Goal: Task Accomplishment & Management: Manage account settings

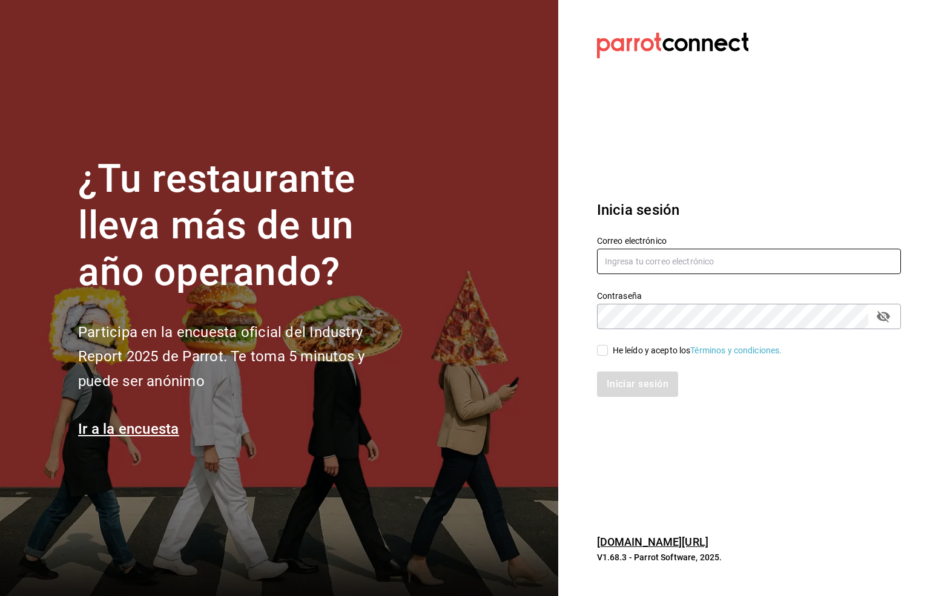
click at [625, 256] on input "text" at bounding box center [749, 261] width 304 height 25
type input "[EMAIL_ADDRESS][DOMAIN_NAME]"
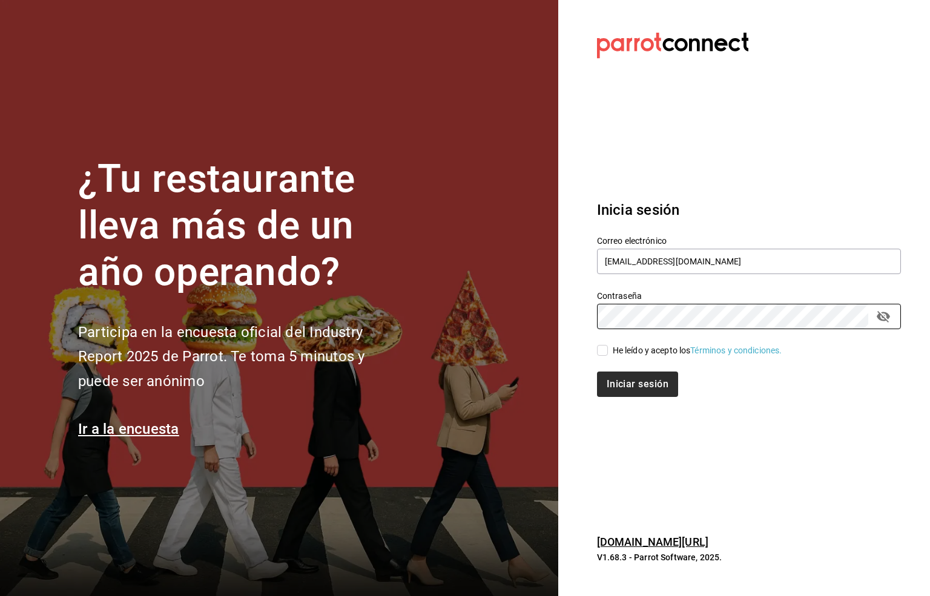
drag, startPoint x: 599, startPoint y: 350, endPoint x: 597, endPoint y: 375, distance: 24.3
click at [599, 352] on input "He leído y acepto los Términos y condiciones." at bounding box center [602, 350] width 11 height 11
checkbox input "true"
click at [610, 387] on button "Iniciar sesión" at bounding box center [638, 384] width 82 height 25
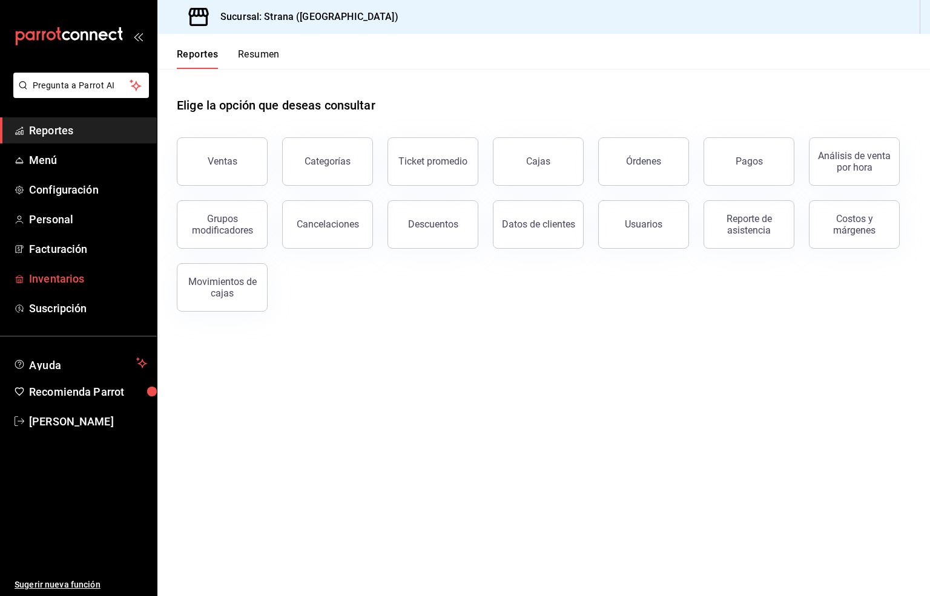
click at [54, 280] on span "Inventarios" at bounding box center [88, 279] width 118 height 16
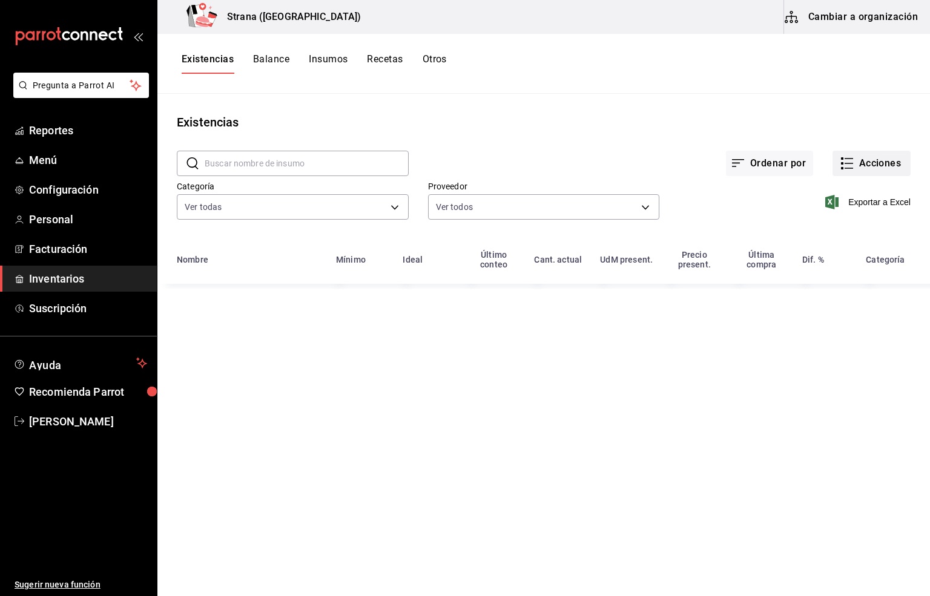
click at [876, 167] on button "Acciones" at bounding box center [871, 163] width 78 height 25
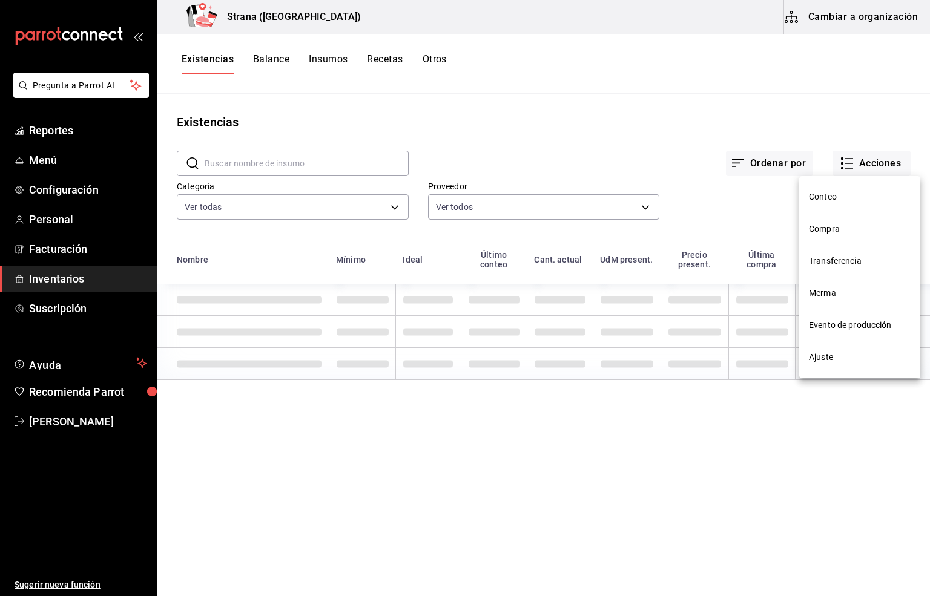
click at [839, 223] on span "Compra" at bounding box center [860, 229] width 102 height 13
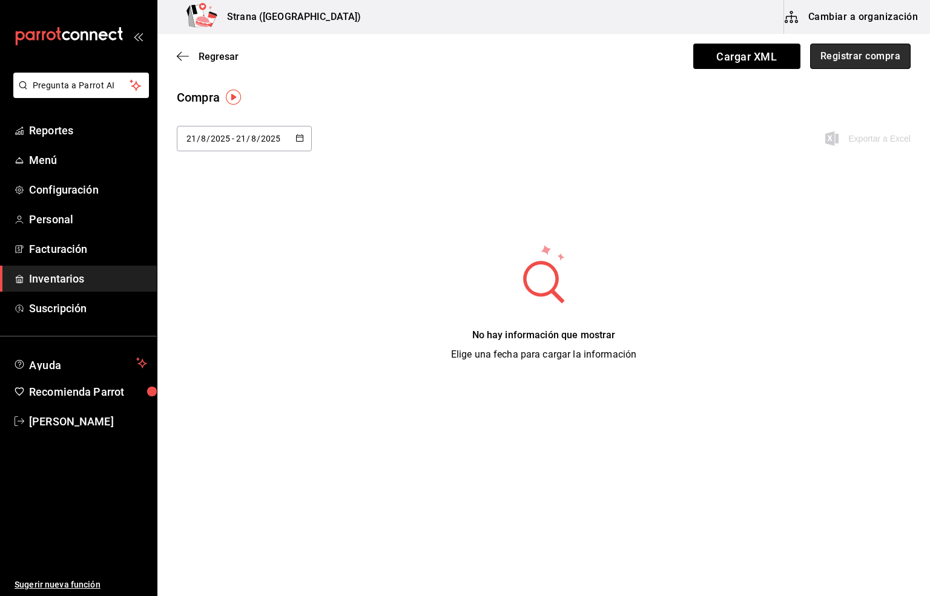
click at [865, 57] on button "Registrar compra" at bounding box center [860, 56] width 100 height 25
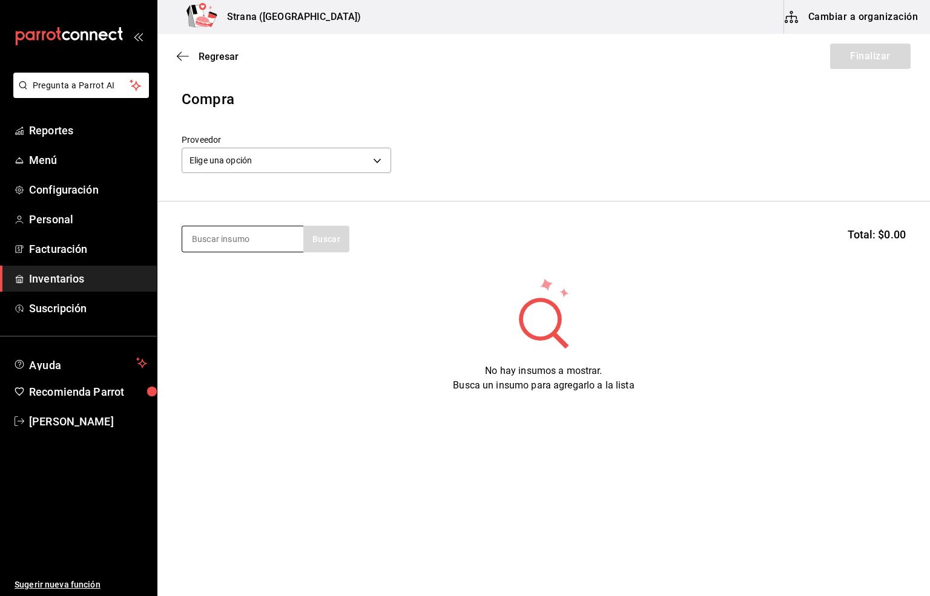
click at [242, 242] on input at bounding box center [242, 238] width 121 height 25
type input "refres"
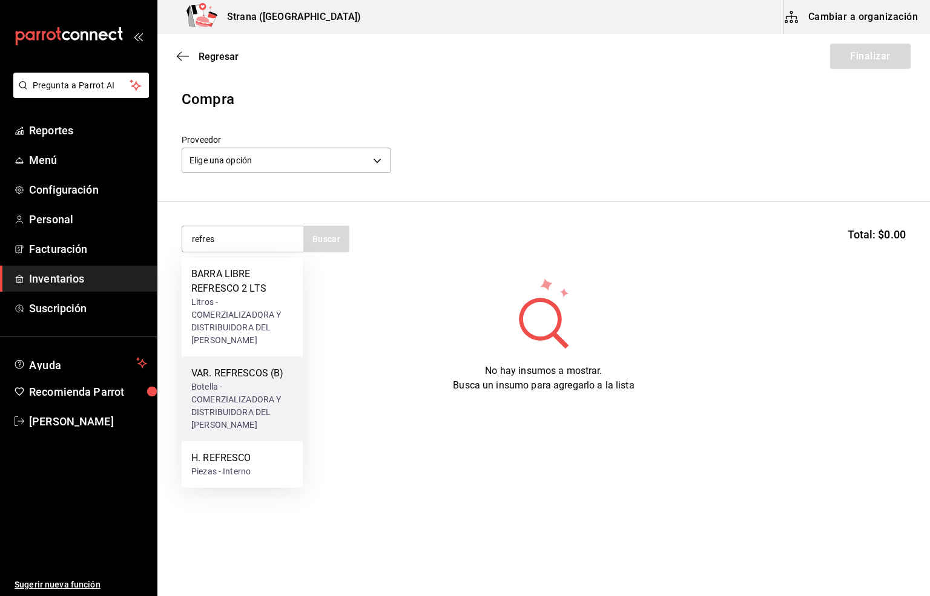
click at [245, 372] on div "VAR. REFRESCOS (B)" at bounding box center [242, 373] width 102 height 15
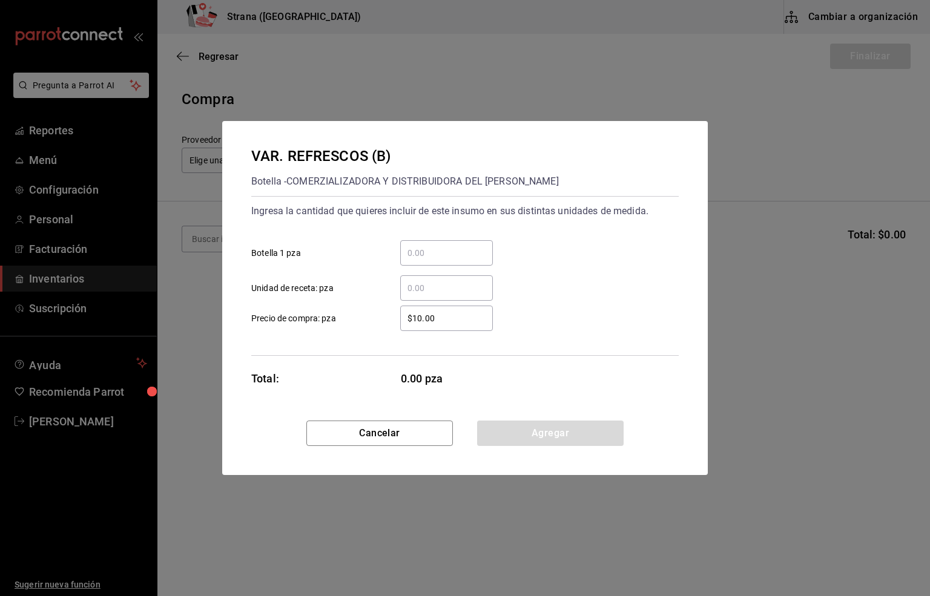
click at [429, 293] on input "​ Unidad de receta: pza" at bounding box center [446, 288] width 93 height 15
type input "744"
drag, startPoint x: 447, startPoint y: 313, endPoint x: 344, endPoint y: 329, distance: 104.8
click at [344, 329] on label "$10.00 ​ Precio de compra: pza" at bounding box center [371, 318] width 241 height 25
type input "$12.75"
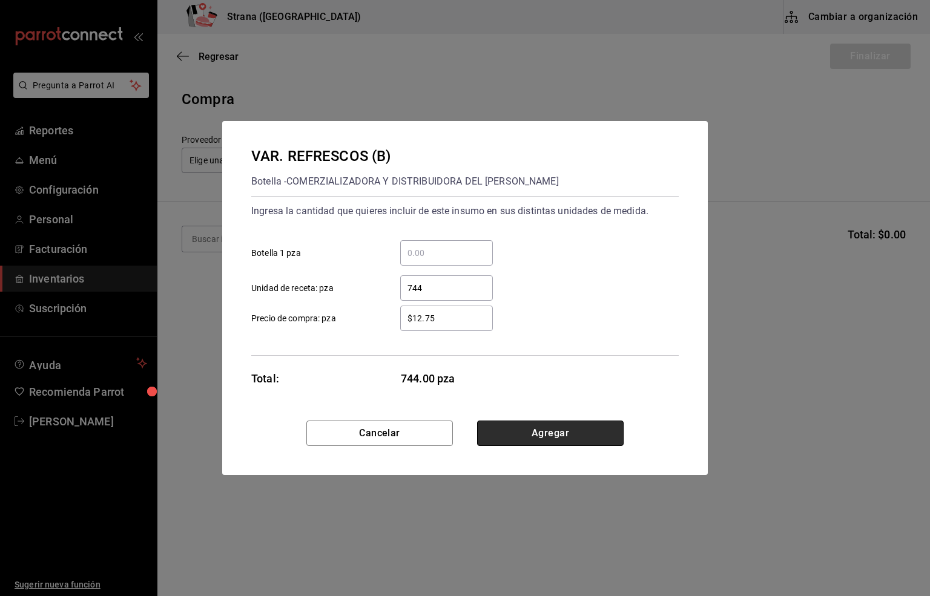
click at [559, 432] on button "Agregar" at bounding box center [550, 433] width 146 height 25
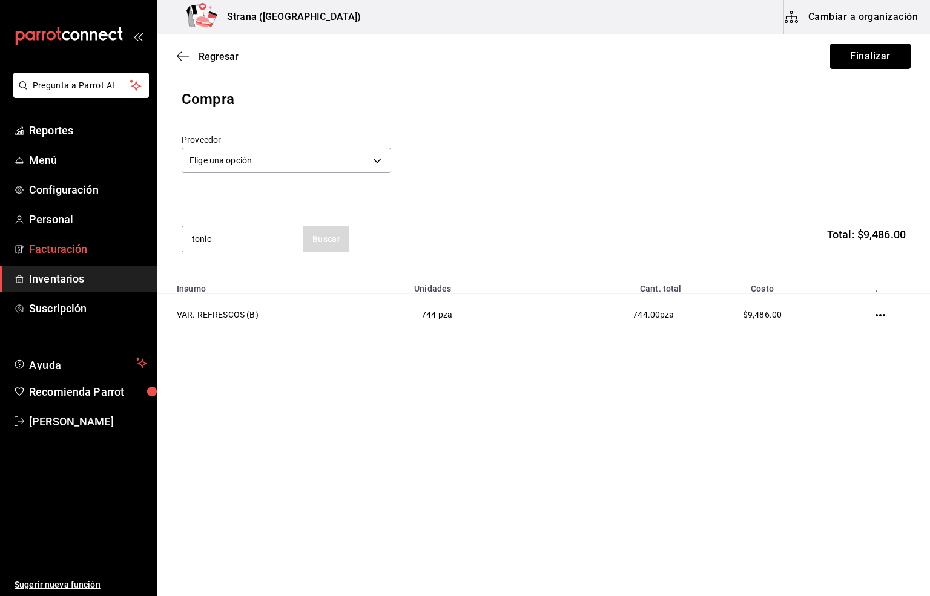
drag, startPoint x: 223, startPoint y: 245, endPoint x: 147, endPoint y: 247, distance: 76.3
click at [147, 247] on div "Pregunta a Parrot AI Reportes Menú Configuración Personal Facturación Inventari…" at bounding box center [465, 264] width 930 height 528
type input "quinn"
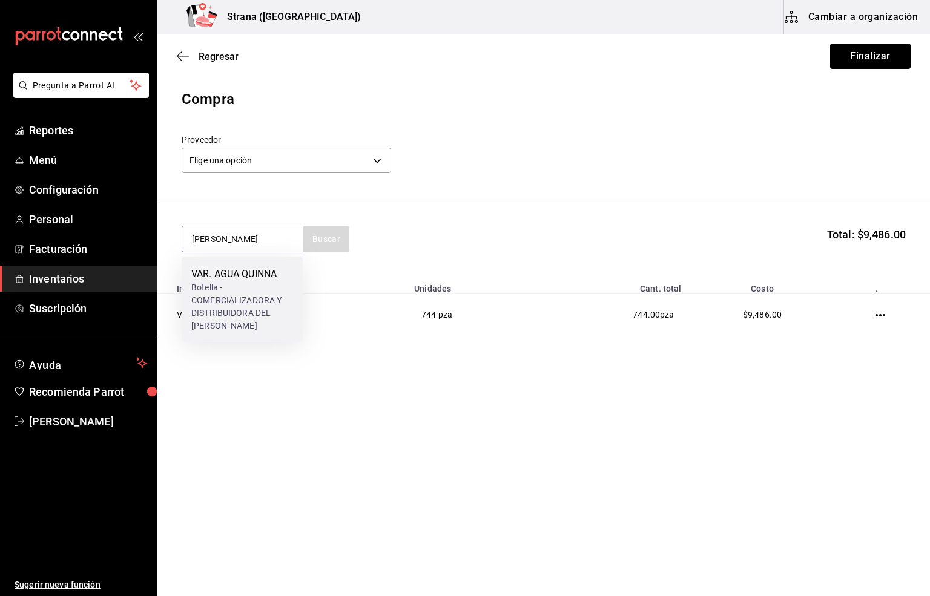
click at [228, 269] on div "VAR. AGUA QUINNA" at bounding box center [242, 274] width 102 height 15
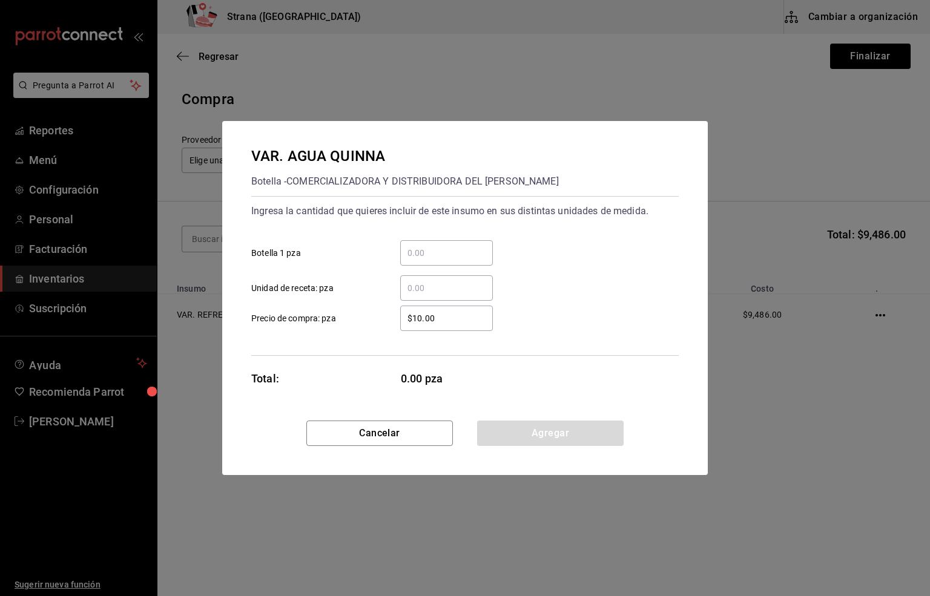
click at [422, 291] on input "​ Unidad de receta: pza" at bounding box center [446, 288] width 93 height 15
type input "48"
drag, startPoint x: 464, startPoint y: 310, endPoint x: 369, endPoint y: 316, distance: 95.2
click at [371, 316] on label "$10.00 ​ Precio de compra: pza" at bounding box center [371, 318] width 241 height 25
type input "$11.20"
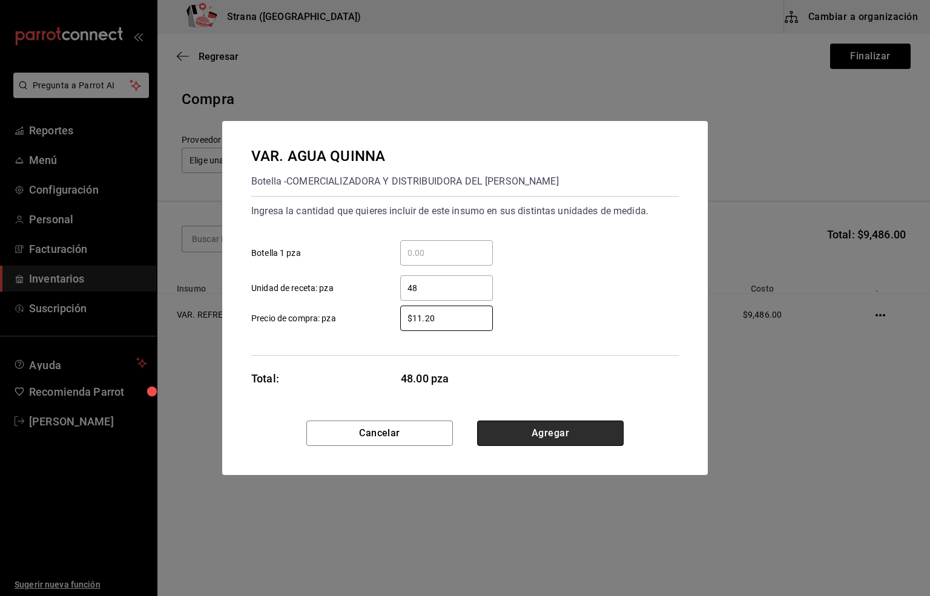
click at [534, 441] on button "Agregar" at bounding box center [550, 433] width 146 height 25
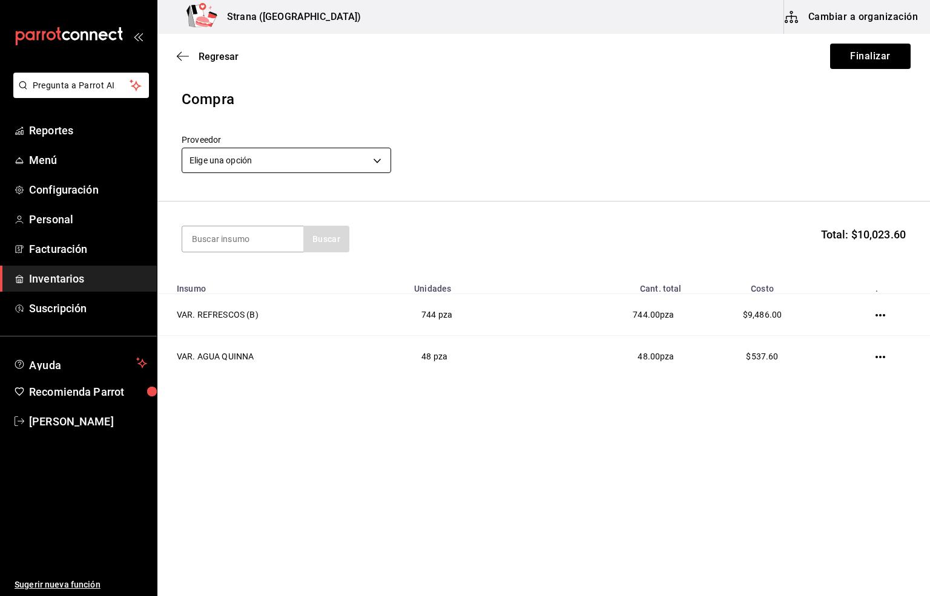
click at [229, 160] on body "Pregunta a Parrot AI Reportes Menú Configuración Personal Facturación Inventari…" at bounding box center [465, 264] width 930 height 528
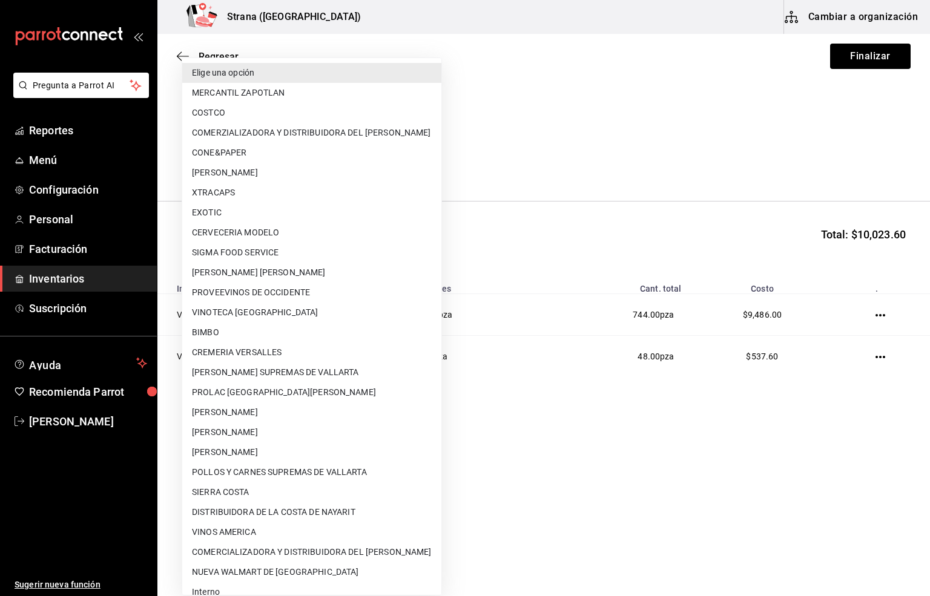
click at [347, 549] on li "COMERCIALIZADORA Y DISTRIBUIDORA DEL [PERSON_NAME]" at bounding box center [311, 552] width 259 height 20
type input "0aa55f4a-8cc2-43b2-80e7-b735f9fa7dc8"
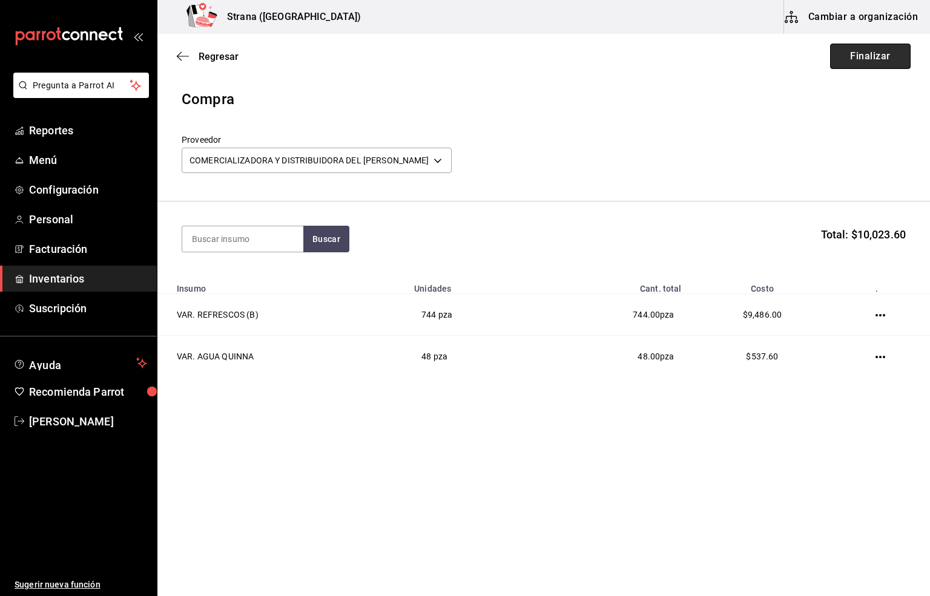
click at [868, 53] on button "Finalizar" at bounding box center [870, 56] width 80 height 25
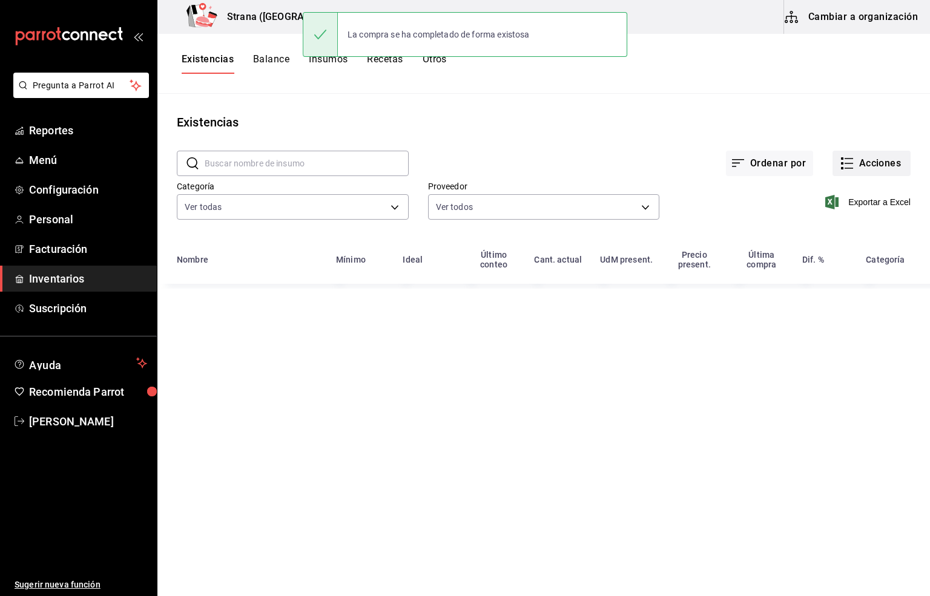
click at [853, 162] on icon "button" at bounding box center [846, 163] width 15 height 15
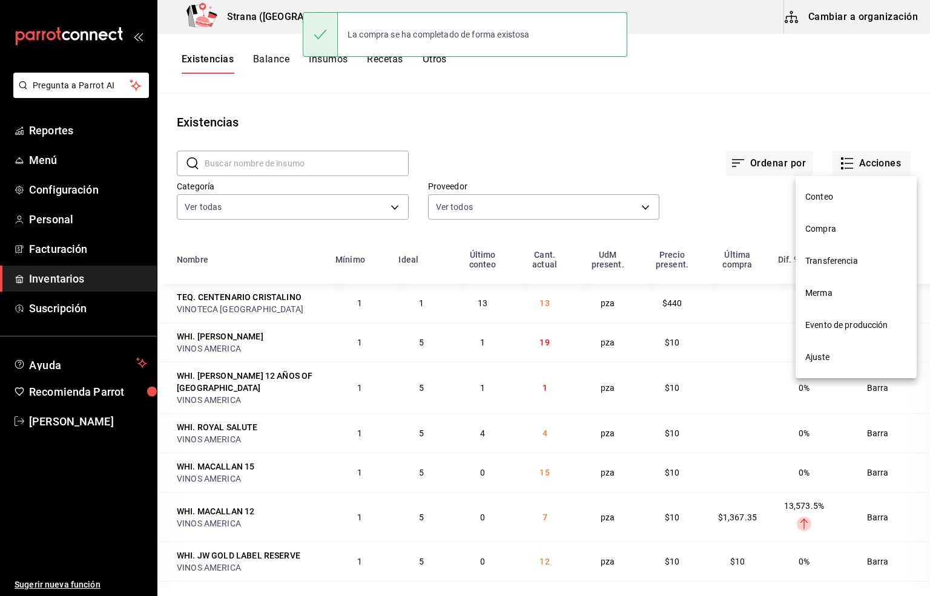
click at [820, 229] on span "Compra" at bounding box center [856, 229] width 102 height 13
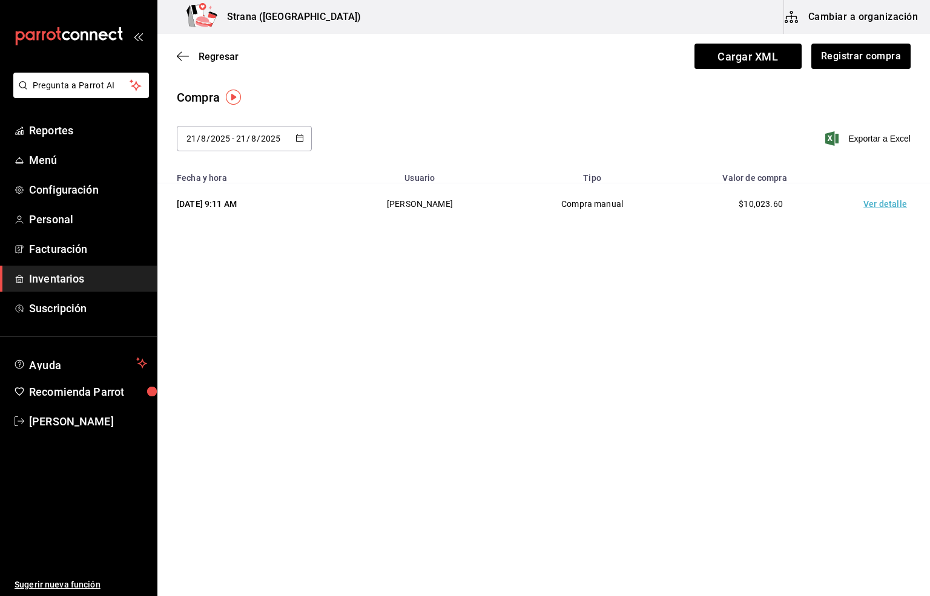
click at [872, 207] on td "Ver detalle" at bounding box center [887, 204] width 85 height 42
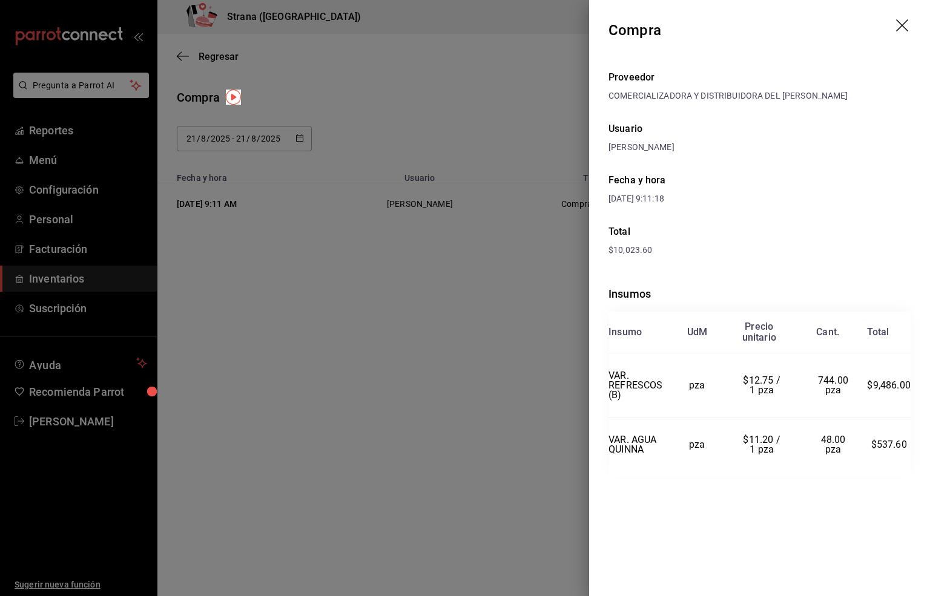
click at [905, 24] on icon "drag" at bounding box center [903, 26] width 15 height 15
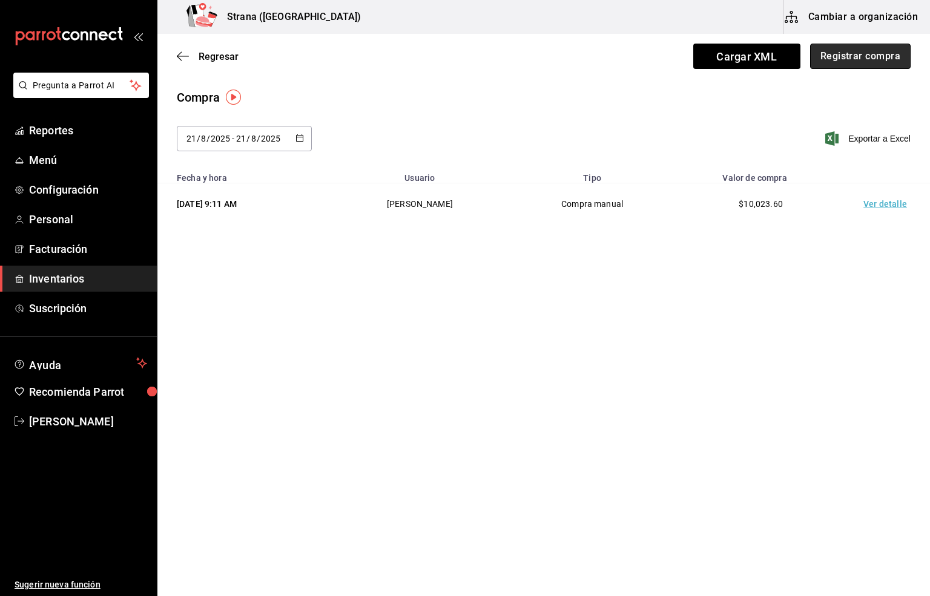
click at [866, 53] on button "Registrar compra" at bounding box center [860, 56] width 100 height 25
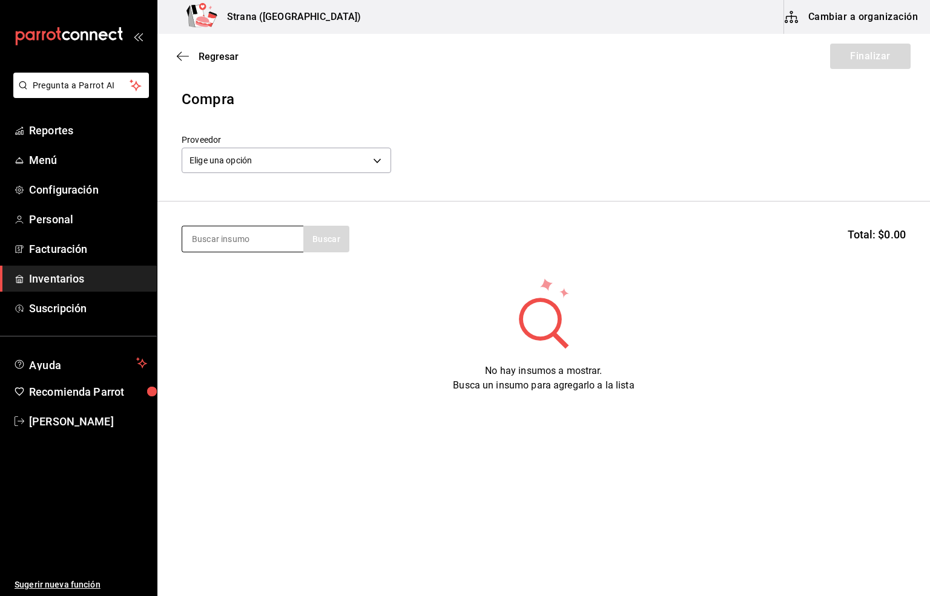
click at [269, 240] on input at bounding box center [242, 238] width 121 height 25
type input "e"
type input "centinela b"
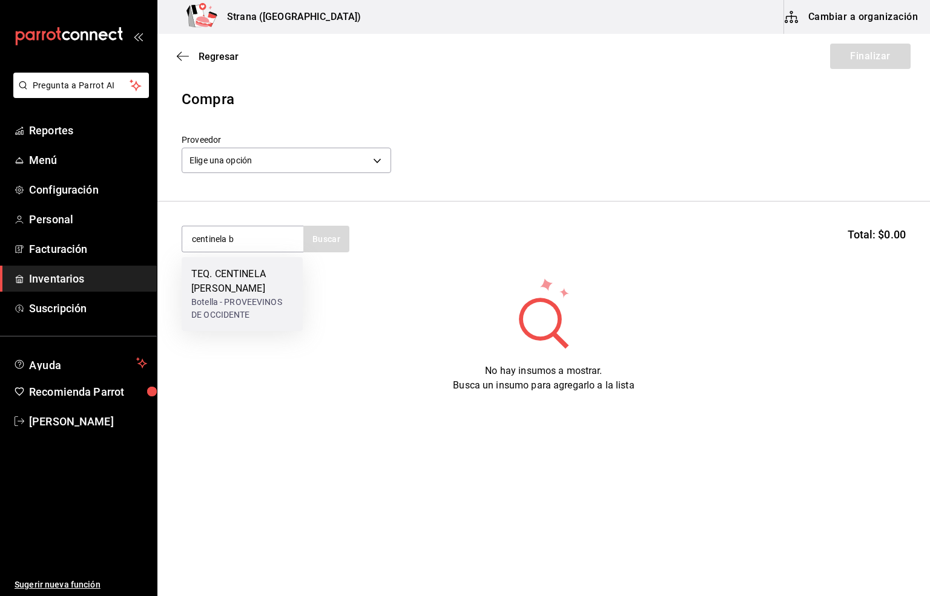
click at [238, 284] on div "TEQ. CENTINELA BLANCO" at bounding box center [242, 281] width 102 height 29
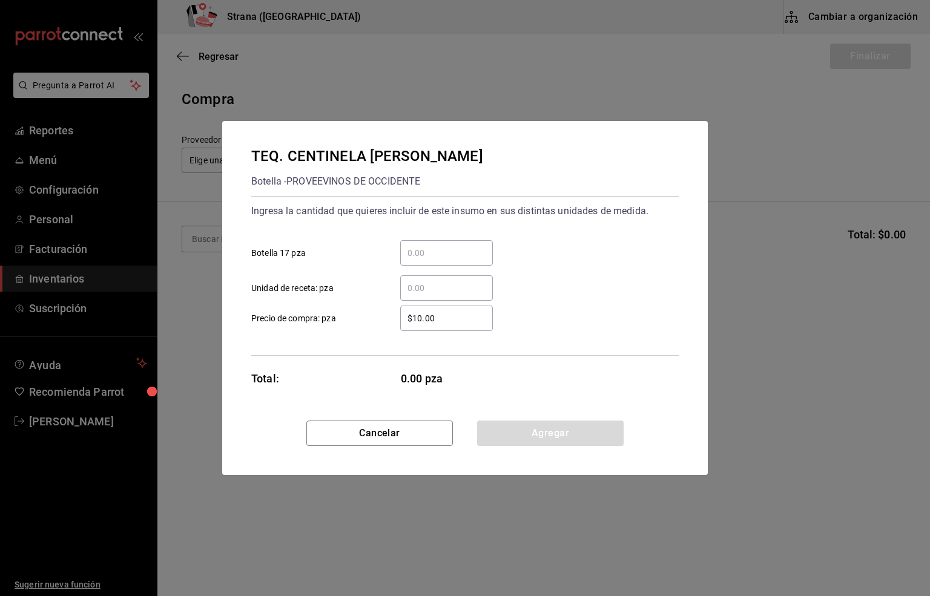
click at [420, 252] on input "​ Botella 17 pza" at bounding box center [446, 253] width 93 height 15
type input "2"
drag, startPoint x: 456, startPoint y: 321, endPoint x: 367, endPoint y: 333, distance: 90.3
click at [367, 333] on div "Ingresa la cantidad que quieres incluir de este insumo en sus distintas unidade…" at bounding box center [464, 276] width 427 height 160
type input "$231.01"
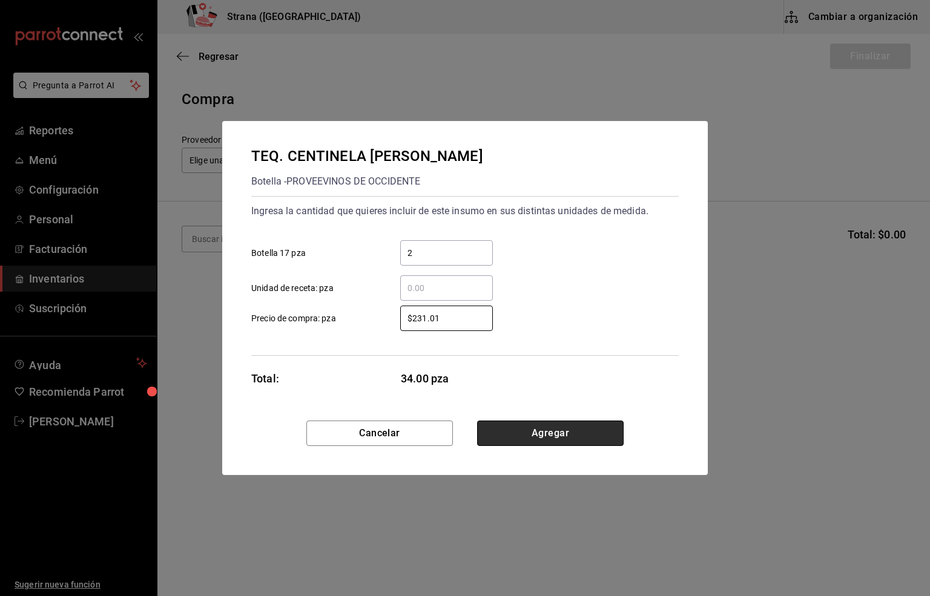
click at [531, 429] on button "Agregar" at bounding box center [550, 433] width 146 height 25
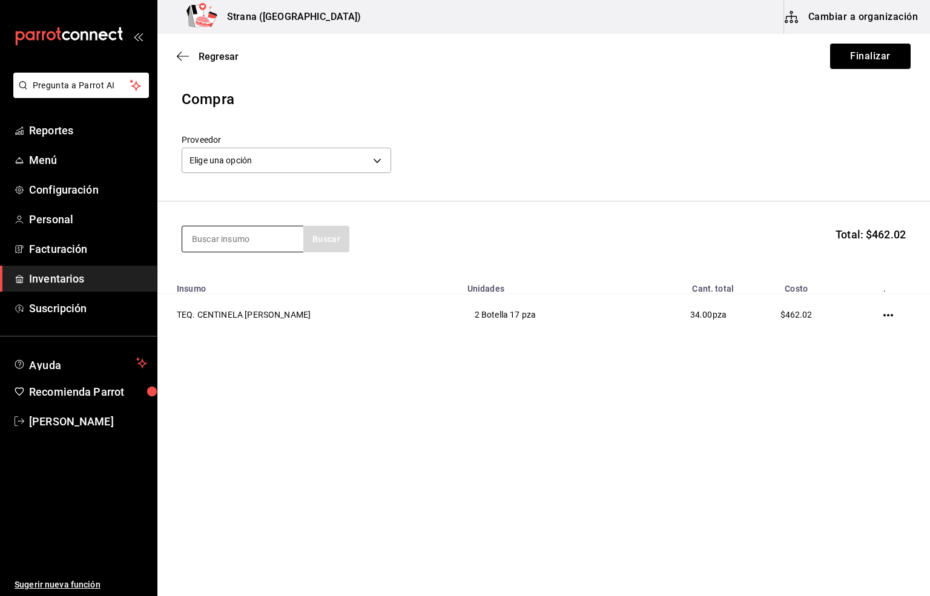
click at [241, 234] on input at bounding box center [242, 238] width 121 height 25
type input "eterno"
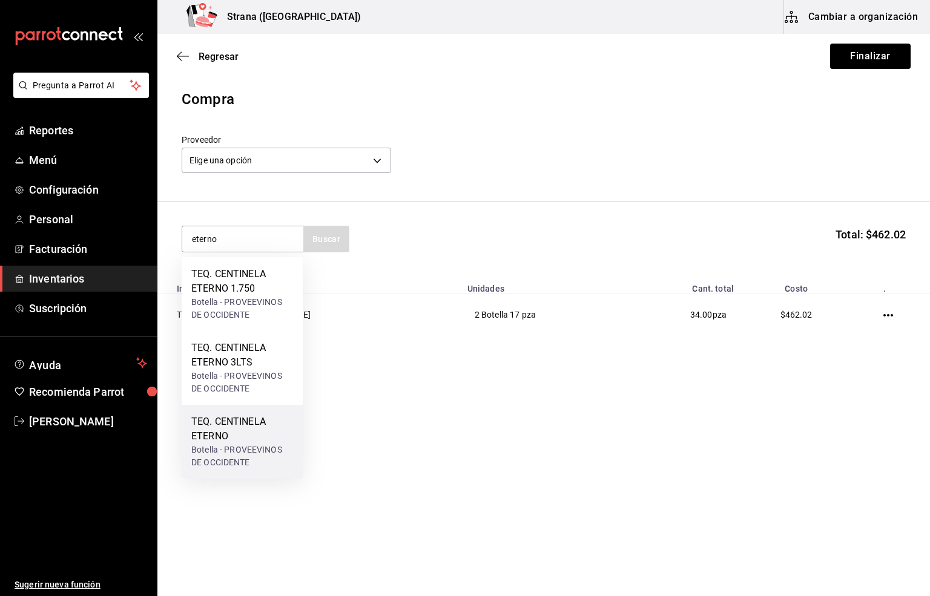
click at [220, 429] on div "TEQ. CENTINELA ETERNO" at bounding box center [242, 429] width 102 height 29
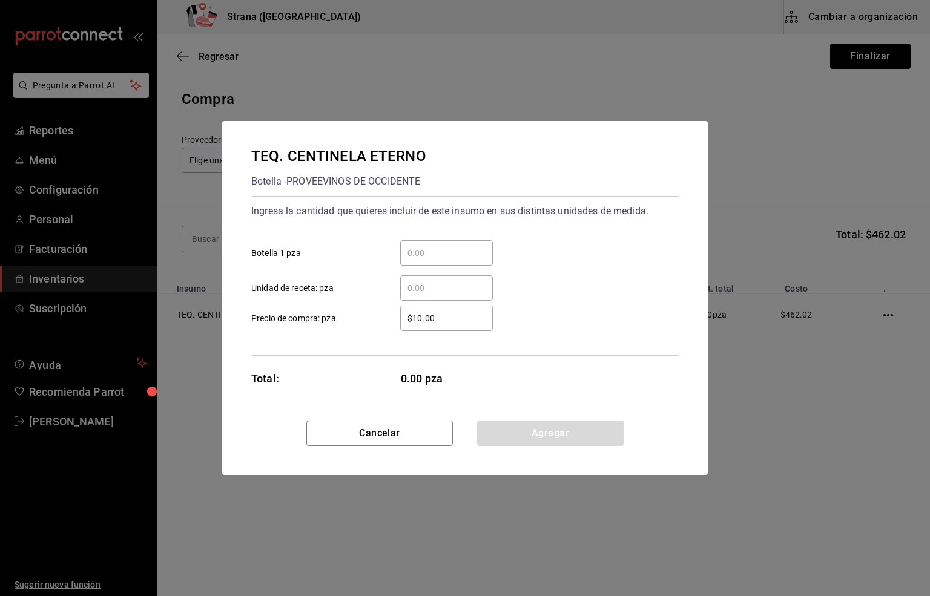
click at [412, 252] on input "​ Botella 1 pza" at bounding box center [446, 253] width 93 height 15
type input "3"
drag, startPoint x: 444, startPoint y: 321, endPoint x: 338, endPoint y: 336, distance: 106.9
click at [338, 336] on div "Ingresa la cantidad que quieres incluir de este insumo en sus distintas unidade…" at bounding box center [464, 276] width 427 height 160
type input "$445.12"
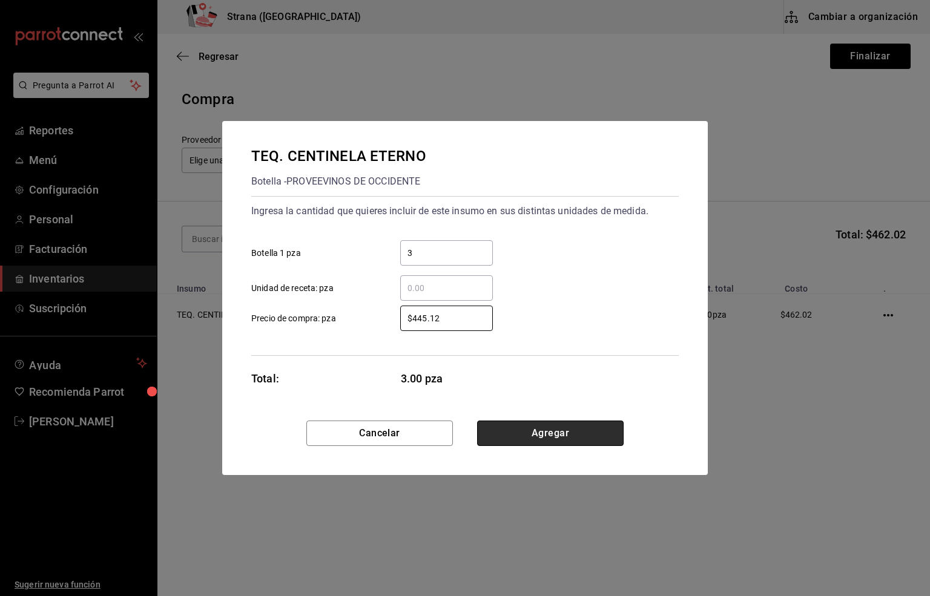
click at [501, 430] on button "Agregar" at bounding box center [550, 433] width 146 height 25
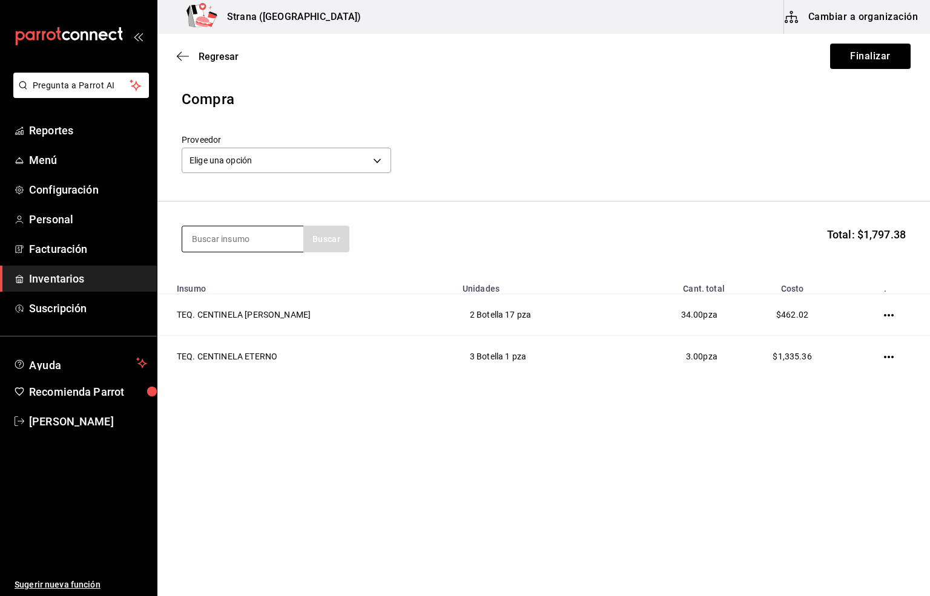
click at [256, 232] on input at bounding box center [242, 238] width 121 height 25
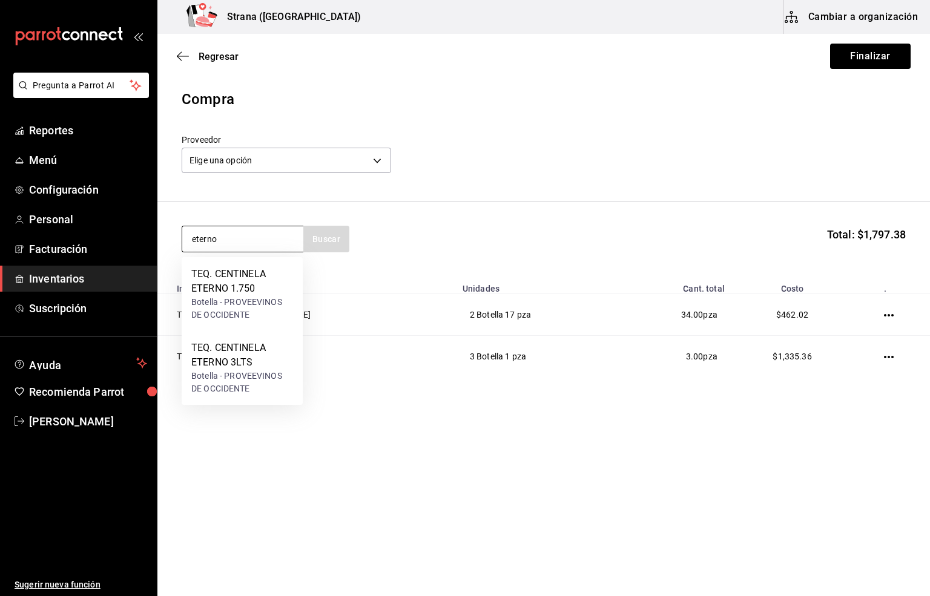
type input "eterno"
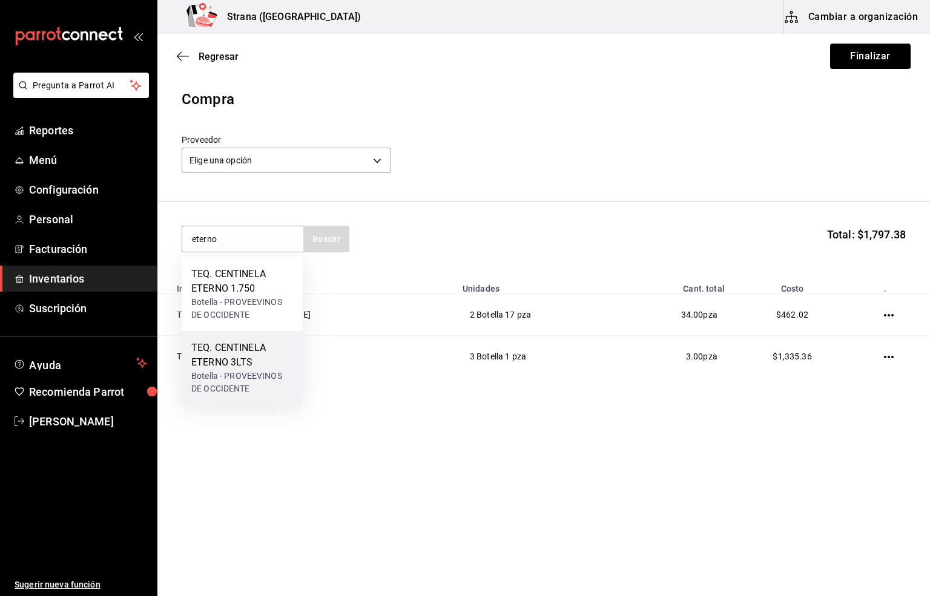
click at [237, 380] on div "Botella - PROVEEVINOS DE OCCIDENTE" at bounding box center [242, 382] width 102 height 25
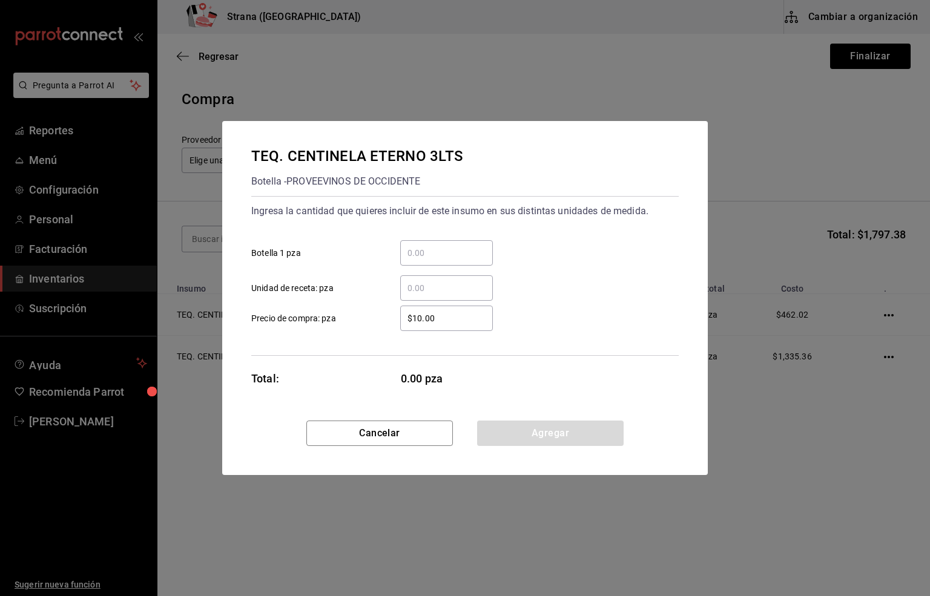
click at [416, 254] on input "​ Botella 1 pza" at bounding box center [446, 253] width 93 height 15
type input "3"
drag, startPoint x: 456, startPoint y: 321, endPoint x: 356, endPoint y: 317, distance: 100.6
click at [356, 317] on label "$10.00 ​ Precio de compra: pza" at bounding box center [371, 318] width 241 height 25
type input "$1,836.83"
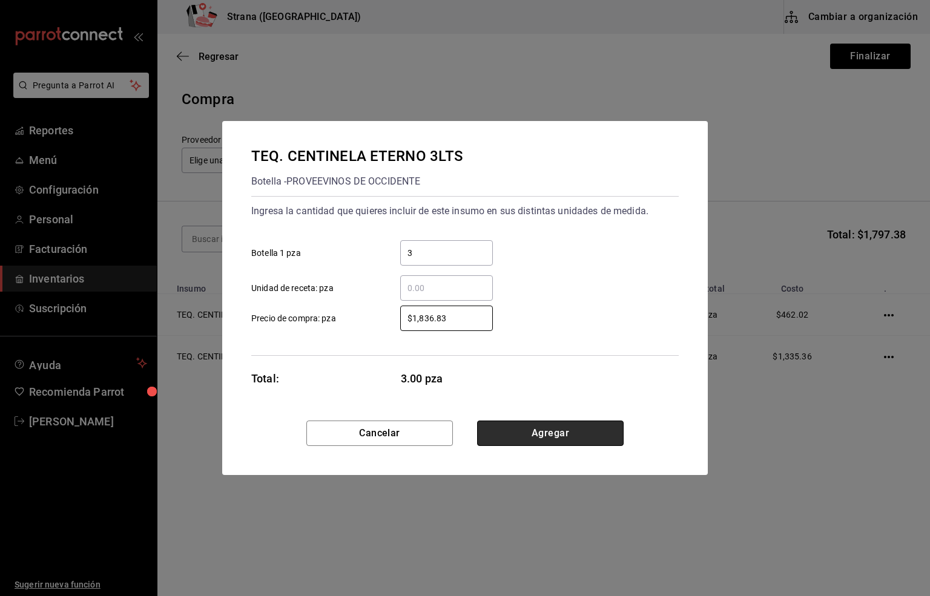
click at [533, 432] on button "Agregar" at bounding box center [550, 433] width 146 height 25
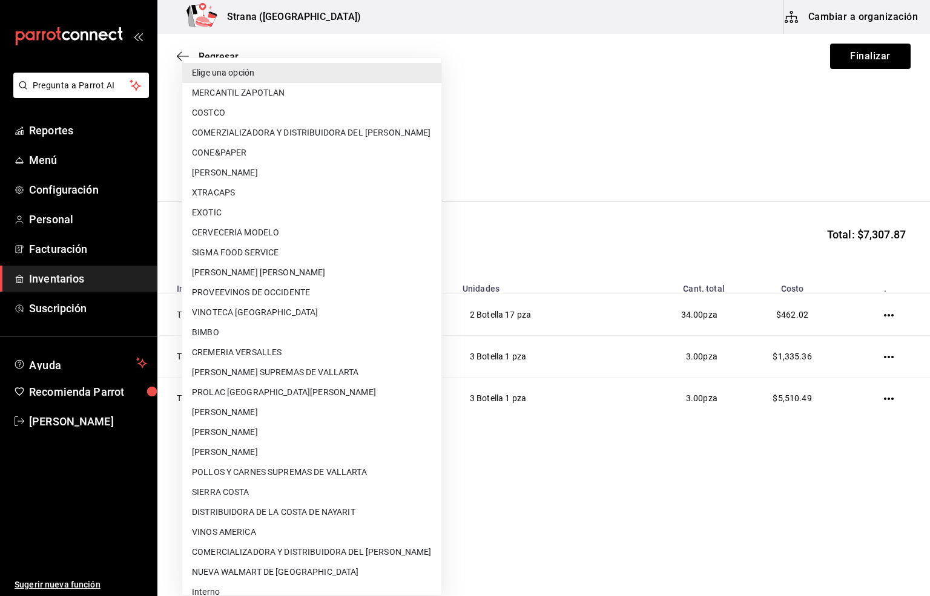
click at [365, 163] on body "Pregunta a Parrot AI Reportes Menú Configuración Personal Facturación Inventari…" at bounding box center [465, 264] width 930 height 528
click at [260, 292] on li "PROVEEVINOS DE OCCIDENTE" at bounding box center [311, 293] width 259 height 20
type input "fea83cc7-515d-4863-9aa8-eb5307ee9cd0"
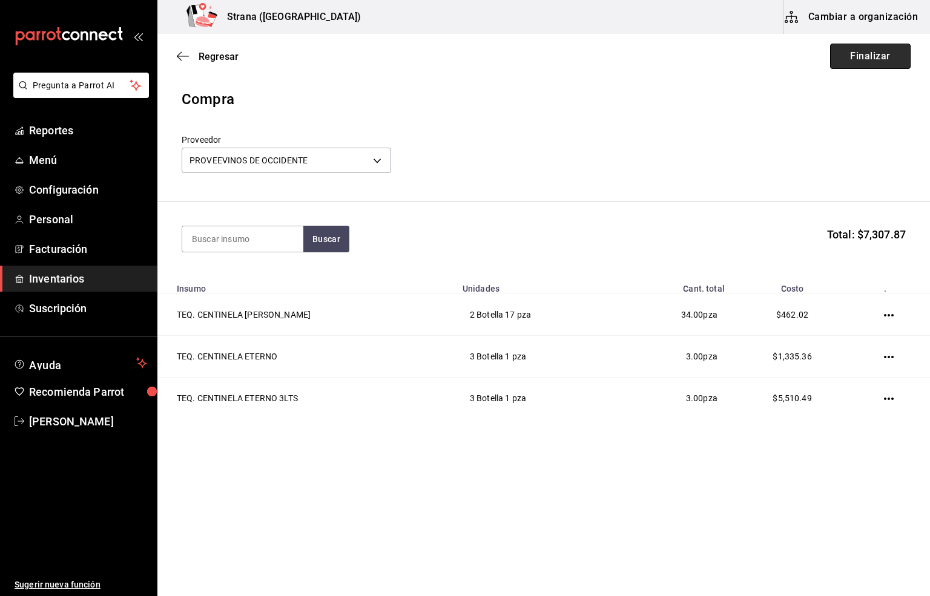
click at [861, 54] on button "Finalizar" at bounding box center [870, 56] width 80 height 25
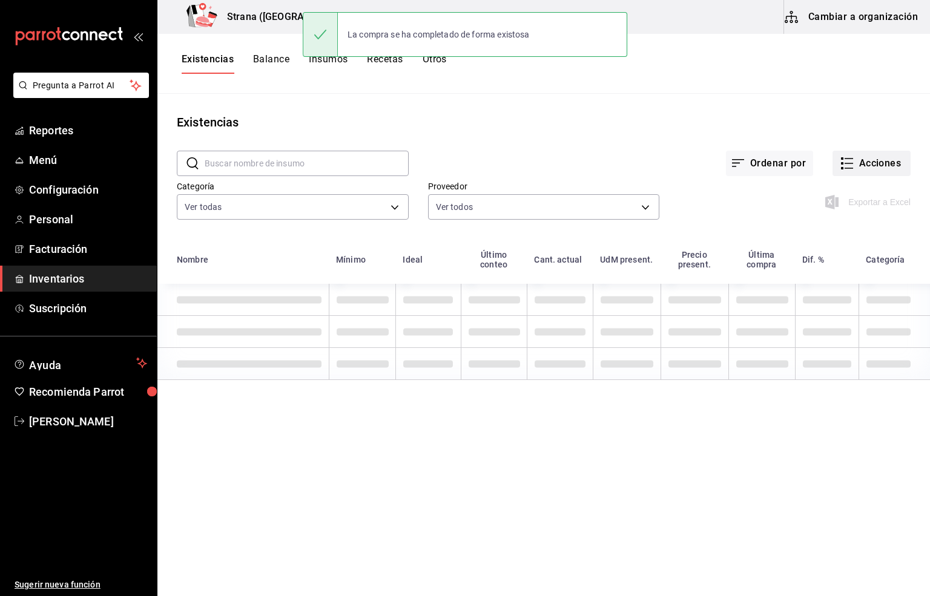
click at [870, 169] on button "Acciones" at bounding box center [871, 163] width 78 height 25
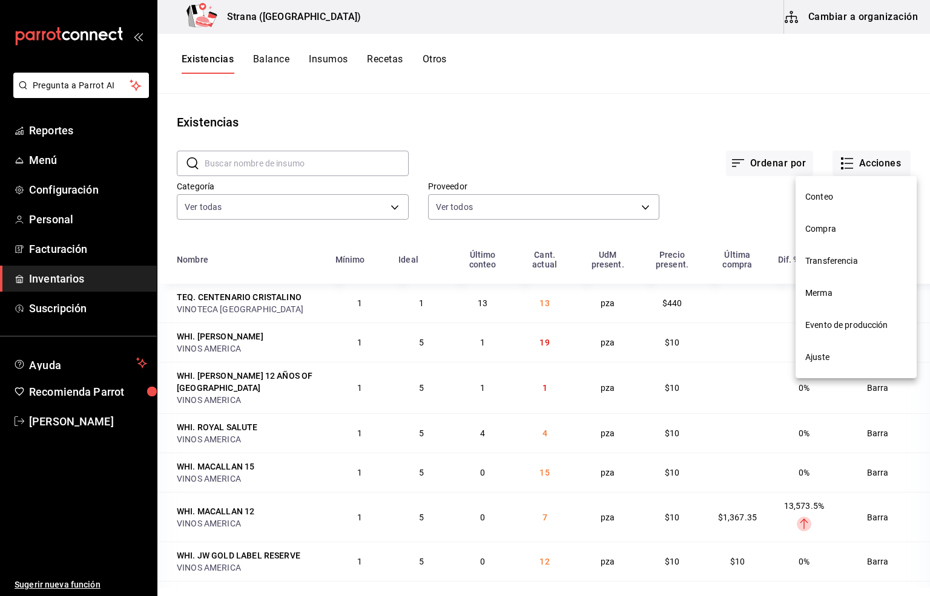
click at [823, 228] on span "Compra" at bounding box center [856, 229] width 102 height 13
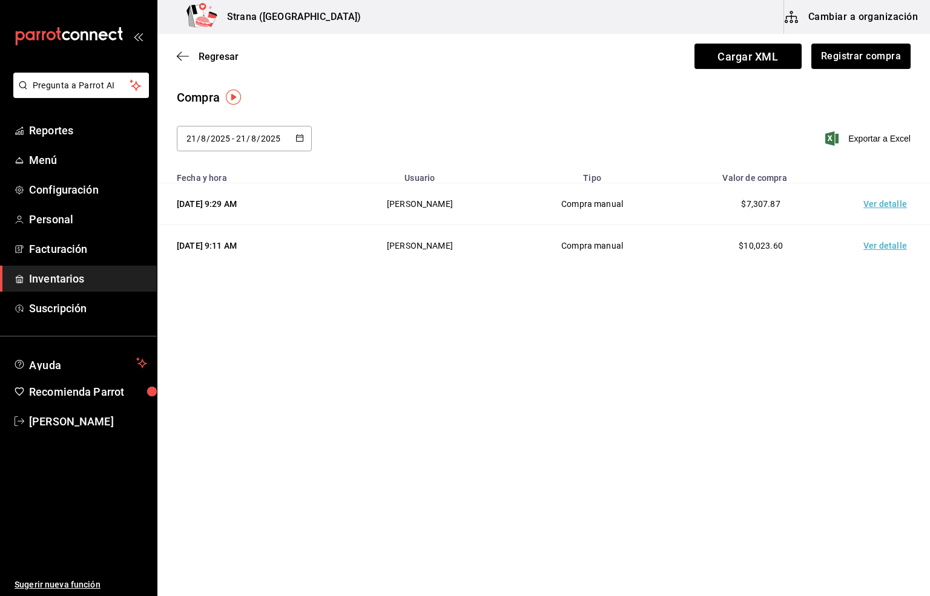
click at [892, 205] on td "Ver detalle" at bounding box center [887, 204] width 85 height 42
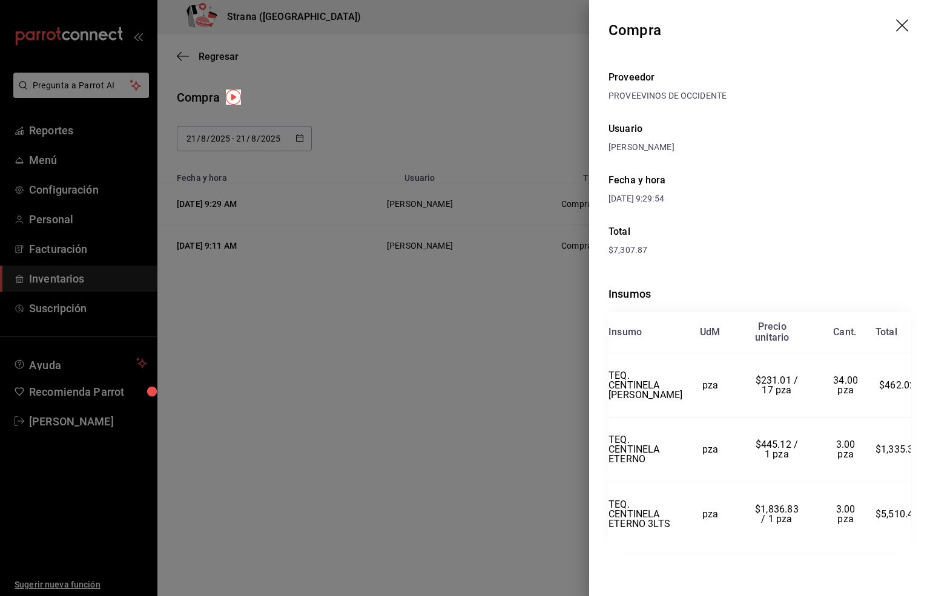
click at [896, 27] on icon "drag" at bounding box center [902, 25] width 12 height 12
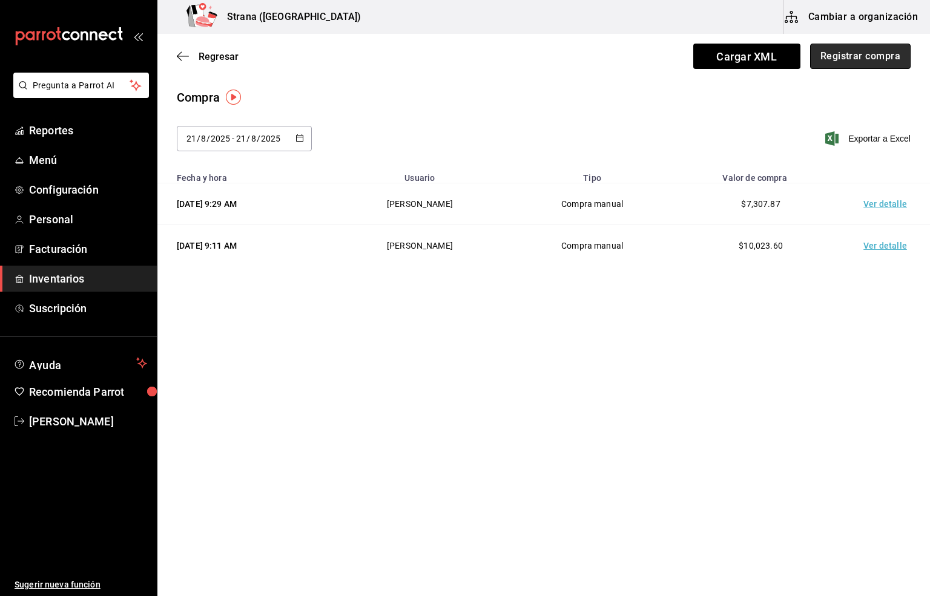
click at [850, 53] on button "Registrar compra" at bounding box center [860, 56] width 100 height 25
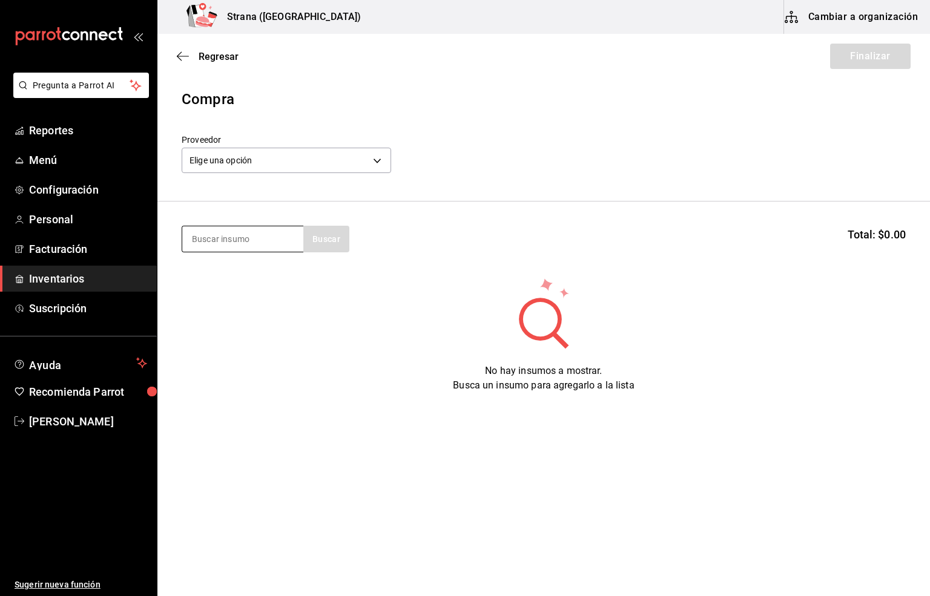
click at [244, 244] on input at bounding box center [242, 238] width 121 height 25
type input "moet"
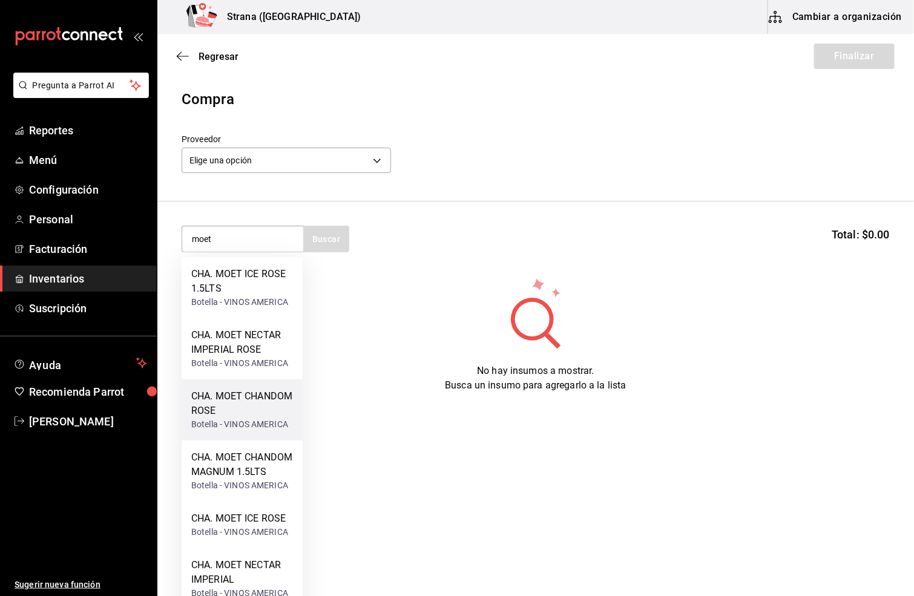
click at [242, 415] on div "CHA. MOET CHANDOM ROSE" at bounding box center [242, 403] width 102 height 29
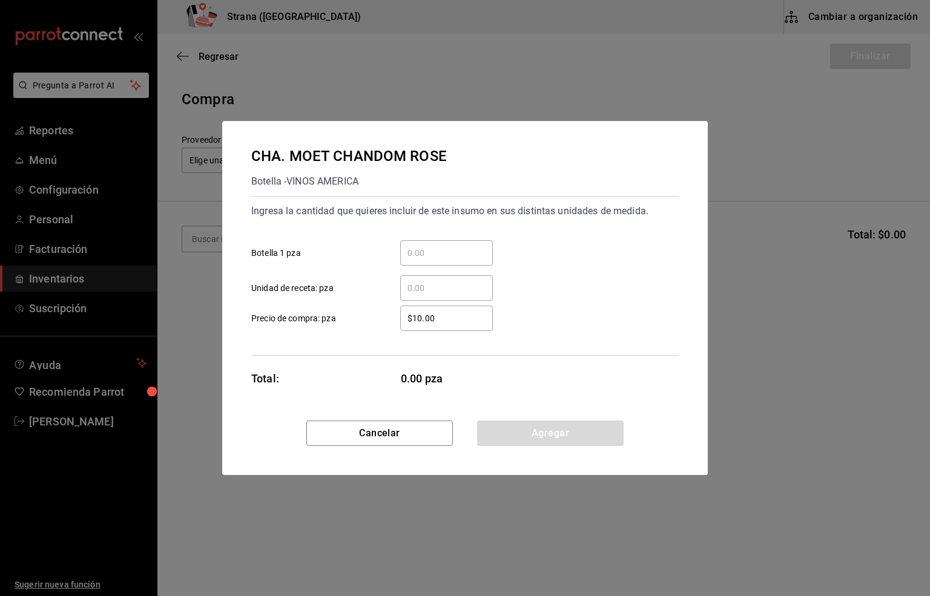
click at [416, 251] on input "​ Botella 1 pza" at bounding box center [446, 253] width 93 height 15
type input "1"
drag, startPoint x: 443, startPoint y: 318, endPoint x: 350, endPoint y: 315, distance: 92.7
click at [350, 315] on label "$10.00 ​ Precio de compra: pza" at bounding box center [371, 318] width 241 height 25
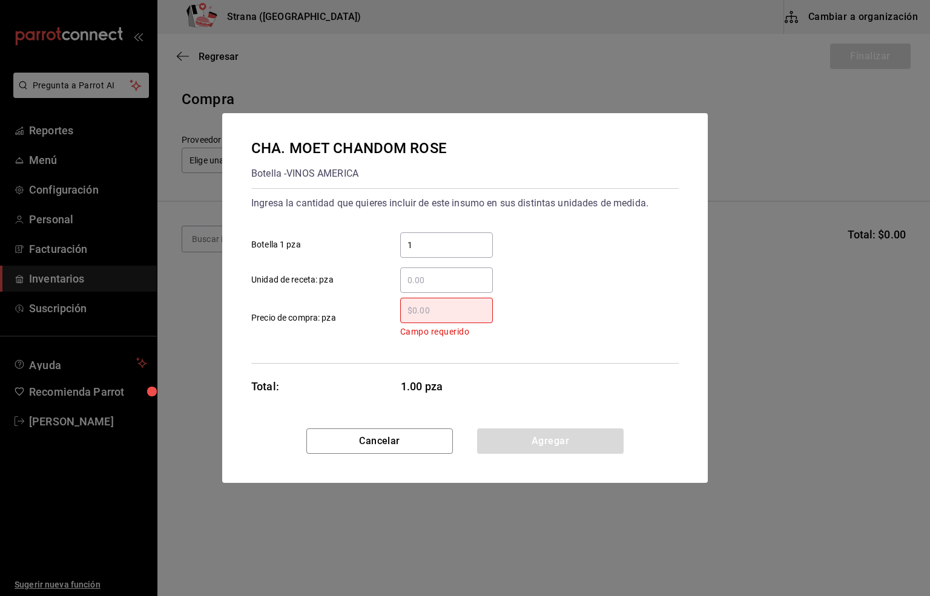
click at [419, 309] on input "​ Campo requerido Precio de compra: pza" at bounding box center [446, 310] width 93 height 15
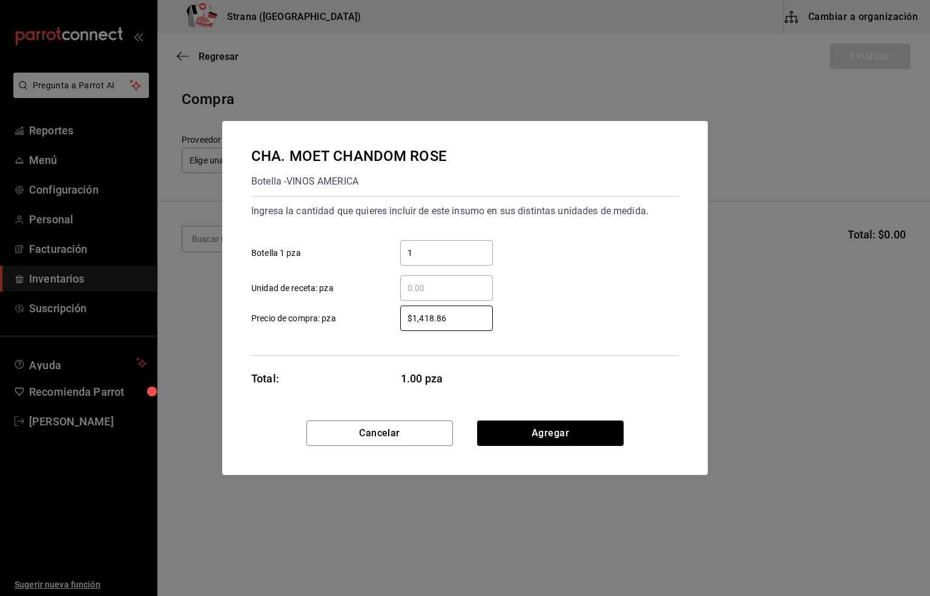
type input "$1,418.86"
click at [516, 434] on button "Agregar" at bounding box center [550, 433] width 146 height 25
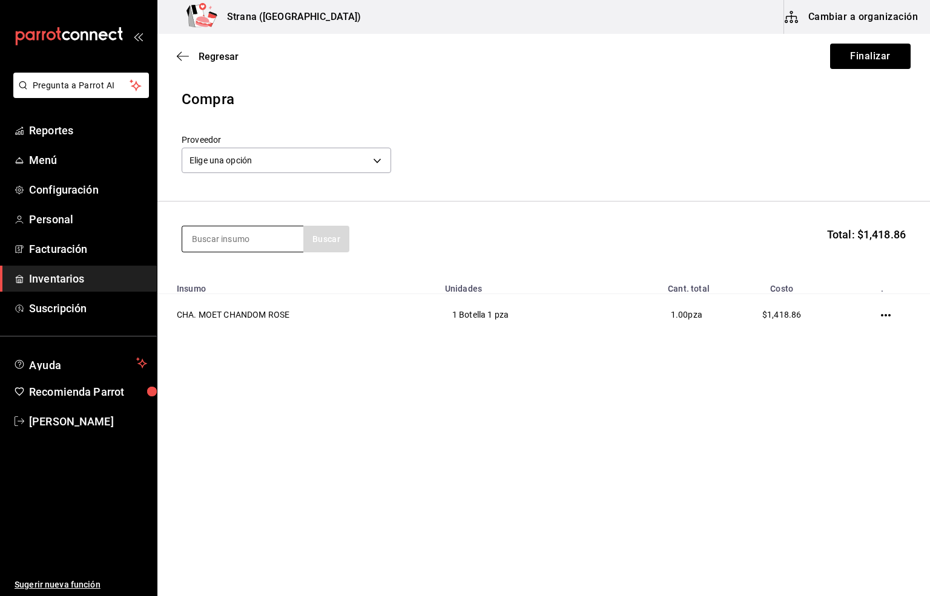
click at [214, 242] on input at bounding box center [242, 238] width 121 height 25
type input "controy"
click at [255, 281] on div "Botella - VINOS AMERICA" at bounding box center [239, 287] width 97 height 13
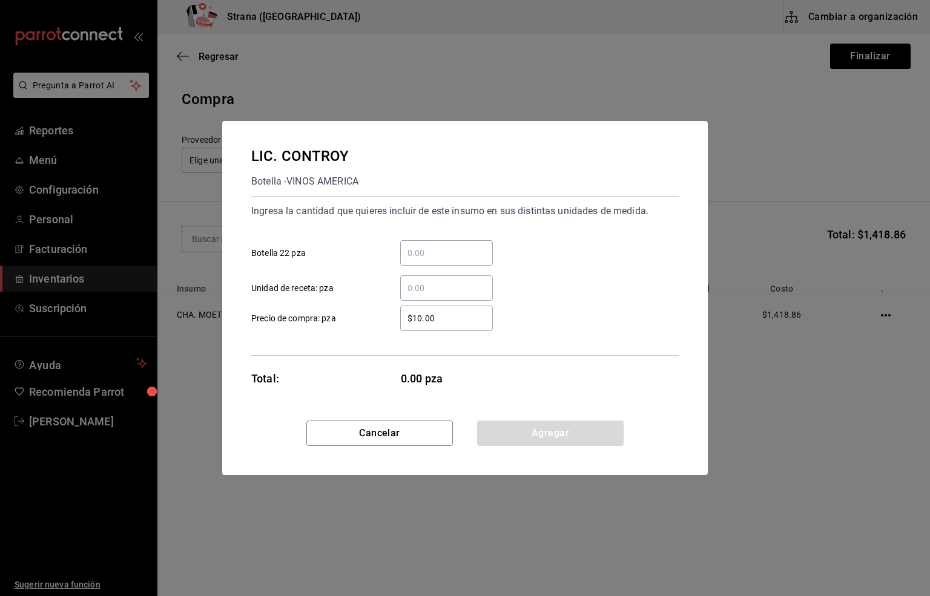
click at [427, 249] on input "​ Botella 22 pza" at bounding box center [446, 253] width 93 height 15
type input "2"
drag, startPoint x: 435, startPoint y: 318, endPoint x: 365, endPoint y: 320, distance: 69.6
click at [365, 320] on label "$10.00 ​ Precio de compra: pza" at bounding box center [371, 318] width 241 height 25
type input "$167.98"
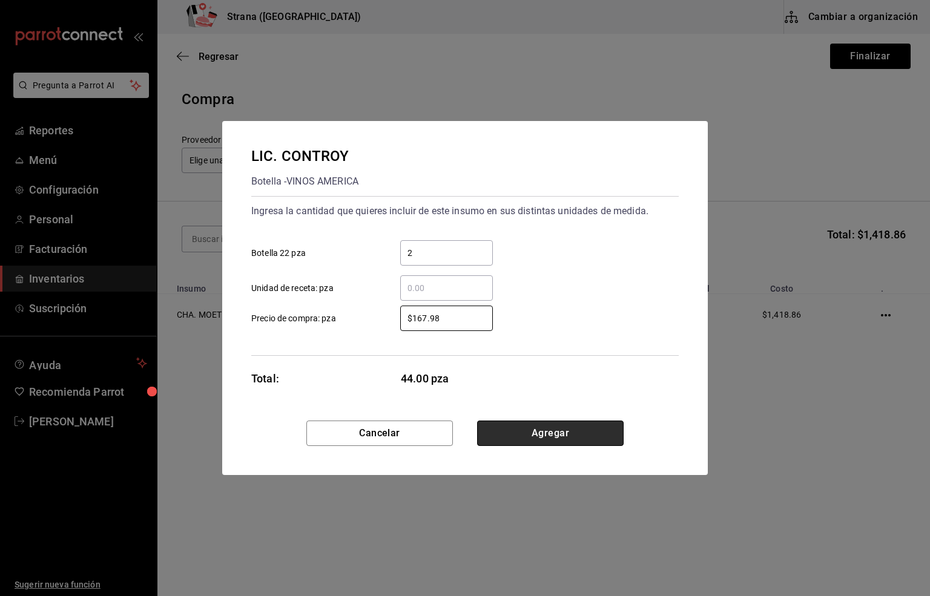
click at [544, 438] on button "Agregar" at bounding box center [550, 433] width 146 height 25
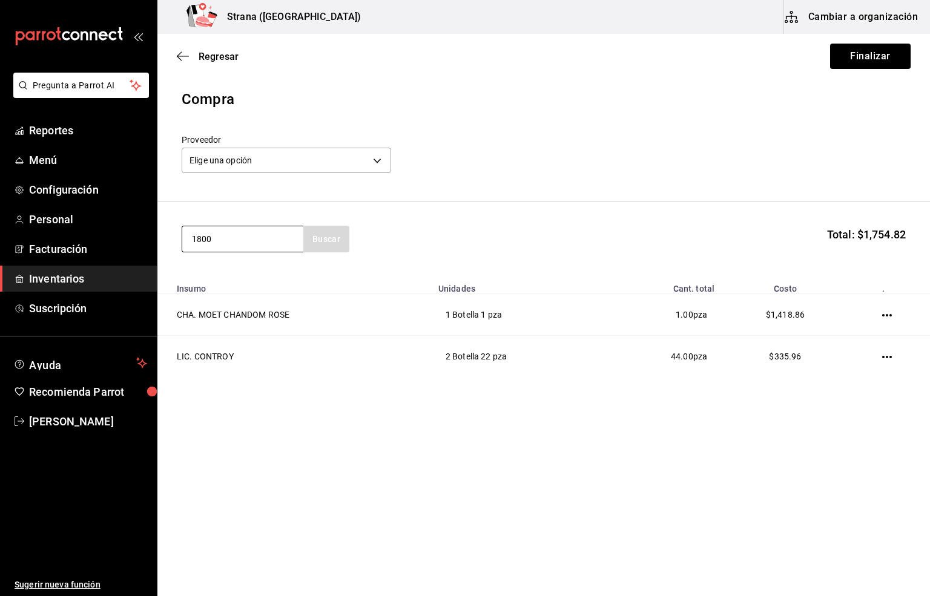
type input "1800"
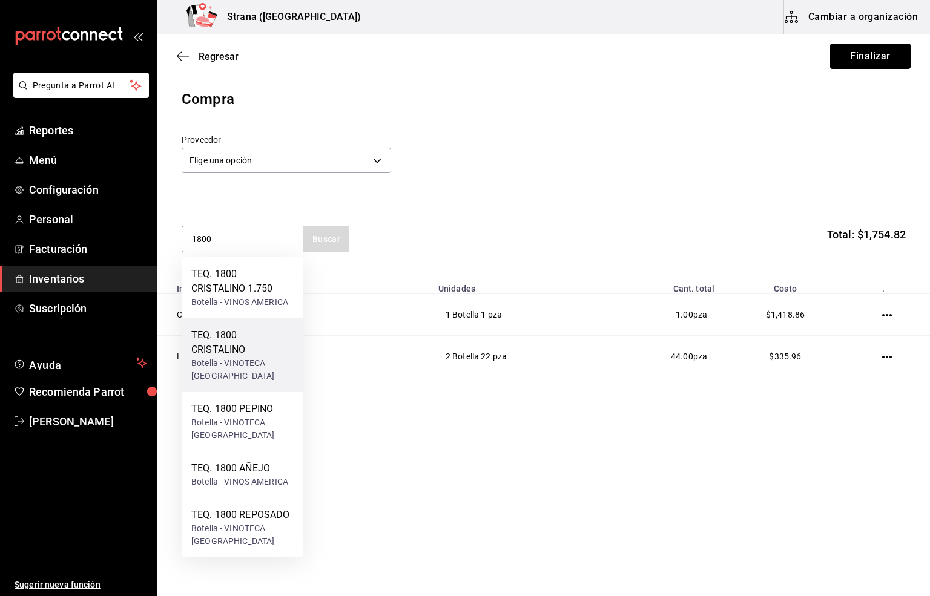
click at [227, 353] on div "TEQ. 1800 CRISTALINO" at bounding box center [242, 342] width 102 height 29
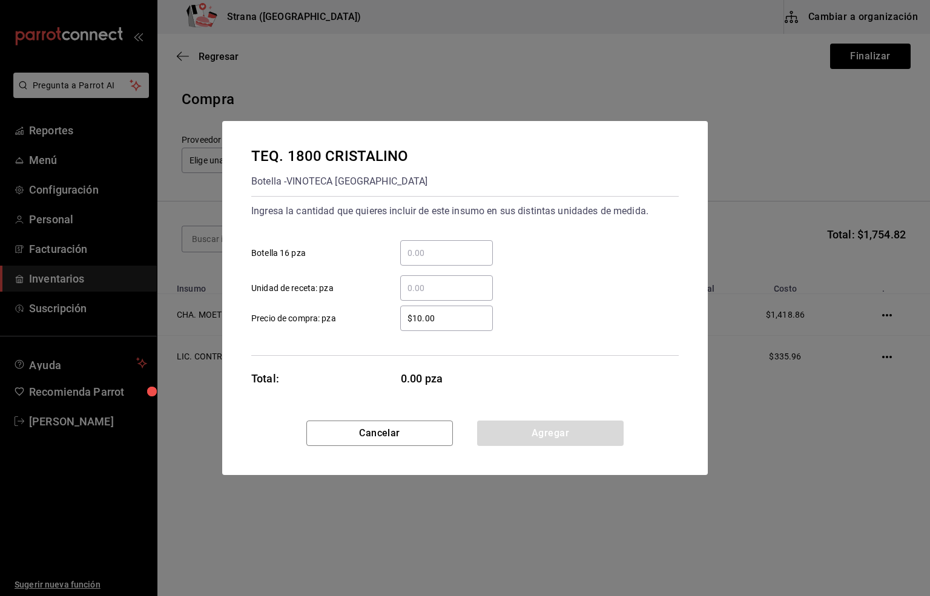
click at [420, 249] on input "​ Botella 16 pza" at bounding box center [446, 253] width 93 height 15
type input "10"
drag, startPoint x: 444, startPoint y: 320, endPoint x: 343, endPoint y: 323, distance: 100.5
click at [343, 323] on label "$10.00 ​ Precio de compra: pza" at bounding box center [371, 318] width 241 height 25
type input "$560.57"
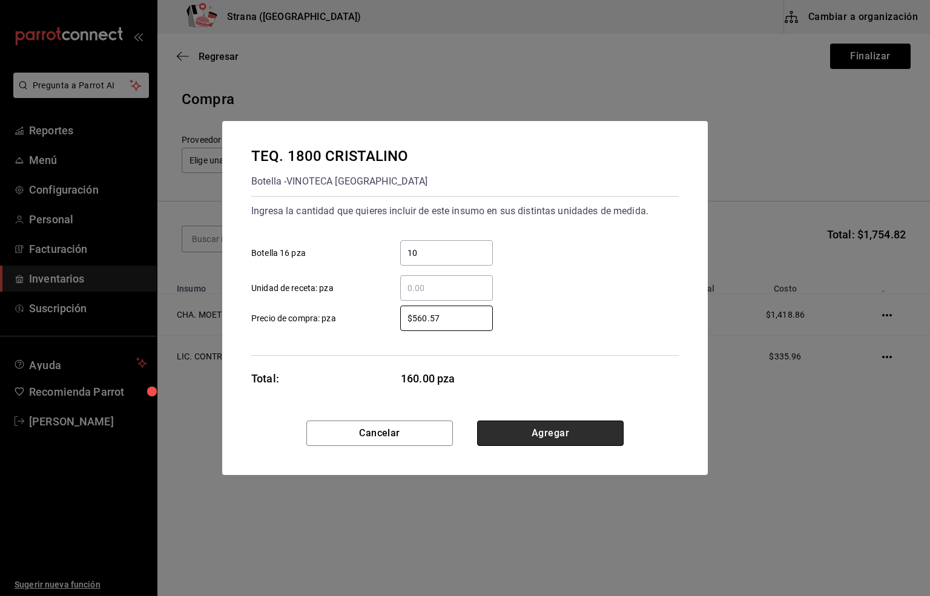
click at [563, 433] on button "Agregar" at bounding box center [550, 433] width 146 height 25
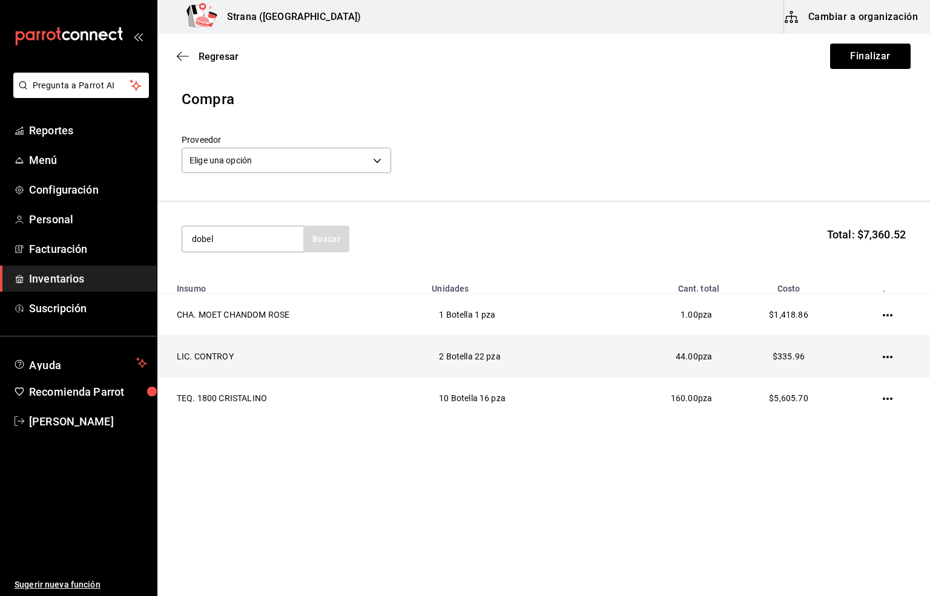
type input "dobel"
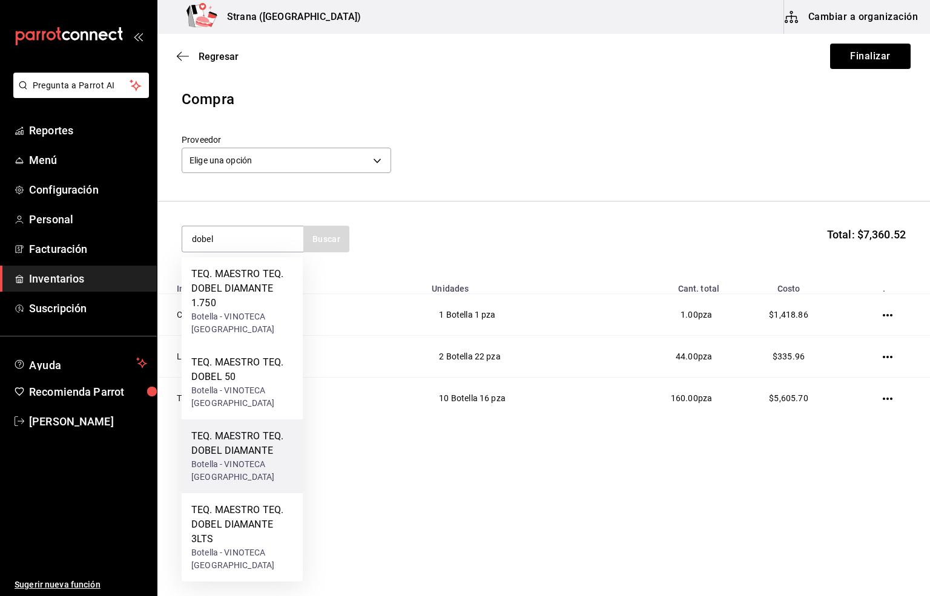
click at [222, 465] on div "Botella - VINOTECA [GEOGRAPHIC_DATA]" at bounding box center [242, 470] width 102 height 25
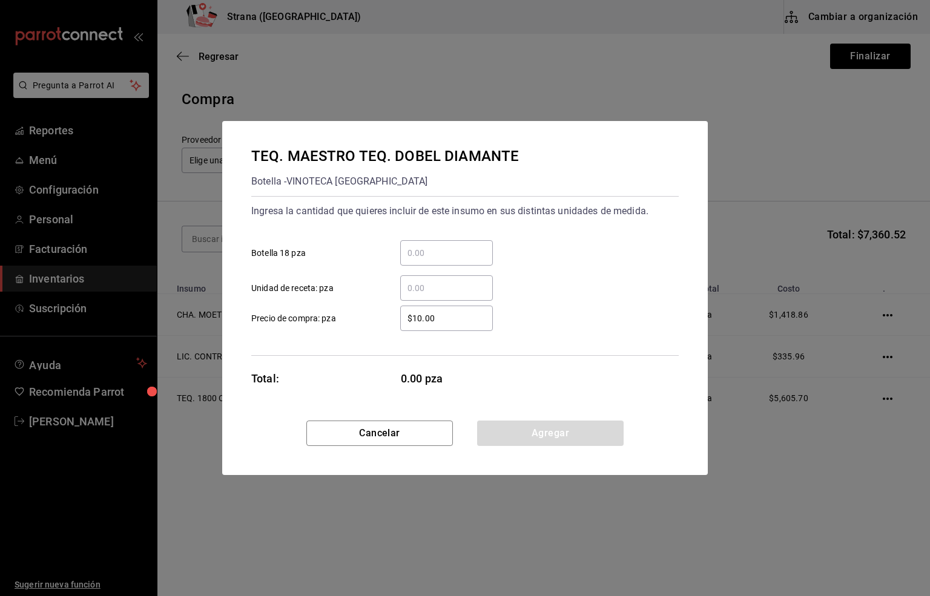
click at [411, 254] on input "​ Botella 18 pza" at bounding box center [446, 253] width 93 height 15
type input "32"
drag, startPoint x: 438, startPoint y: 320, endPoint x: 363, endPoint y: 329, distance: 75.6
click at [363, 329] on label "$10.00 ​ Precio de compra: pza" at bounding box center [371, 318] width 241 height 25
type input "$504.31"
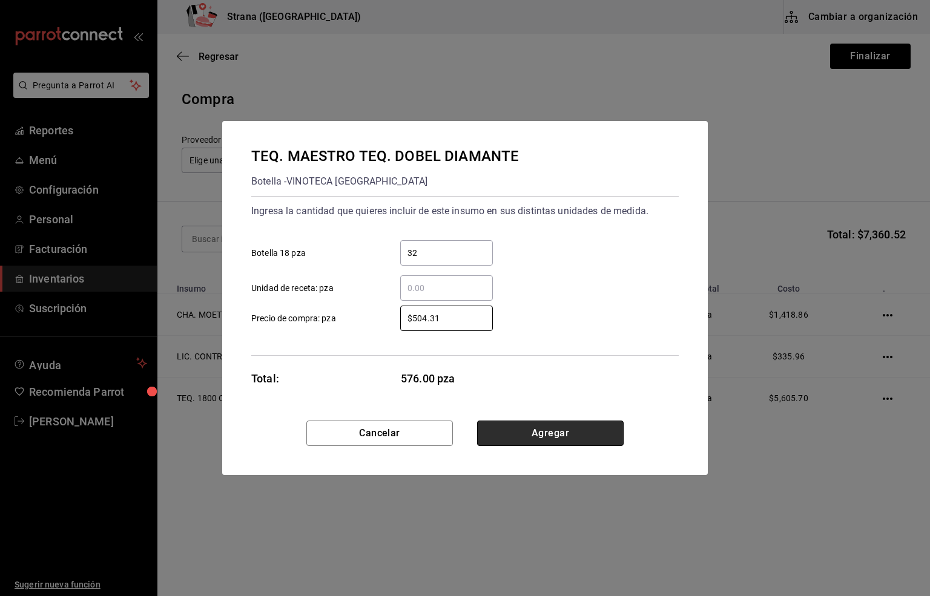
click at [536, 431] on button "Agregar" at bounding box center [550, 433] width 146 height 25
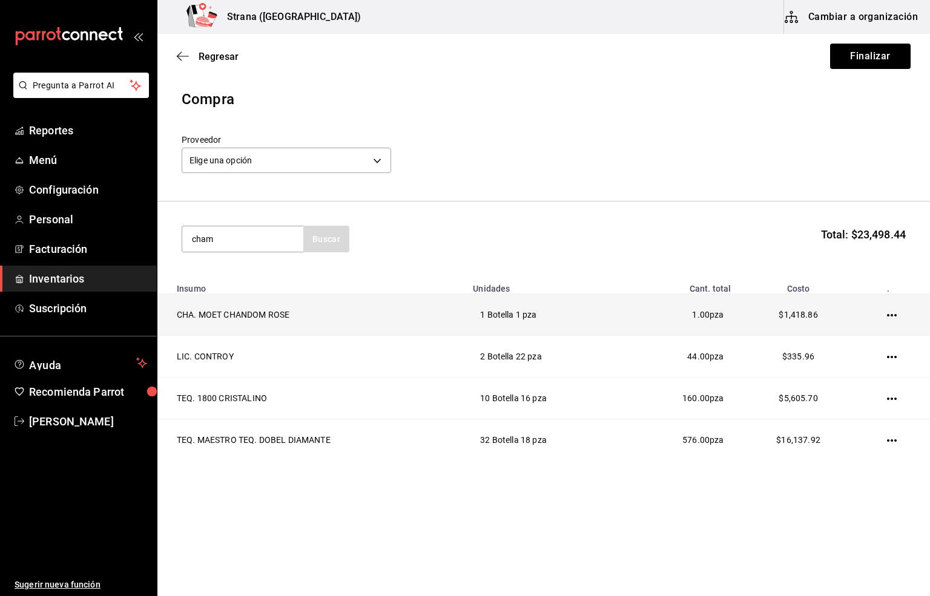
type input "cham"
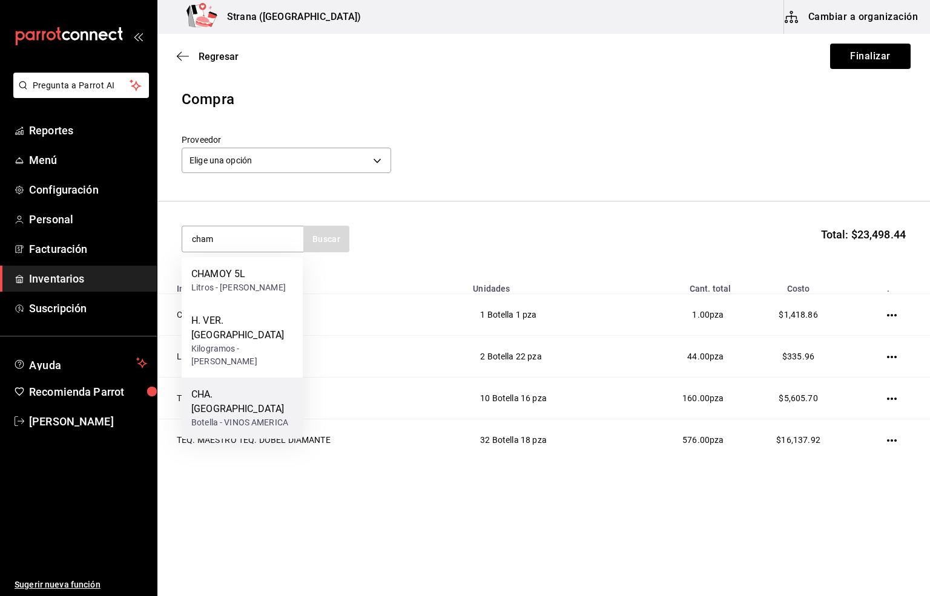
click at [246, 403] on div "CHA. [GEOGRAPHIC_DATA]" at bounding box center [242, 401] width 102 height 29
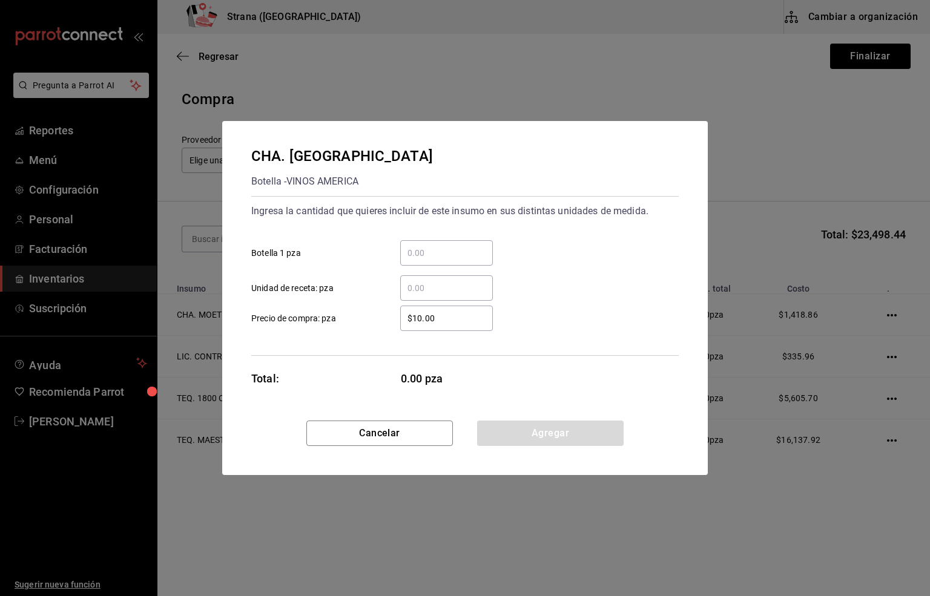
click at [416, 252] on input "​ Botella 1 pza" at bounding box center [446, 253] width 93 height 15
type input "1"
drag, startPoint x: 448, startPoint y: 321, endPoint x: 352, endPoint y: 320, distance: 96.2
click at [352, 320] on label "$10.00 ​ Precio de compra: pza" at bounding box center [371, 318] width 241 height 25
type input "$137.23"
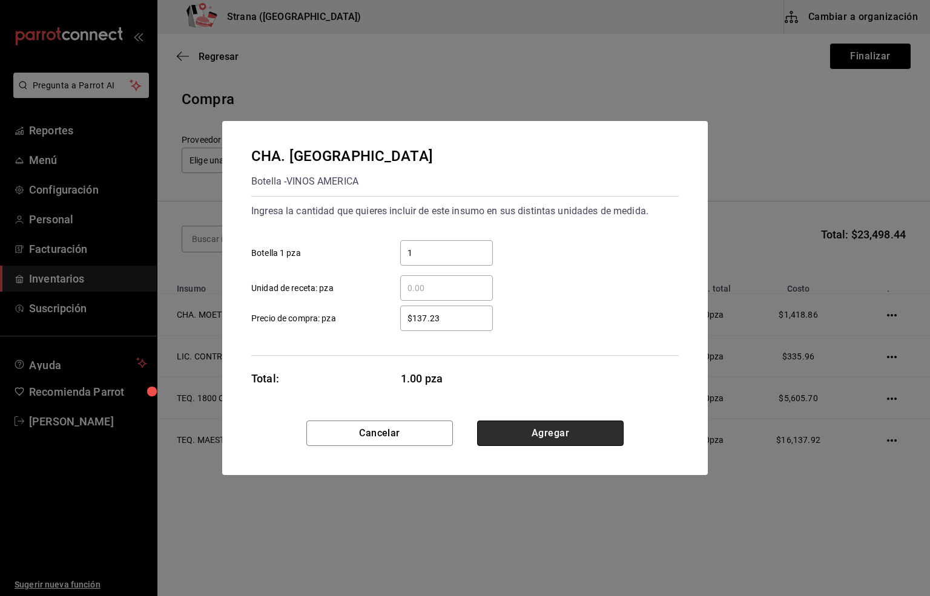
click at [565, 430] on button "Agregar" at bounding box center [550, 433] width 146 height 25
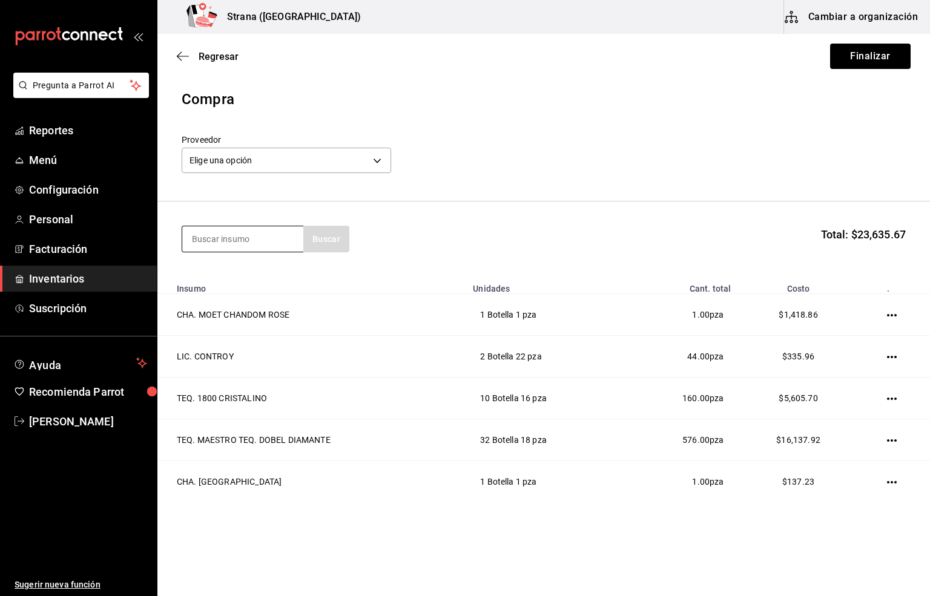
click at [209, 232] on input at bounding box center [242, 238] width 121 height 25
type input "don julio 7"
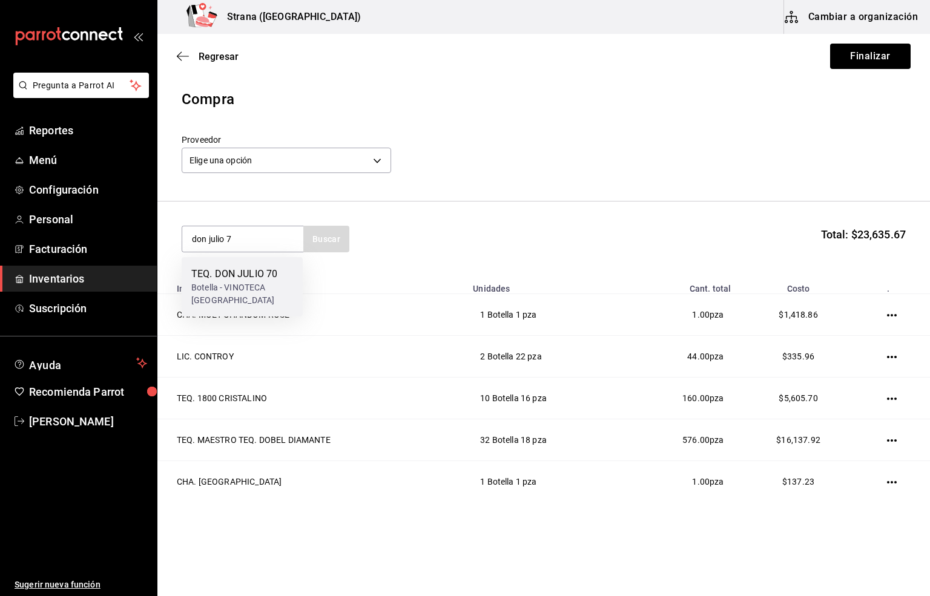
click at [223, 281] on div "Botella - VINOTECA [GEOGRAPHIC_DATA]" at bounding box center [242, 293] width 102 height 25
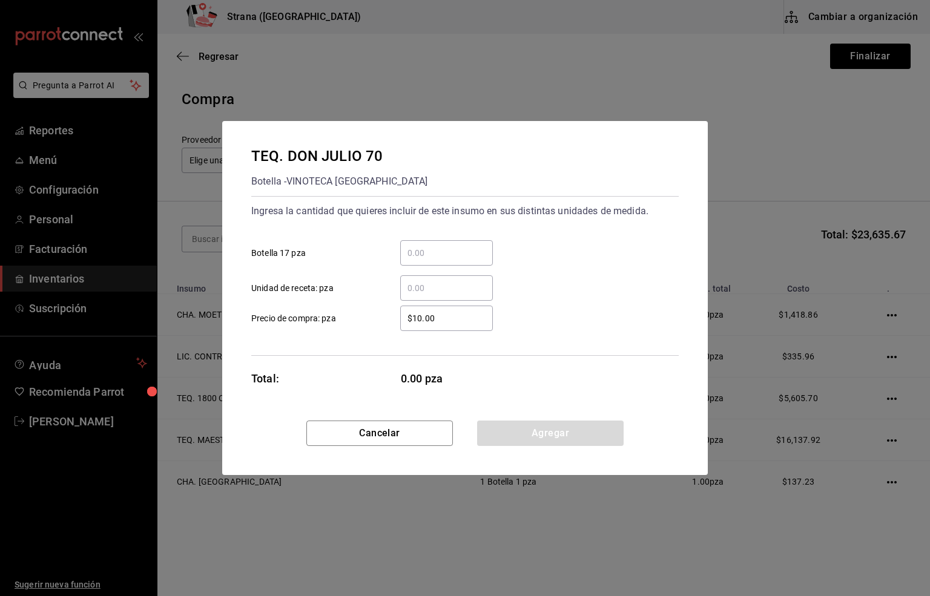
click at [409, 254] on input "​ Botella 17 pza" at bounding box center [446, 253] width 93 height 15
type input "59"
drag, startPoint x: 441, startPoint y: 318, endPoint x: 355, endPoint y: 316, distance: 86.6
click at [361, 318] on label "$10.00 ​ Precio de compra: pza" at bounding box center [371, 318] width 241 height 25
type input "$666.38"
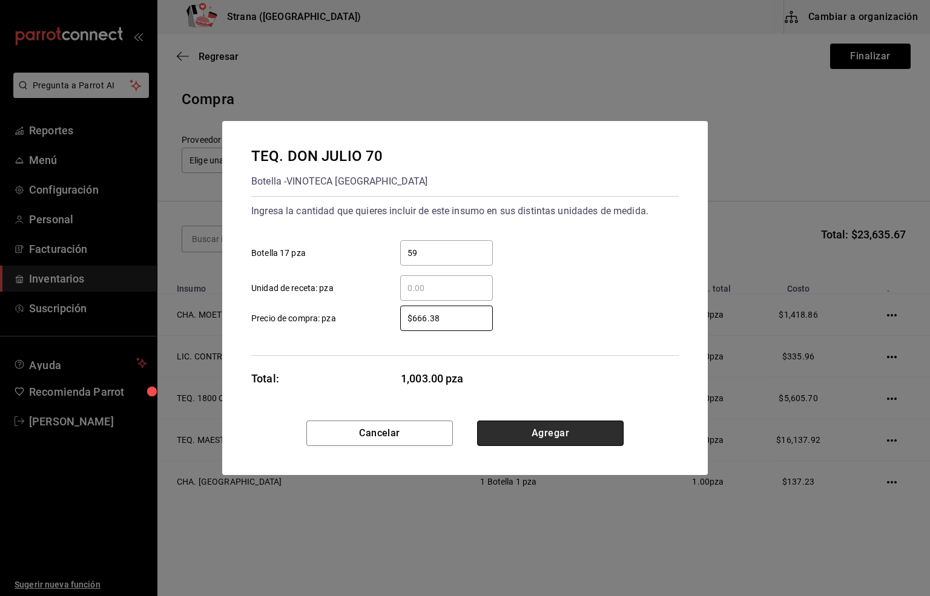
click at [545, 429] on button "Agregar" at bounding box center [550, 433] width 146 height 25
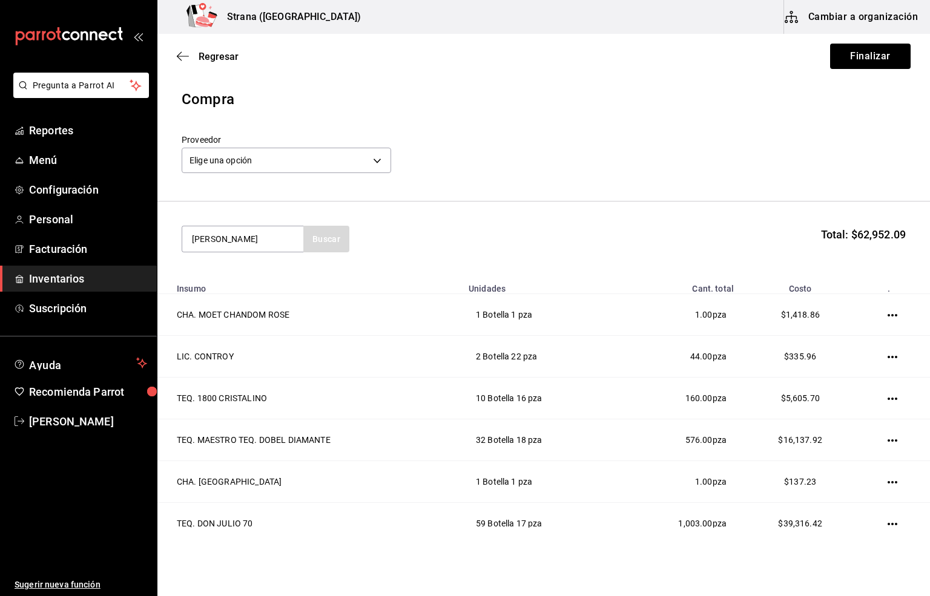
type input "don julio b"
click at [204, 307] on div "Botella - VINOTECA [GEOGRAPHIC_DATA]" at bounding box center [242, 293] width 102 height 25
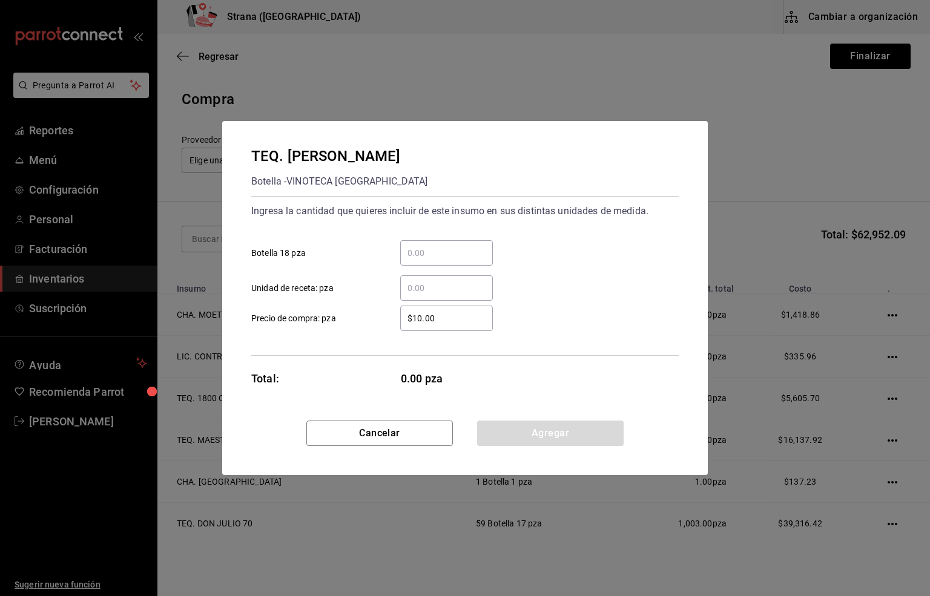
click at [447, 247] on input "​ Botella 18 pza" at bounding box center [446, 253] width 93 height 15
type input "4"
drag, startPoint x: 452, startPoint y: 320, endPoint x: 337, endPoint y: 336, distance: 116.8
click at [337, 336] on div "Ingresa la cantidad que quieres incluir de este insumo en sus distintas unidade…" at bounding box center [464, 276] width 427 height 160
type input "$403.45"
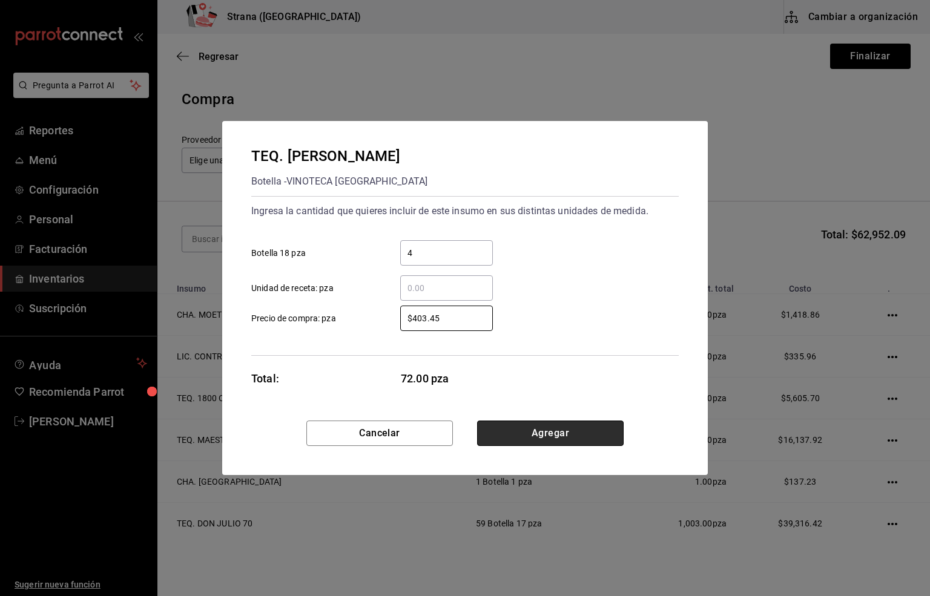
click at [529, 436] on button "Agregar" at bounding box center [550, 433] width 146 height 25
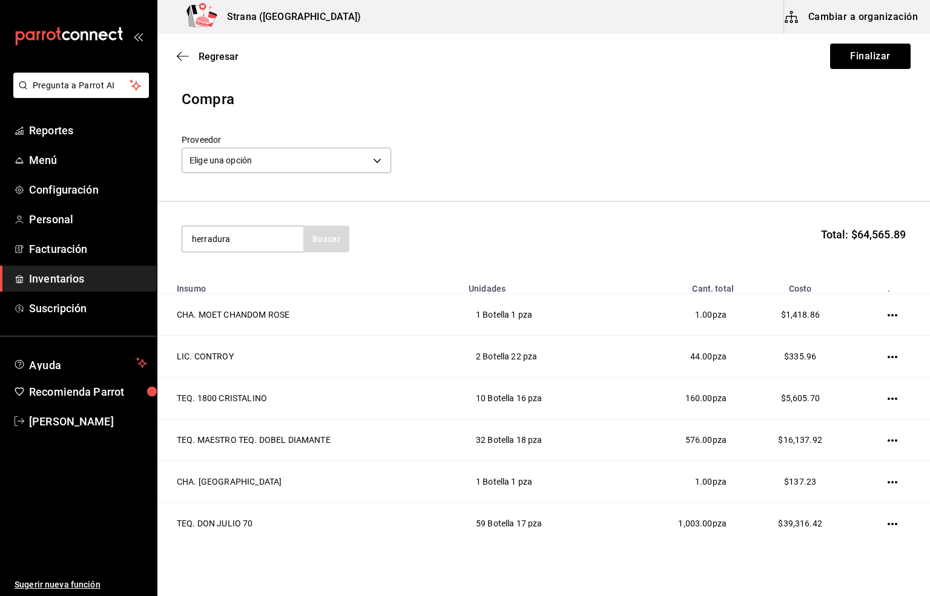
type input "herradura"
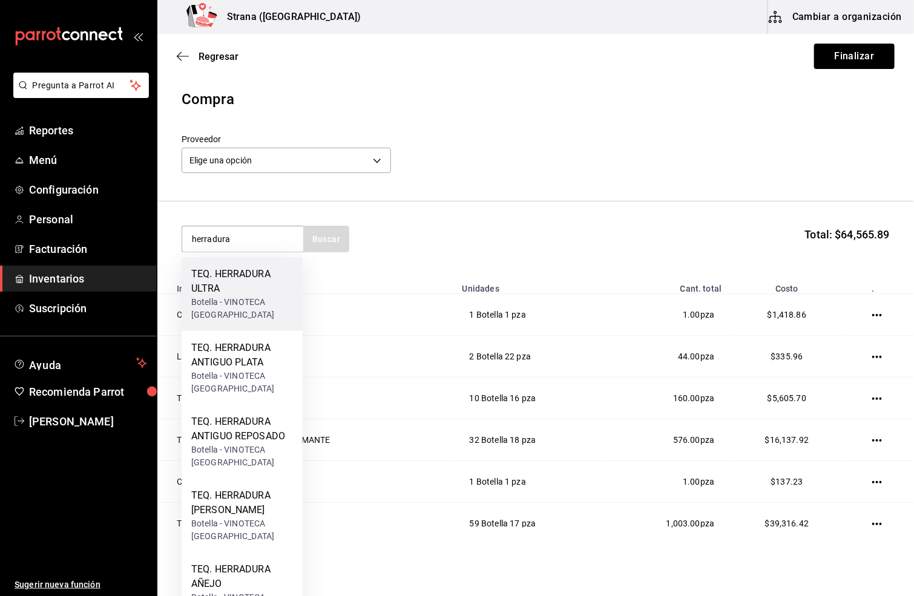
click at [209, 294] on div "TEQ. HERRADURA ULTRA" at bounding box center [242, 281] width 102 height 29
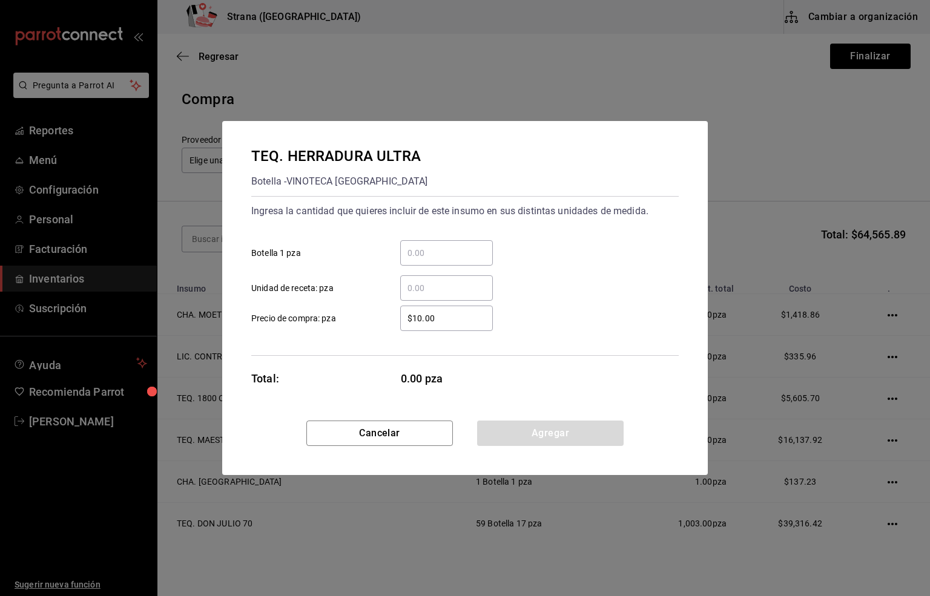
click at [418, 244] on div "​" at bounding box center [446, 252] width 93 height 25
click at [418, 246] on input "​ Botella 1 pza" at bounding box center [446, 253] width 93 height 15
type input "3"
drag, startPoint x: 445, startPoint y: 318, endPoint x: 387, endPoint y: 320, distance: 58.7
click at [387, 320] on div "$10.00 ​" at bounding box center [437, 318] width 112 height 25
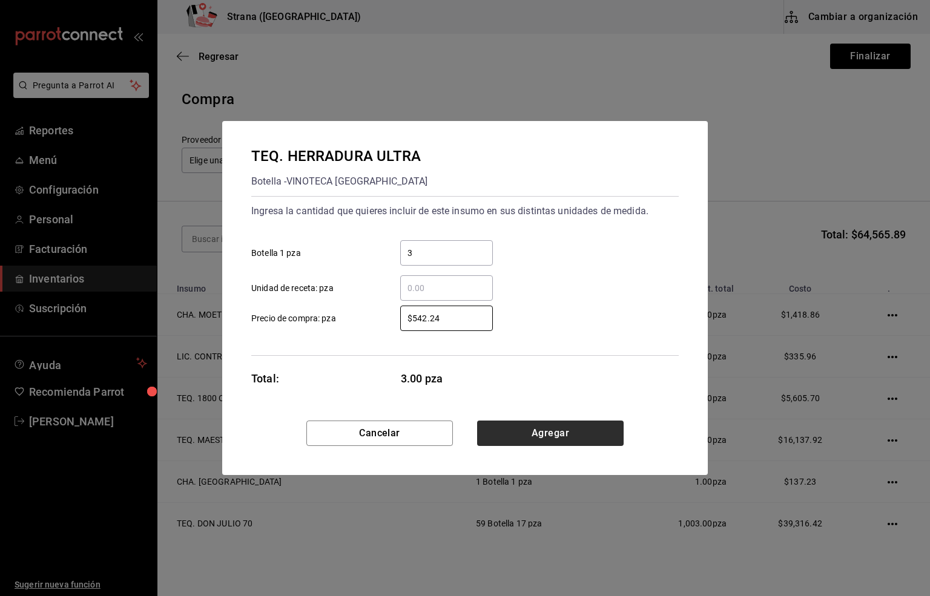
type input "$542.24"
click at [532, 434] on button "Agregar" at bounding box center [550, 433] width 146 height 25
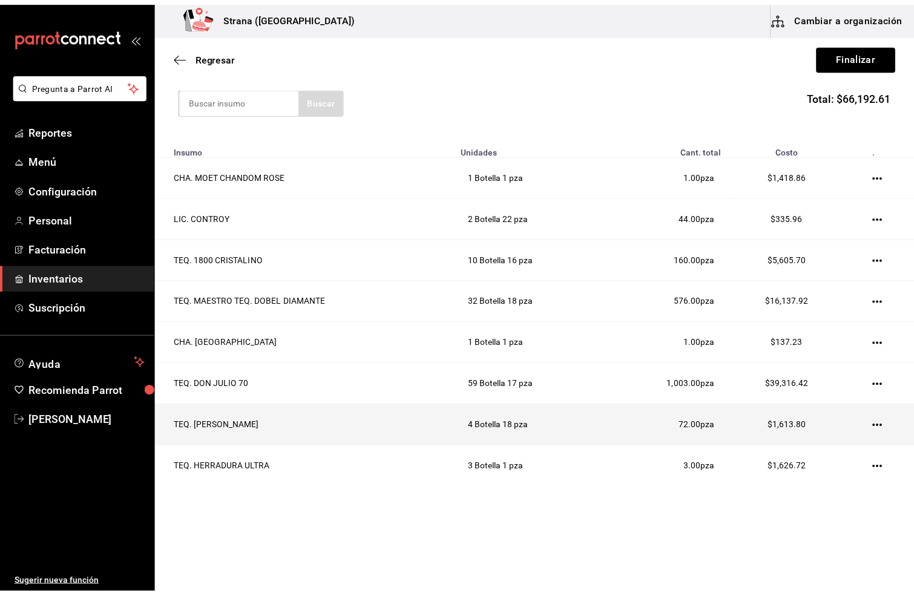
scroll to position [140, 0]
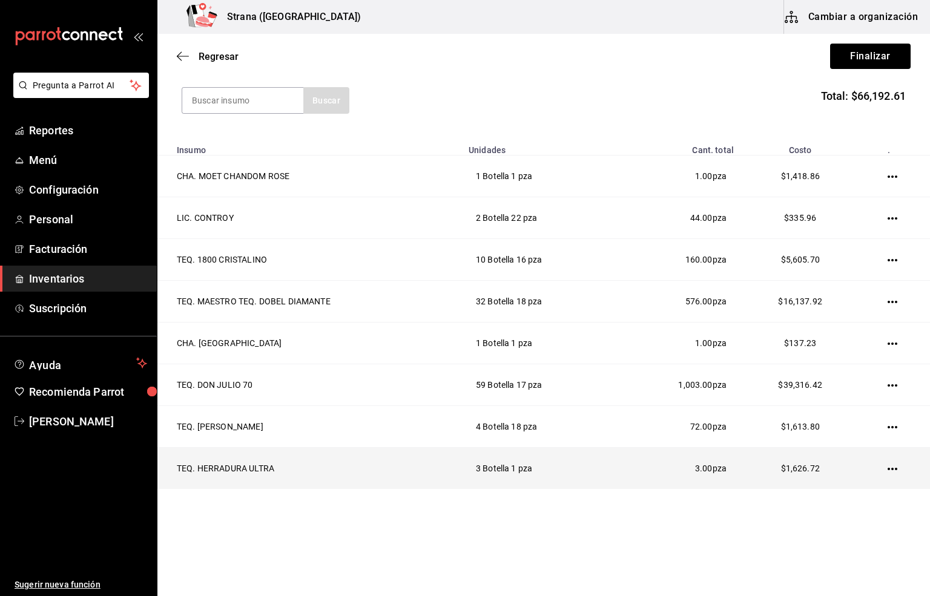
click at [887, 467] on icon "button" at bounding box center [892, 469] width 10 height 10
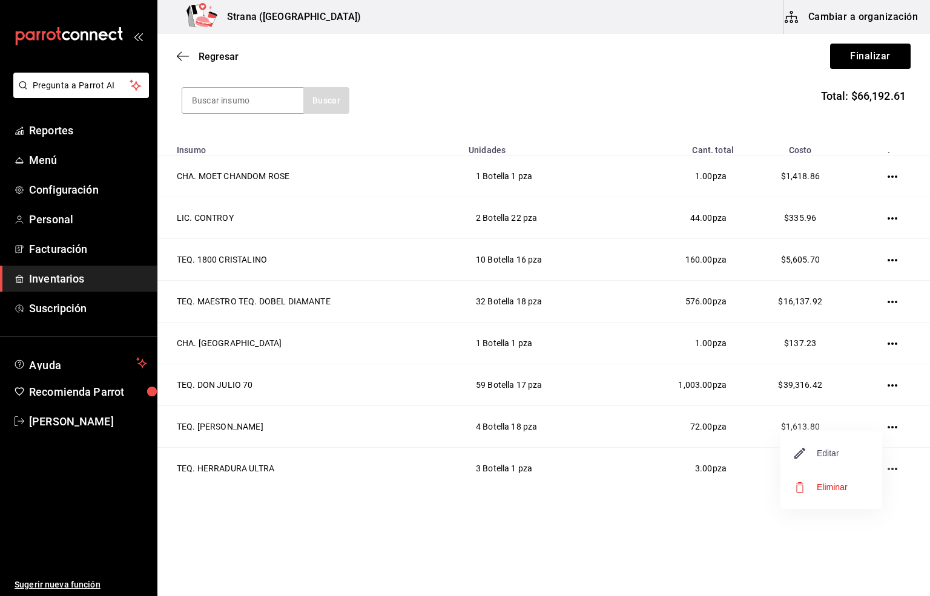
click at [830, 446] on span "Editar" at bounding box center [817, 453] width 44 height 15
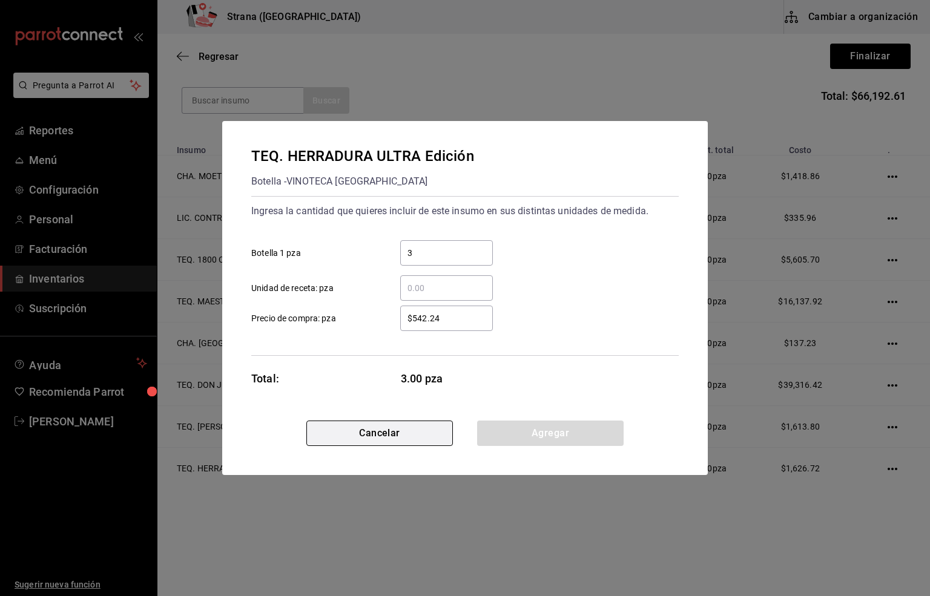
drag, startPoint x: 390, startPoint y: 448, endPoint x: 390, endPoint y: 435, distance: 13.9
click at [390, 445] on div "Cancelar Agregar" at bounding box center [464, 448] width 485 height 54
click at [390, 435] on button "Cancelar" at bounding box center [379, 433] width 146 height 25
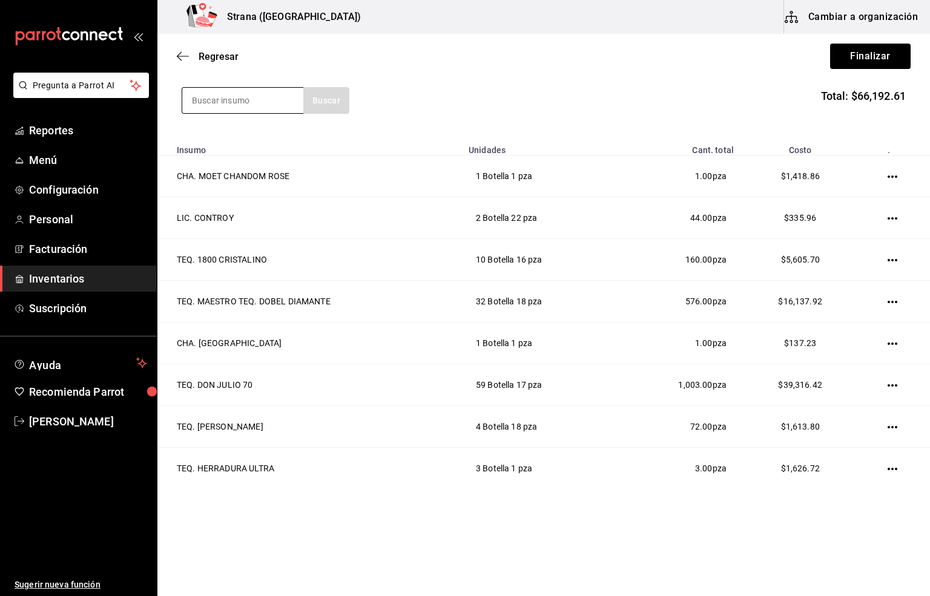
click at [238, 97] on input at bounding box center [242, 100] width 121 height 25
type input "hpn"
click at [211, 141] on div "Botella - VINOS AMERICA" at bounding box center [239, 147] width 97 height 13
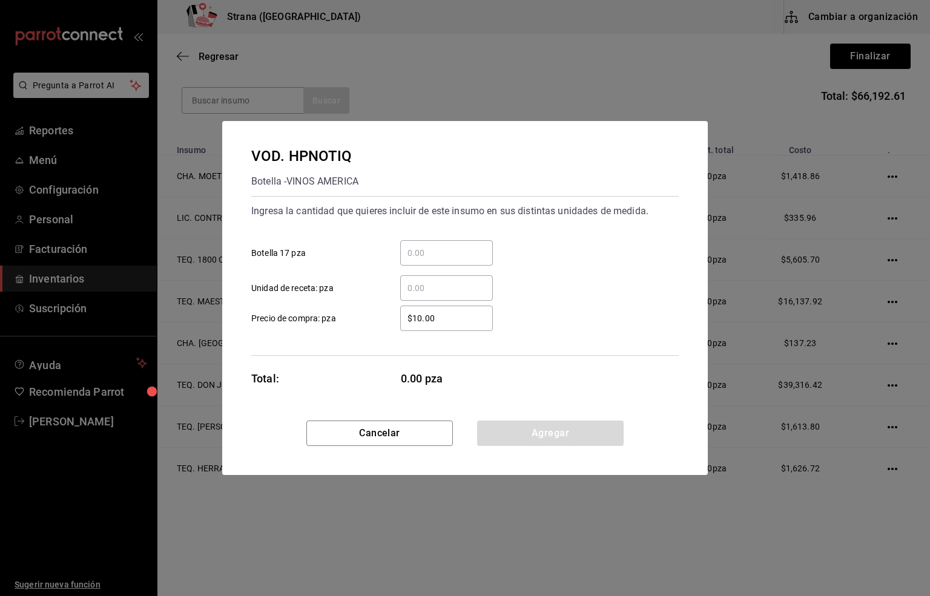
click at [424, 253] on input "​ Botella 17 pza" at bounding box center [446, 253] width 93 height 15
type input "6"
drag, startPoint x: 445, startPoint y: 314, endPoint x: 338, endPoint y: 312, distance: 107.1
click at [338, 312] on label "$10.00 ​ Precio de compra: pza" at bounding box center [371, 318] width 241 height 25
type input "$465.52"
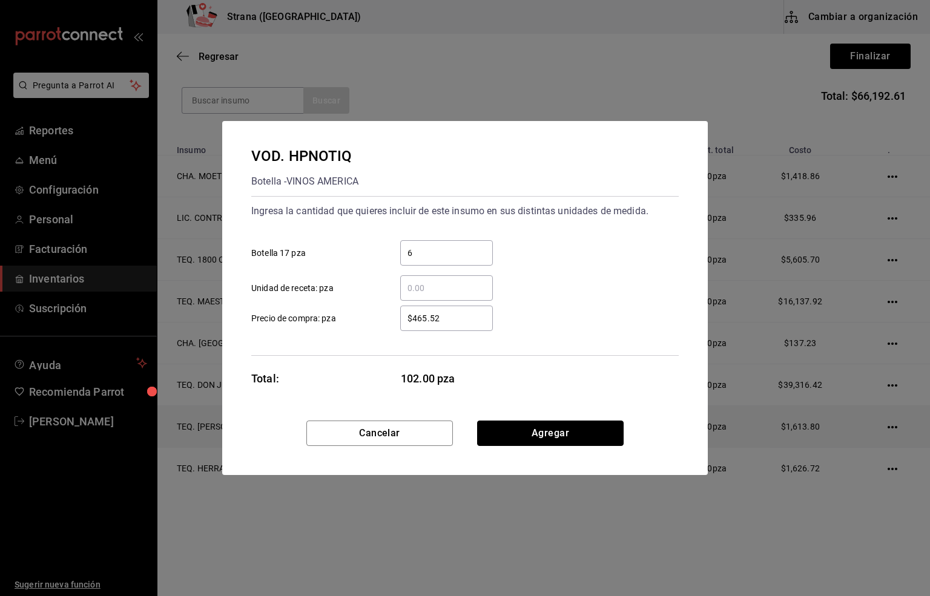
click at [556, 435] on button "Agregar" at bounding box center [550, 433] width 146 height 25
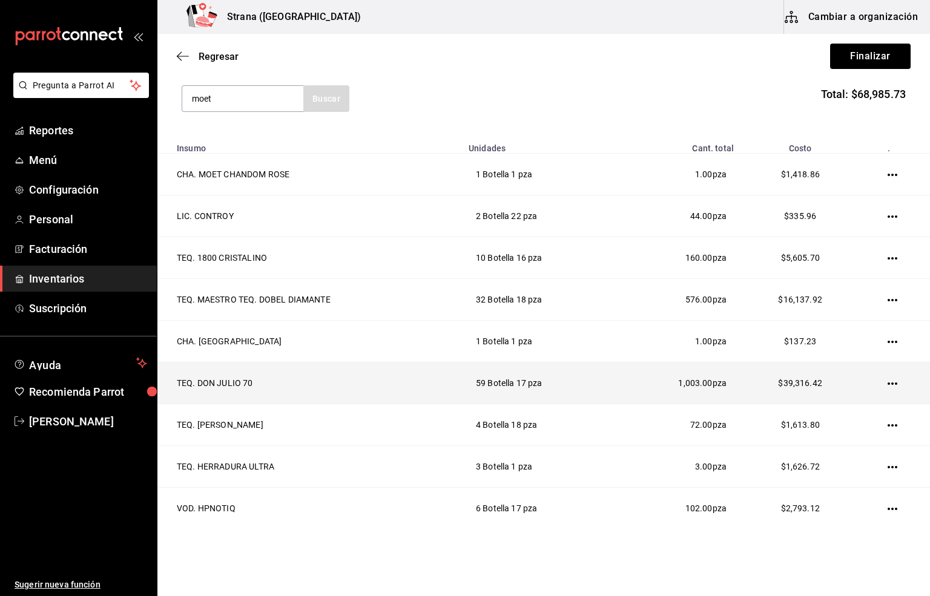
type input "moet"
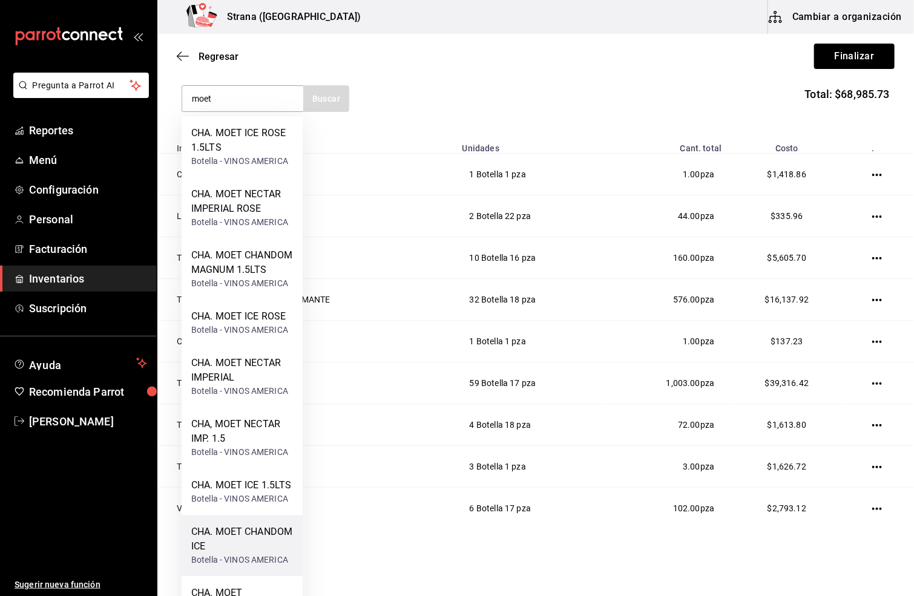
click at [241, 554] on div "CHA. MOET CHANDOM ICE" at bounding box center [242, 539] width 102 height 29
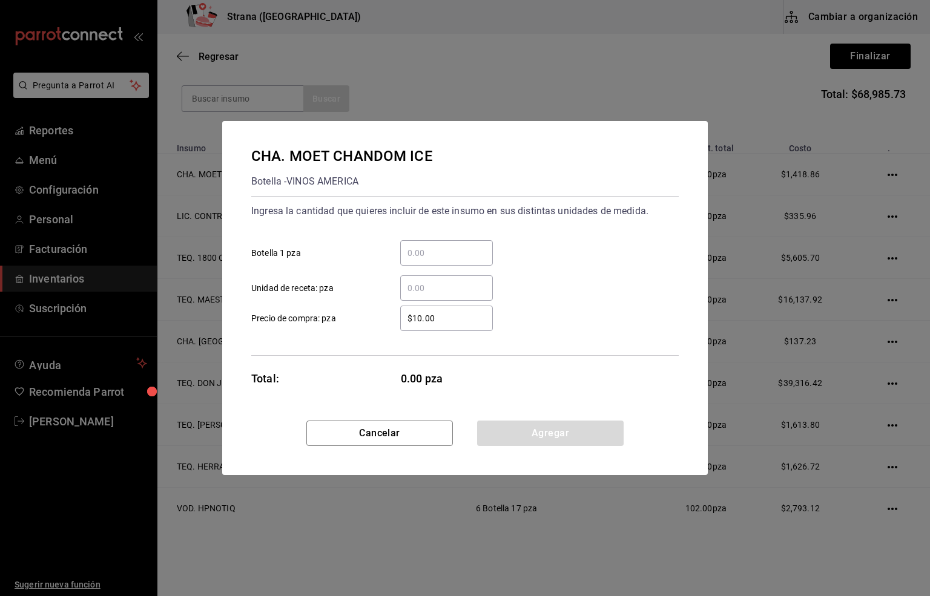
click at [427, 257] on input "​ Botella 1 pza" at bounding box center [446, 253] width 93 height 15
type input "1"
drag, startPoint x: 438, startPoint y: 320, endPoint x: 390, endPoint y: 316, distance: 47.4
click at [390, 316] on div "$10.00 ​" at bounding box center [437, 318] width 112 height 25
type input "$1,422.59"
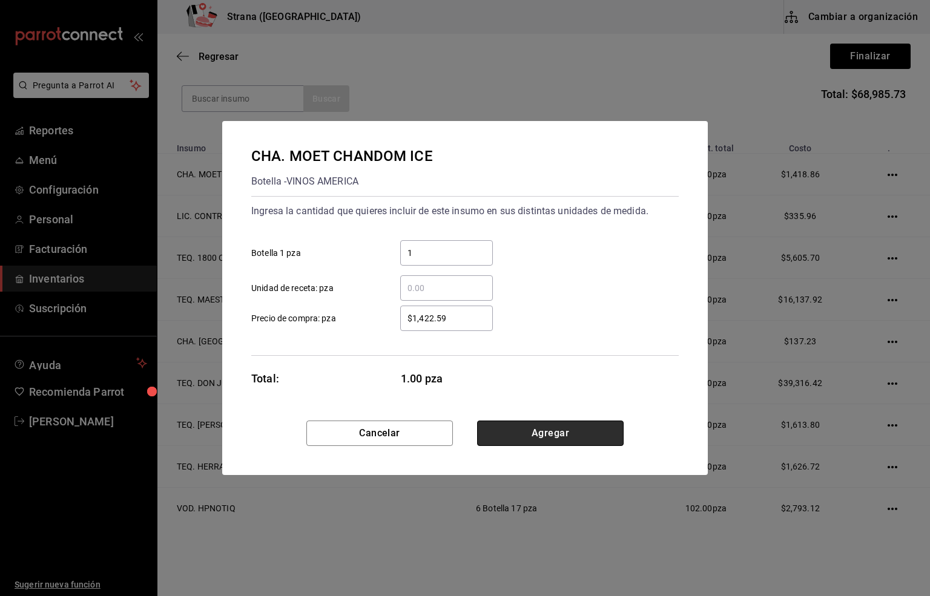
click at [545, 432] on button "Agregar" at bounding box center [550, 433] width 146 height 25
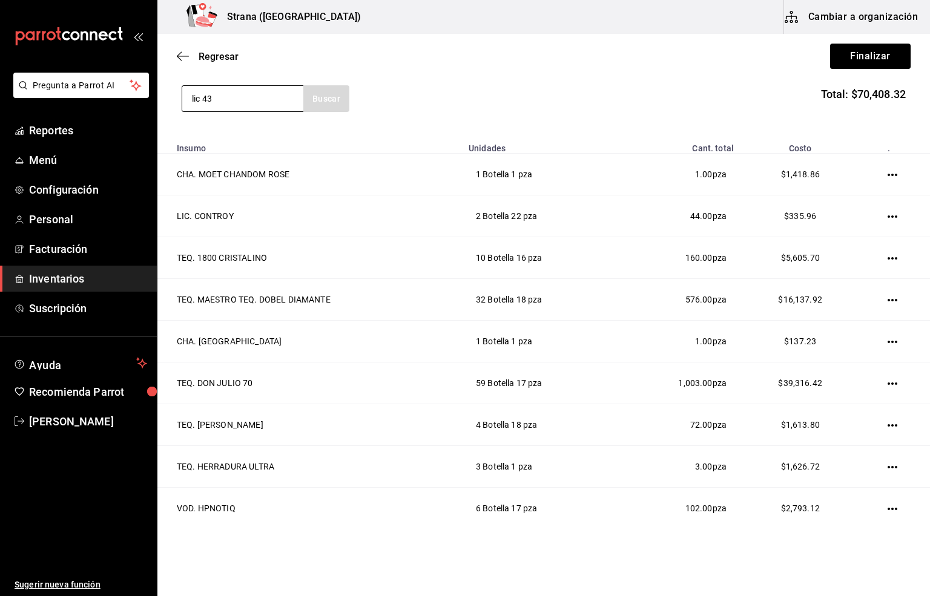
click at [197, 100] on input "lic 43" at bounding box center [242, 98] width 121 height 25
type input "lic. 43"
click at [235, 133] on div "LIC. 43" at bounding box center [239, 133] width 97 height 15
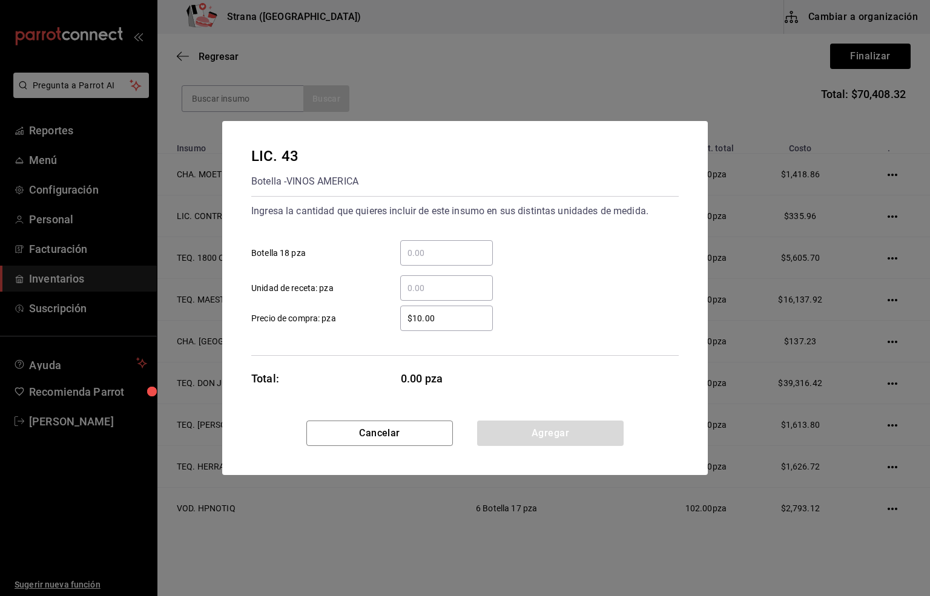
click at [418, 249] on input "​ Botella 18 pza" at bounding box center [446, 253] width 93 height 15
type input "1"
drag, startPoint x: 445, startPoint y: 312, endPoint x: 373, endPoint y: 325, distance: 73.1
click at [373, 325] on label "$10.00 ​ Precio de compra: pza" at bounding box center [371, 318] width 241 height 25
type input "$357.76"
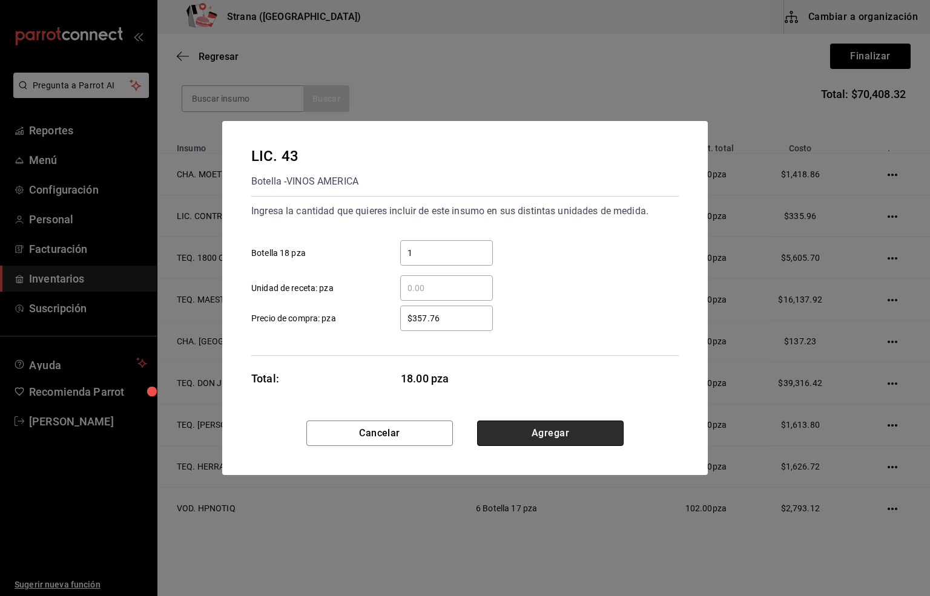
click at [530, 431] on button "Agregar" at bounding box center [550, 433] width 146 height 25
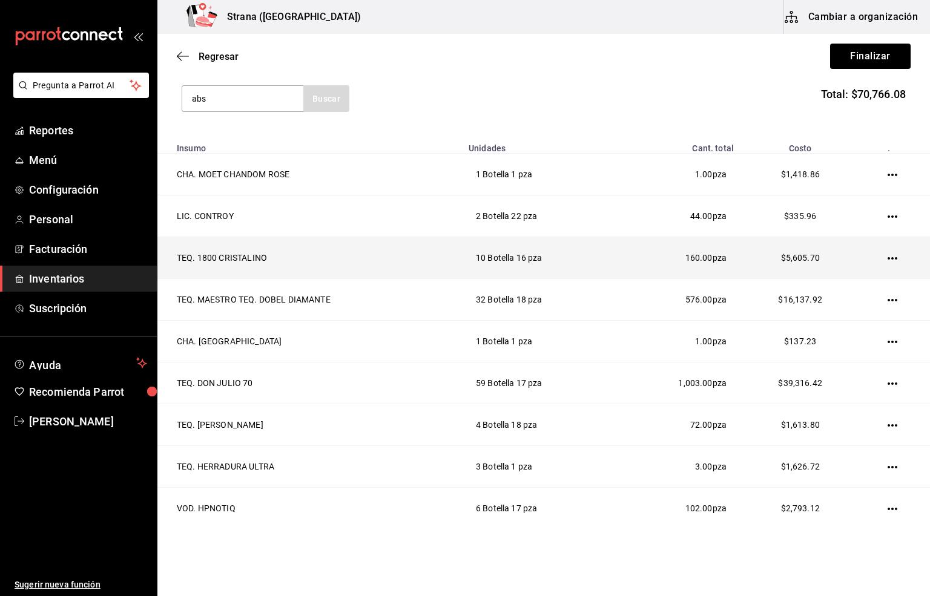
type input "abs"
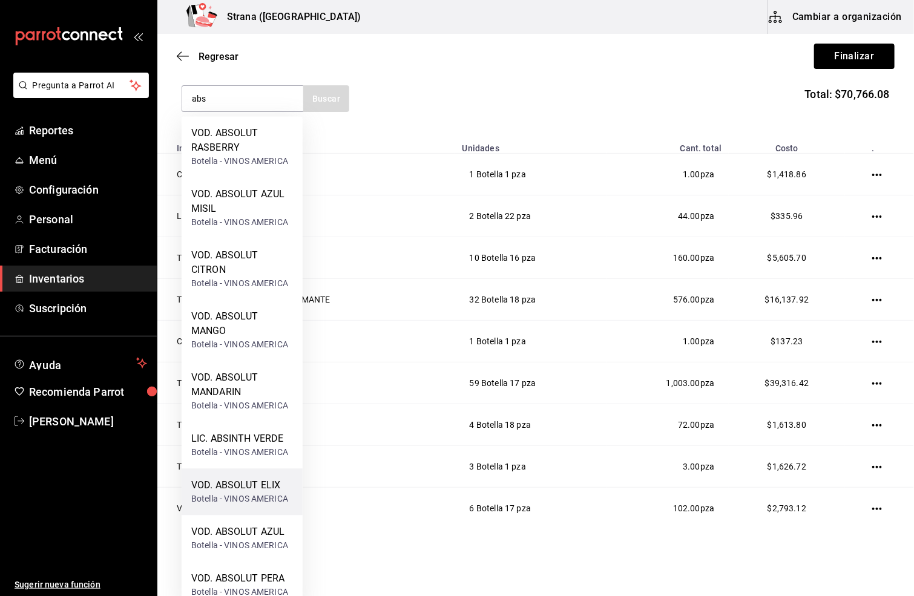
scroll to position [16, 0]
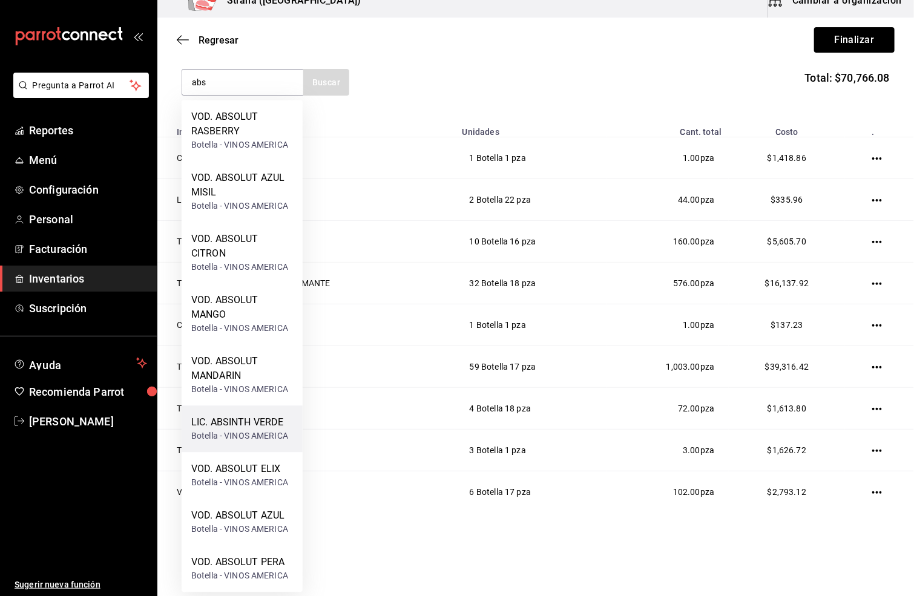
click at [251, 425] on div "LIC. ABSINTH VERDE" at bounding box center [239, 423] width 97 height 15
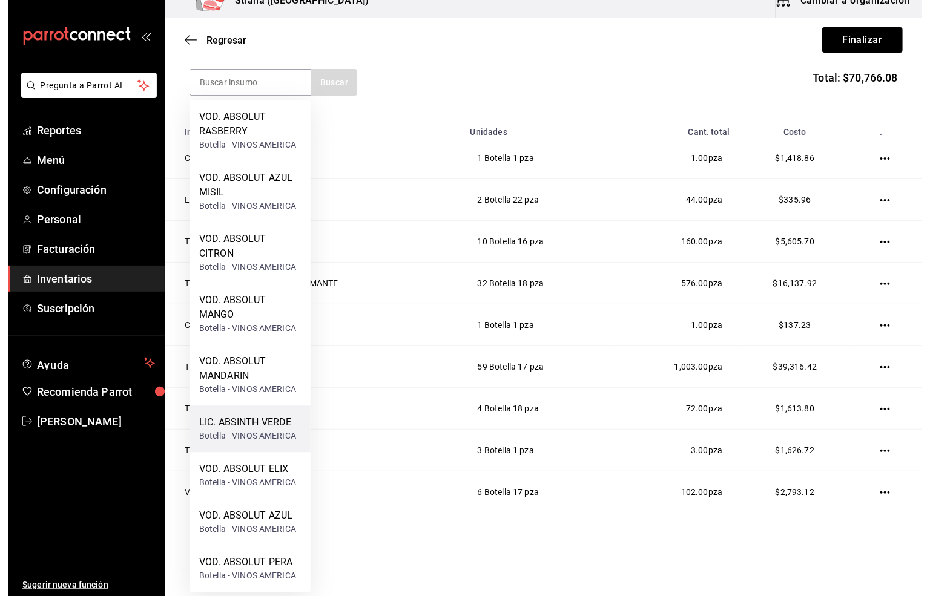
scroll to position [0, 0]
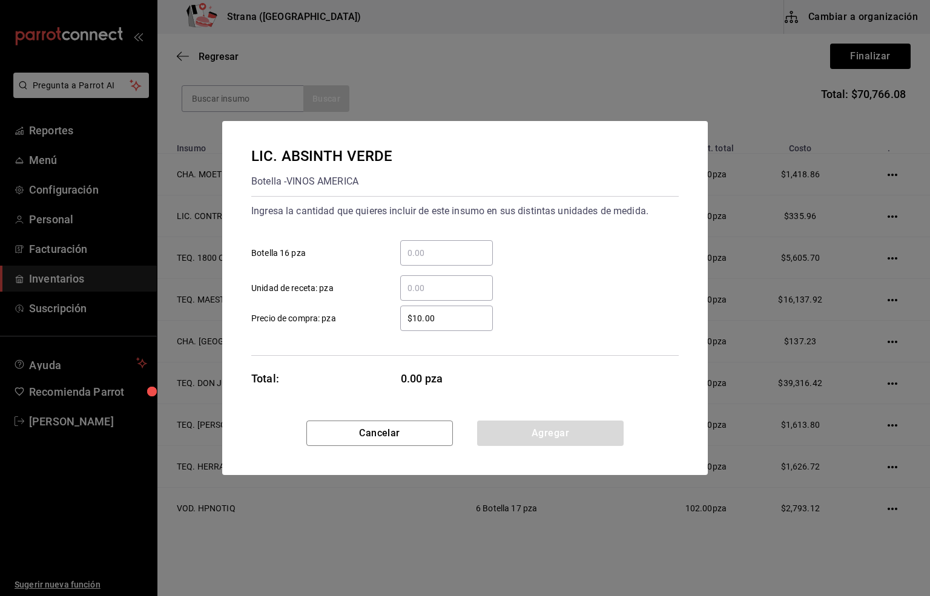
click at [416, 251] on input "​ Botella 16 pza" at bounding box center [446, 253] width 93 height 15
type input "1"
drag, startPoint x: 445, startPoint y: 318, endPoint x: 363, endPoint y: 322, distance: 81.8
click at [363, 322] on label "$10.00 ​ Precio de compra: pza" at bounding box center [371, 318] width 241 height 25
type input "$500.23"
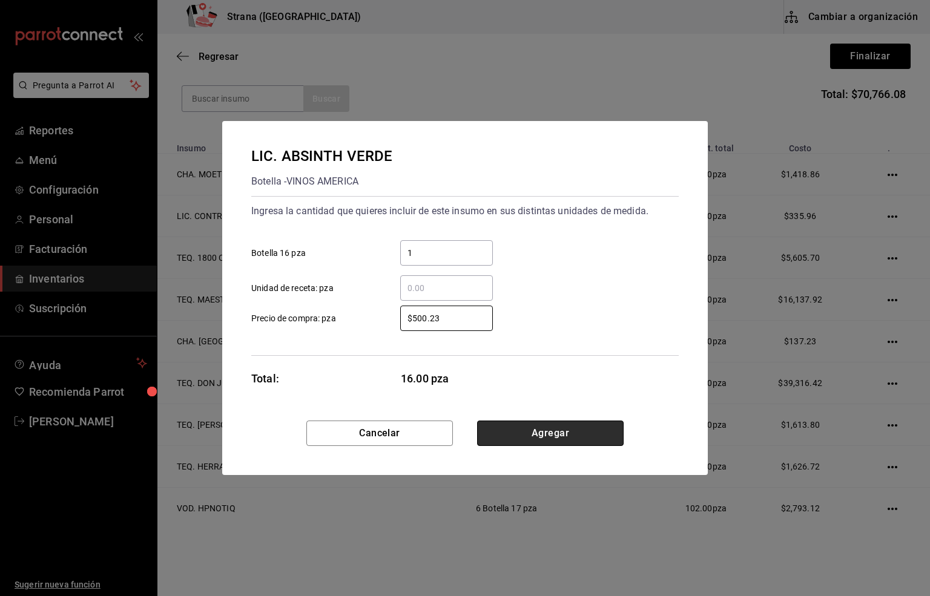
click at [538, 425] on button "Agregar" at bounding box center [550, 433] width 146 height 25
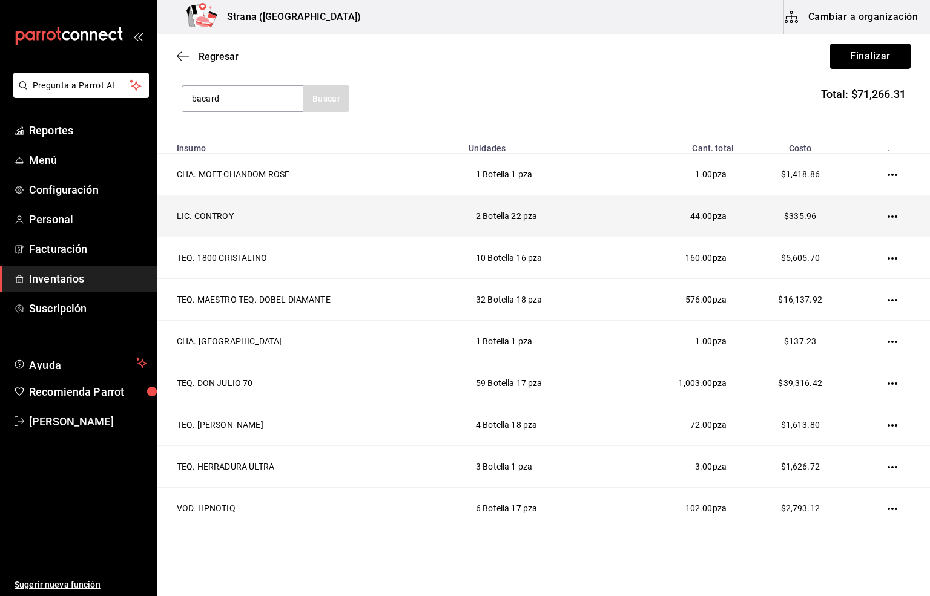
type input "bacard"
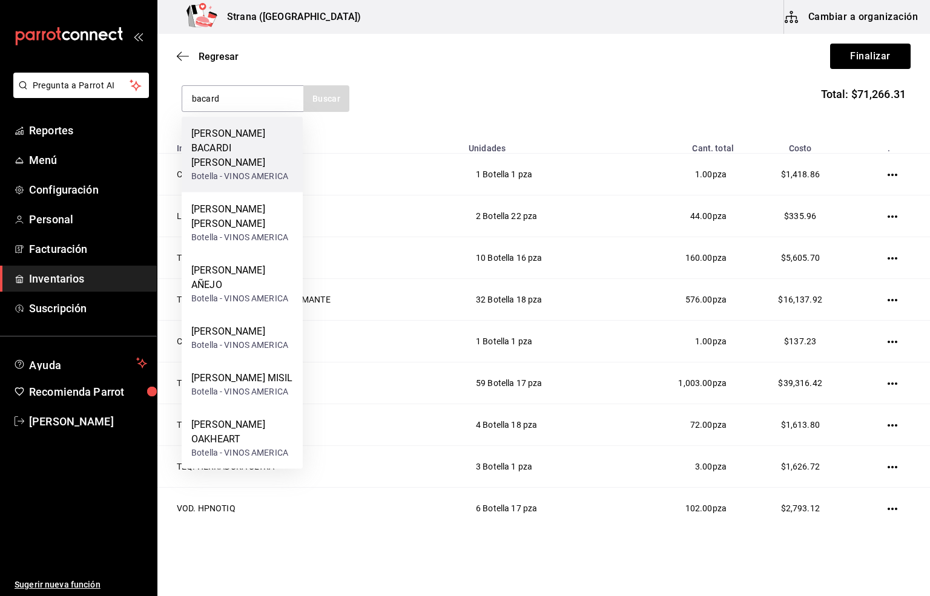
click at [244, 149] on div "RON BACARDI BLANCO" at bounding box center [242, 148] width 102 height 44
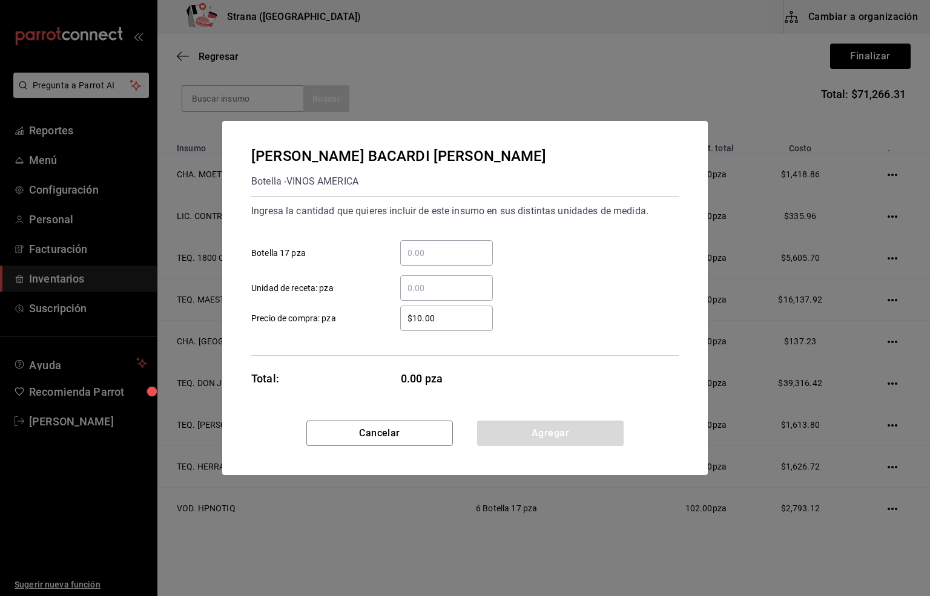
click at [425, 257] on input "​ Botella 17 pza" at bounding box center [446, 253] width 93 height 15
type input "12"
drag, startPoint x: 439, startPoint y: 318, endPoint x: 376, endPoint y: 318, distance: 62.9
click at [376, 318] on label "$10.00 ​ Precio de compra: pza" at bounding box center [371, 318] width 241 height 25
type input "$126.72"
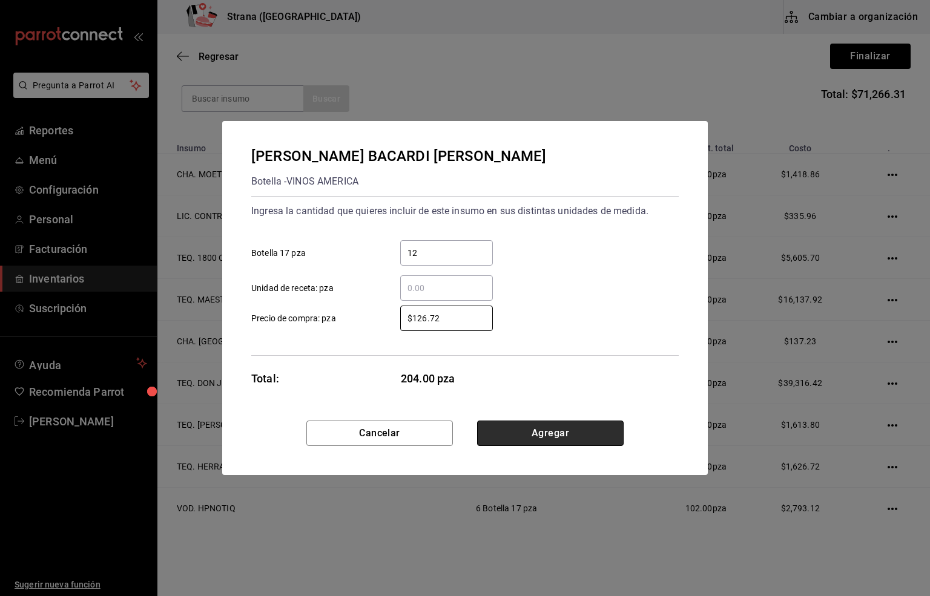
click at [547, 434] on button "Agregar" at bounding box center [550, 433] width 146 height 25
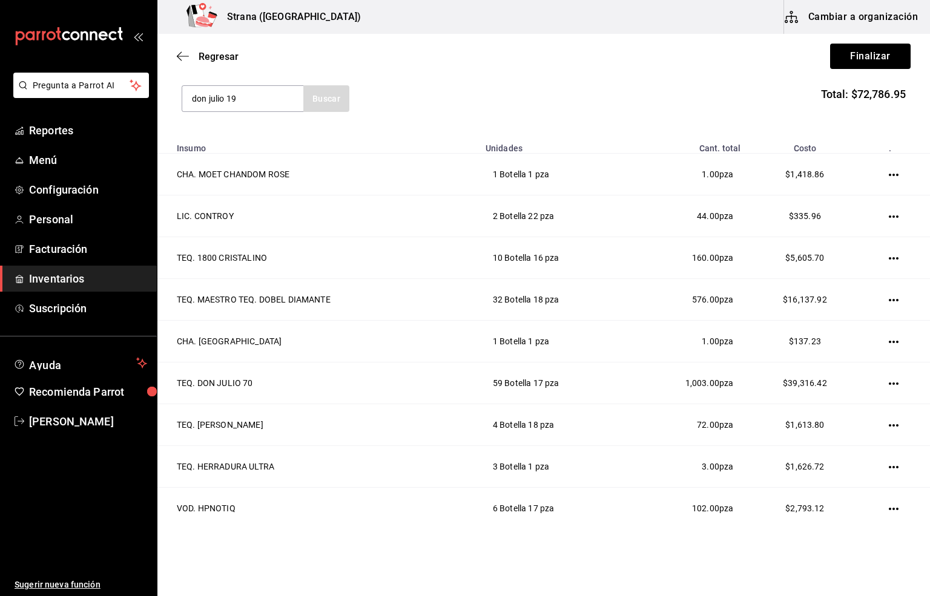
type input "don julio 19"
click at [228, 142] on div "Botella - VINOTECA [GEOGRAPHIC_DATA]" at bounding box center [242, 153] width 102 height 25
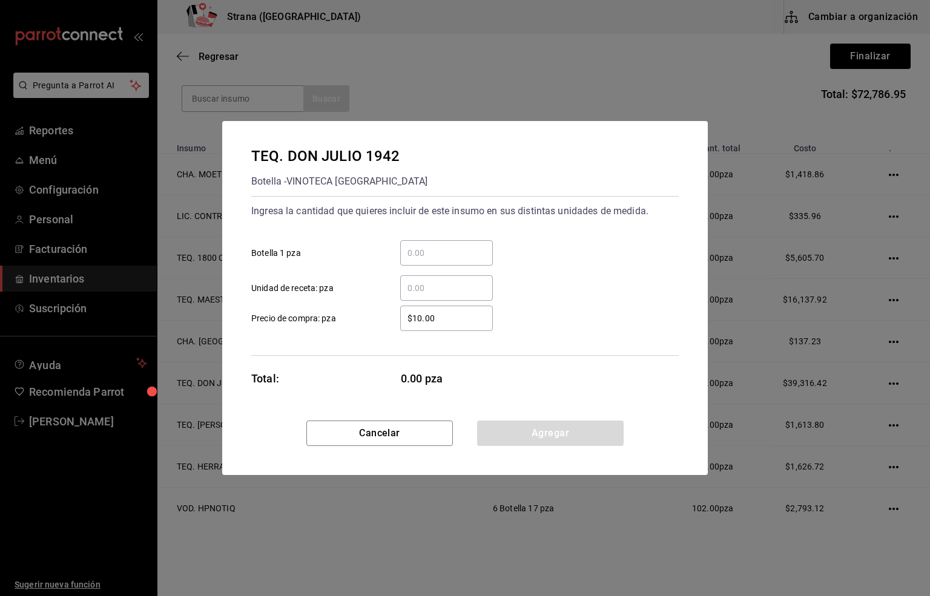
click at [433, 251] on input "​ Botella 1 pza" at bounding box center [446, 253] width 93 height 15
type input "7"
drag, startPoint x: 438, startPoint y: 318, endPoint x: 389, endPoint y: 318, distance: 48.4
click at [389, 318] on div "$10.00 ​" at bounding box center [437, 318] width 112 height 25
type input "$2,064.66"
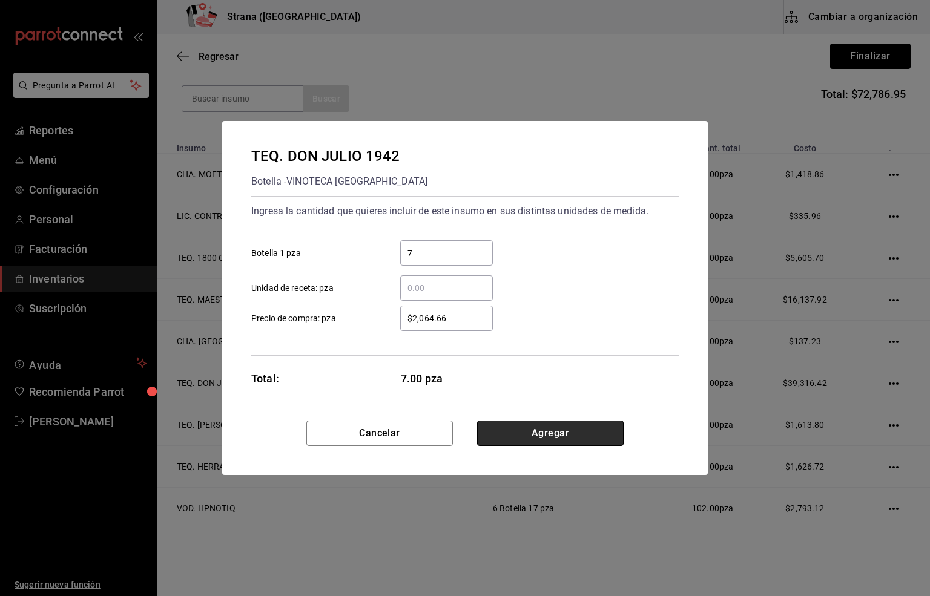
click at [527, 429] on button "Agregar" at bounding box center [550, 433] width 146 height 25
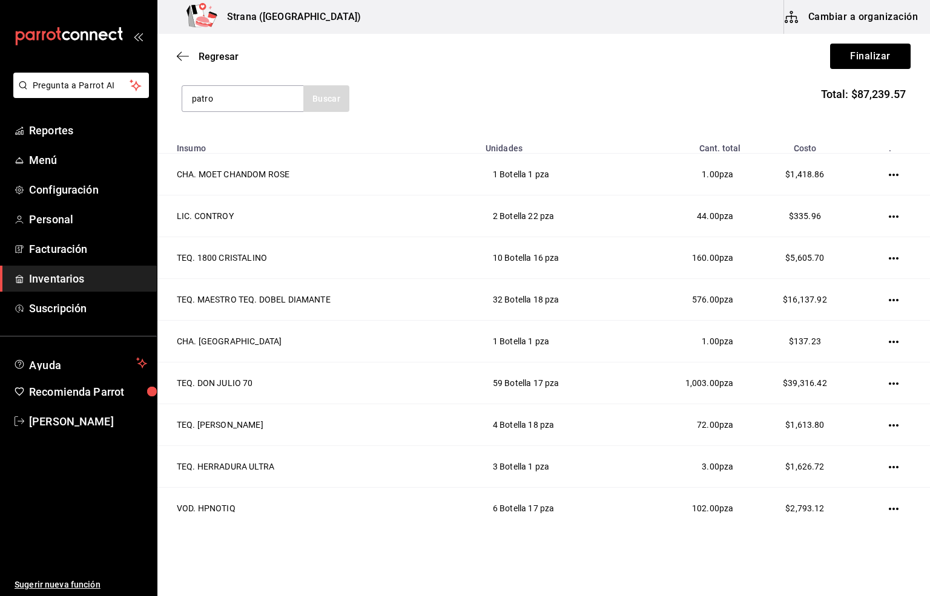
type input "patro"
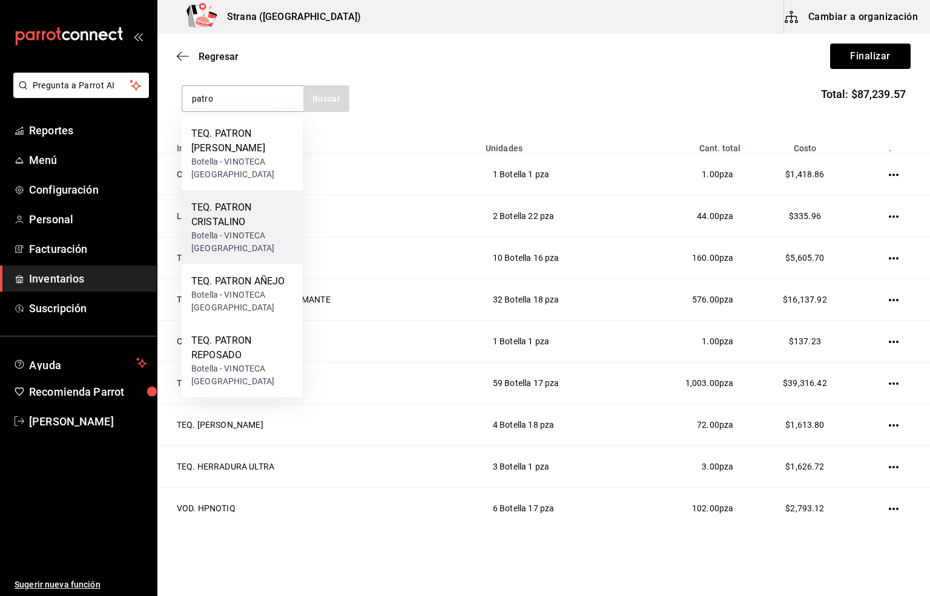
click at [240, 203] on div "TEQ. PATRON CRISTALINO" at bounding box center [242, 214] width 102 height 29
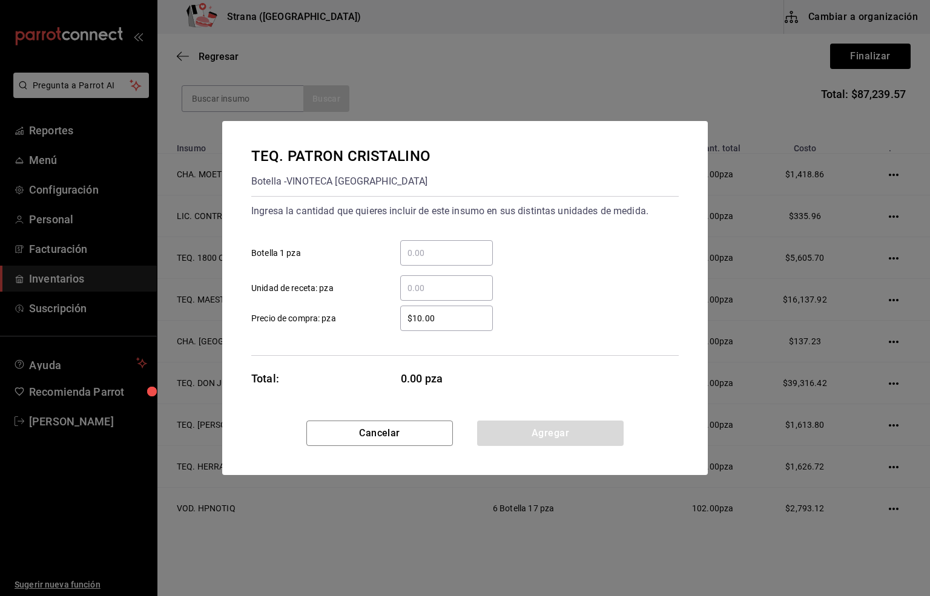
click at [442, 251] on input "​ Botella 1 pza" at bounding box center [446, 253] width 93 height 15
type input "2"
drag, startPoint x: 443, startPoint y: 320, endPoint x: 331, endPoint y: 320, distance: 112.0
click at [331, 320] on label "$10.00 ​ Precio de compra: pza" at bounding box center [371, 318] width 241 height 25
type input "$495.69"
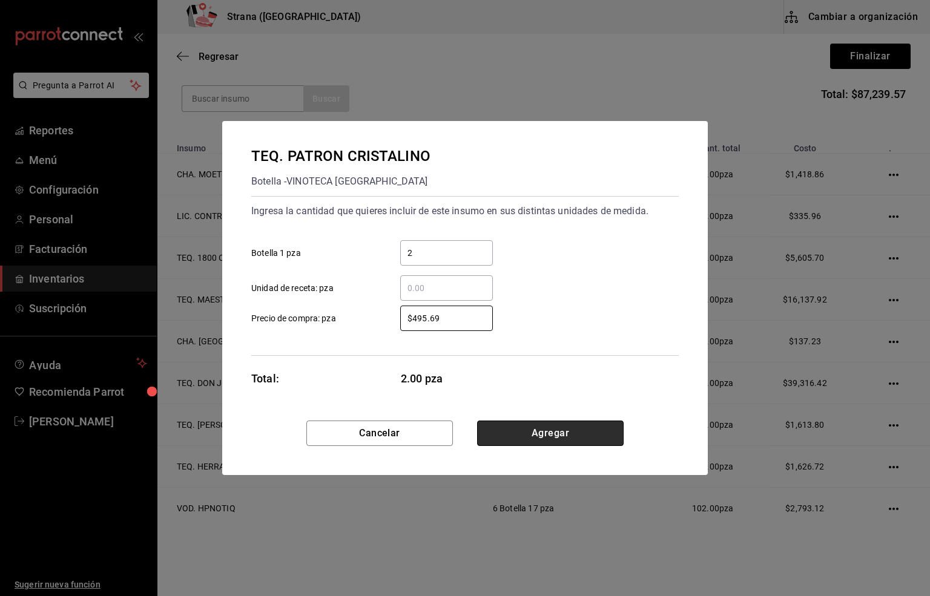
click at [529, 430] on button "Agregar" at bounding box center [550, 433] width 146 height 25
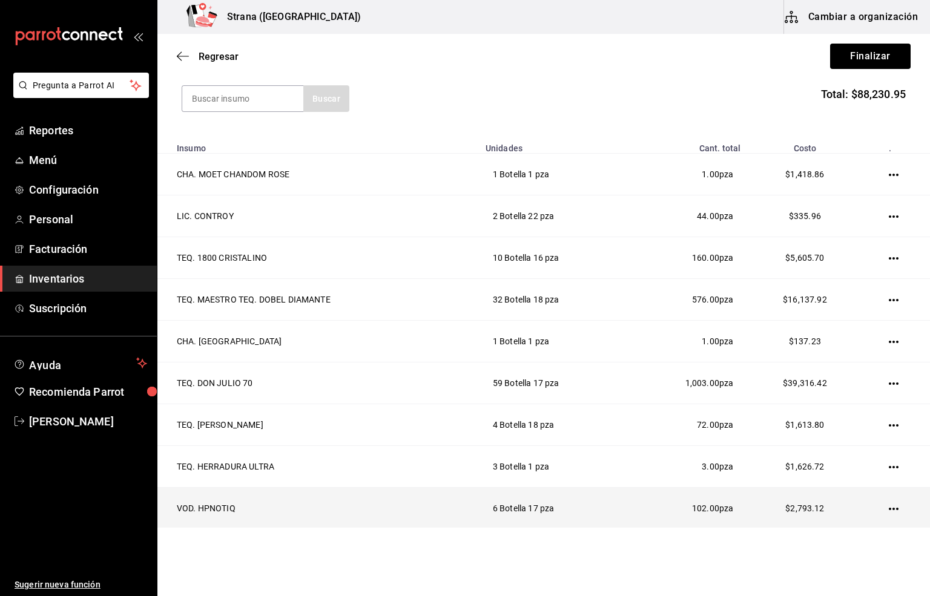
click at [889, 511] on icon "button" at bounding box center [894, 509] width 10 height 10
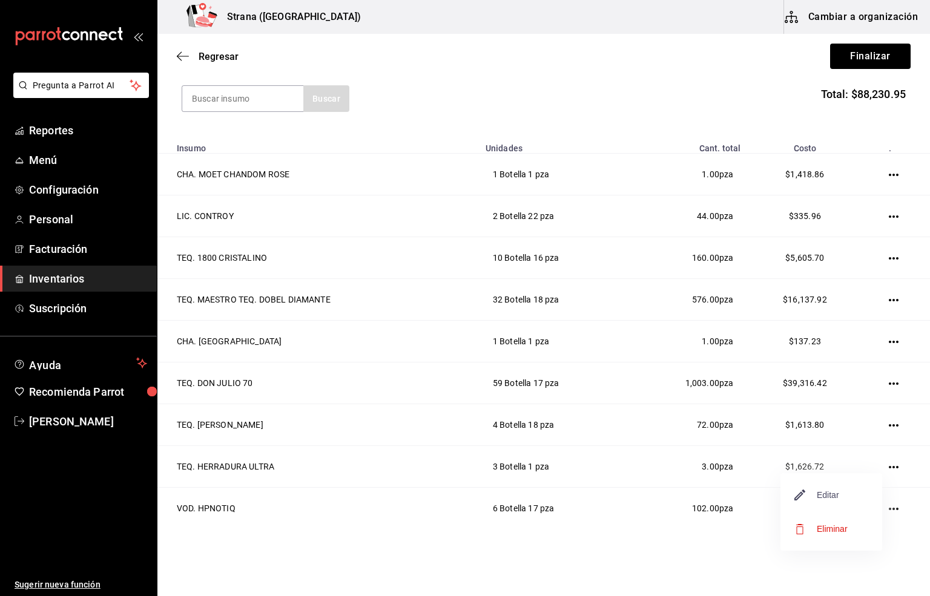
click at [813, 492] on span "Editar" at bounding box center [817, 495] width 44 height 15
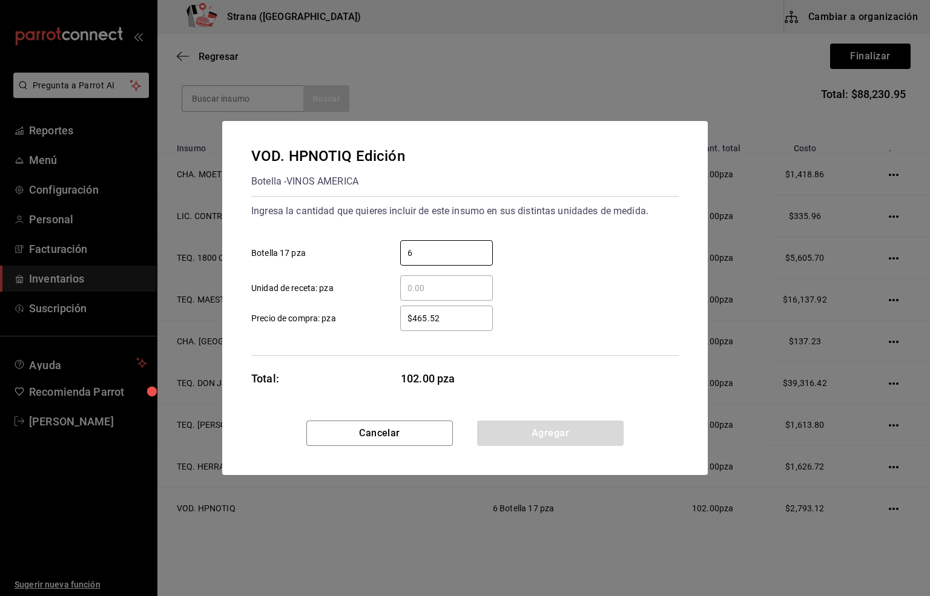
drag, startPoint x: 423, startPoint y: 249, endPoint x: 365, endPoint y: 248, distance: 58.1
click at [365, 248] on label "6 ​ Botella 17 pza" at bounding box center [371, 252] width 241 height 25
type input "10"
click at [542, 438] on button "Agregar" at bounding box center [550, 433] width 146 height 25
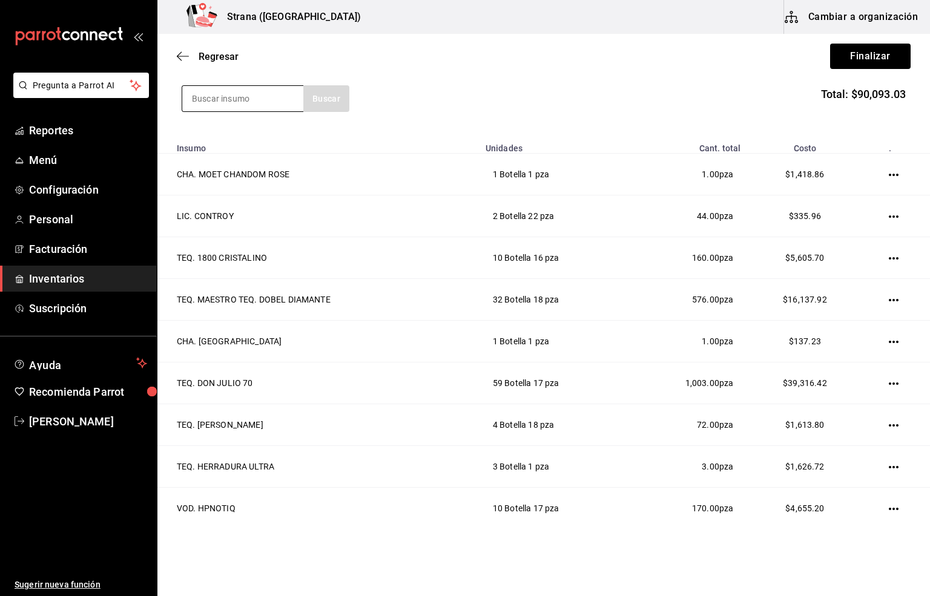
click at [249, 103] on input at bounding box center [242, 98] width 121 height 25
type input "absolu"
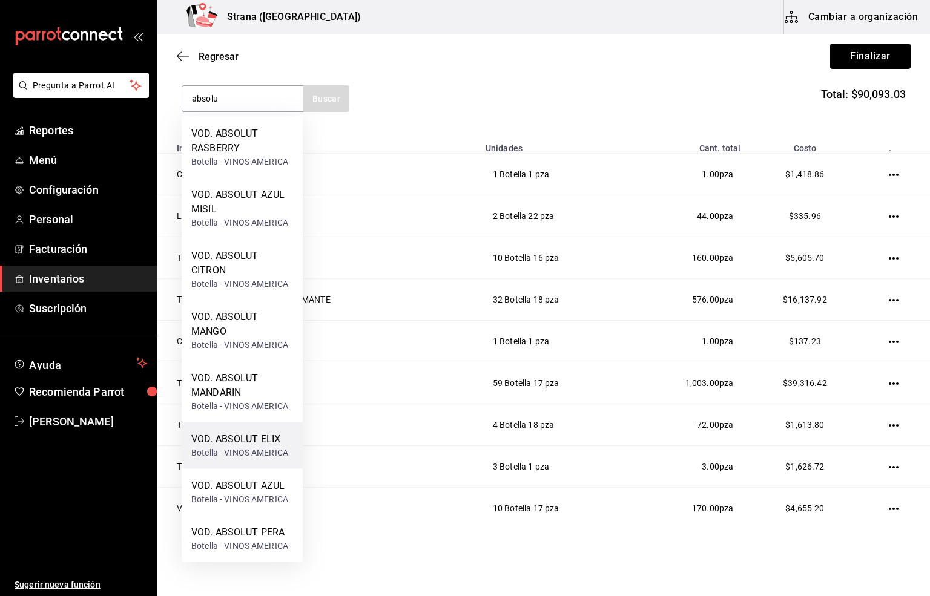
click at [237, 442] on div "VOD. ABSOLUT ELIX" at bounding box center [239, 439] width 97 height 15
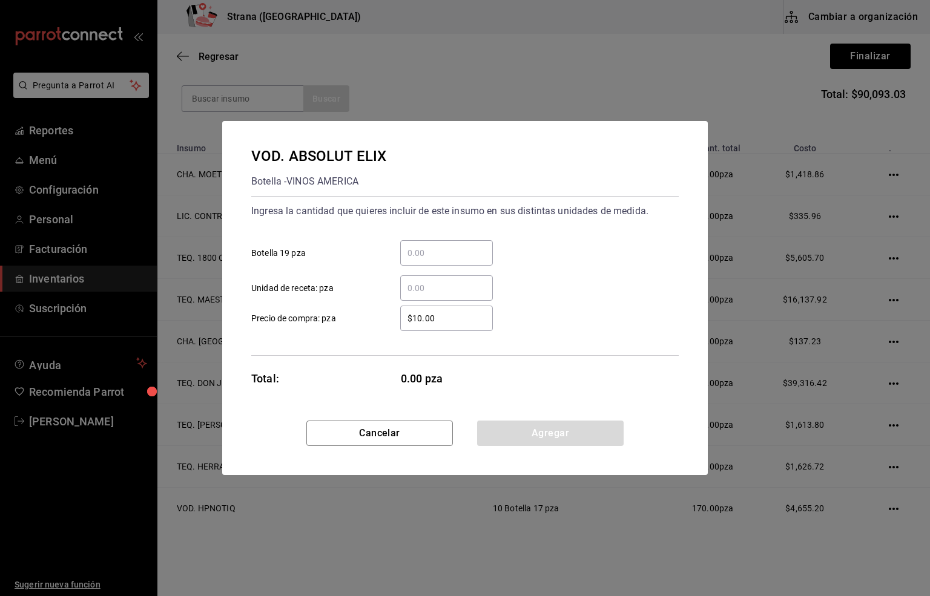
click at [418, 253] on input "​ Botella 19 pza" at bounding box center [446, 253] width 93 height 15
type input "1"
drag, startPoint x: 440, startPoint y: 320, endPoint x: 369, endPoint y: 325, distance: 71.0
click at [369, 325] on label "$10.00 ​ Precio de compra: pza" at bounding box center [371, 318] width 241 height 25
type input "$413.79"
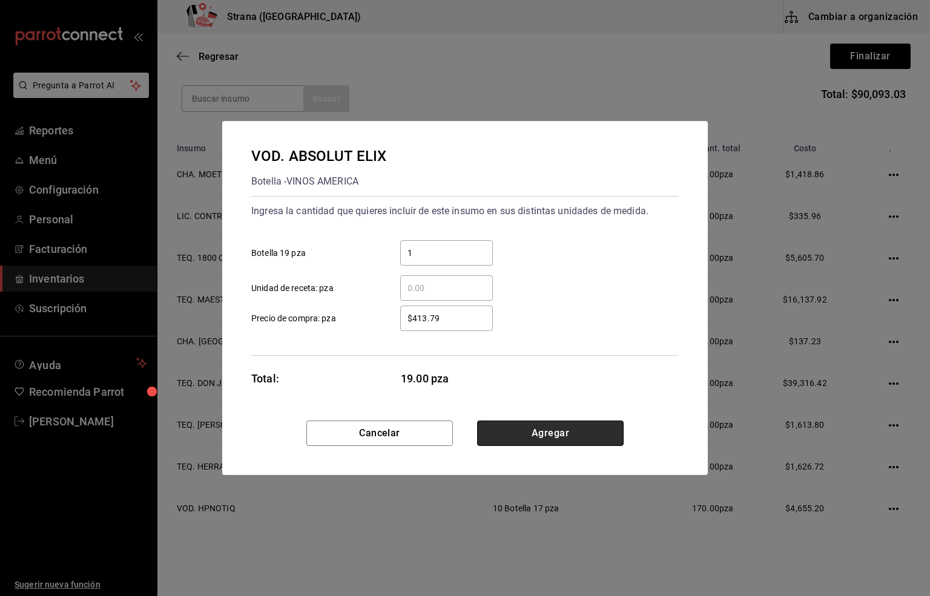
click at [556, 430] on button "Agregar" at bounding box center [550, 433] width 146 height 25
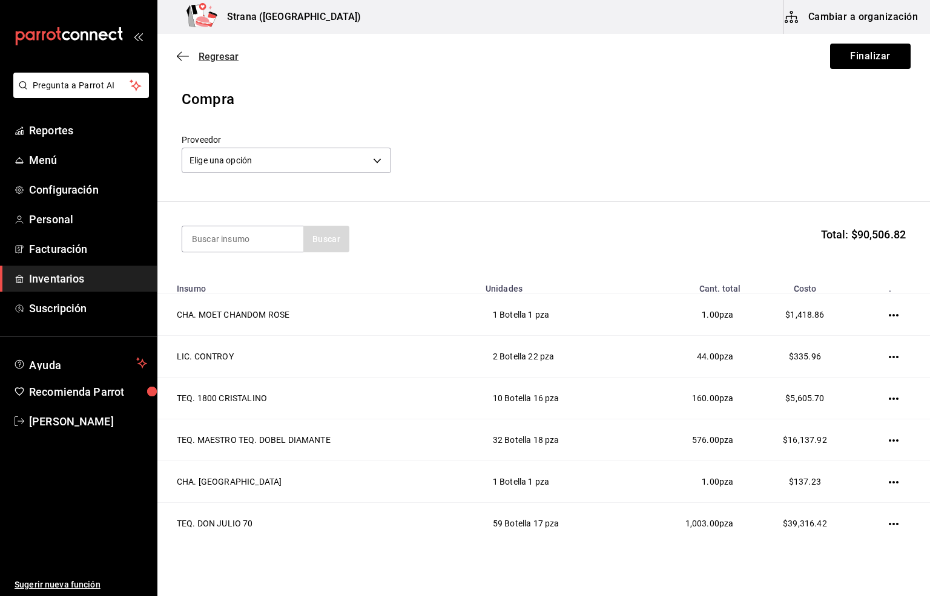
click at [216, 51] on span "Regresar" at bounding box center [219, 56] width 40 height 11
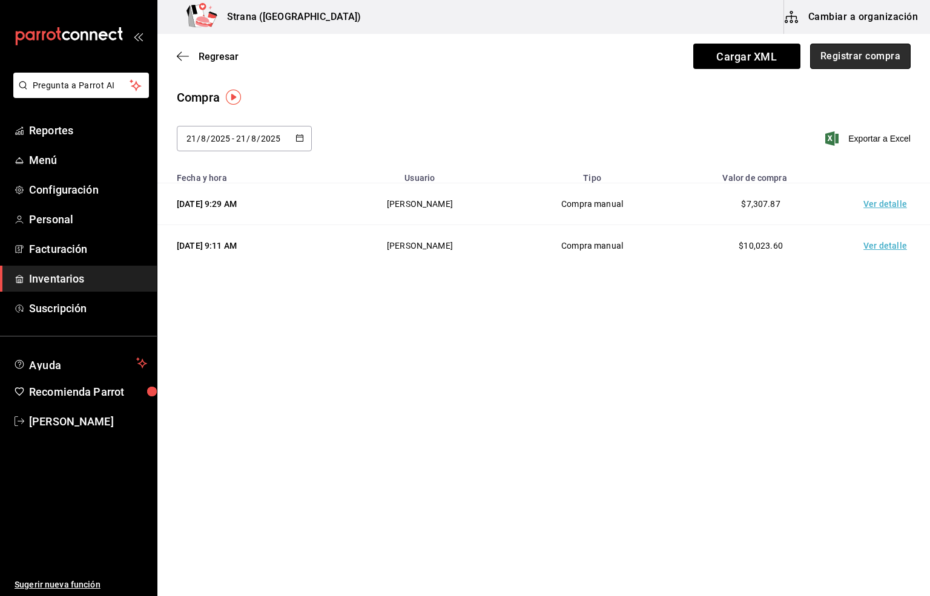
click at [869, 53] on button "Registrar compra" at bounding box center [860, 56] width 100 height 25
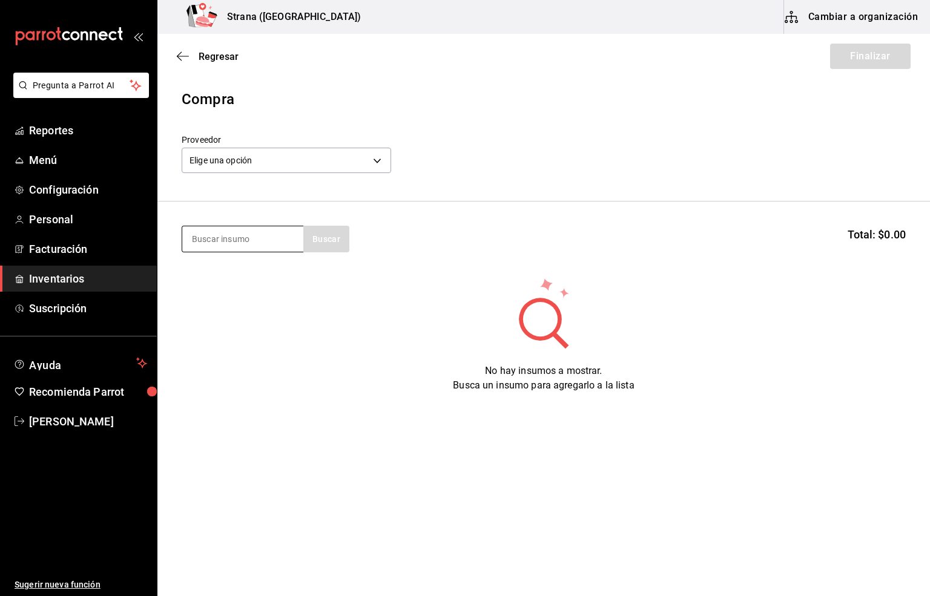
click at [225, 238] on input at bounding box center [242, 238] width 121 height 25
type input "barra libre v"
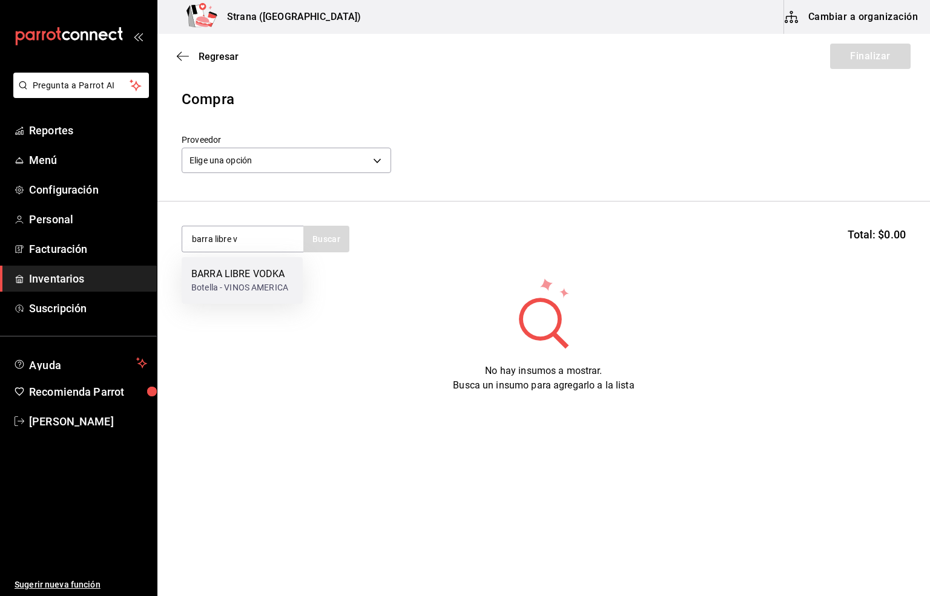
click at [229, 283] on div "Botella - VINOS AMERICA" at bounding box center [239, 287] width 97 height 13
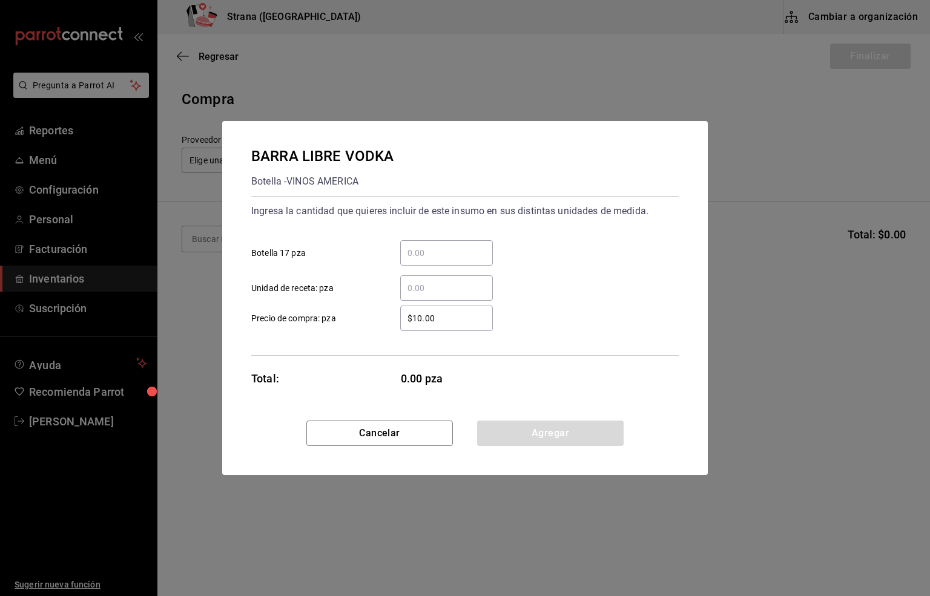
click at [433, 252] on input "​ Botella 17 pza" at bounding box center [446, 253] width 93 height 15
type input "48"
drag, startPoint x: 459, startPoint y: 324, endPoint x: 335, endPoint y: 320, distance: 124.7
click at [335, 320] on label "$10.00 ​ Precio de compra: pza" at bounding box center [371, 318] width 241 height 25
type input "$160.34"
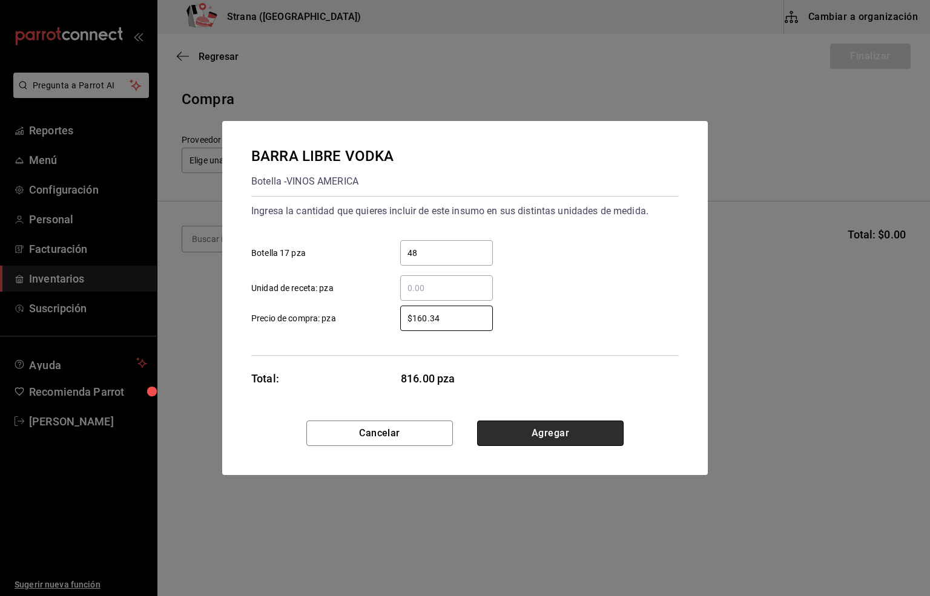
click at [532, 429] on button "Agregar" at bounding box center [550, 433] width 146 height 25
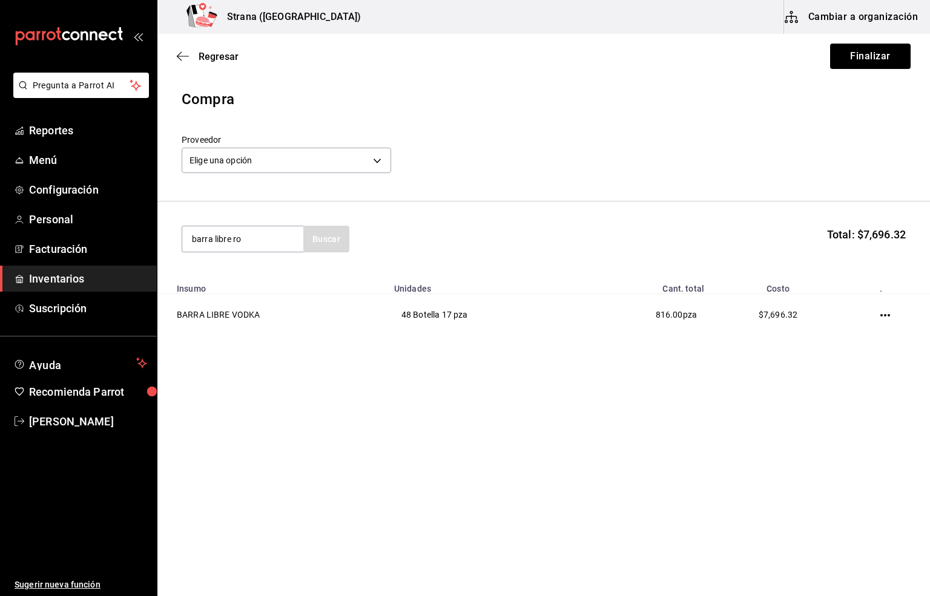
type input "barra libre ro"
click at [257, 272] on div "BARRA LIBRE [PERSON_NAME]" at bounding box center [242, 281] width 102 height 29
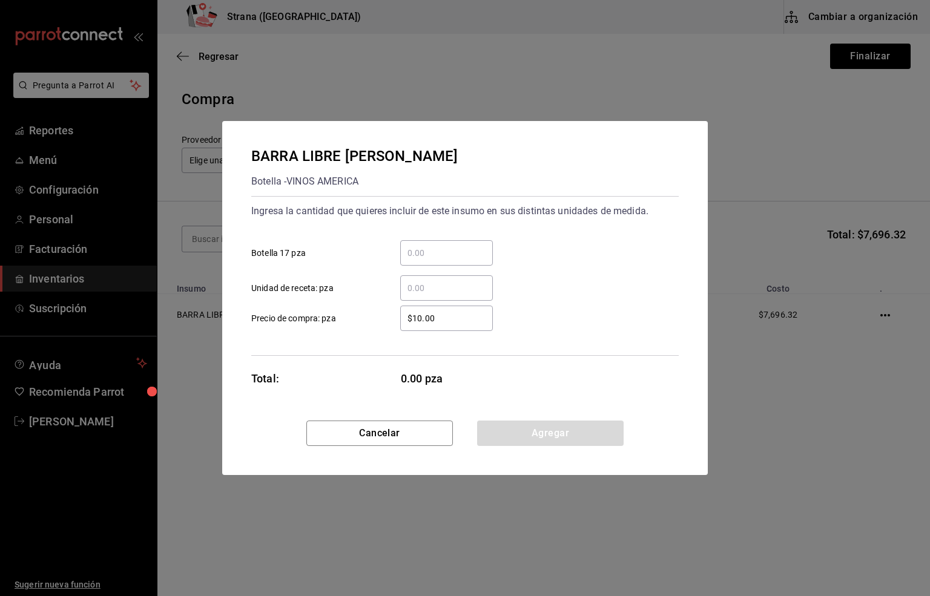
click at [427, 246] on input "​ Botella 17 pza" at bounding box center [446, 253] width 93 height 15
type input "24"
drag, startPoint x: 448, startPoint y: 320, endPoint x: 381, endPoint y: 311, distance: 67.8
click at [381, 311] on div "$10.00 ​" at bounding box center [437, 318] width 112 height 25
type input "$126.72"
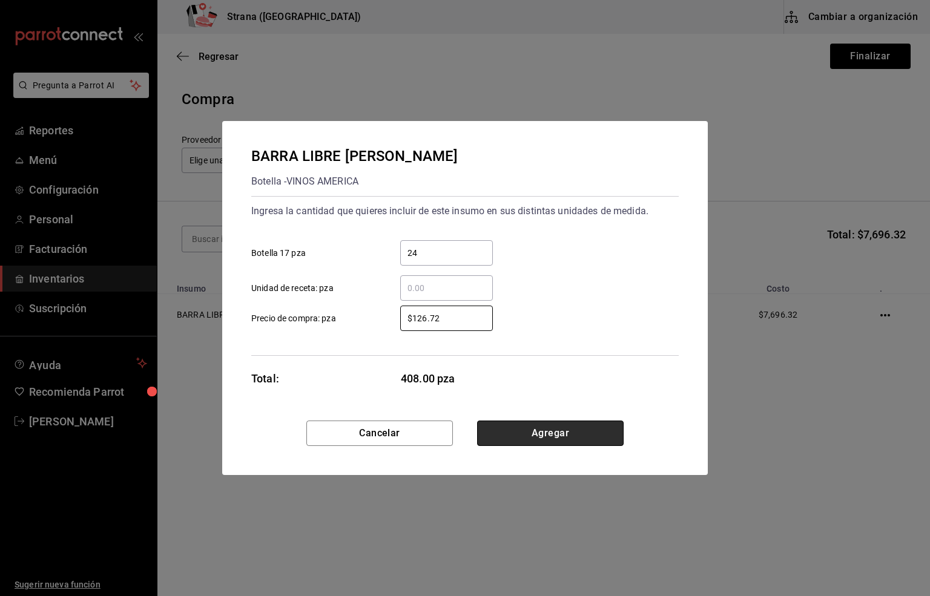
click at [529, 436] on button "Agregar" at bounding box center [550, 433] width 146 height 25
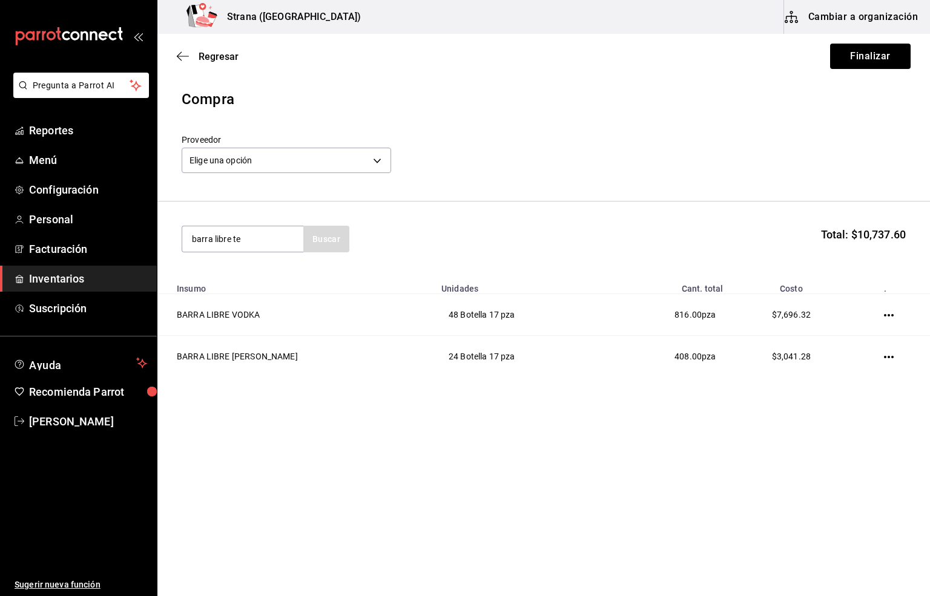
type input "barra libre te"
click at [225, 284] on div "Botella - VINOS AMERICA" at bounding box center [241, 287] width 100 height 13
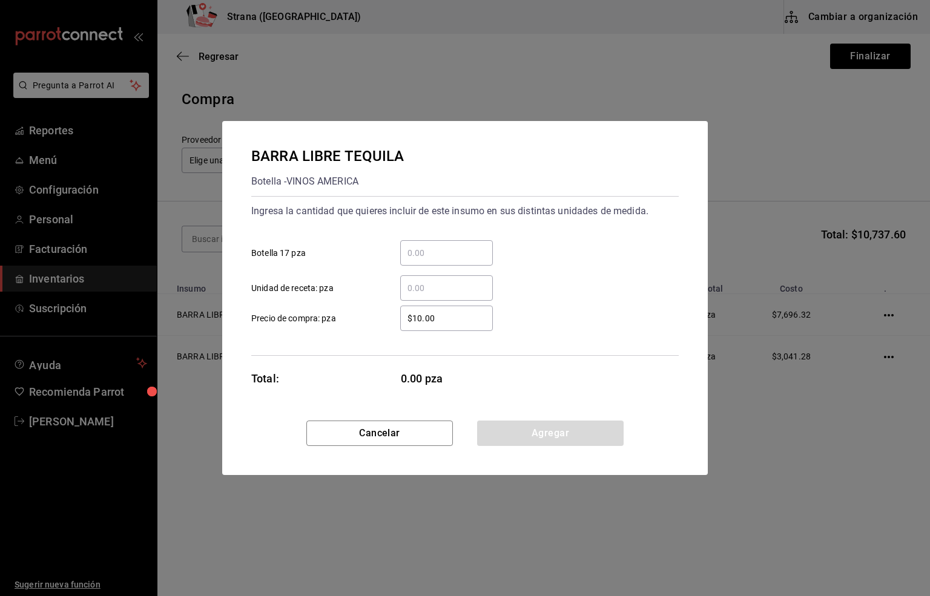
click at [438, 254] on input "​ Botella 17 pza" at bounding box center [446, 253] width 93 height 15
type input "96"
drag, startPoint x: 447, startPoint y: 313, endPoint x: 347, endPoint y: 310, distance: 99.9
click at [347, 310] on label "$10.00 ​ Precio de compra: pza" at bounding box center [371, 318] width 241 height 25
type input "$148.34"
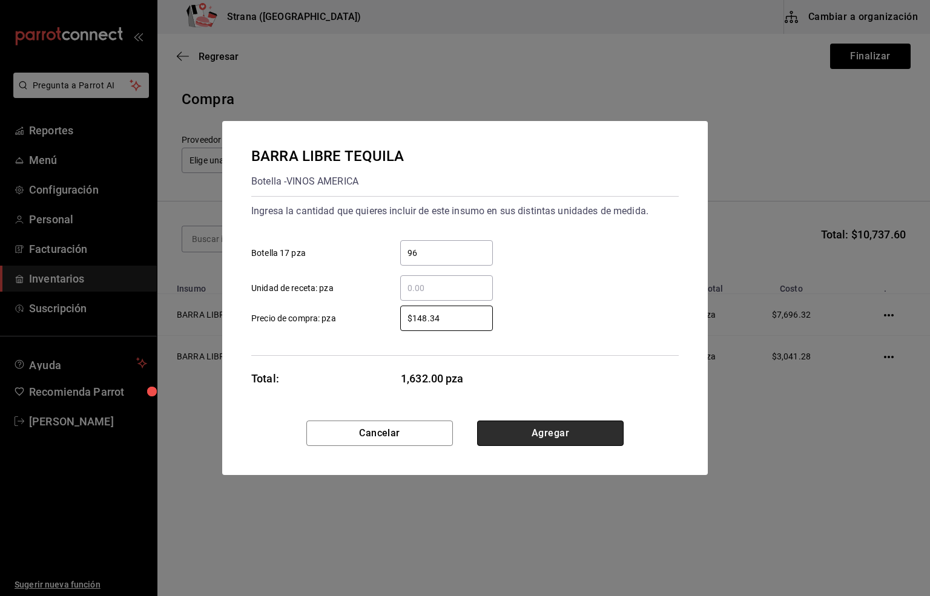
click at [550, 438] on button "Agregar" at bounding box center [550, 433] width 146 height 25
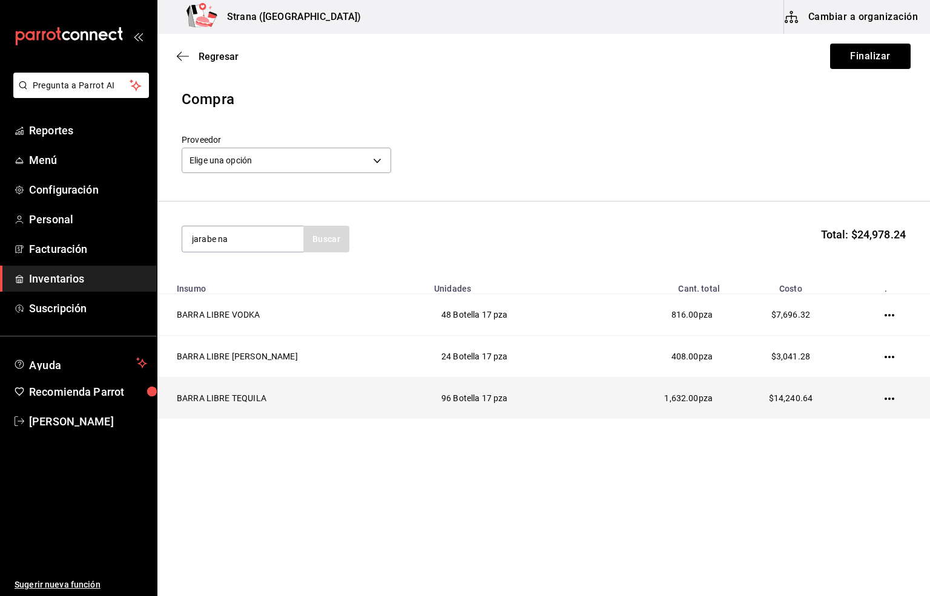
type input "jarabe na"
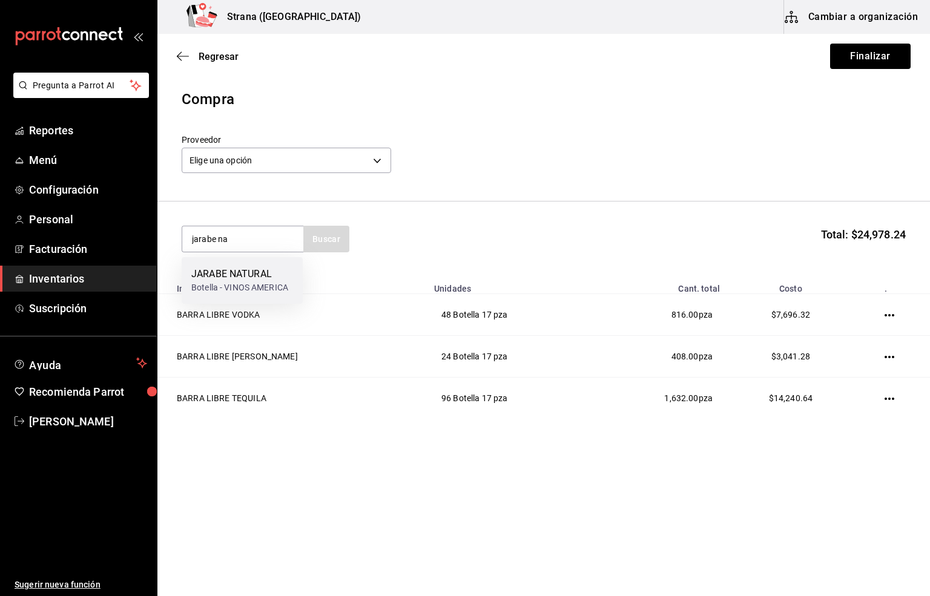
click at [238, 295] on div "JARABE NATURAL Botella - VINOS AMERICA" at bounding box center [242, 280] width 121 height 47
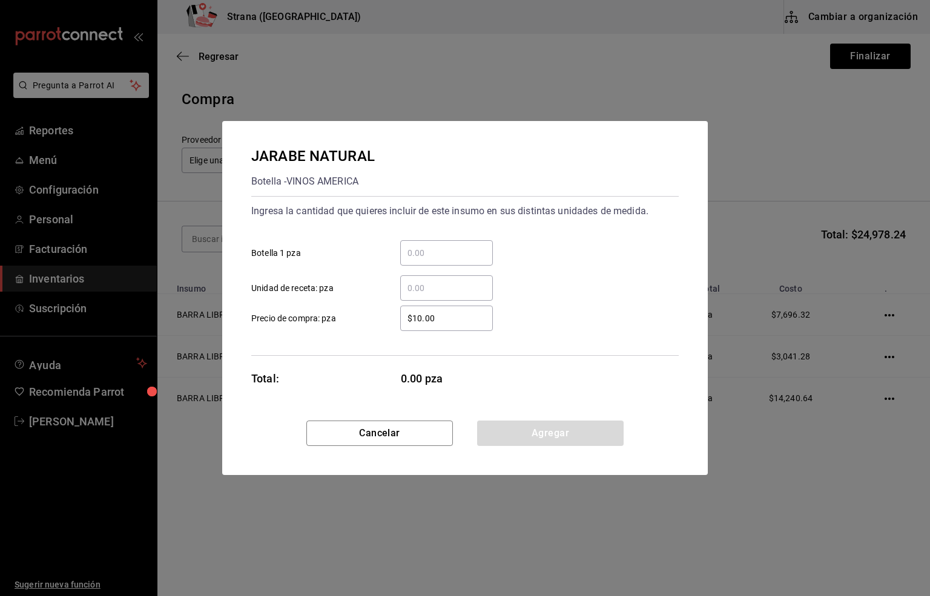
click at [432, 249] on input "​ Botella 1 pza" at bounding box center [446, 253] width 93 height 15
type input "5"
drag, startPoint x: 448, startPoint y: 318, endPoint x: 291, endPoint y: 324, distance: 157.5
click at [291, 324] on label "$10.00 ​ Precio de compra: pza" at bounding box center [371, 318] width 241 height 25
type input "$49.94"
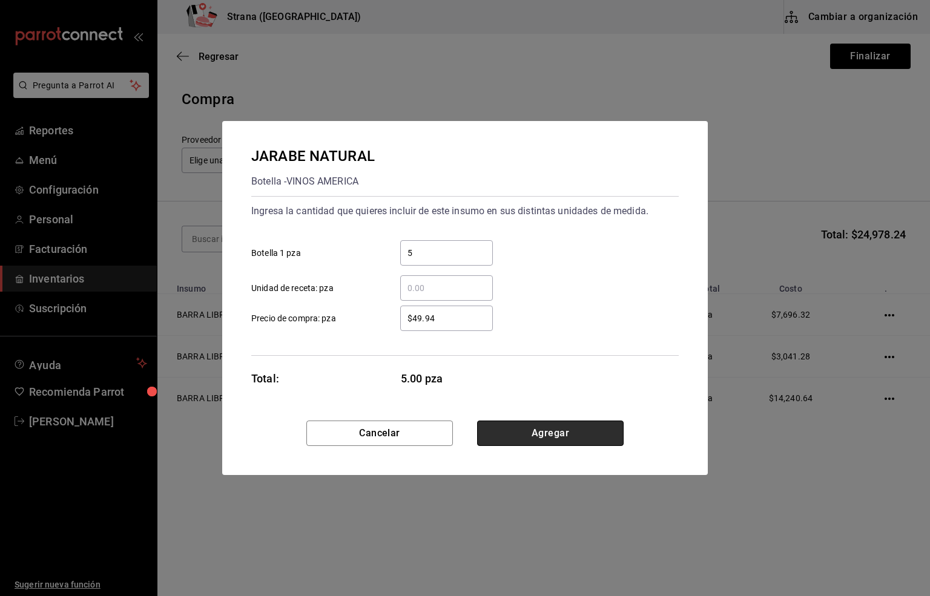
click at [563, 439] on button "Agregar" at bounding box center [550, 433] width 146 height 25
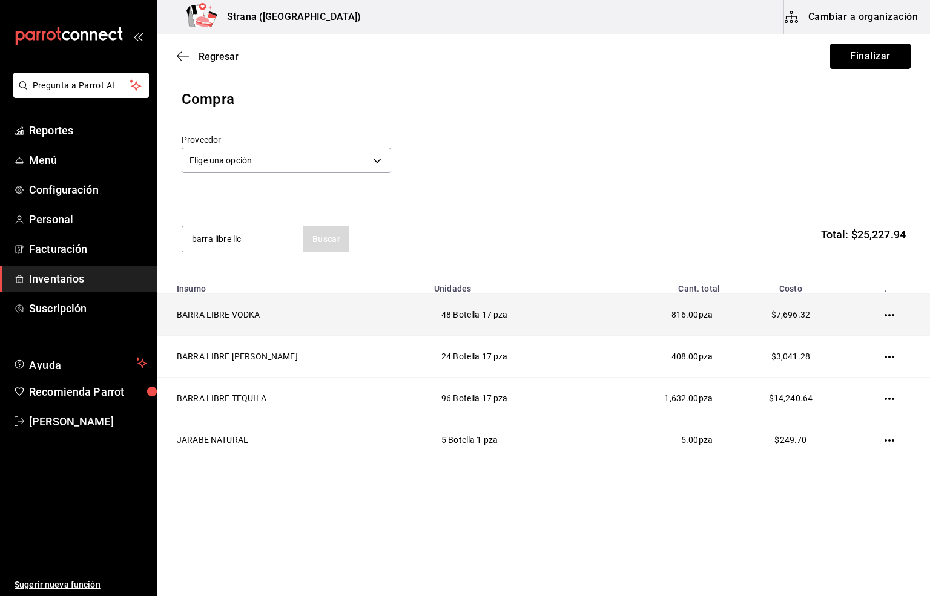
type input "barra libre lic"
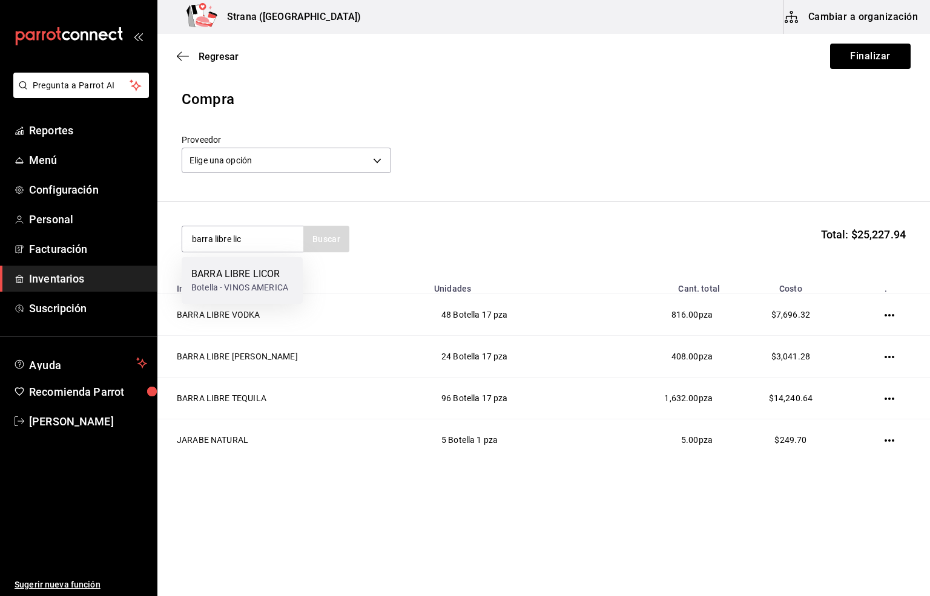
click at [234, 278] on div "BARRA LIBRE LICOR" at bounding box center [239, 274] width 97 height 15
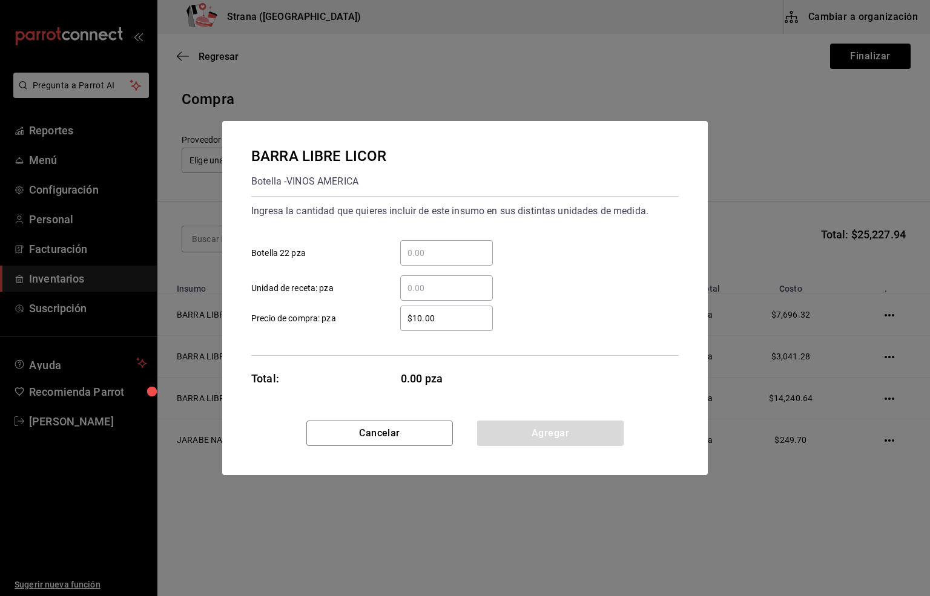
click at [412, 247] on input "​ Botella 22 pza" at bounding box center [446, 253] width 93 height 15
type input "4"
drag, startPoint x: 451, startPoint y: 324, endPoint x: 365, endPoint y: 322, distance: 86.0
click at [365, 322] on label "$10.00 ​ Precio de compra: pza" at bounding box center [371, 318] width 241 height 25
type input "$107.70"
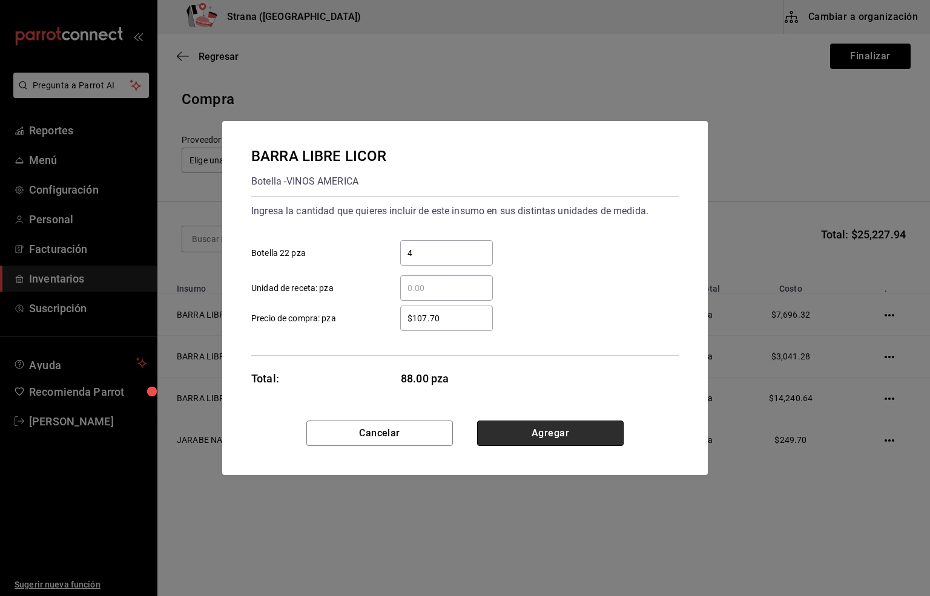
click at [531, 432] on button "Agregar" at bounding box center [550, 433] width 146 height 25
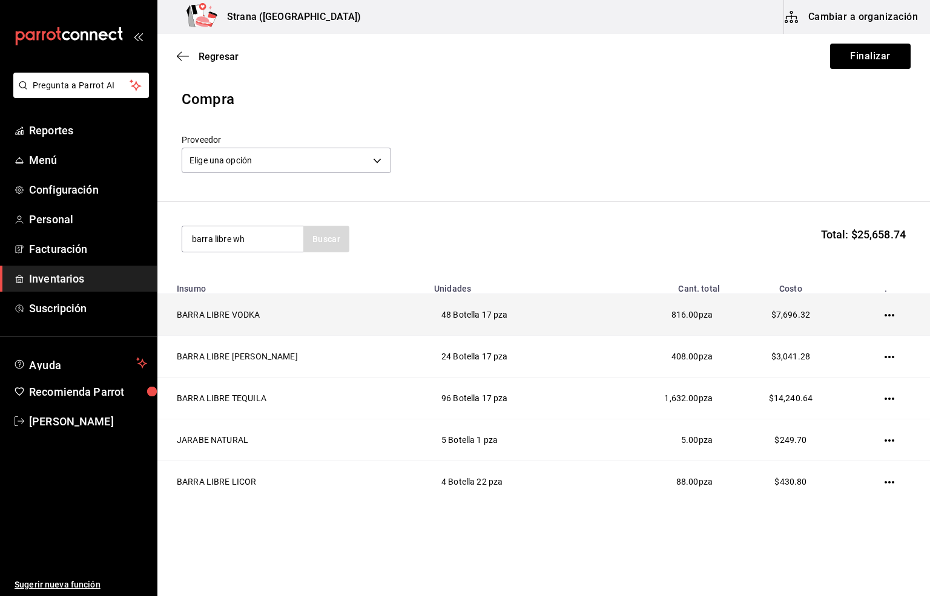
type input "barra libre wh"
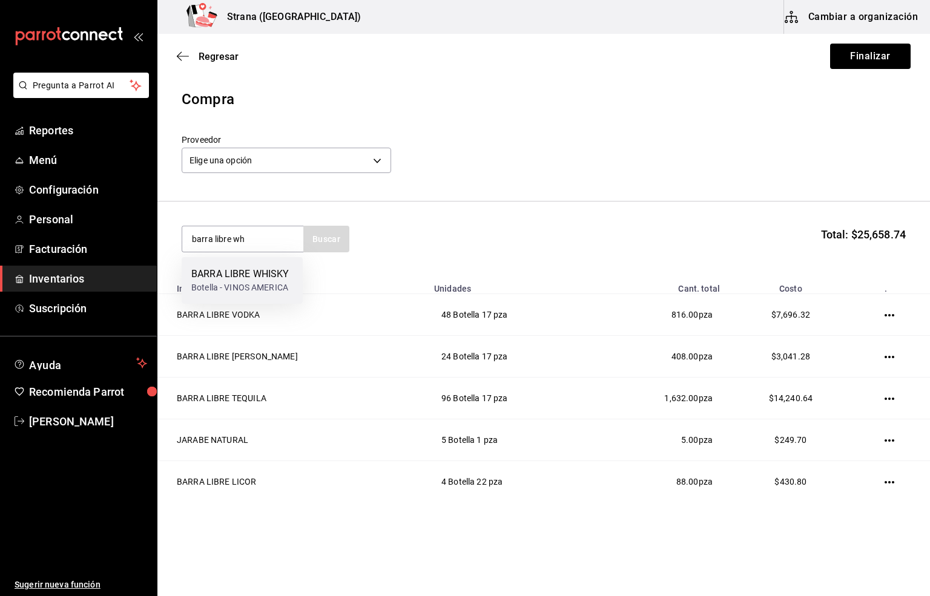
click at [235, 277] on div "BARRA LIBRE WHISKY" at bounding box center [239, 274] width 97 height 15
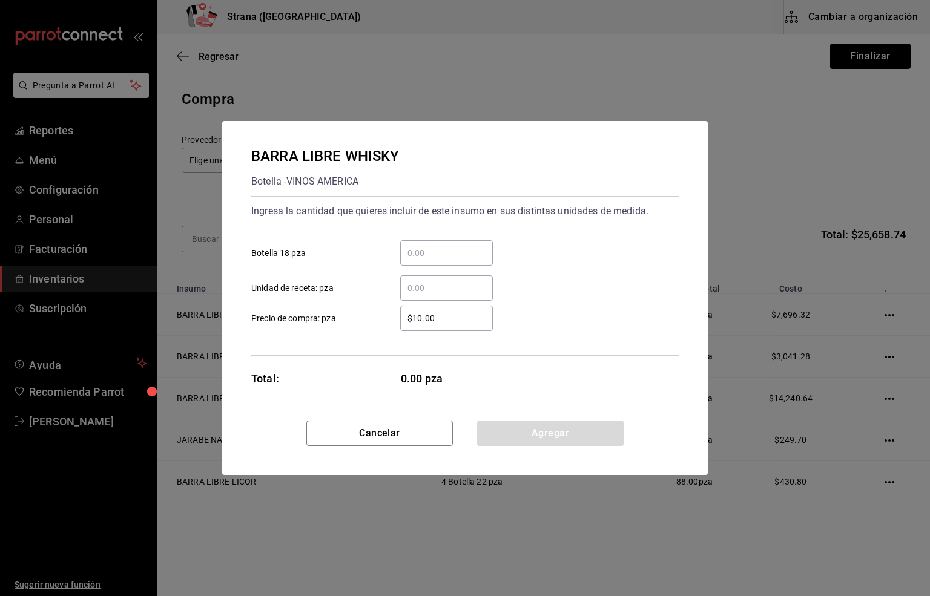
click at [410, 256] on input "​ Botella 18 pza" at bounding box center [446, 253] width 93 height 15
type input "12"
drag, startPoint x: 452, startPoint y: 320, endPoint x: 326, endPoint y: 320, distance: 126.5
click at [326, 320] on label "$10.00 ​ Precio de compra: pza" at bounding box center [371, 318] width 241 height 25
type input "$159.48"
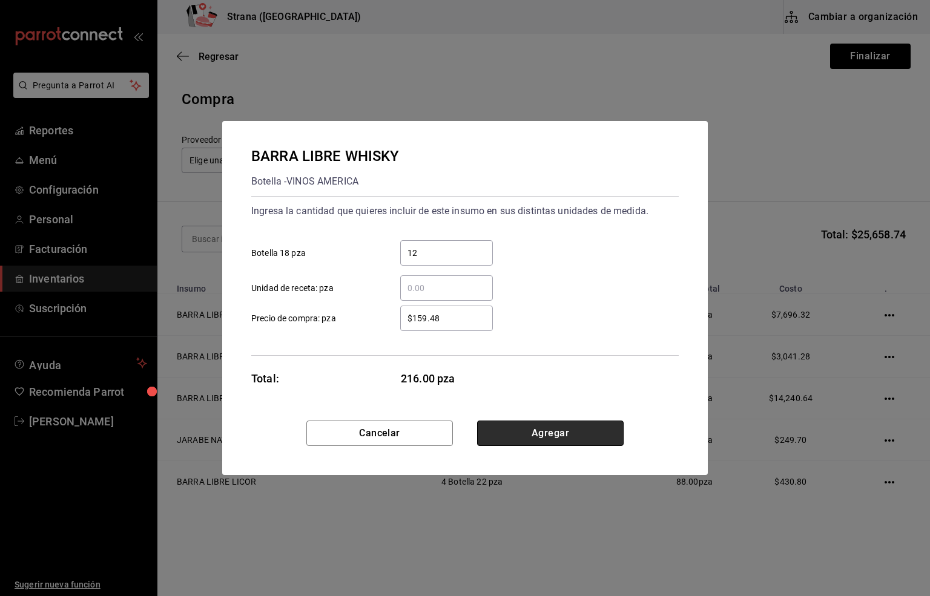
click at [570, 429] on button "Agregar" at bounding box center [550, 433] width 146 height 25
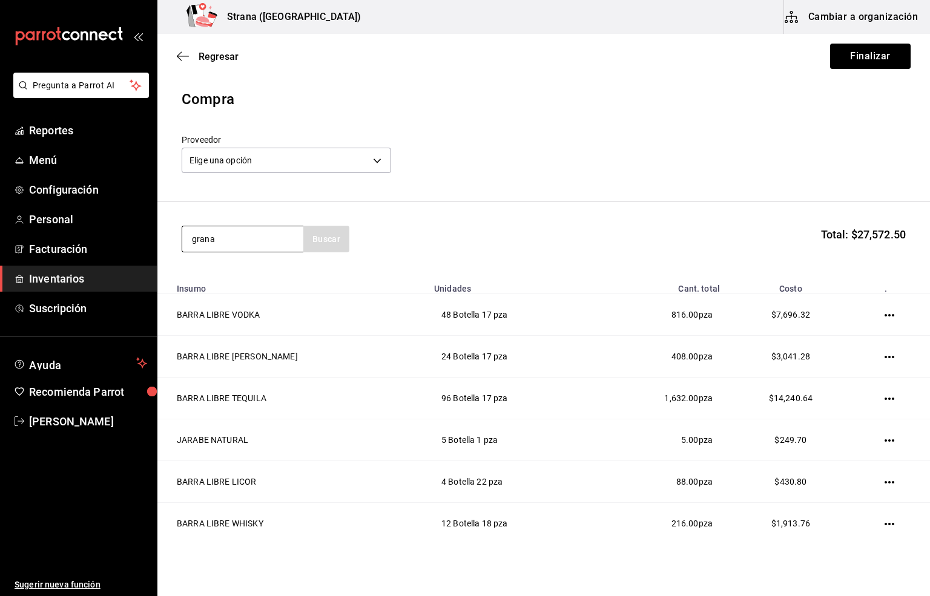
type input "grana"
click at [241, 268] on div "JARABE GRANADINA" at bounding box center [239, 274] width 97 height 15
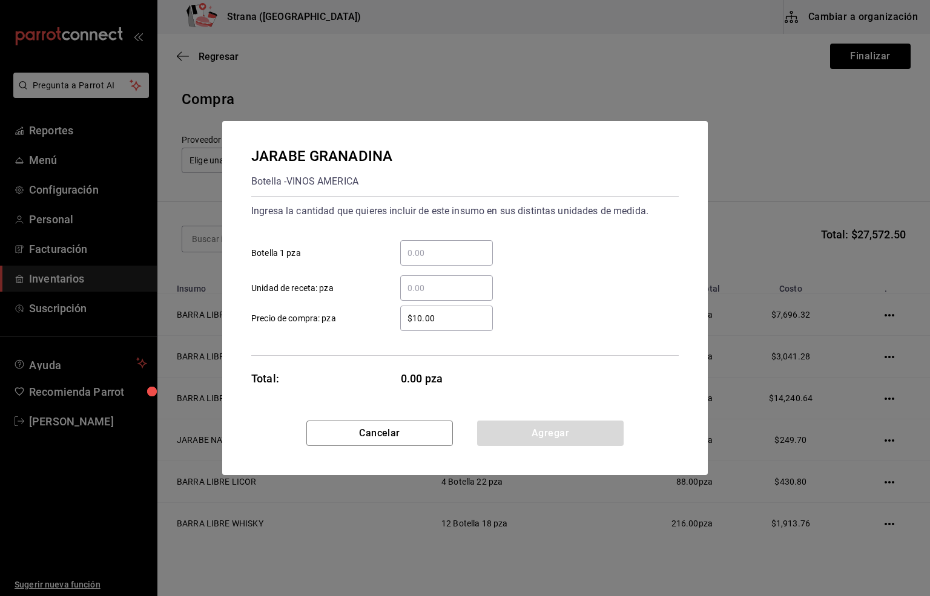
click at [416, 247] on input "​ Botella 1 pza" at bounding box center [446, 253] width 93 height 15
type input "3"
drag, startPoint x: 438, startPoint y: 314, endPoint x: 360, endPoint y: 324, distance: 78.1
click at [360, 324] on label "$10.00 ​ Precio de compra: pza" at bounding box center [371, 318] width 241 height 25
type input "$50.49"
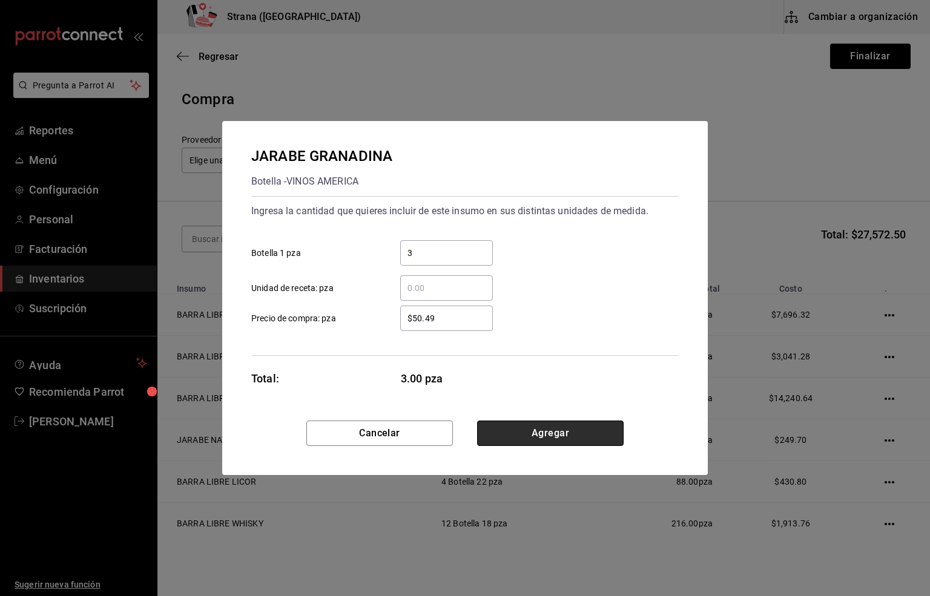
click at [538, 438] on button "Agregar" at bounding box center [550, 433] width 146 height 25
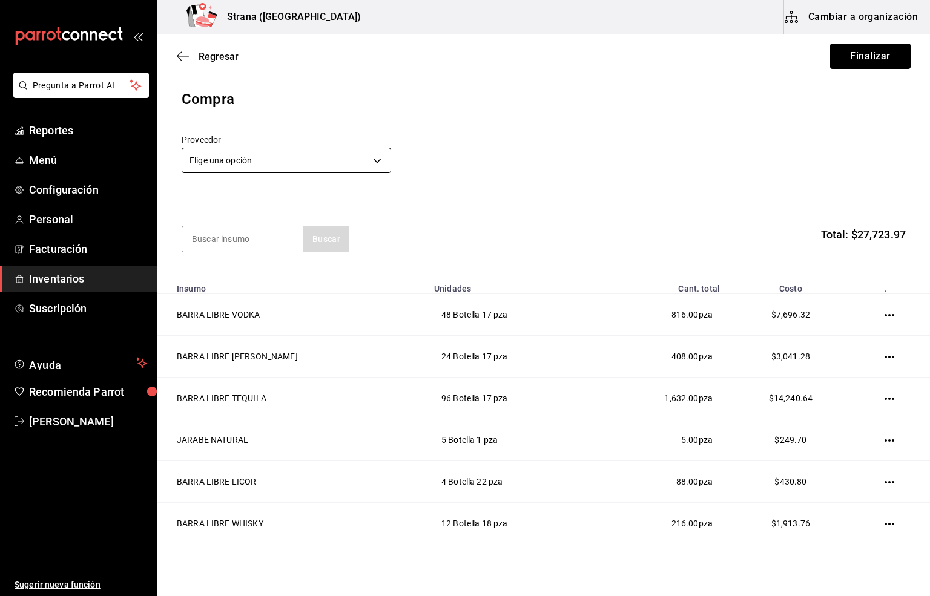
click at [236, 160] on body "Pregunta a Parrot AI Reportes Menú Configuración Personal Facturación Inventari…" at bounding box center [465, 264] width 930 height 528
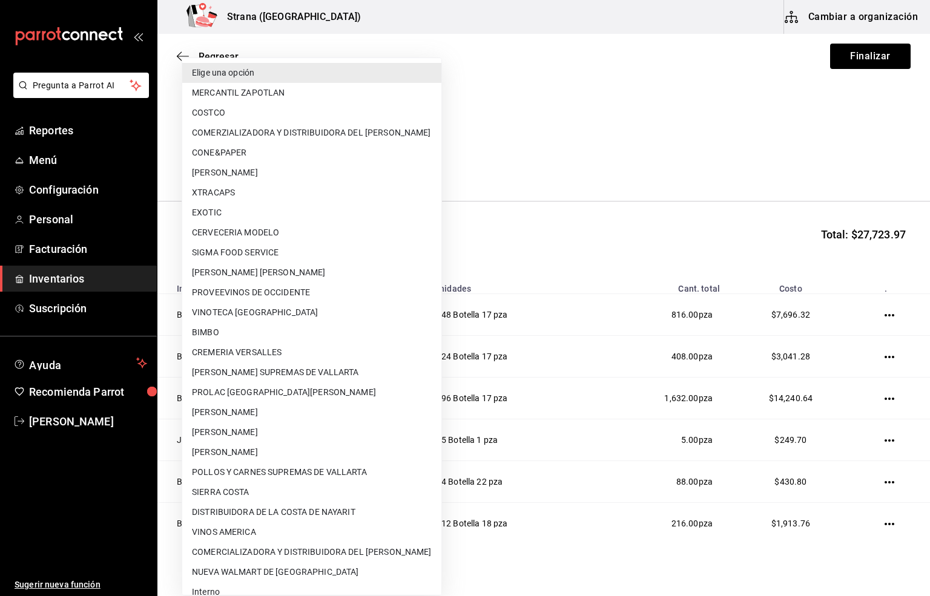
click at [269, 95] on li "MERCANTIL ZAPOTLAN" at bounding box center [311, 93] width 259 height 20
type input "9029996a-e7f7-48d6-95f0-e4462486326c"
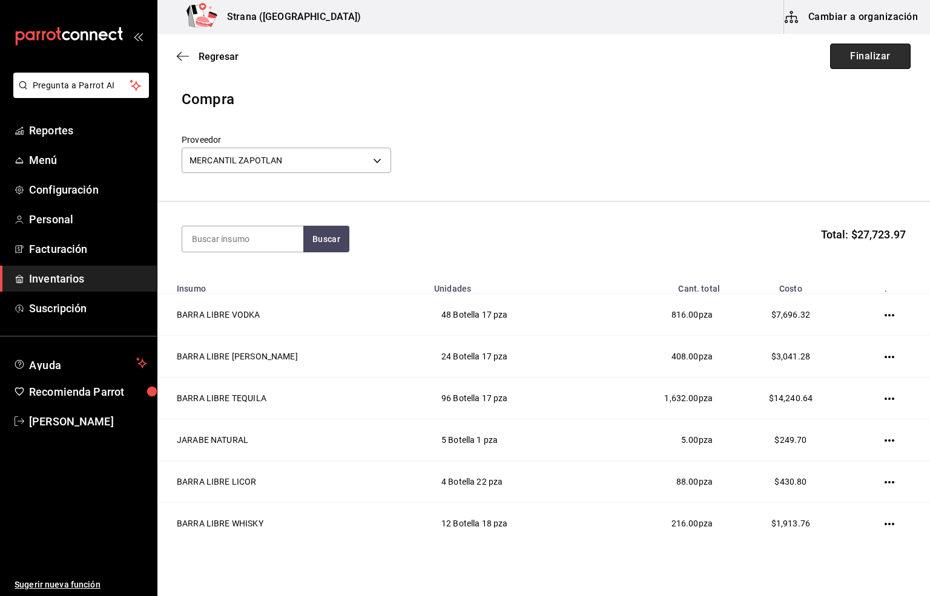
click at [838, 55] on button "Finalizar" at bounding box center [870, 56] width 80 height 25
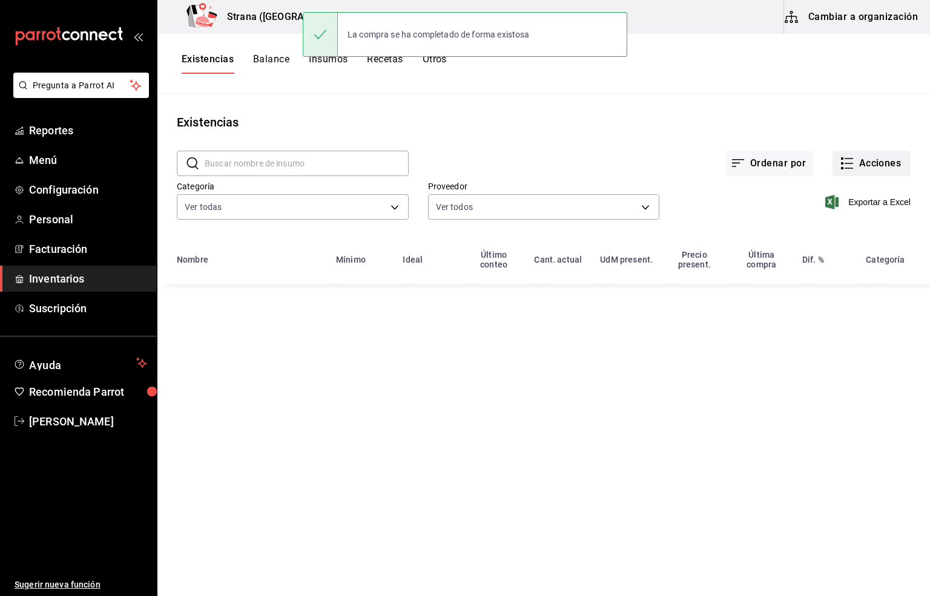
click at [872, 158] on button "Acciones" at bounding box center [871, 163] width 78 height 25
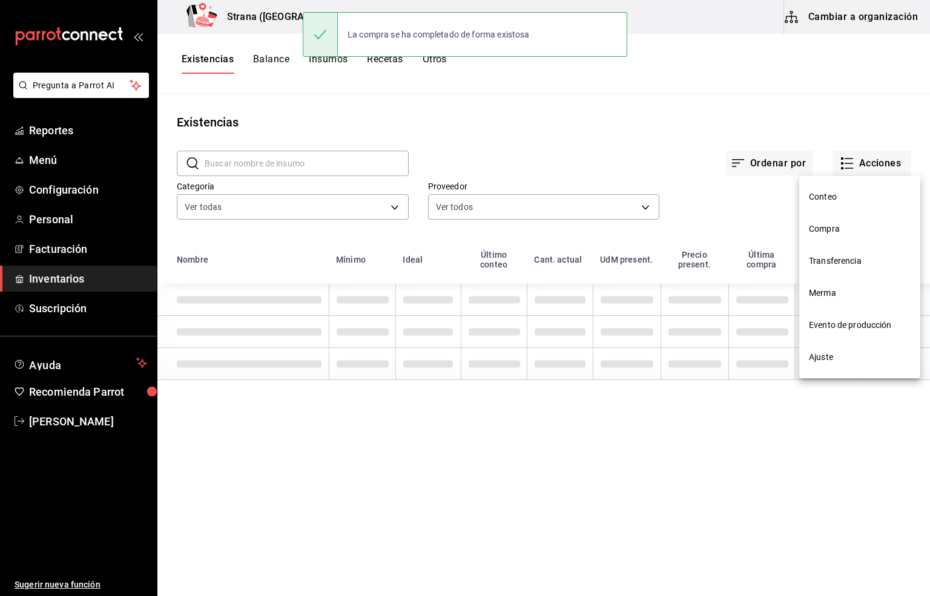
click at [812, 227] on span "Compra" at bounding box center [860, 229] width 102 height 13
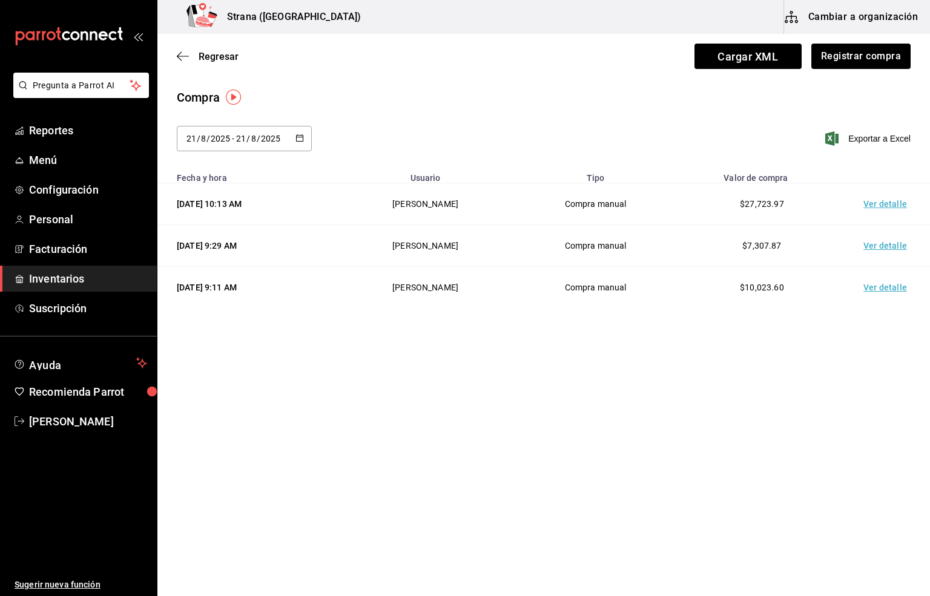
click at [873, 200] on td "Ver detalle" at bounding box center [887, 204] width 85 height 42
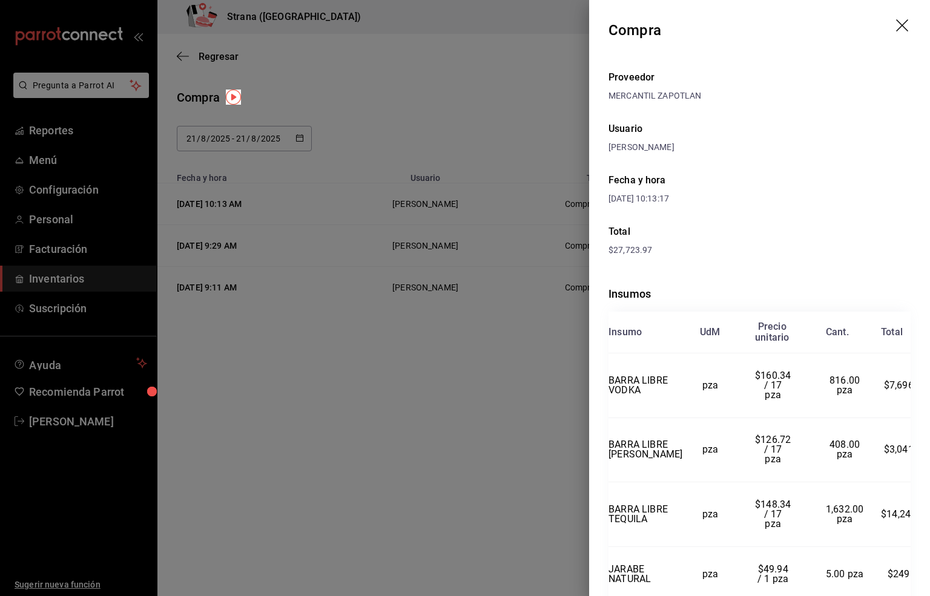
click at [896, 27] on icon "drag" at bounding box center [903, 26] width 15 height 15
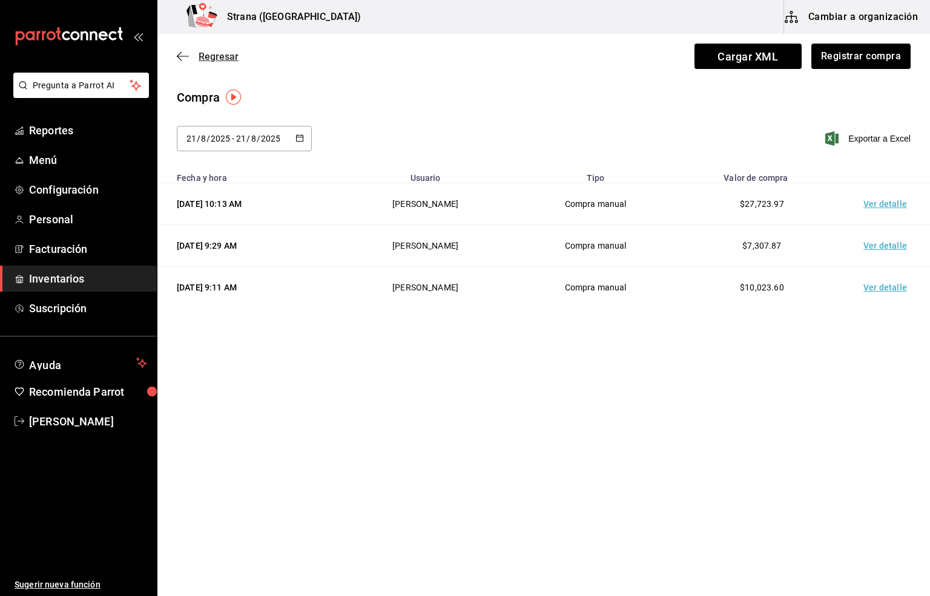
click at [220, 56] on span "Regresar" at bounding box center [219, 56] width 40 height 11
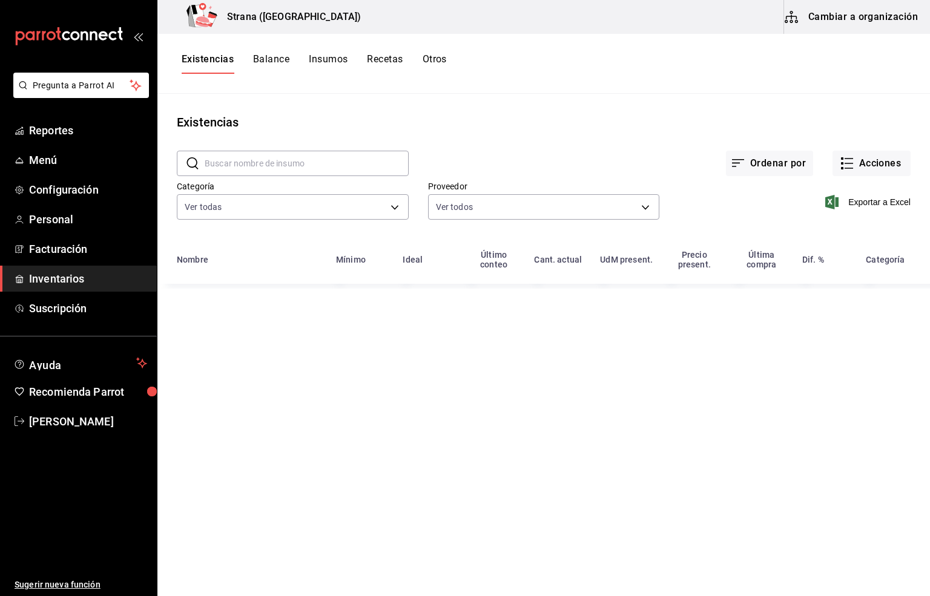
click at [61, 282] on span "Inventarios" at bounding box center [88, 279] width 118 height 16
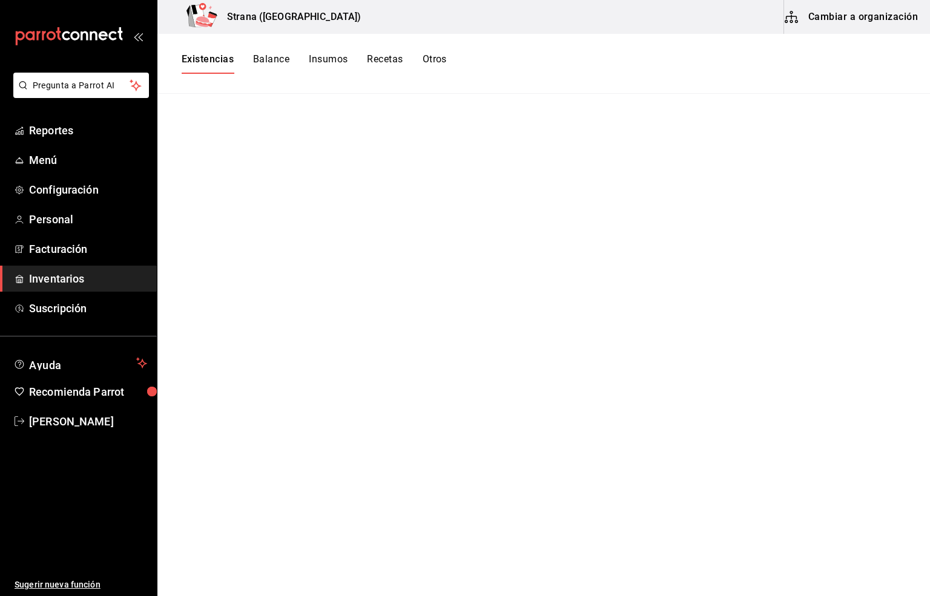
click at [211, 62] on button "Existencias" at bounding box center [208, 63] width 52 height 21
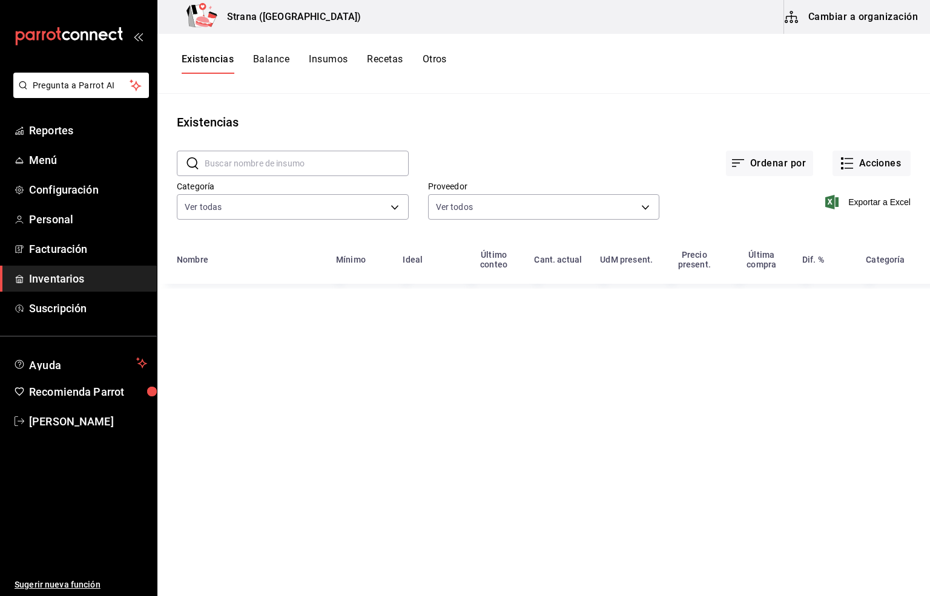
click at [228, 164] on input "text" at bounding box center [307, 163] width 204 height 24
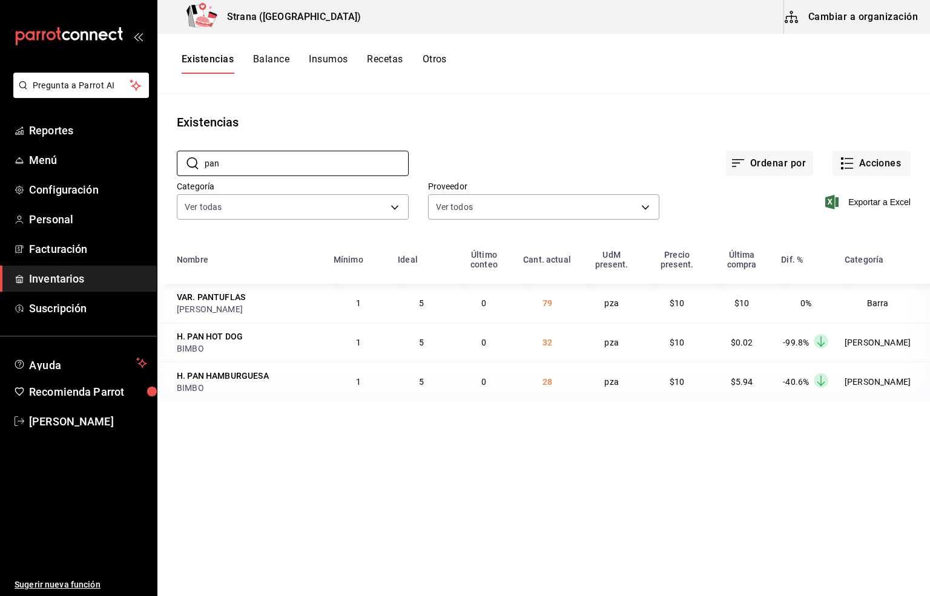
drag, startPoint x: 251, startPoint y: 164, endPoint x: 171, endPoint y: 164, distance: 79.9
click at [171, 164] on div "​ pan ​ Ordenar por Acciones Categoría Ver todas b11263f3-316c-490f-b5ca-428fcb…" at bounding box center [543, 186] width 772 height 111
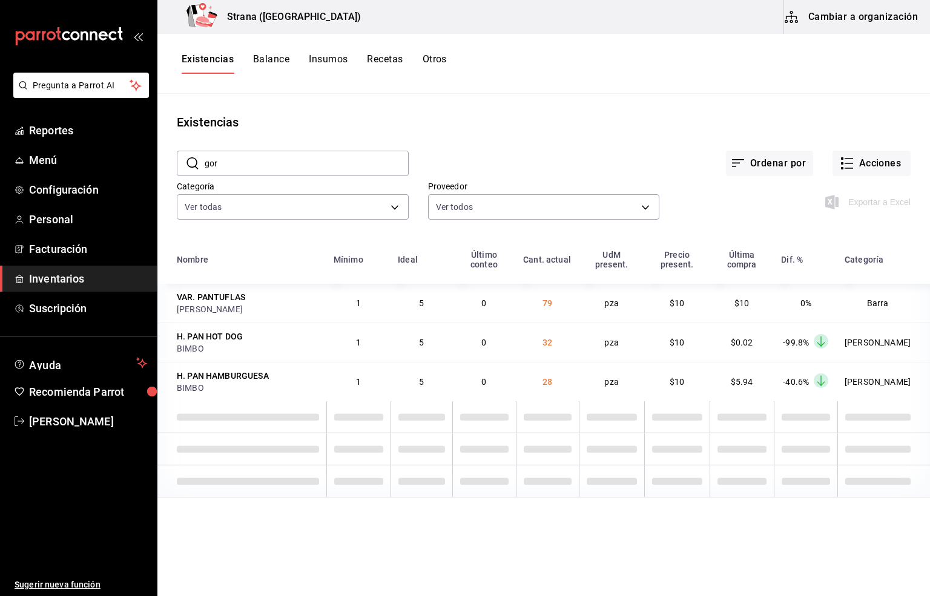
type input "gorr"
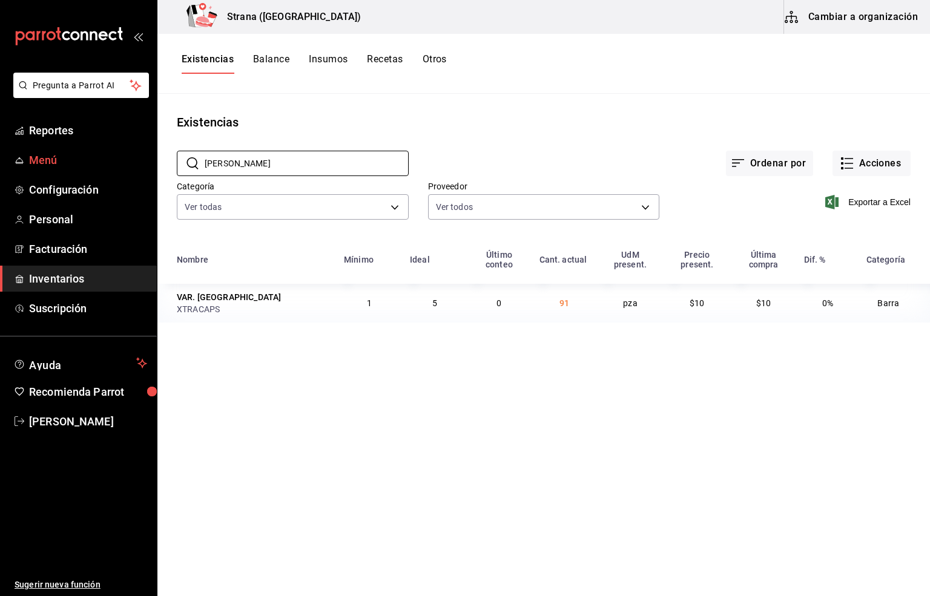
drag, startPoint x: 238, startPoint y: 162, endPoint x: 130, endPoint y: 171, distance: 108.7
click at [130, 171] on div "Pregunta a Parrot AI Reportes Menú Configuración Personal Facturación Inventari…" at bounding box center [465, 294] width 930 height 588
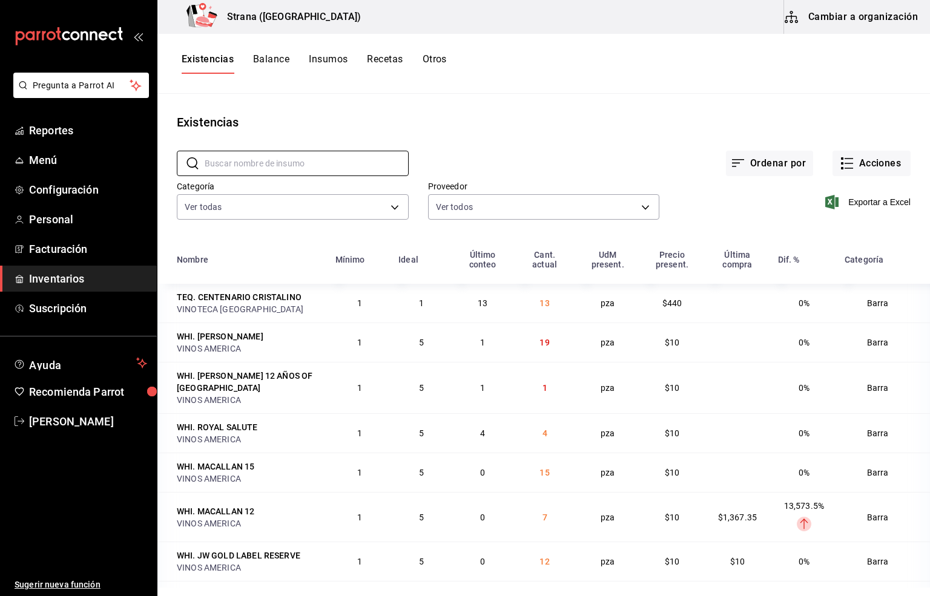
click at [53, 278] on span "Inventarios" at bounding box center [88, 279] width 118 height 16
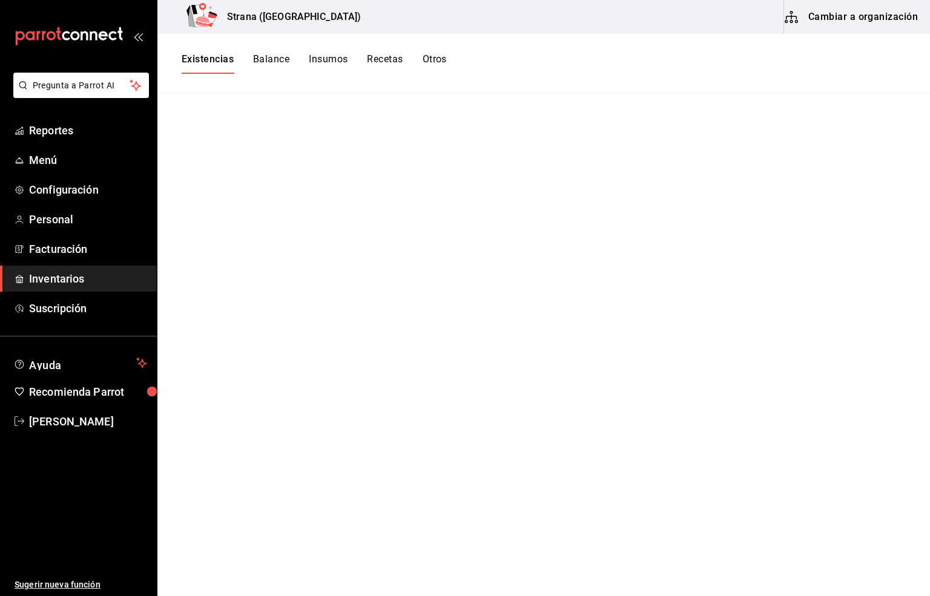
click at [209, 62] on button "Existencias" at bounding box center [208, 63] width 52 height 21
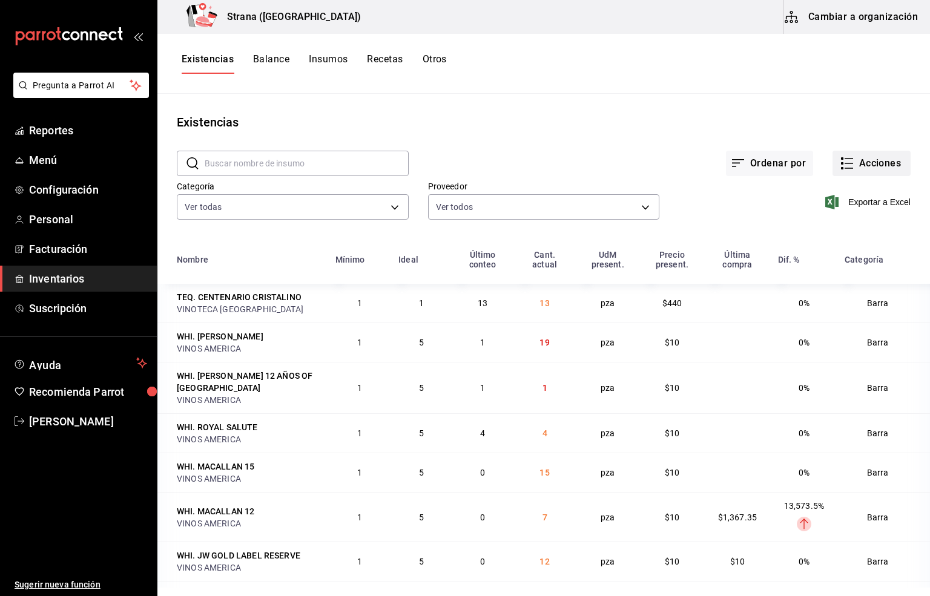
click at [844, 167] on button "Acciones" at bounding box center [871, 163] width 78 height 25
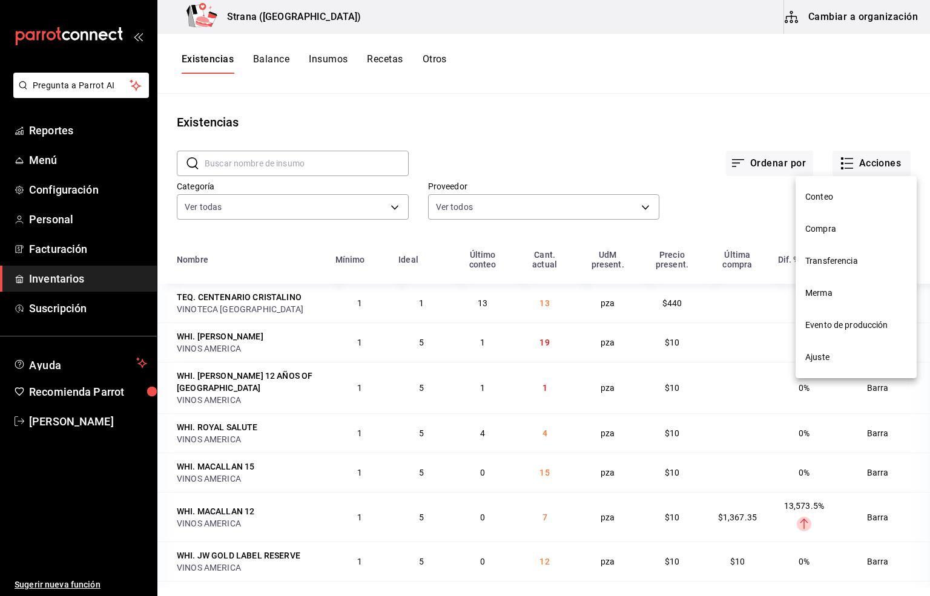
click at [819, 231] on span "Compra" at bounding box center [856, 229] width 102 height 13
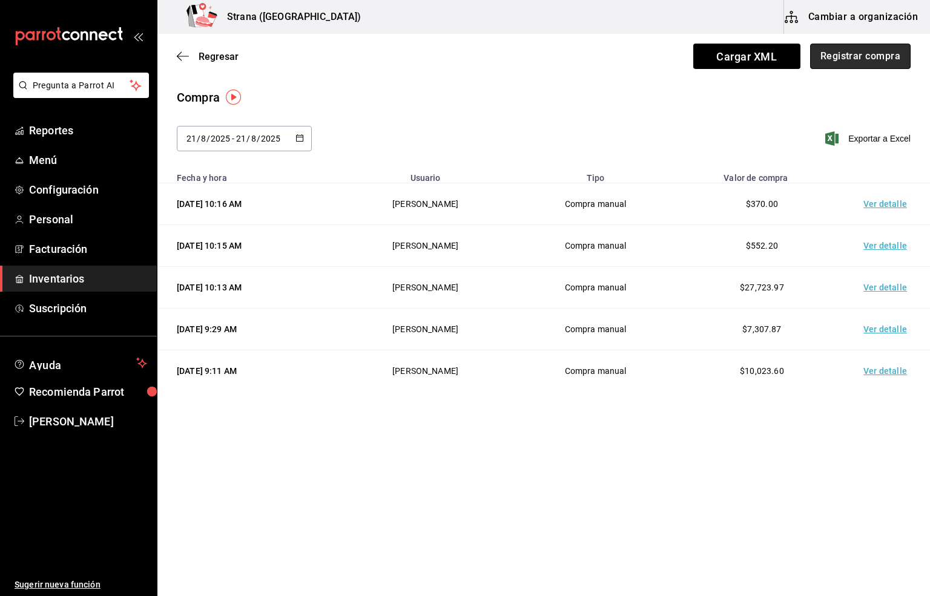
click at [846, 48] on button "Registrar compra" at bounding box center [860, 56] width 100 height 25
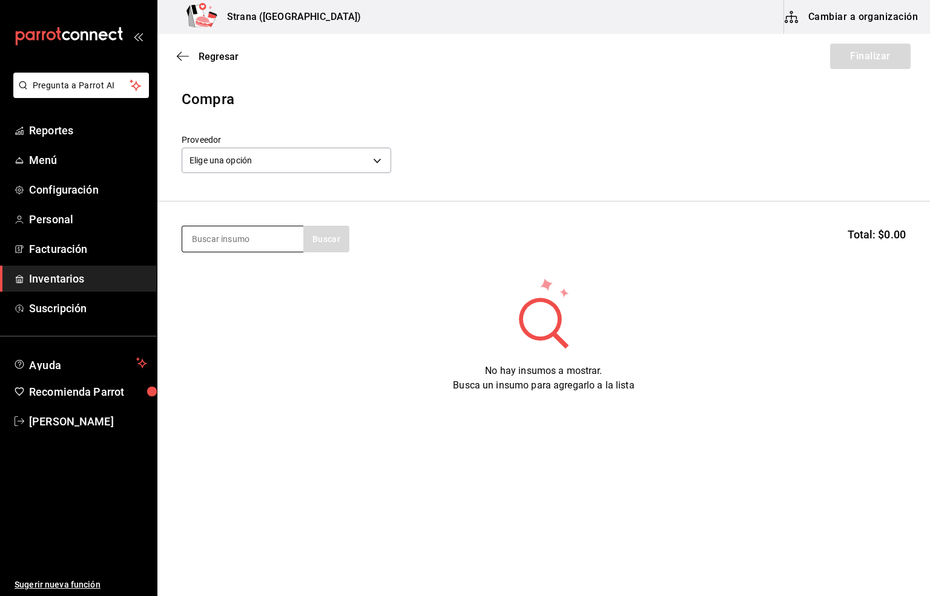
click at [202, 245] on input at bounding box center [242, 238] width 121 height 25
type input "ACE"
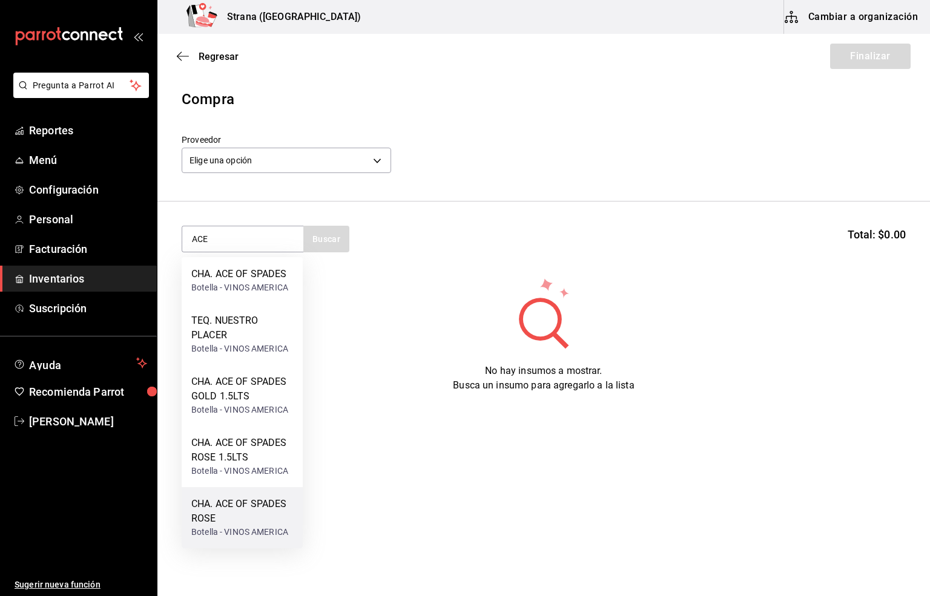
click at [238, 521] on div "CHA. ACE OF SPADES ROSE" at bounding box center [242, 511] width 102 height 29
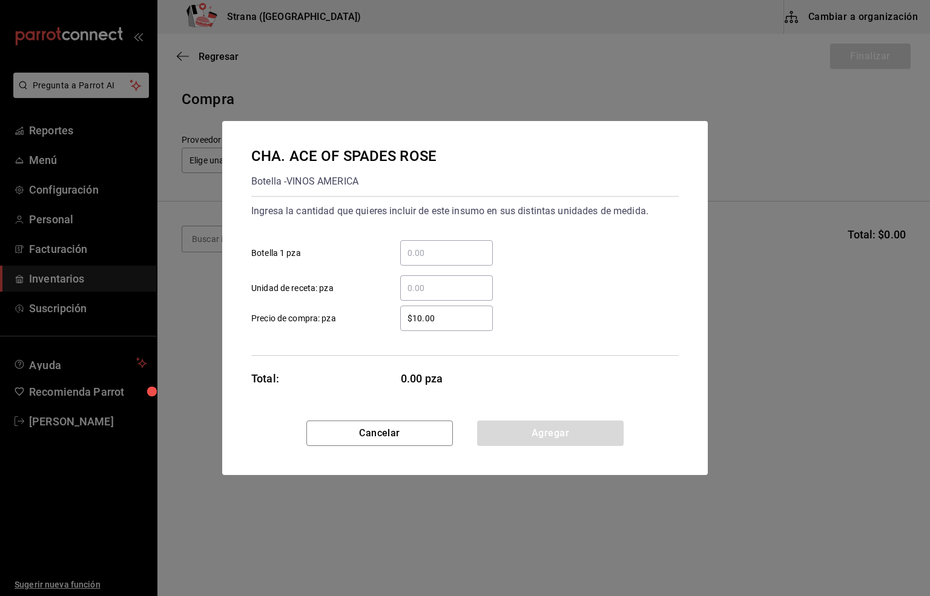
click at [419, 251] on input "​ Botella 1 pza" at bounding box center [446, 253] width 93 height 15
type input "1"
drag, startPoint x: 440, startPoint y: 318, endPoint x: 361, endPoint y: 318, distance: 78.7
click at [361, 318] on label "$10.00 ​ Precio de compra: pza" at bounding box center [371, 318] width 241 height 25
type input "$0.01"
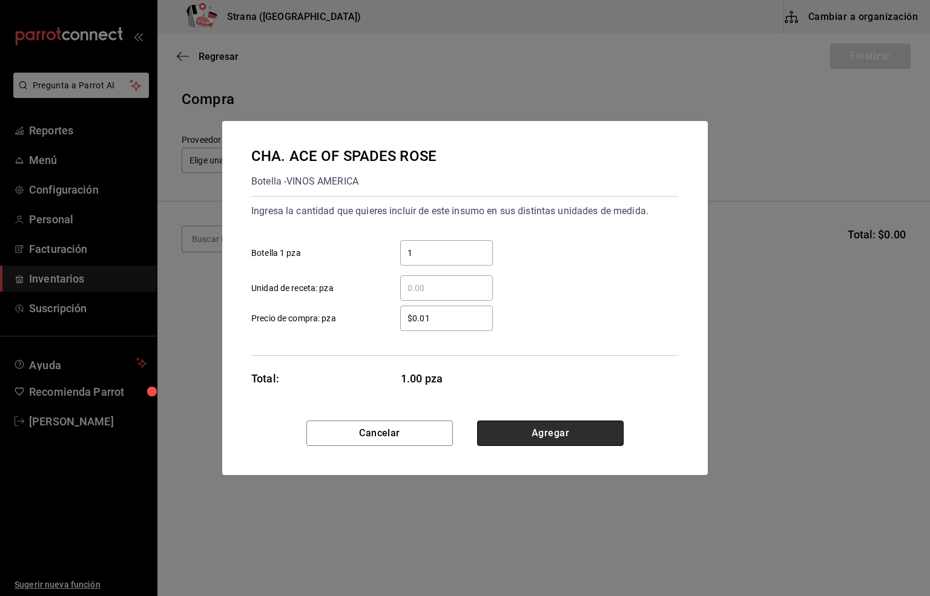
click at [558, 438] on button "Agregar" at bounding box center [550, 433] width 146 height 25
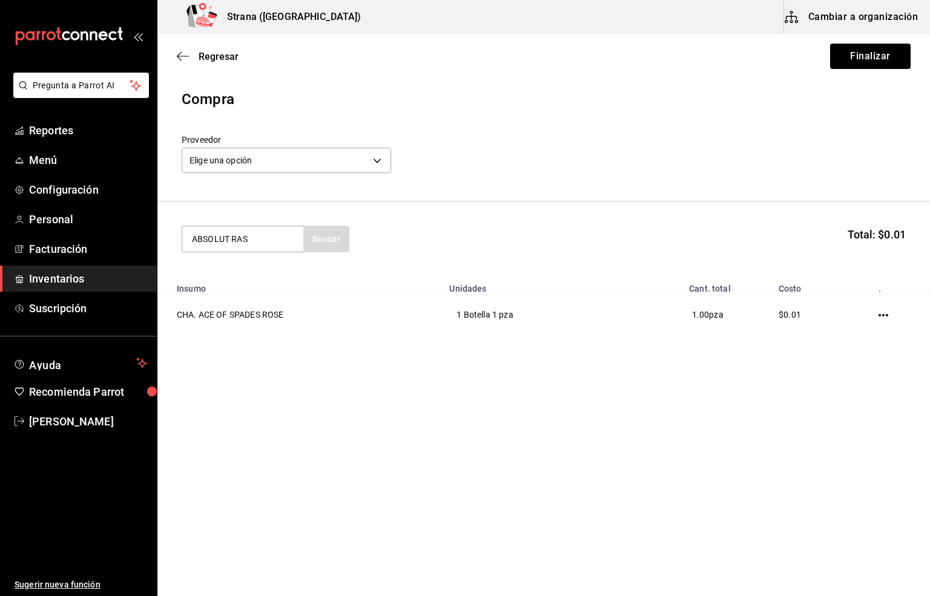
type input "ABSOLUT RAS"
click at [192, 287] on div "VOD. ABSOLUT RASBERRY" at bounding box center [242, 281] width 102 height 29
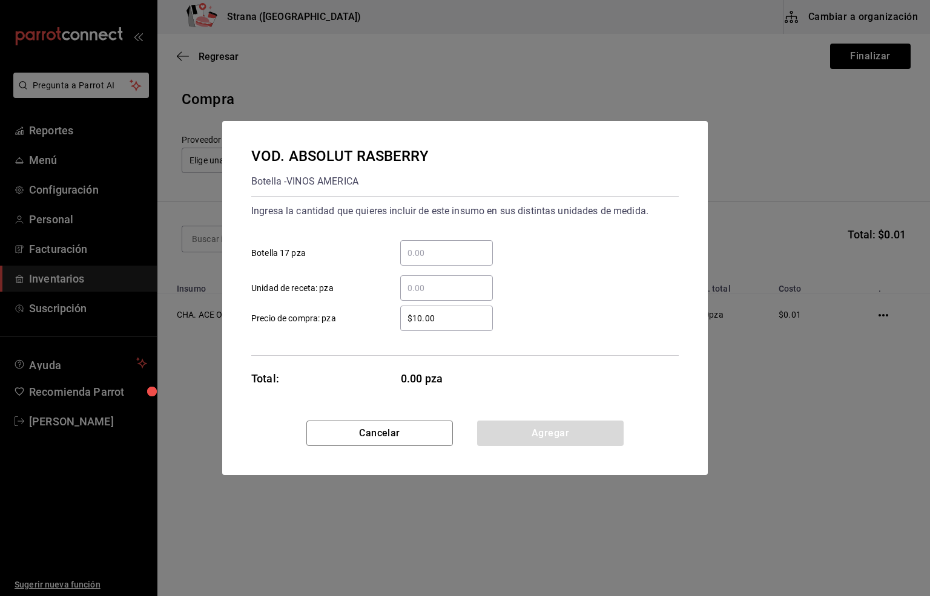
click at [413, 249] on input "​ Botella 17 pza" at bounding box center [446, 253] width 93 height 15
type input "1"
drag, startPoint x: 459, startPoint y: 315, endPoint x: 182, endPoint y: 338, distance: 278.8
click at [182, 338] on div "VOD. ABSOLUT RASBERRY Botella - VINOS AMERICA Ingresa la cantidad que quieres i…" at bounding box center [465, 298] width 930 height 596
type input "$0.01"
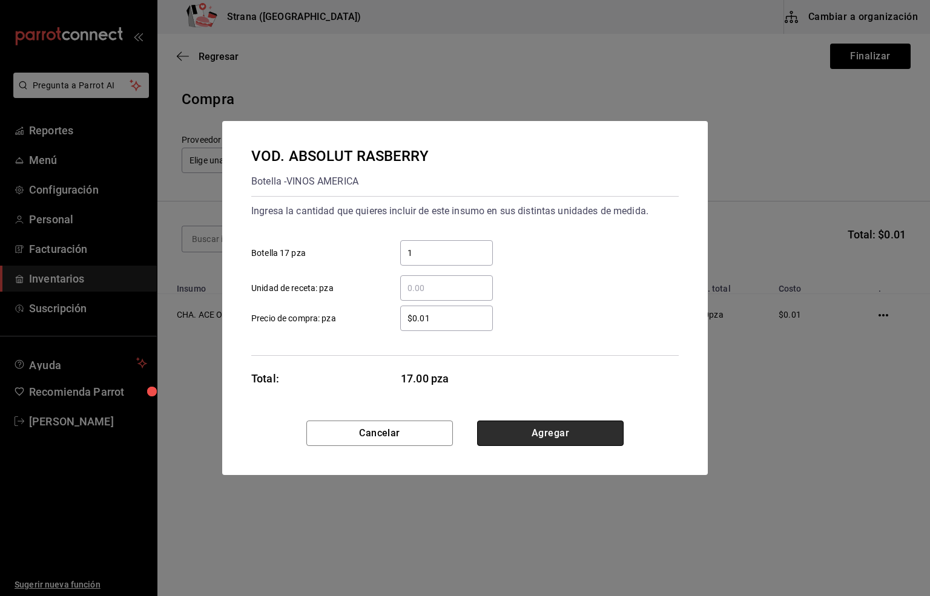
click at [549, 435] on button "Agregar" at bounding box center [550, 433] width 146 height 25
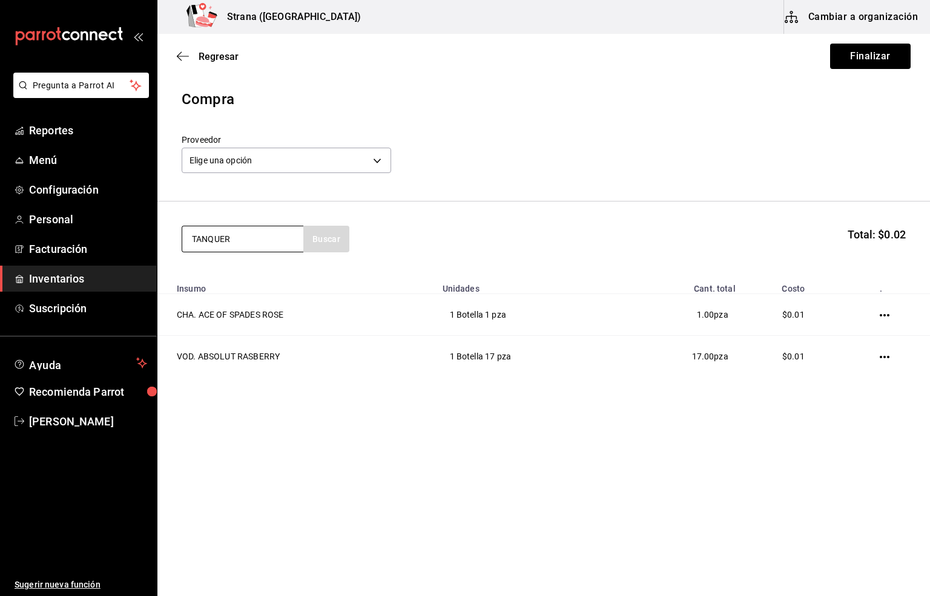
type input "TANQUER"
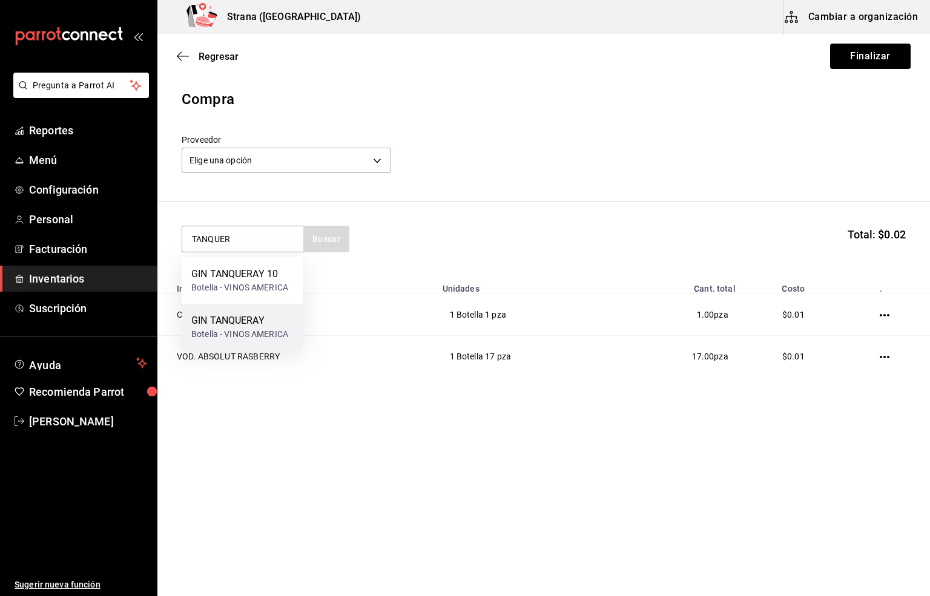
click at [245, 329] on div "Botella - VINOS AMERICA" at bounding box center [239, 334] width 97 height 13
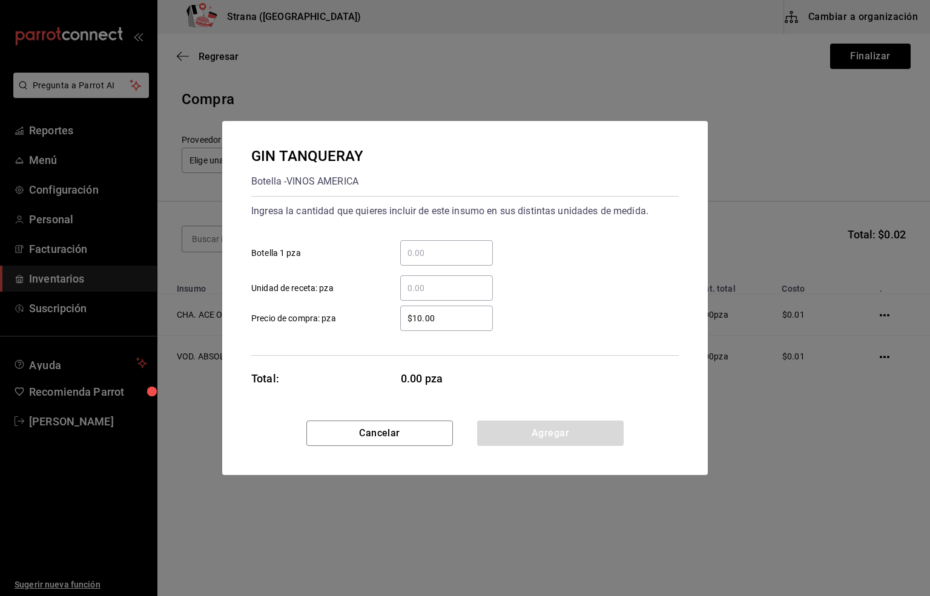
click at [425, 247] on input "​ Botella 1 pza" at bounding box center [446, 253] width 93 height 15
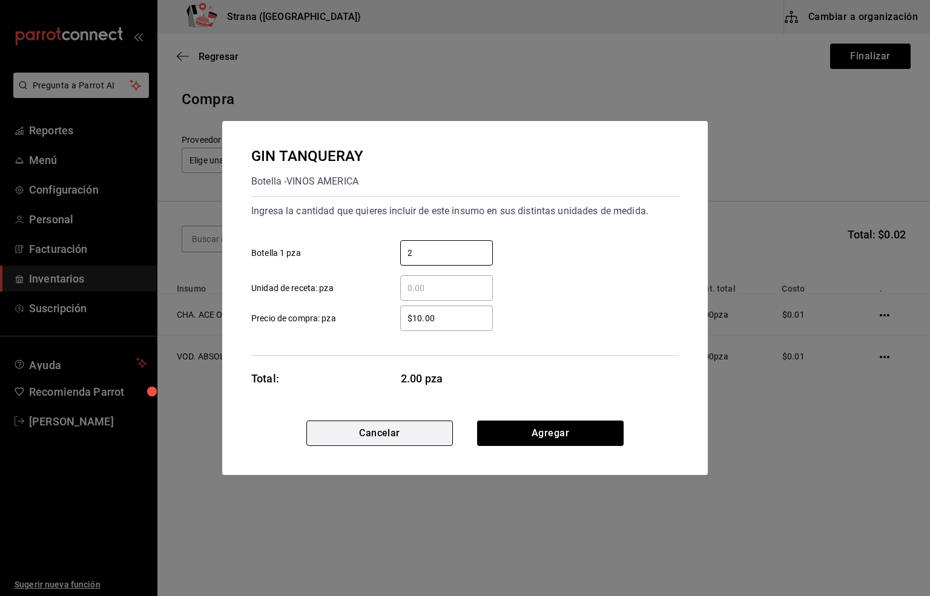
type input "2"
click at [356, 431] on button "Cancelar" at bounding box center [379, 433] width 146 height 25
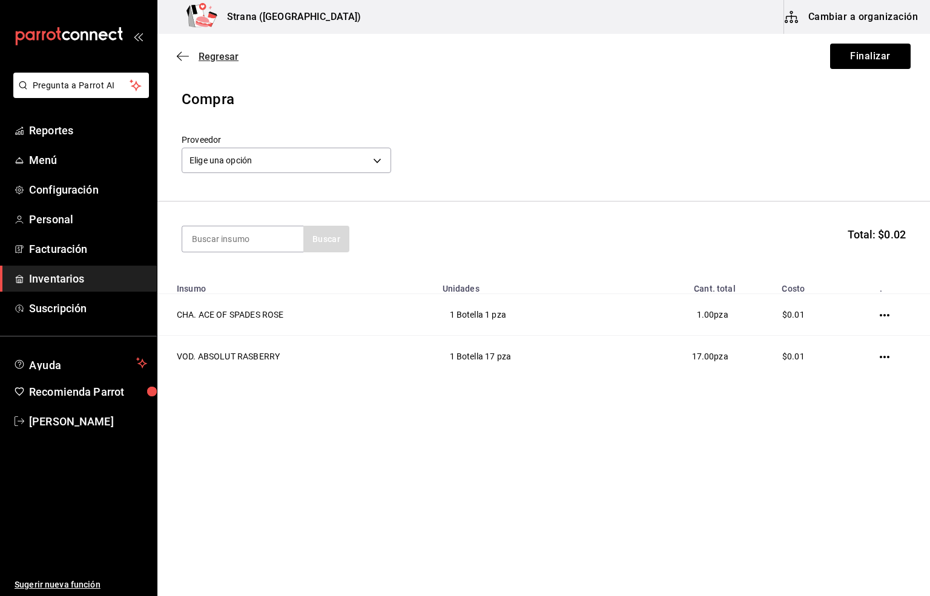
click at [209, 57] on span "Regresar" at bounding box center [219, 56] width 40 height 11
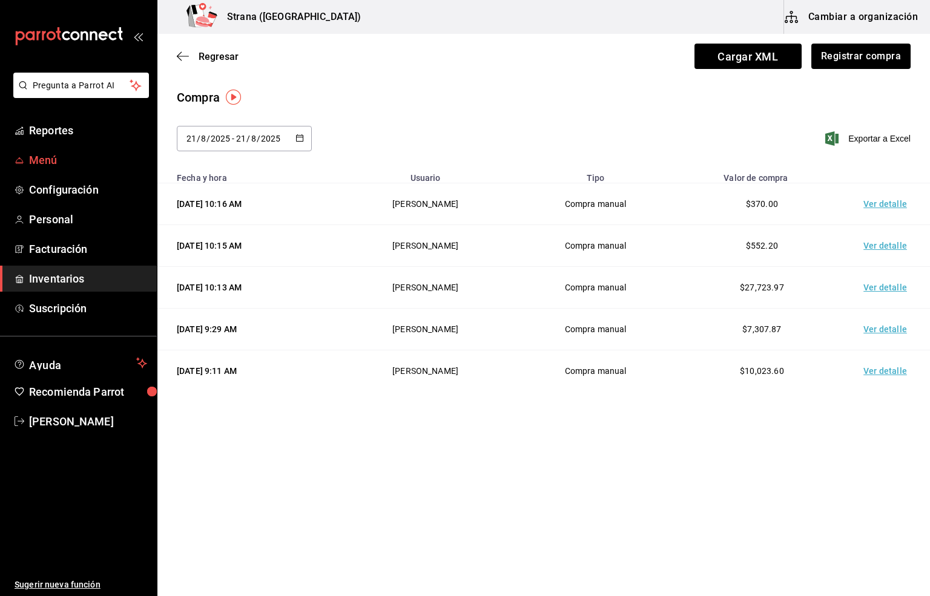
click at [40, 156] on span "Menú" at bounding box center [88, 160] width 118 height 16
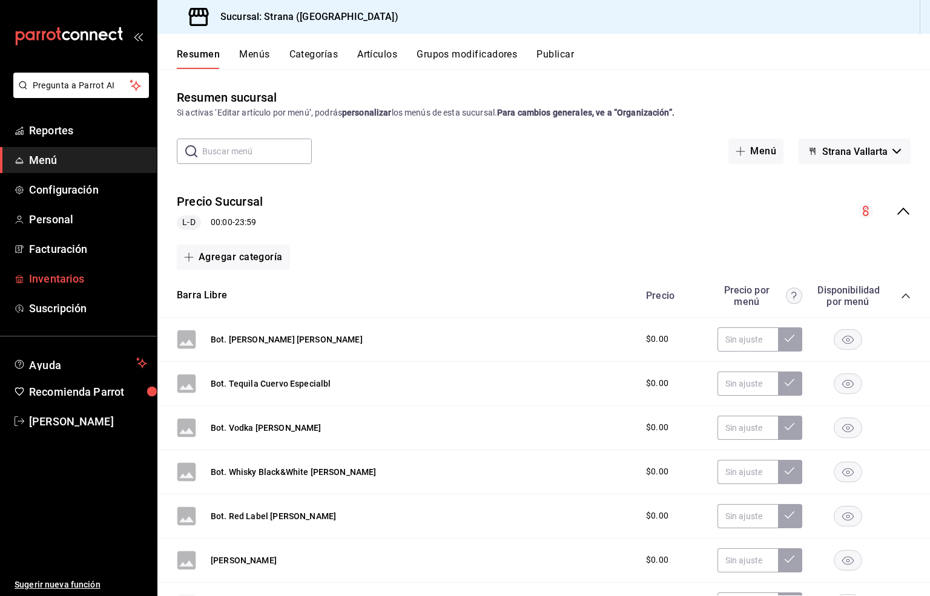
click at [53, 275] on span "Inventarios" at bounding box center [88, 279] width 118 height 16
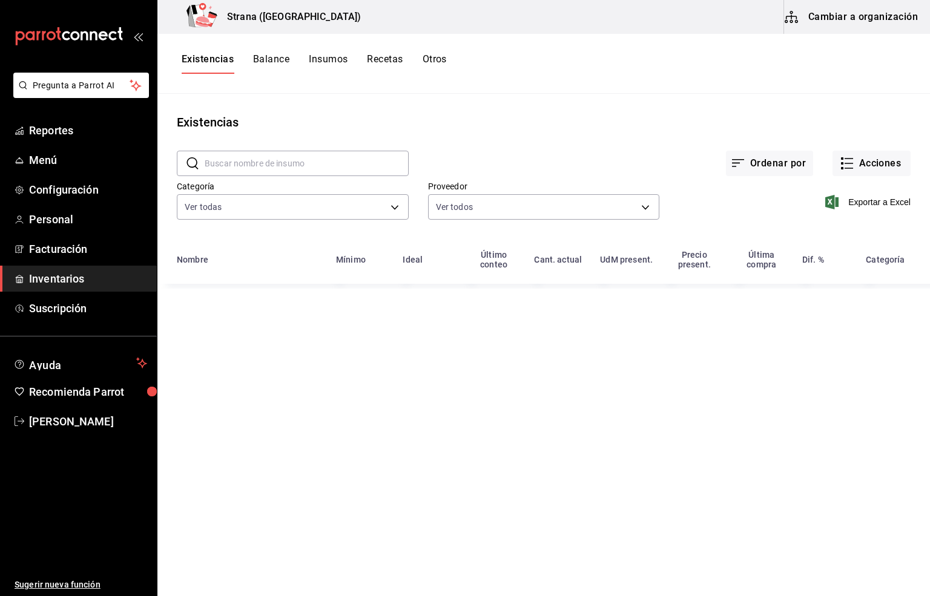
click at [327, 54] on button "Insumos" at bounding box center [328, 63] width 39 height 21
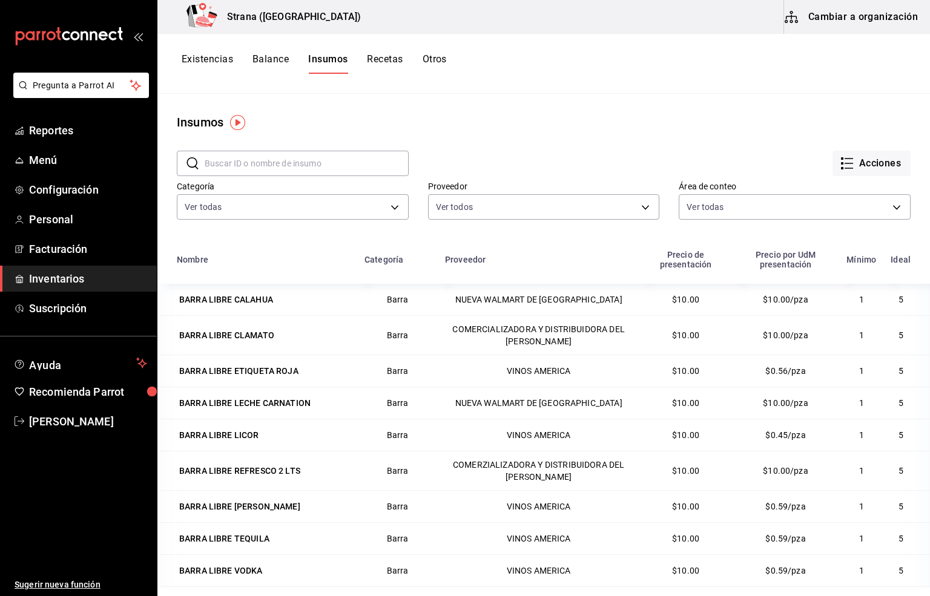
click at [859, 17] on button "Cambiar a organización" at bounding box center [852, 17] width 136 height 34
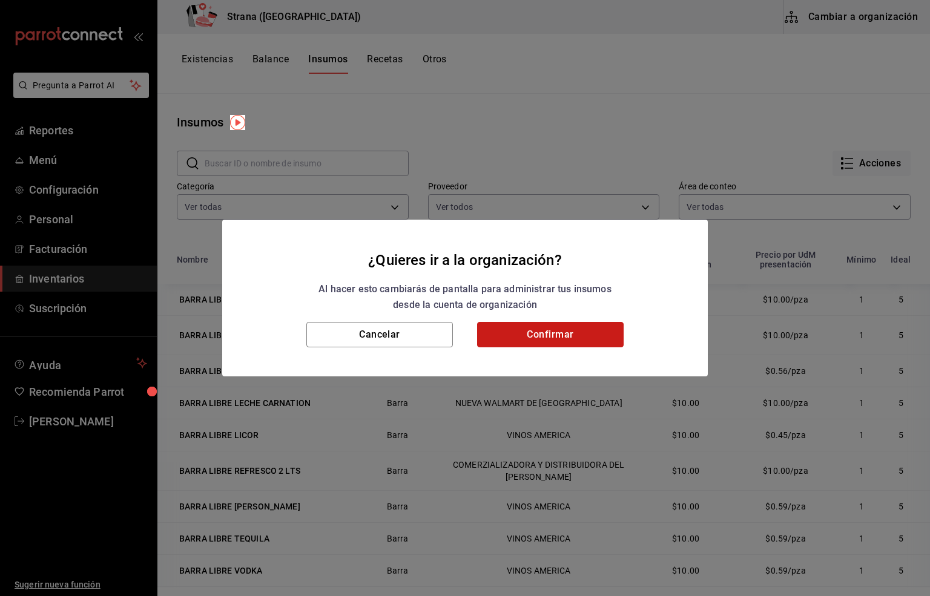
click at [530, 329] on button "Confirmar" at bounding box center [550, 334] width 146 height 25
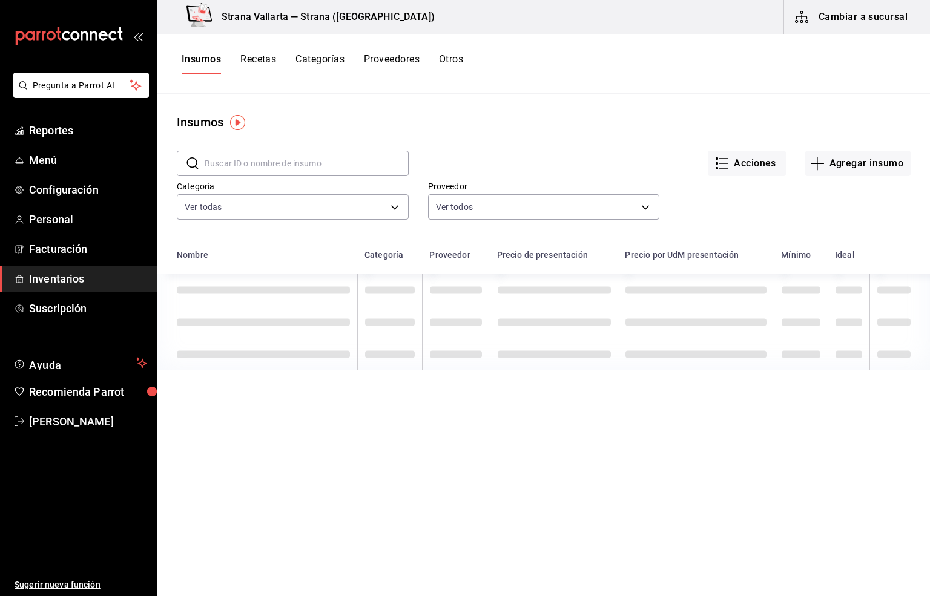
click at [218, 159] on input "text" at bounding box center [307, 163] width 204 height 24
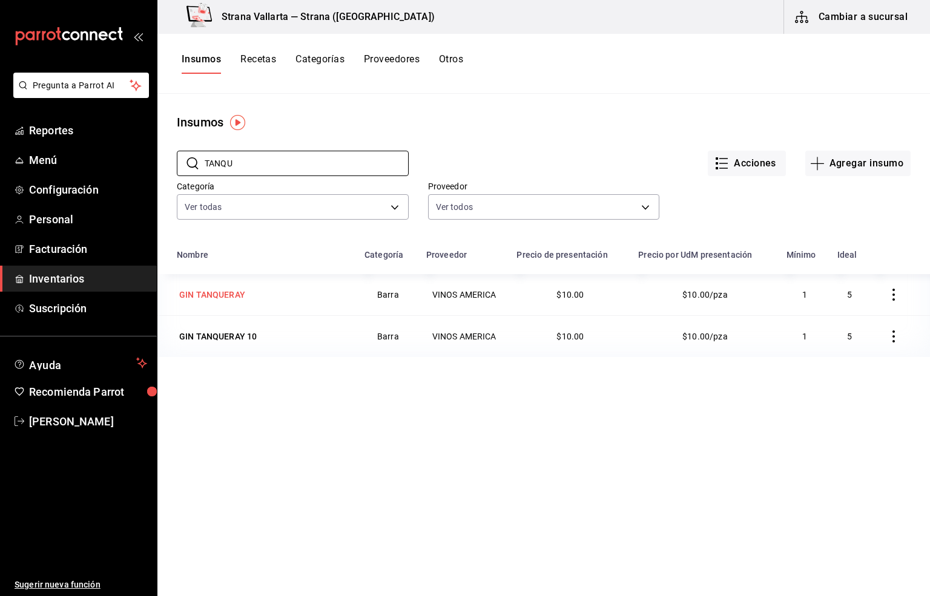
type input "TANQU"
click at [229, 292] on div "GIN TANQUERAY" at bounding box center [212, 295] width 66 height 12
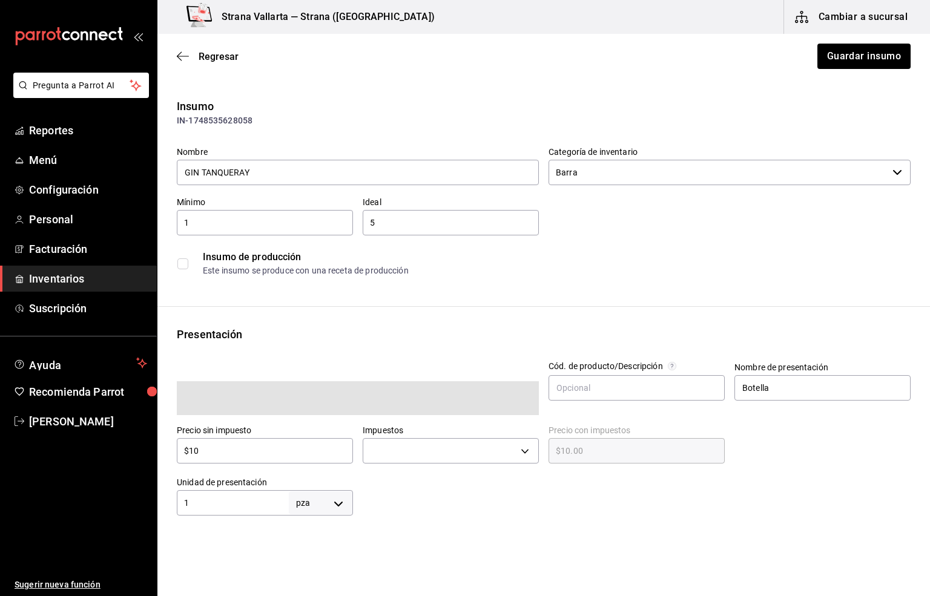
type input "$11.60"
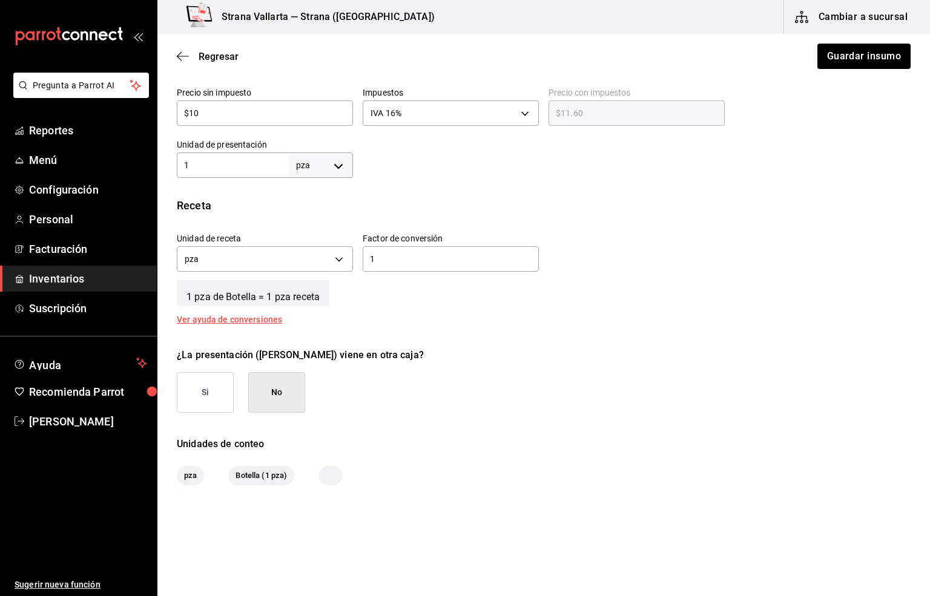
scroll to position [353, 0]
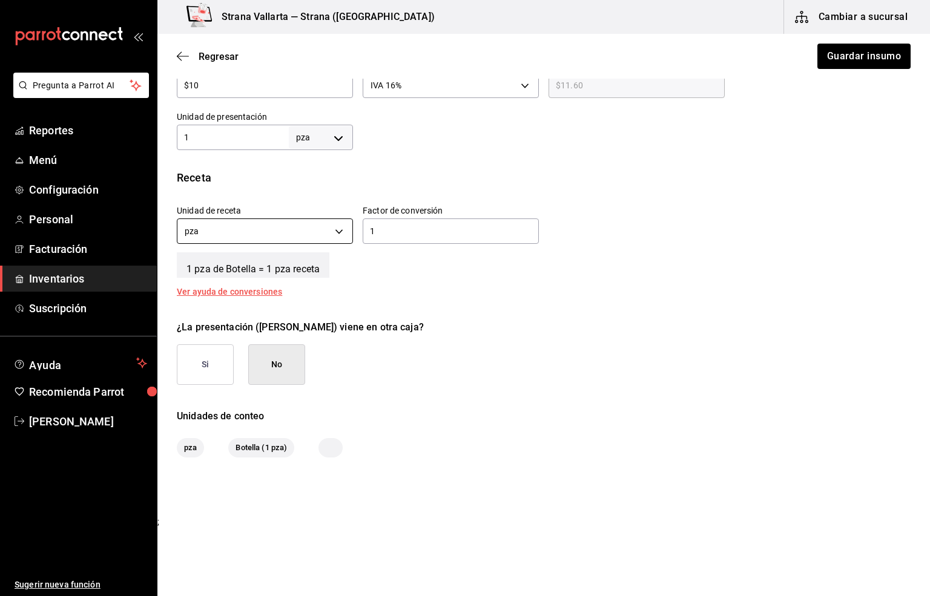
click at [180, 231] on body "Pregunta a Parrot AI Reportes Menú Configuración Personal Facturación Inventari…" at bounding box center [465, 264] width 930 height 528
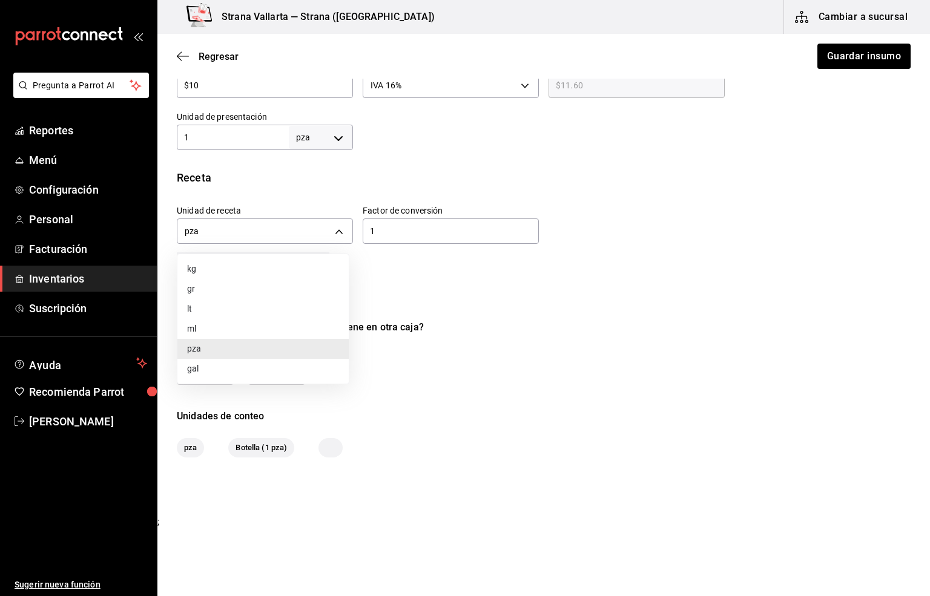
click at [183, 232] on div at bounding box center [465, 298] width 930 height 596
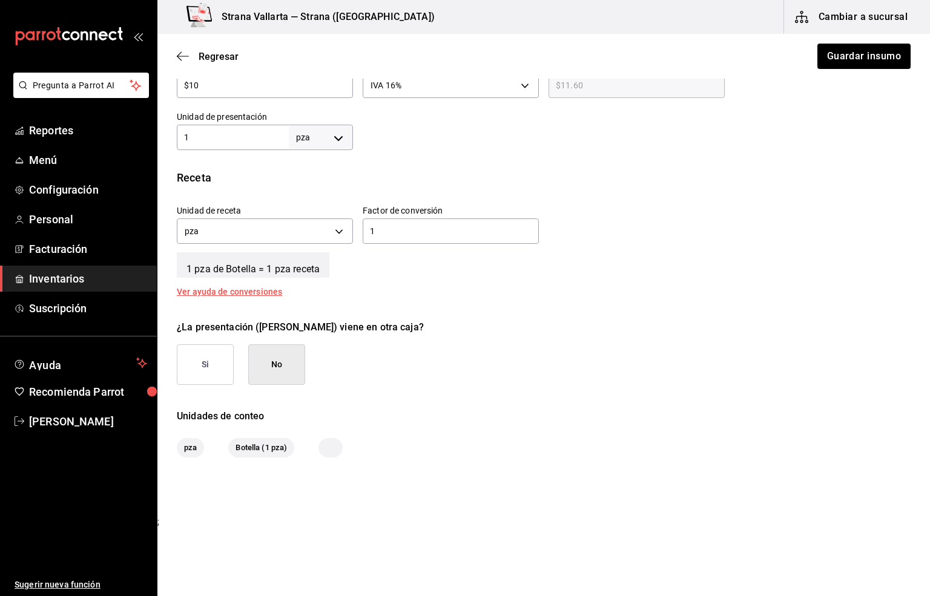
click at [389, 237] on input "1" at bounding box center [451, 231] width 176 height 15
type input "17"
click at [841, 54] on button "Guardar insumo" at bounding box center [863, 56] width 94 height 25
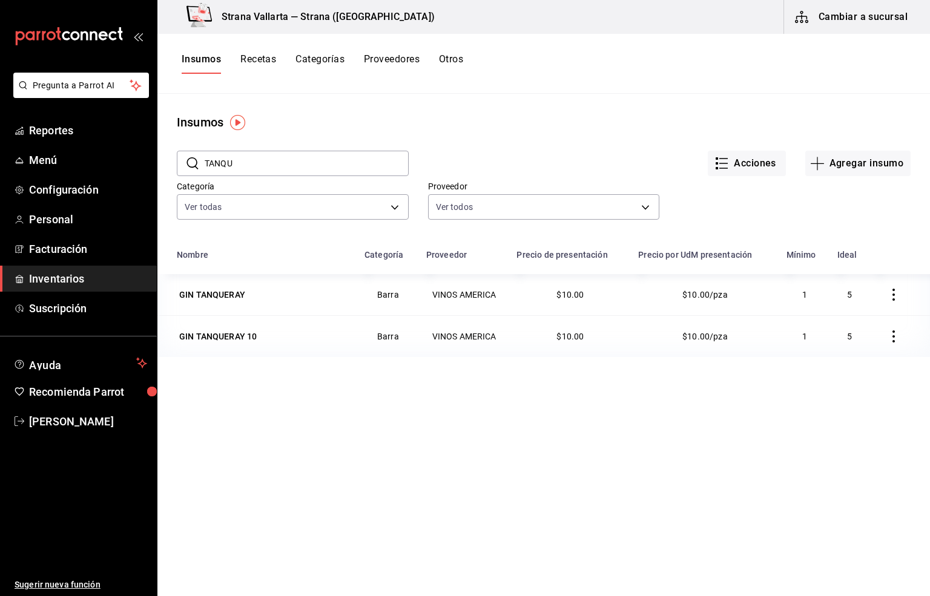
click at [51, 278] on span "Inventarios" at bounding box center [88, 279] width 118 height 16
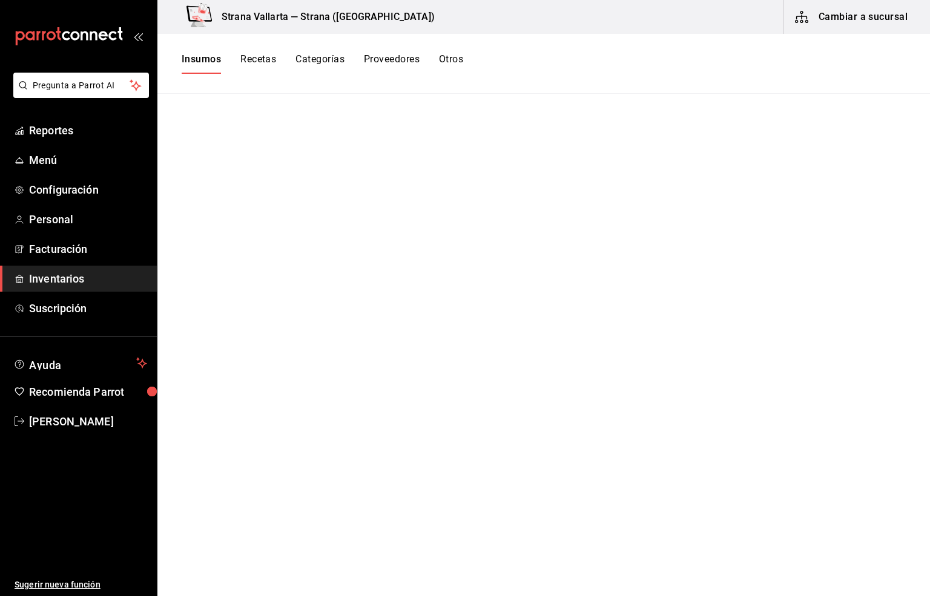
click at [197, 60] on button "Insumos" at bounding box center [201, 63] width 39 height 21
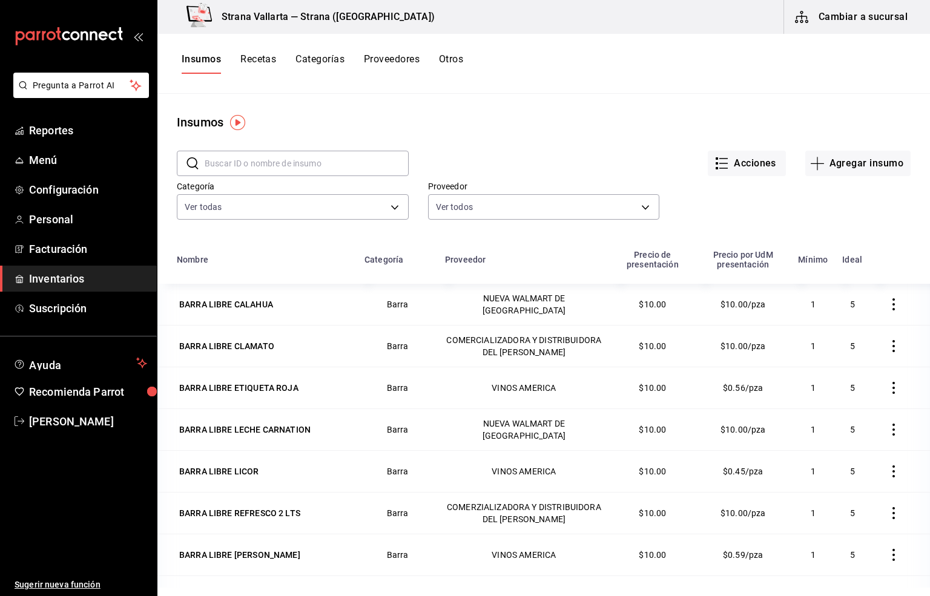
click at [854, 13] on button "Cambiar a sucursal" at bounding box center [852, 17] width 136 height 34
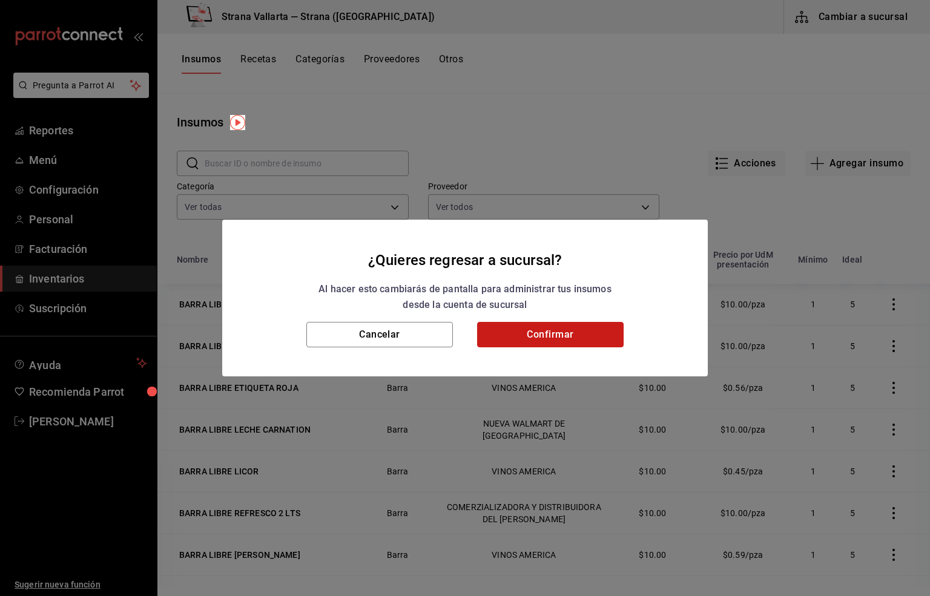
click at [559, 324] on button "Confirmar" at bounding box center [550, 334] width 146 height 25
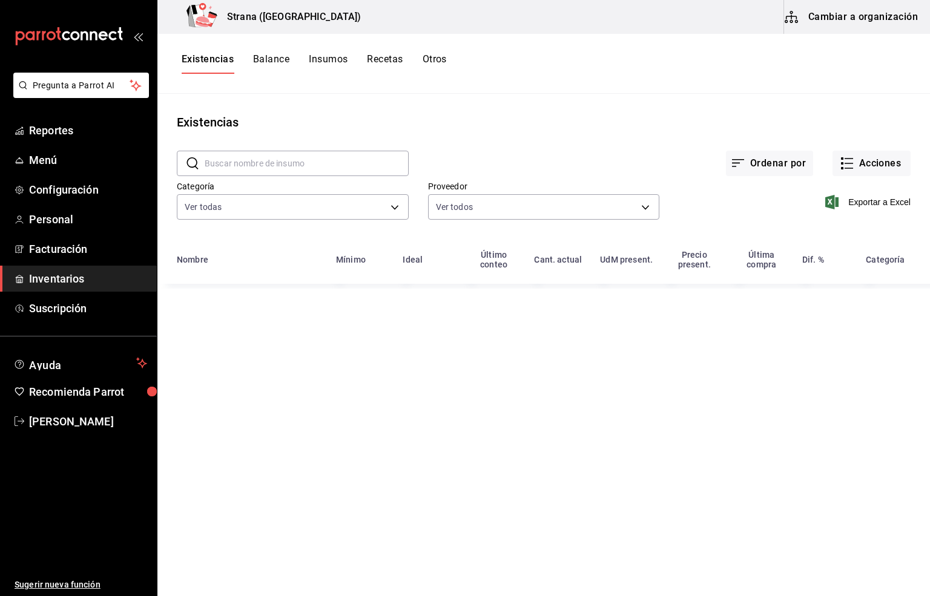
click at [227, 166] on input "text" at bounding box center [307, 163] width 204 height 24
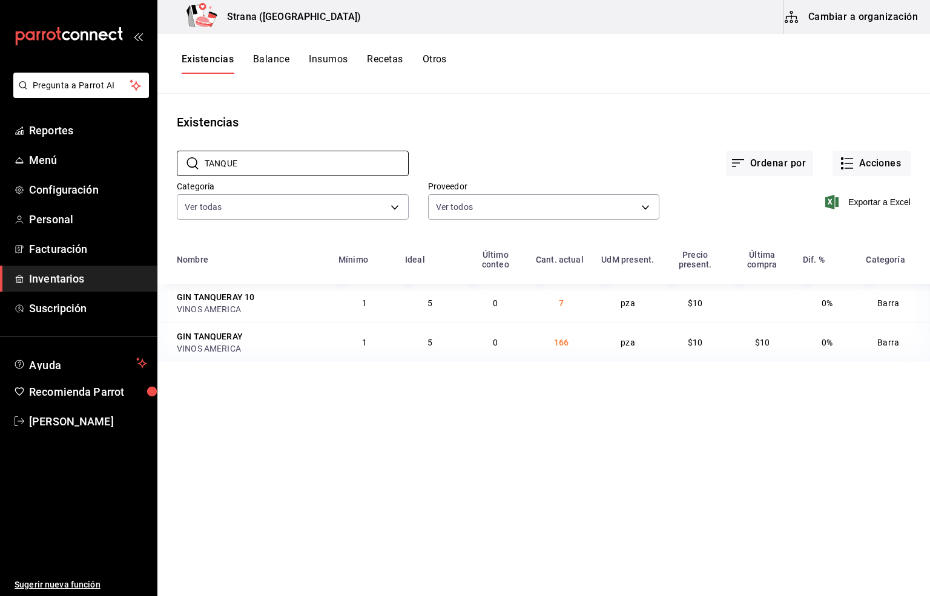
type input "TANQUE"
click at [76, 245] on span "Facturación" at bounding box center [88, 249] width 118 height 16
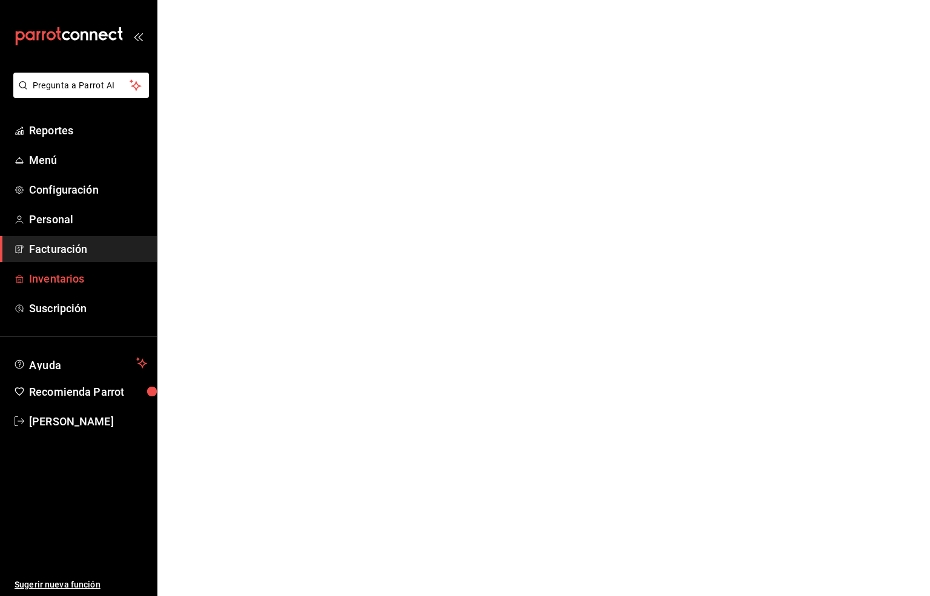
click at [65, 282] on span "Inventarios" at bounding box center [88, 279] width 118 height 16
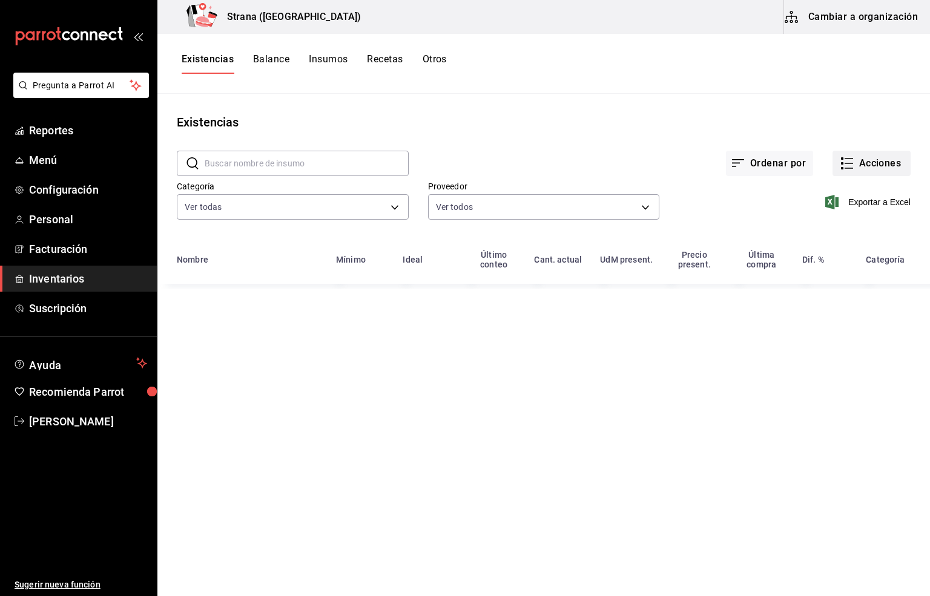
click at [865, 160] on button "Acciones" at bounding box center [871, 163] width 78 height 25
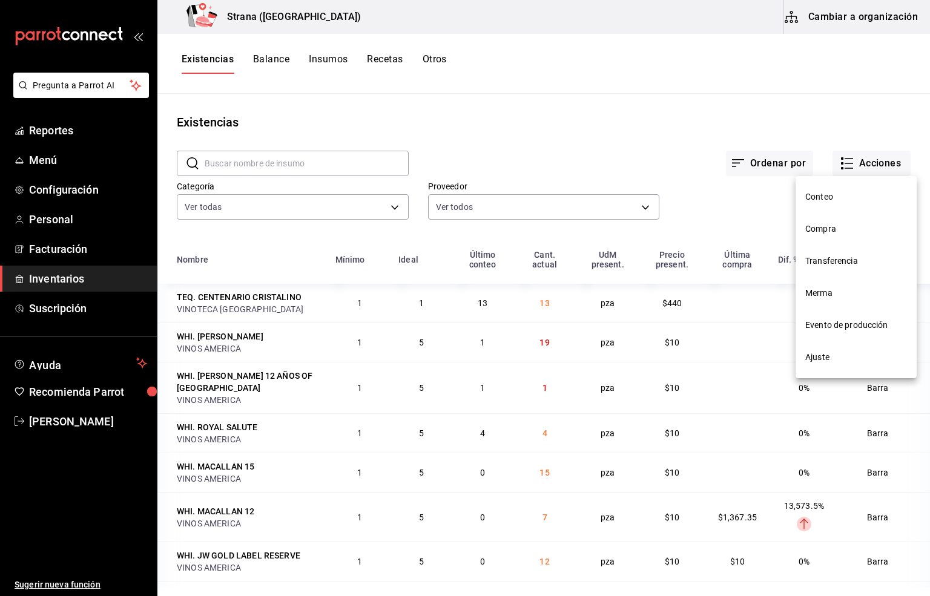
click at [810, 223] on span "Compra" at bounding box center [856, 229] width 102 height 13
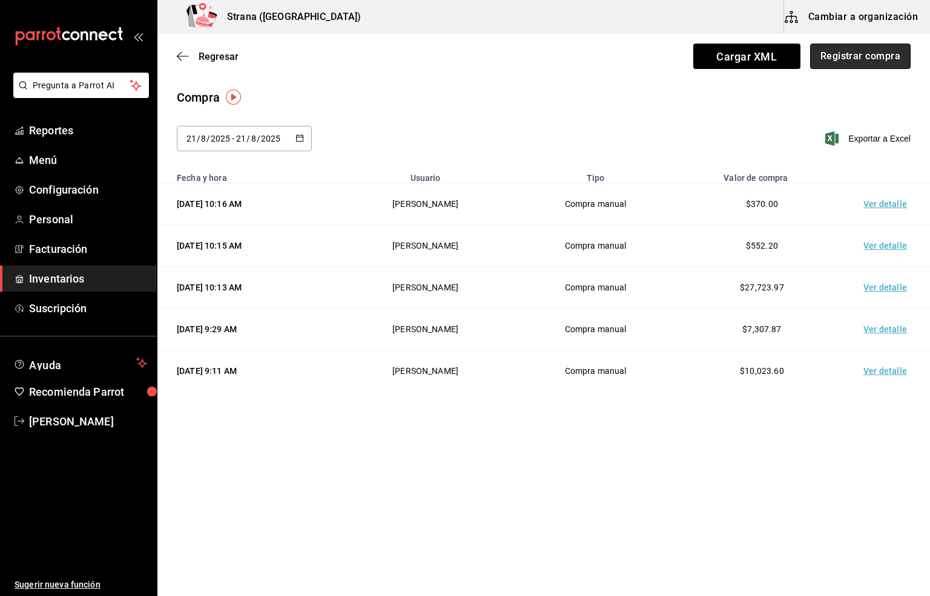
click at [832, 51] on button "Registrar compra" at bounding box center [860, 56] width 100 height 25
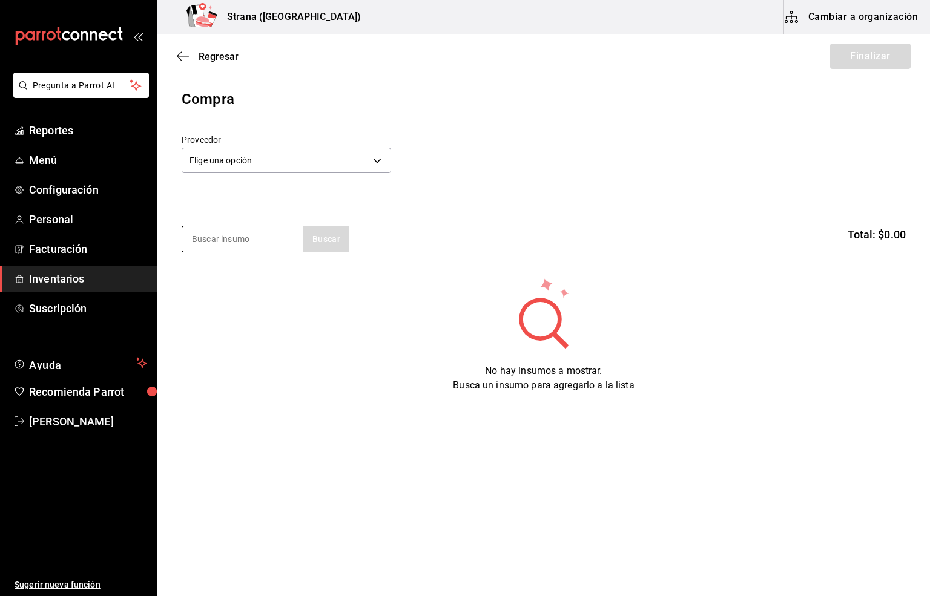
click at [207, 242] on input at bounding box center [242, 238] width 121 height 25
type input "ACE"
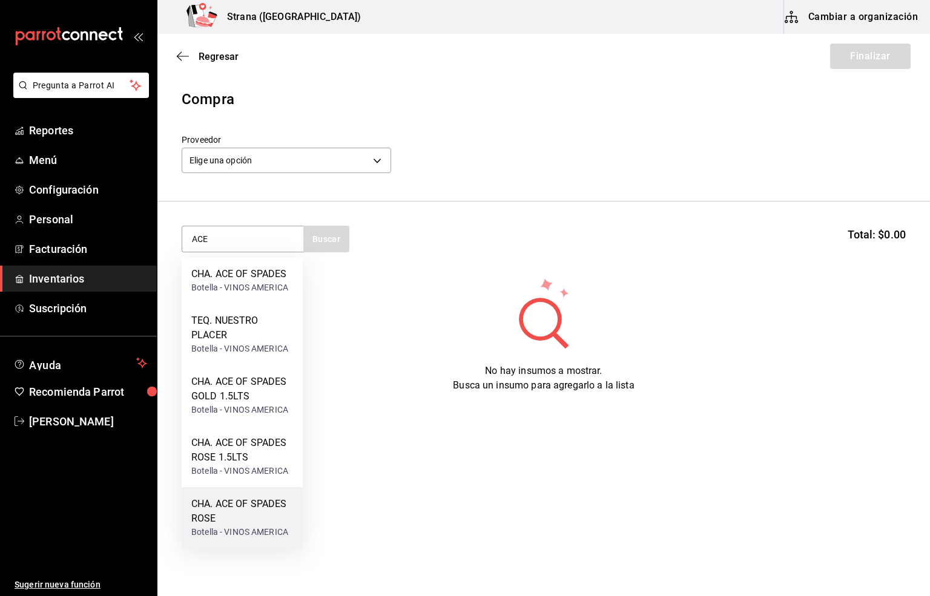
click at [238, 517] on div "CHA. ACE OF SPADES ROSE" at bounding box center [242, 511] width 102 height 29
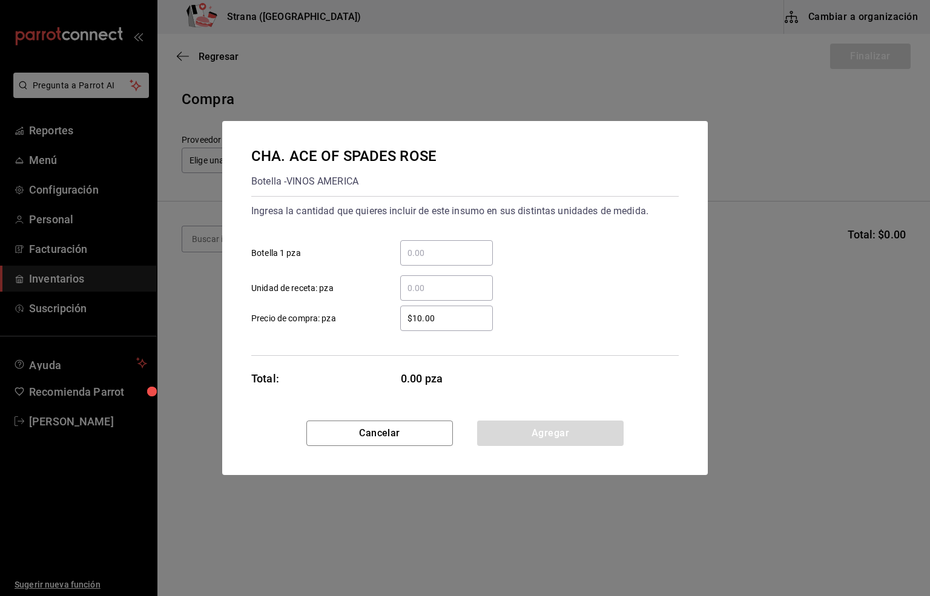
click at [424, 249] on input "​ Botella 1 pza" at bounding box center [446, 253] width 93 height 15
type input "1"
drag, startPoint x: 451, startPoint y: 325, endPoint x: 291, endPoint y: 326, distance: 160.4
click at [291, 326] on label "$10.00 ​ Precio de compra: pza" at bounding box center [371, 318] width 241 height 25
type input "$0.01"
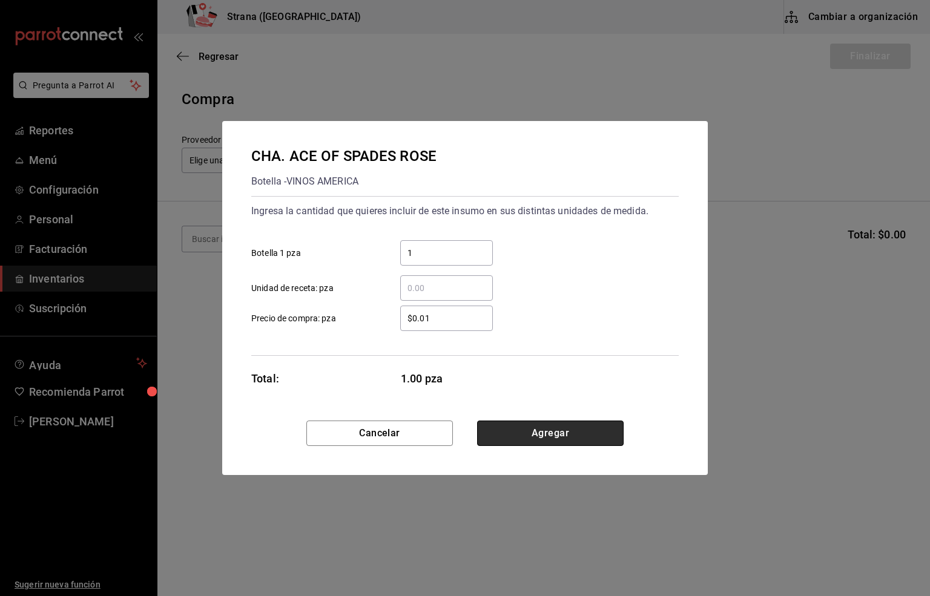
click at [545, 436] on button "Agregar" at bounding box center [550, 433] width 146 height 25
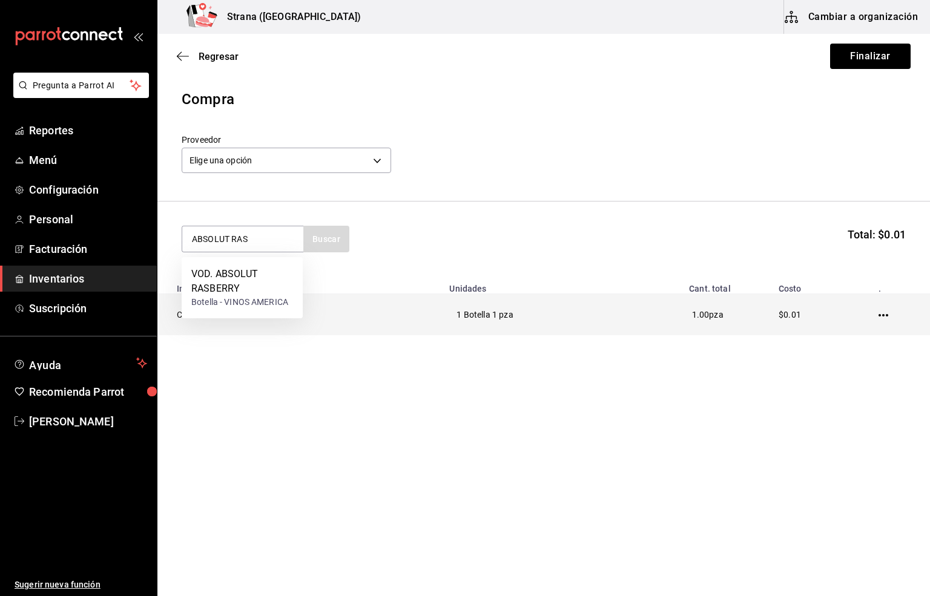
type input "ABSOLUT RAS"
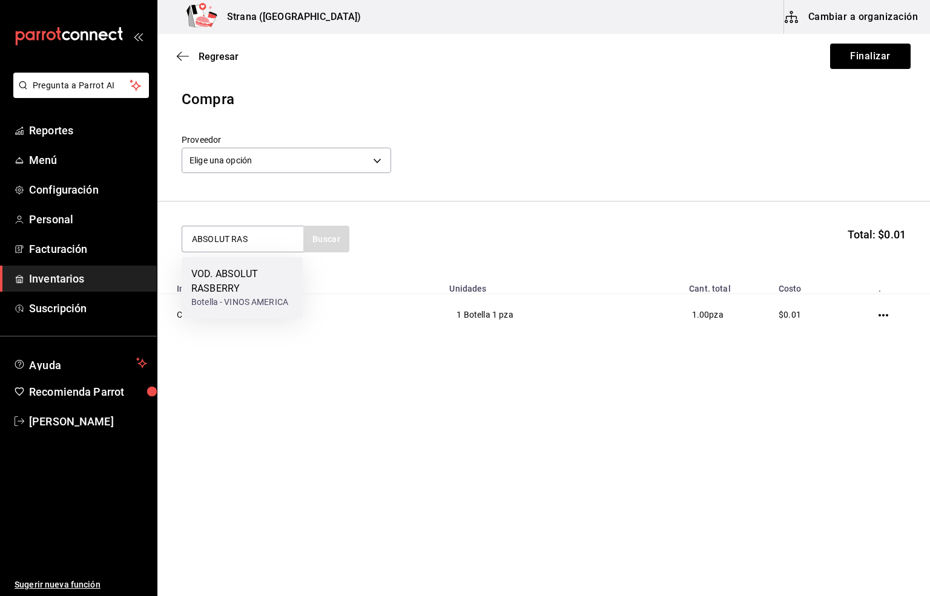
click at [207, 289] on div "VOD. ABSOLUT RASBERRY" at bounding box center [242, 281] width 102 height 29
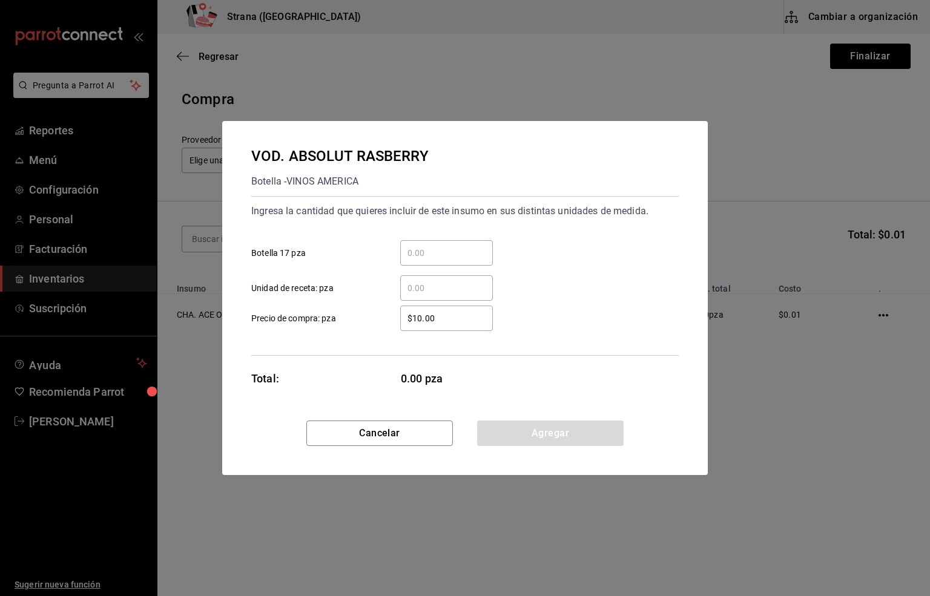
click at [435, 248] on input "​ Botella 17 pza" at bounding box center [446, 253] width 93 height 15
type input "1"
drag, startPoint x: 440, startPoint y: 321, endPoint x: 272, endPoint y: 334, distance: 168.1
click at [272, 334] on div "Ingresa la cantidad que quieres incluir de este insumo en sus distintas unidade…" at bounding box center [464, 276] width 427 height 160
type input "$0.01"
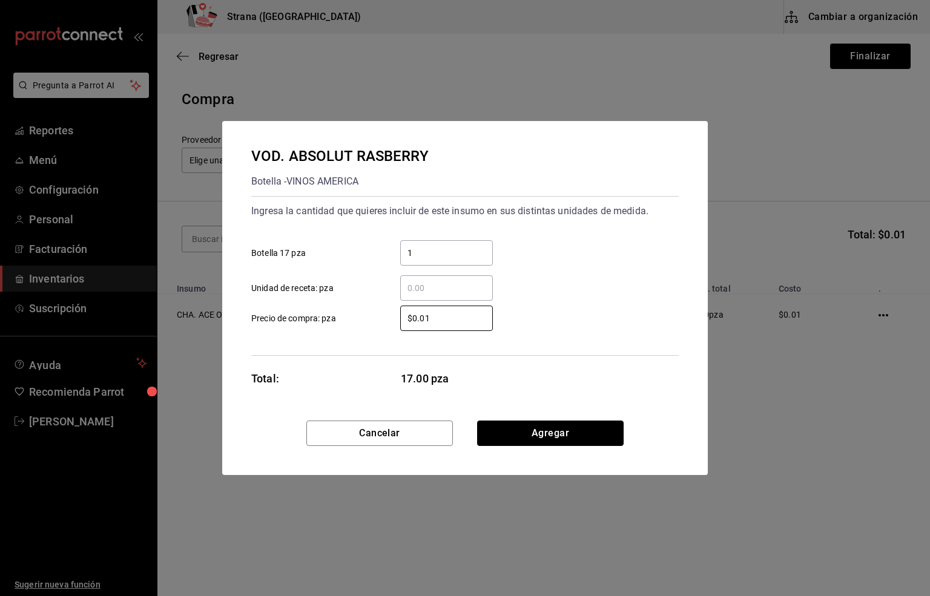
click at [525, 436] on button "Agregar" at bounding box center [550, 433] width 146 height 25
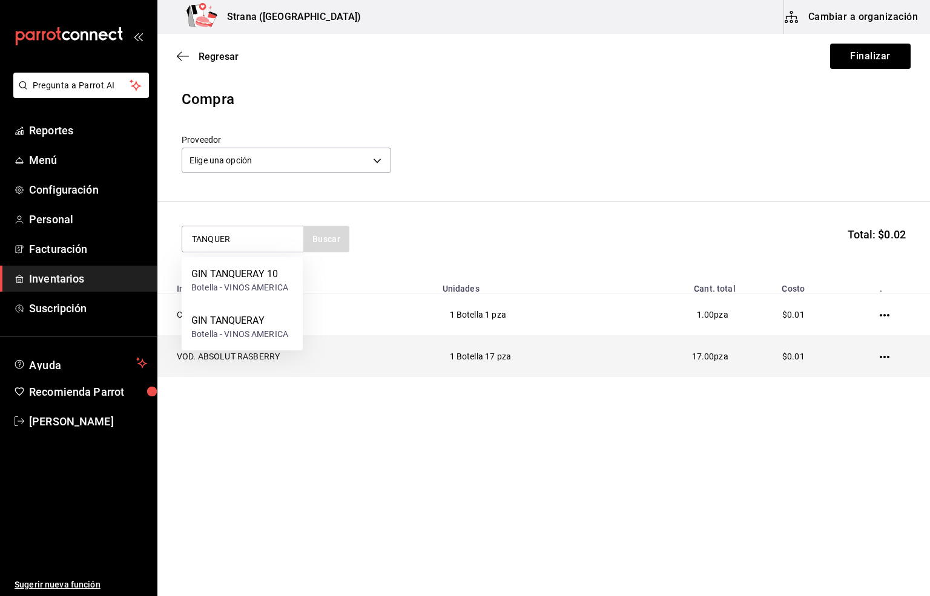
type input "TANQUER"
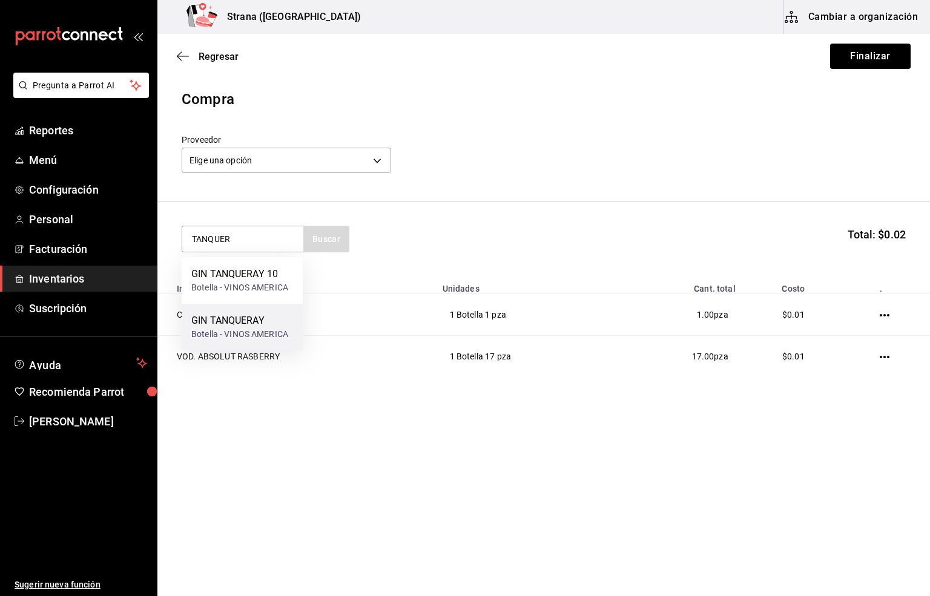
click at [243, 321] on div "GIN TANQUERAY" at bounding box center [239, 321] width 97 height 15
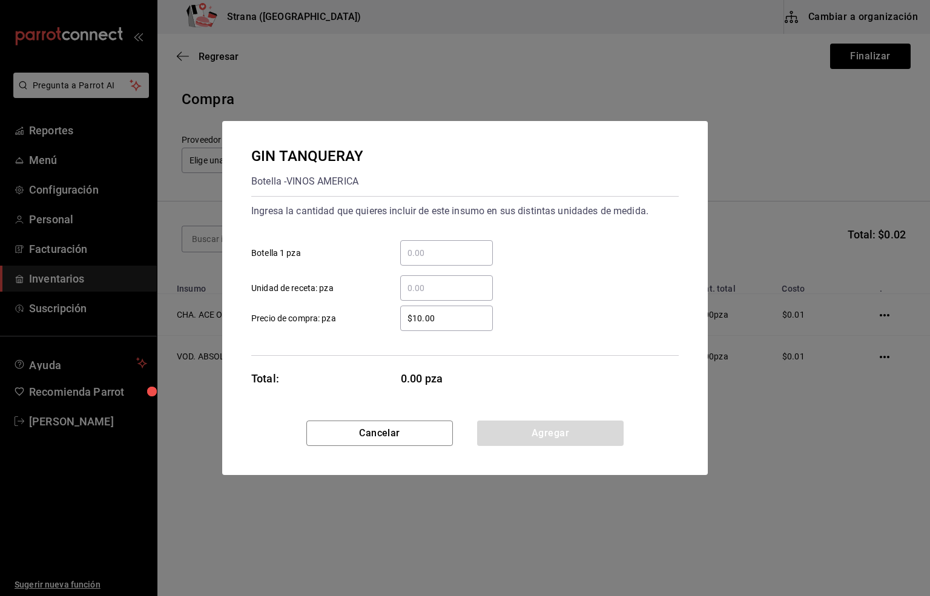
click at [432, 246] on input "​ Botella 1 pza" at bounding box center [446, 253] width 93 height 15
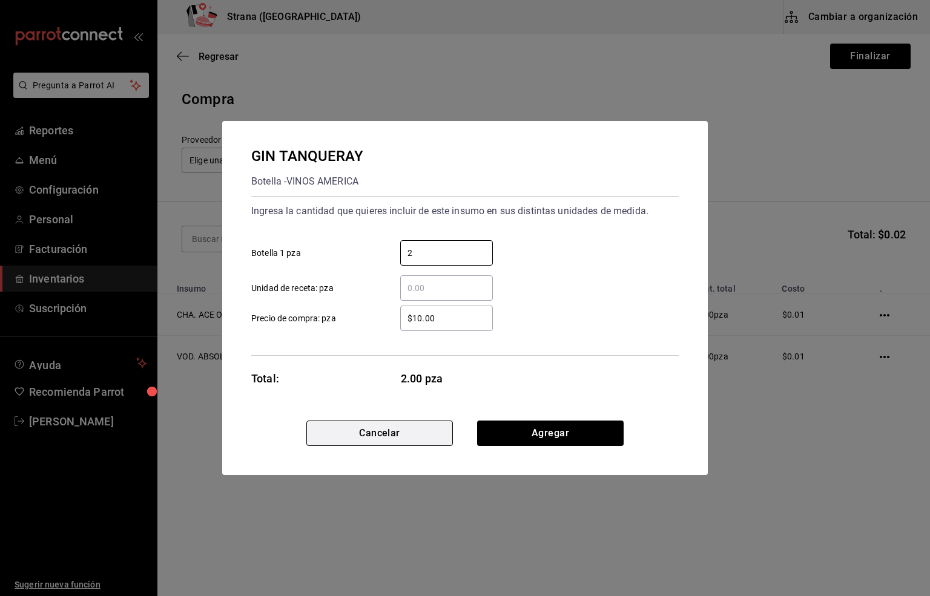
type input "2"
click at [379, 436] on button "Cancelar" at bounding box center [379, 433] width 146 height 25
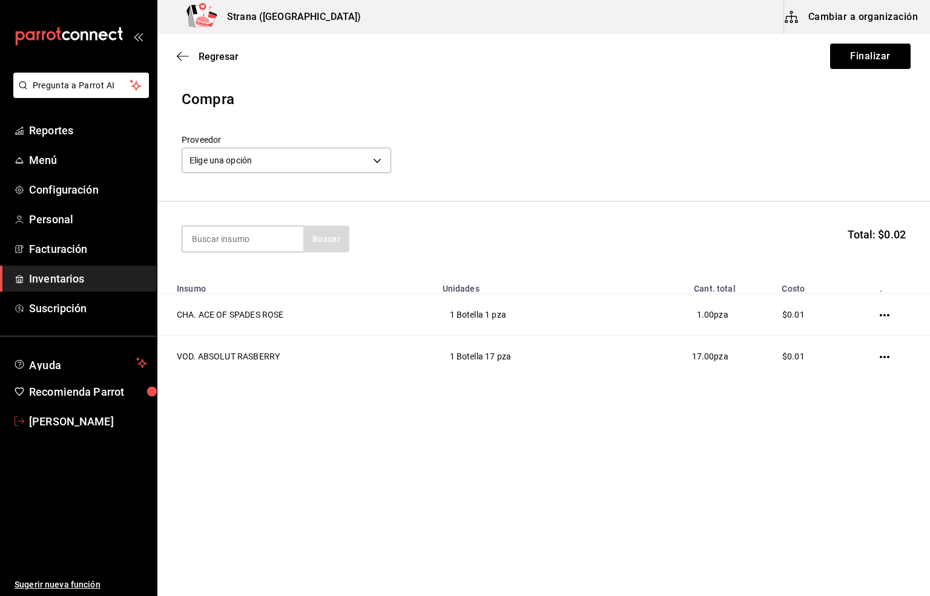
drag, startPoint x: 102, startPoint y: 424, endPoint x: 108, endPoint y: 416, distance: 9.1
click at [102, 424] on span "[PERSON_NAME]" at bounding box center [88, 421] width 118 height 16
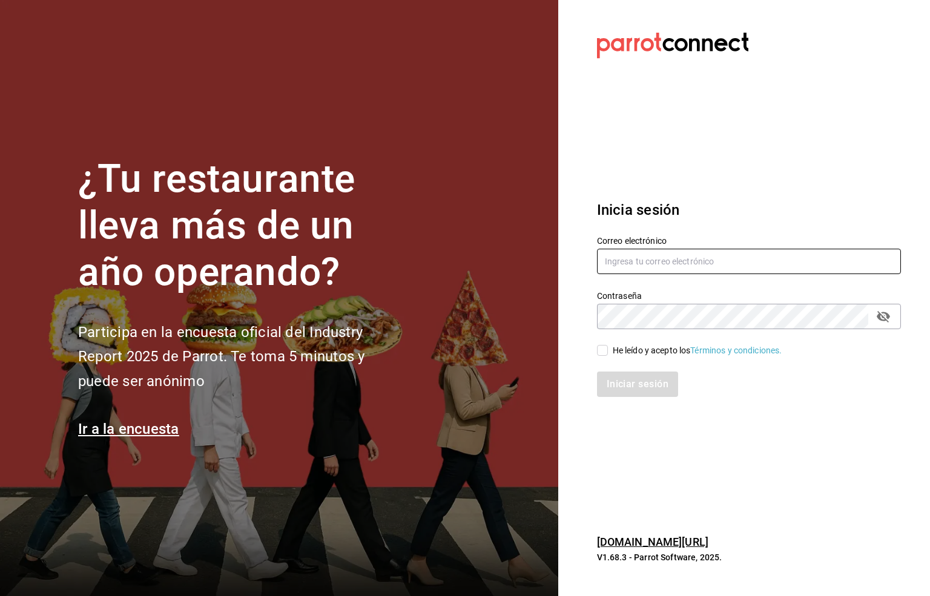
click at [617, 264] on input "text" at bounding box center [749, 261] width 304 height 25
type input "M"
type input "mirna123@gmail.com"
click at [885, 317] on icon "passwordField" at bounding box center [883, 316] width 15 height 15
click at [602, 349] on input "He leído y acepto los Términos y condiciones." at bounding box center [602, 350] width 11 height 11
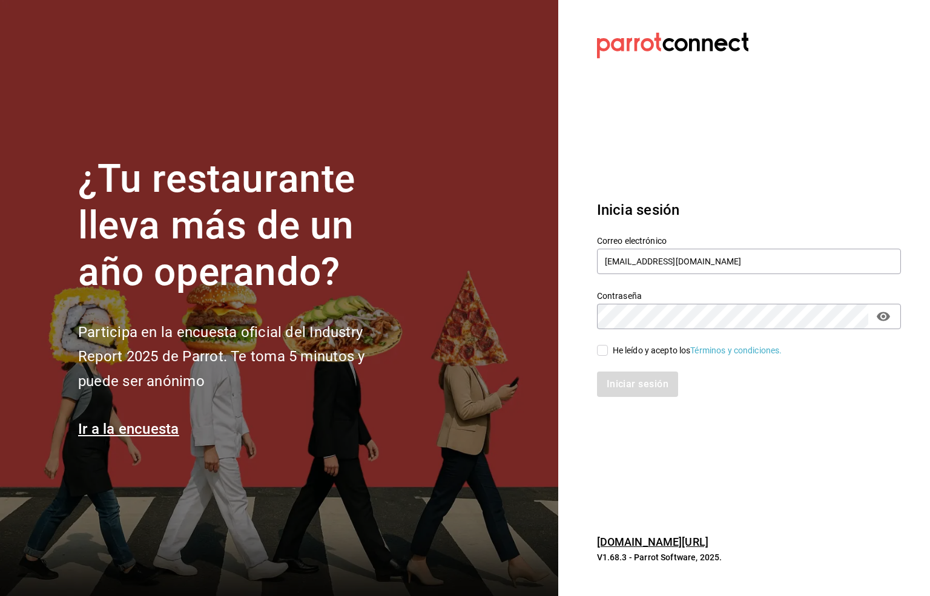
checkbox input "true"
click at [631, 385] on button "Iniciar sesión" at bounding box center [638, 384] width 82 height 25
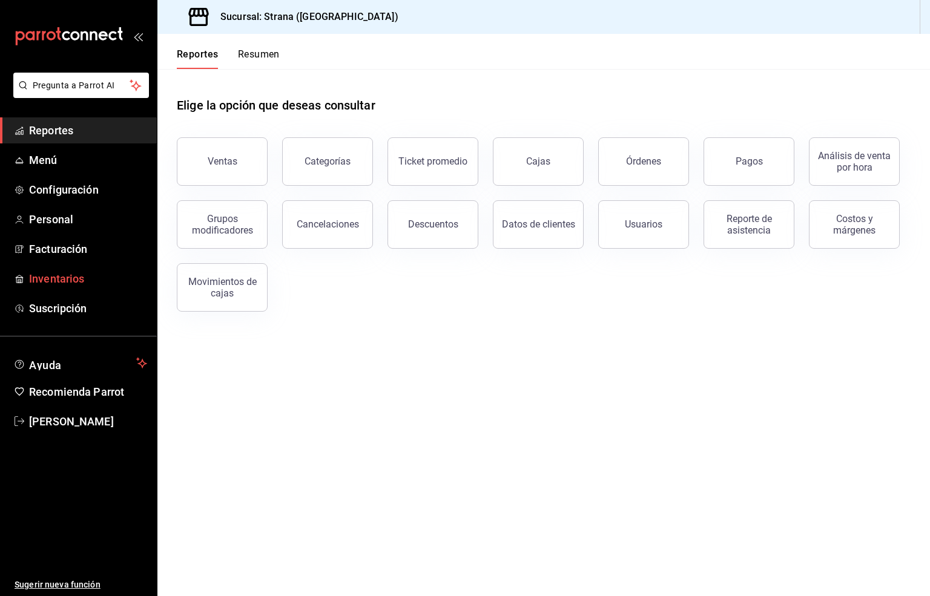
click at [64, 278] on span "Inventarios" at bounding box center [88, 279] width 118 height 16
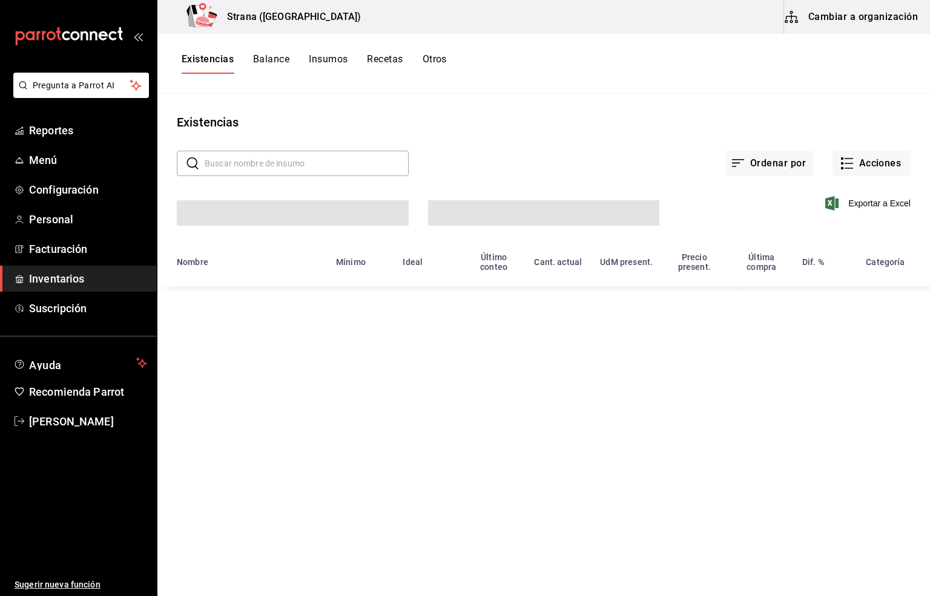
click at [229, 162] on input "text" at bounding box center [307, 163] width 204 height 24
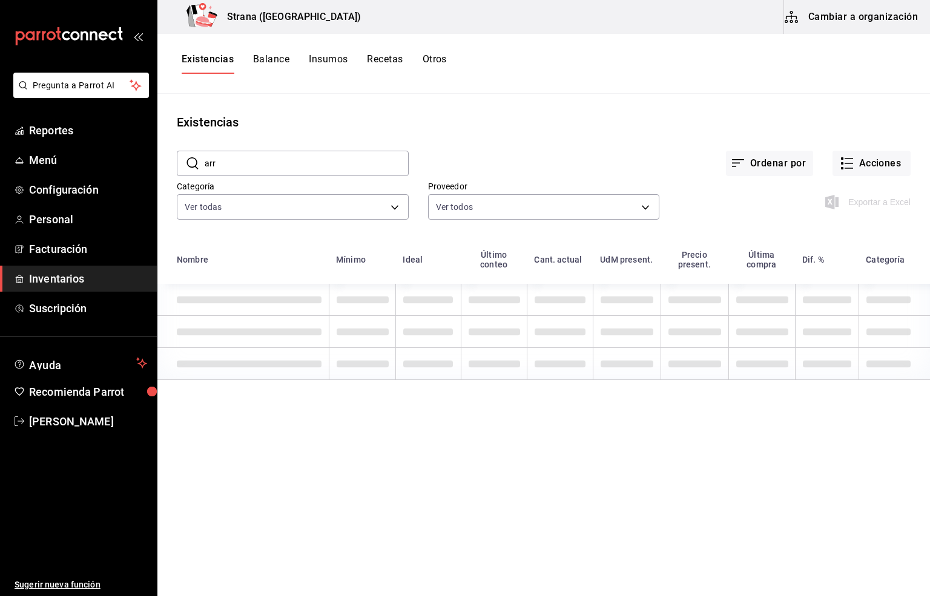
type input "arra"
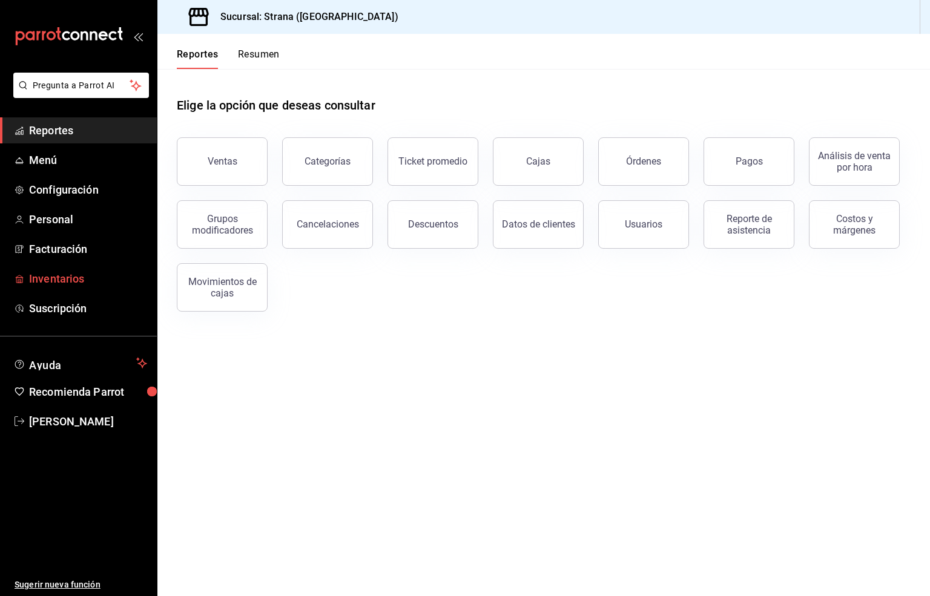
click at [58, 287] on link "Inventarios" at bounding box center [78, 279] width 157 height 26
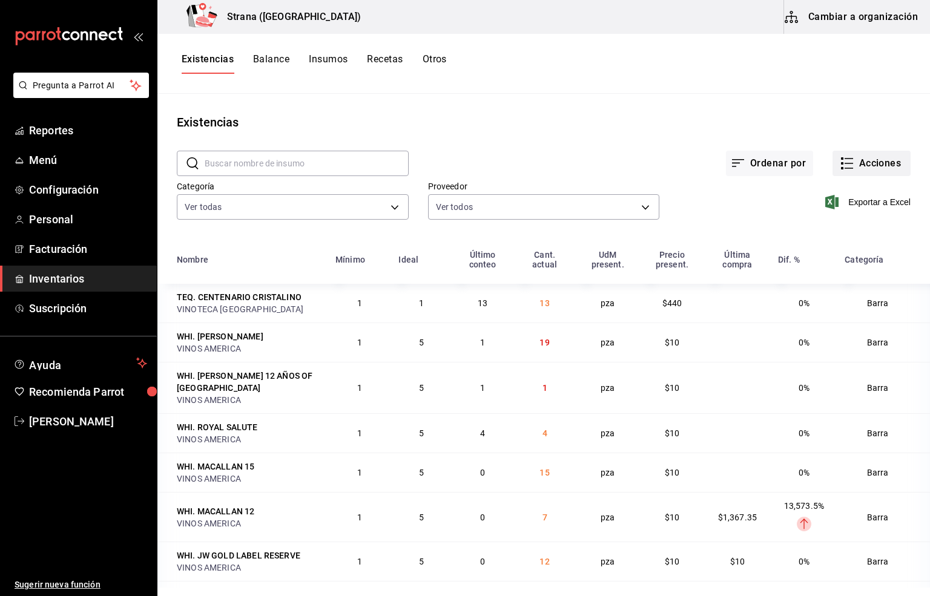
click at [858, 160] on button "Acciones" at bounding box center [871, 163] width 78 height 25
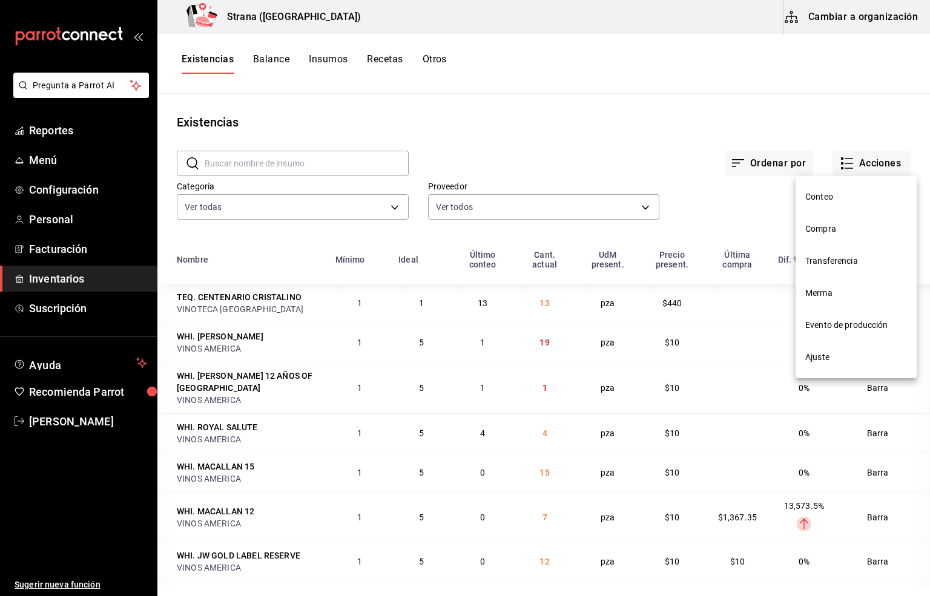
click at [812, 232] on span "Compra" at bounding box center [856, 229] width 102 height 13
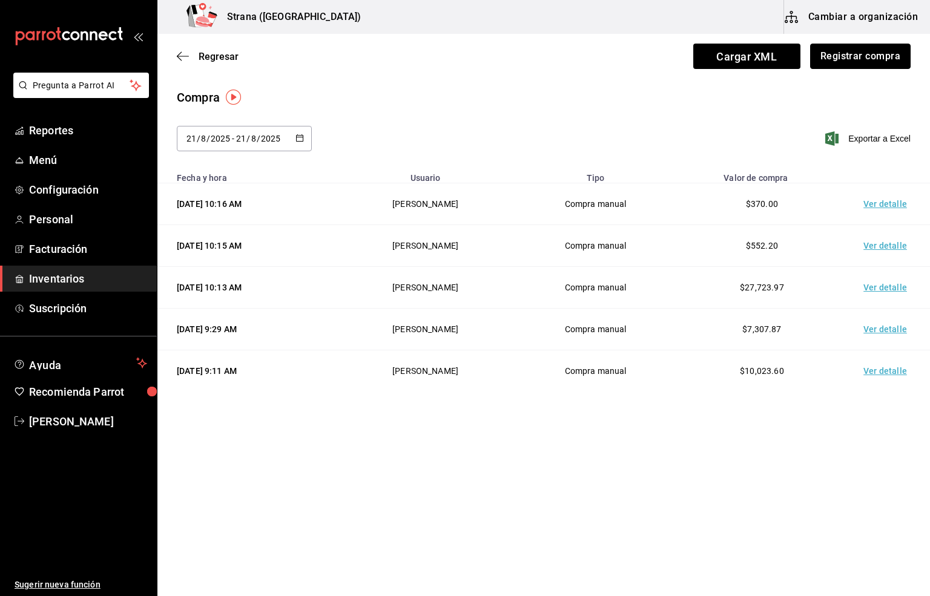
drag, startPoint x: 864, startPoint y: 59, endPoint x: 847, endPoint y: 68, distance: 19.8
click at [864, 59] on button "Registrar compra" at bounding box center [860, 56] width 100 height 25
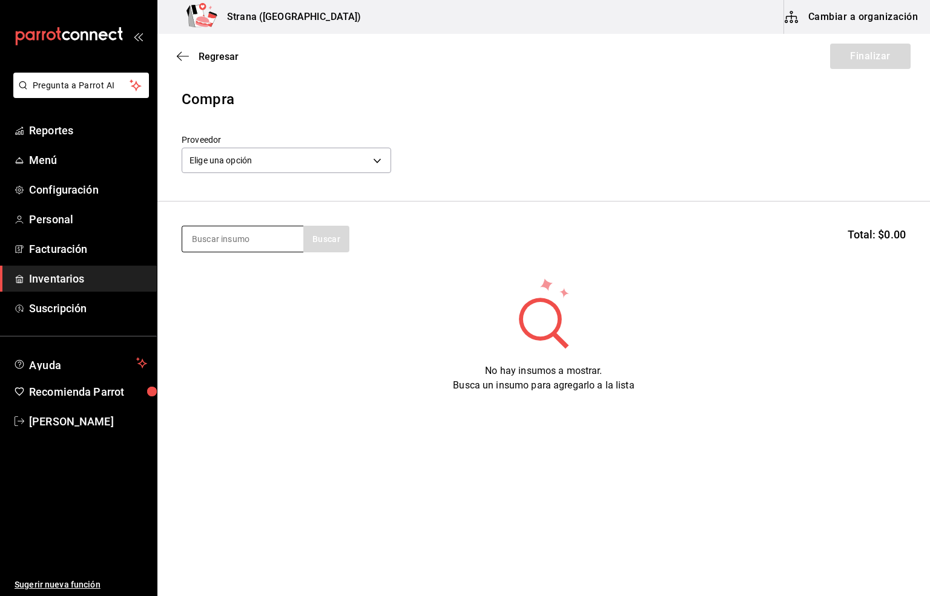
click at [199, 240] on input at bounding box center [242, 238] width 121 height 25
type input "ace"
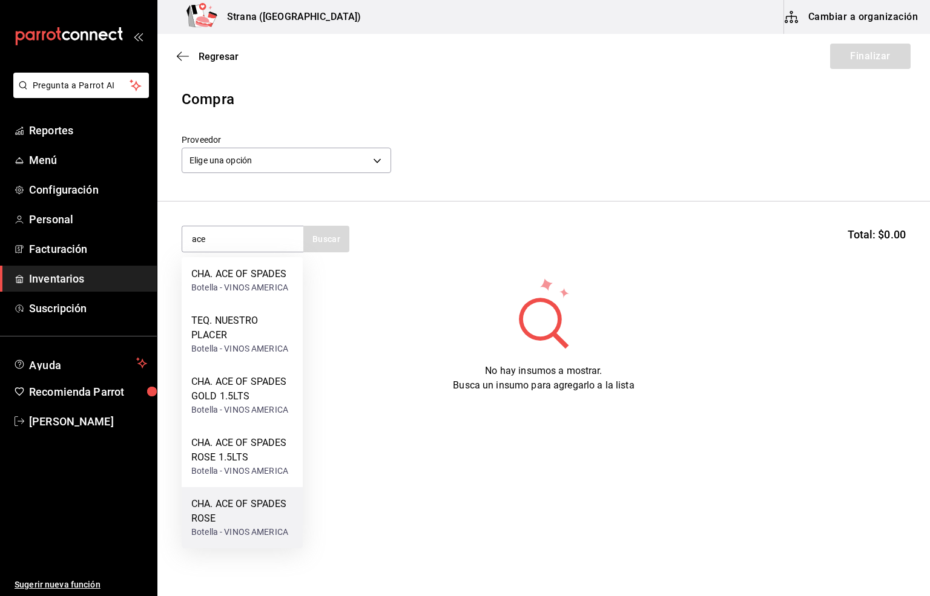
click at [242, 514] on div "CHA. ACE OF SPADES ROSE" at bounding box center [242, 511] width 102 height 29
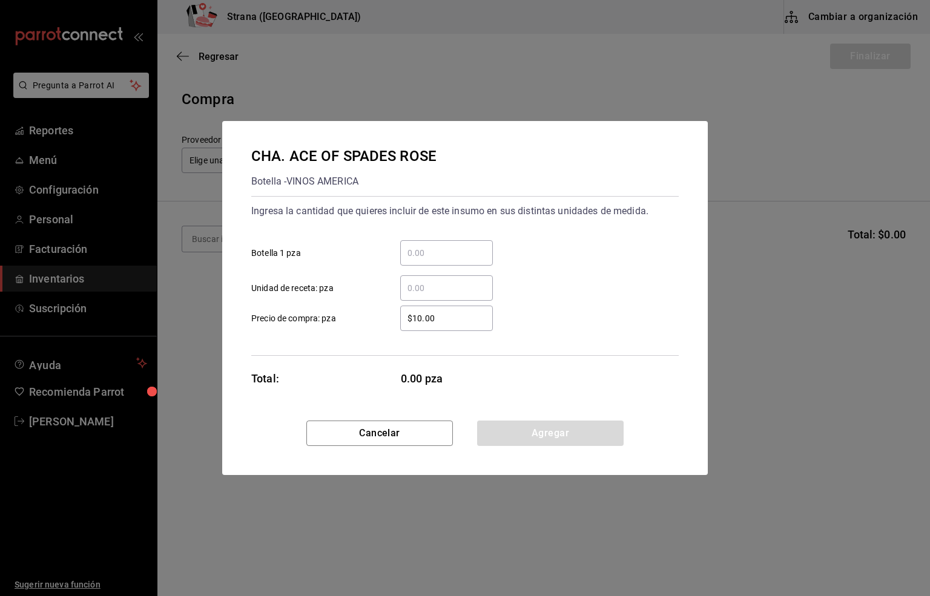
click at [419, 246] on input "​ Botella 1 pza" at bounding box center [446, 253] width 93 height 15
type input "1"
drag, startPoint x: 439, startPoint y: 317, endPoint x: 322, endPoint y: 314, distance: 117.4
click at [322, 314] on label "$10.00 ​ Precio de compra: pza" at bounding box center [371, 318] width 241 height 25
type input "$0.01"
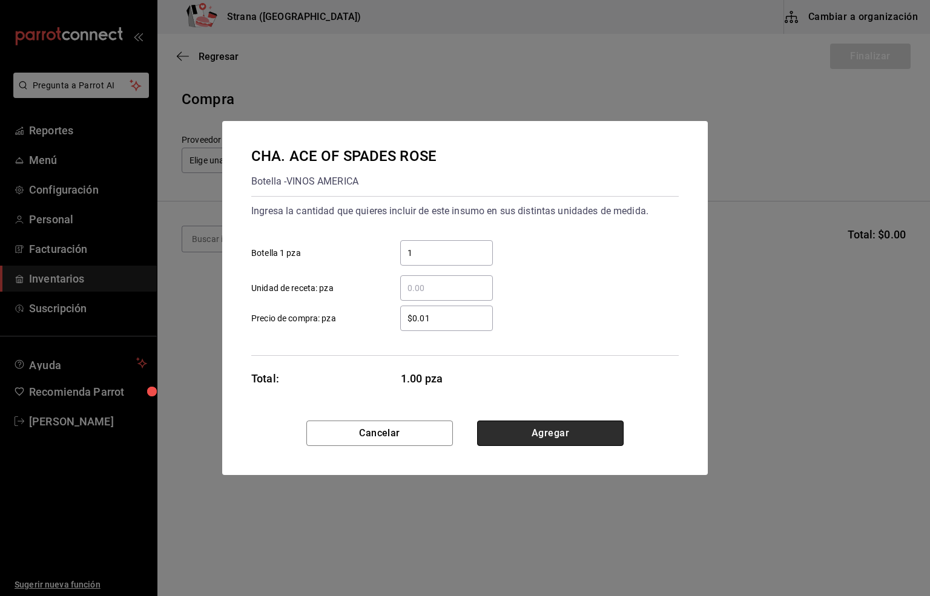
click at [507, 432] on button "Agregar" at bounding box center [550, 433] width 146 height 25
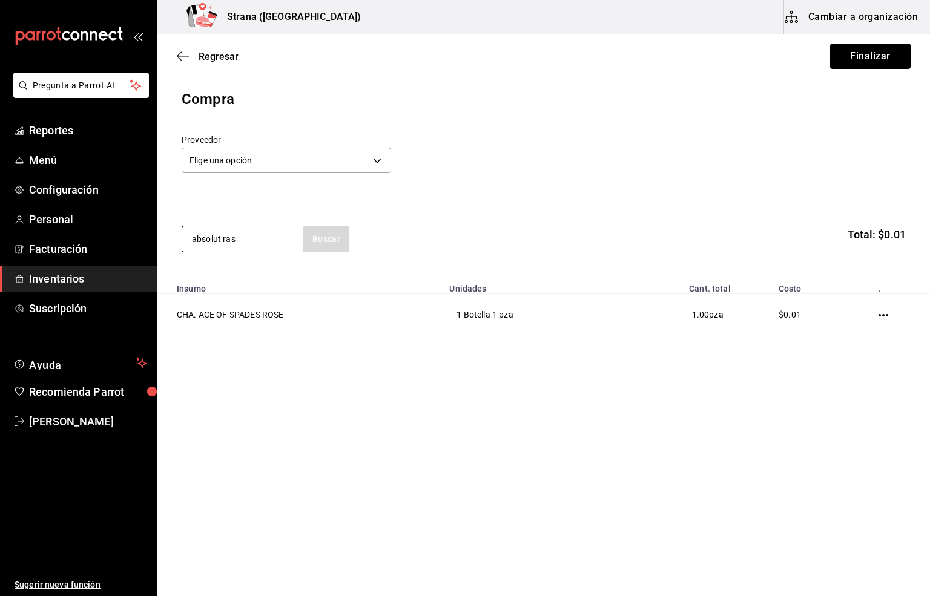
type input "absolut ras"
click at [229, 284] on div "VOD. ABSOLUT RASBERRY" at bounding box center [242, 281] width 102 height 29
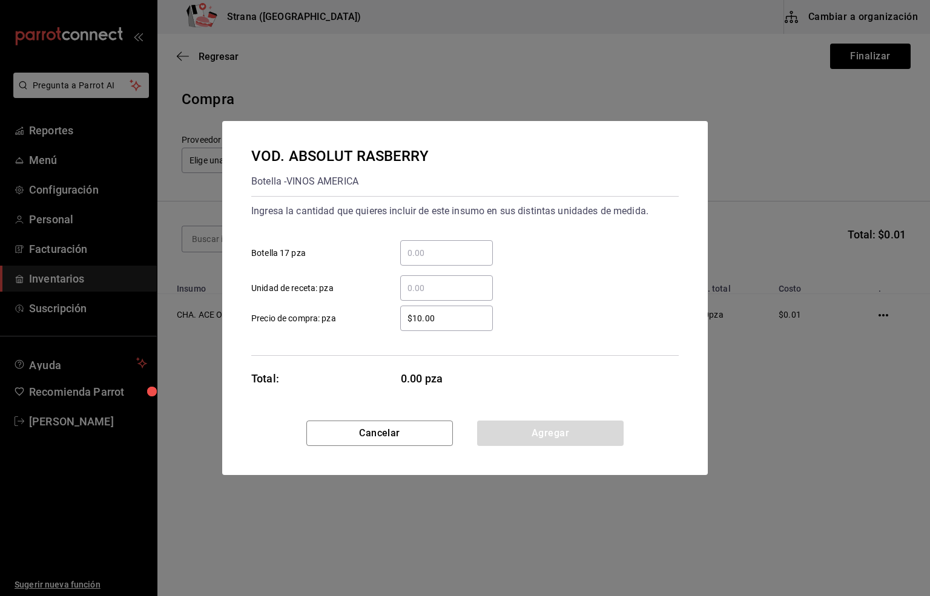
click at [443, 255] on input "​ Botella 17 pza" at bounding box center [446, 253] width 93 height 15
type input "1"
drag, startPoint x: 447, startPoint y: 313, endPoint x: 320, endPoint y: 331, distance: 127.8
click at [320, 331] on div "Ingresa la cantidad que quieres incluir de este insumo en sus distintas unidade…" at bounding box center [464, 276] width 427 height 160
type input "$0.01"
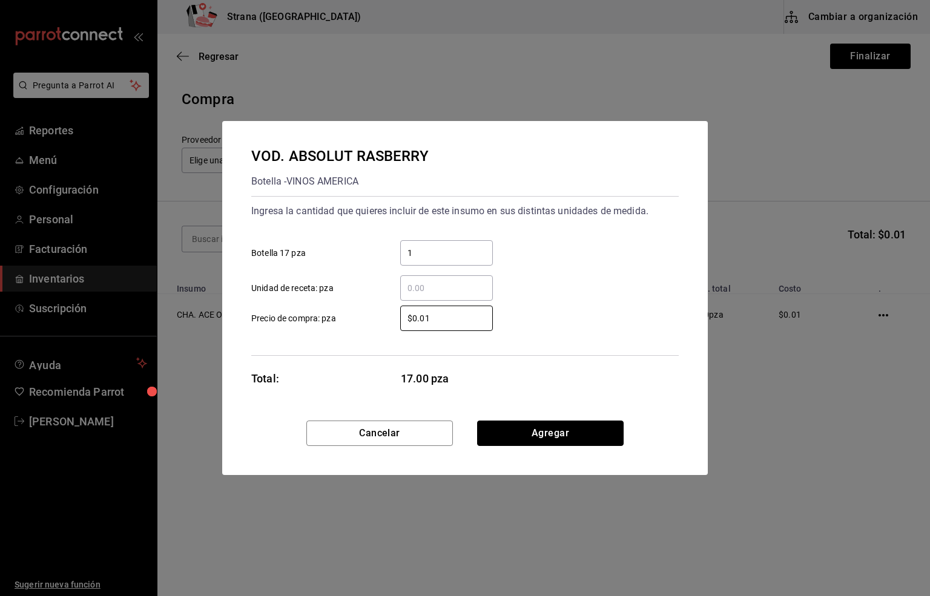
drag, startPoint x: 554, startPoint y: 434, endPoint x: 545, endPoint y: 436, distance: 8.7
click at [554, 434] on button "Agregar" at bounding box center [550, 433] width 146 height 25
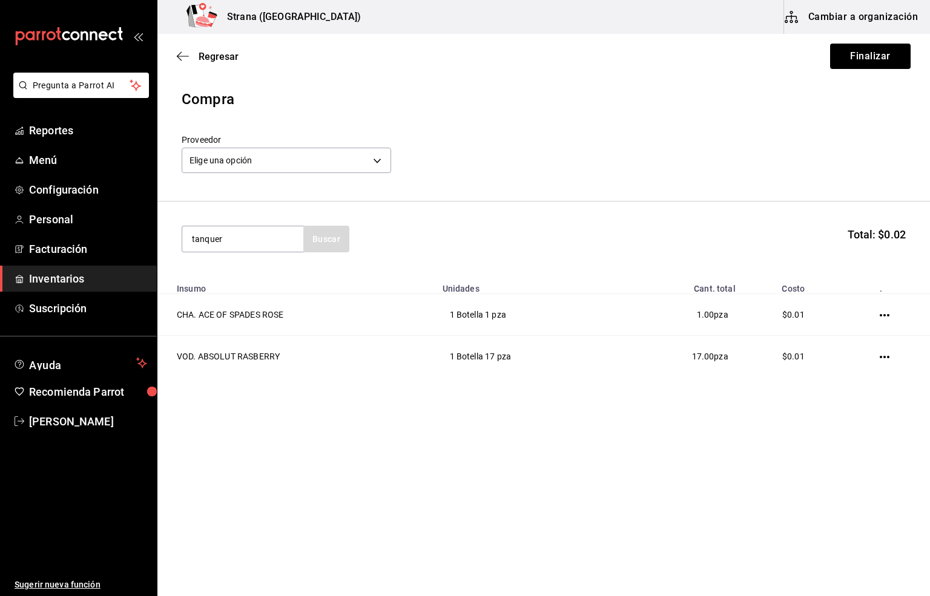
type input "tanquer"
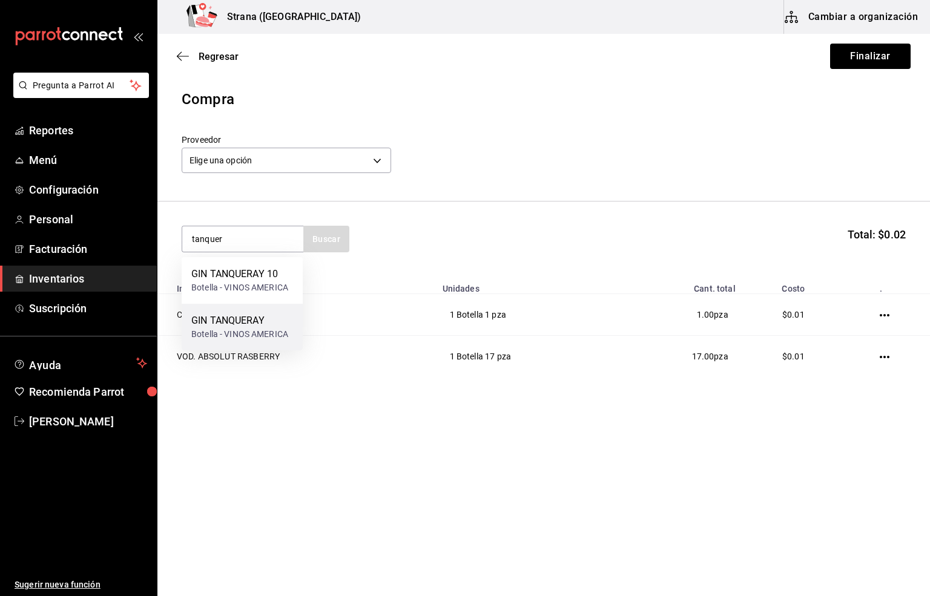
click at [235, 320] on div "GIN TANQUERAY" at bounding box center [239, 321] width 97 height 15
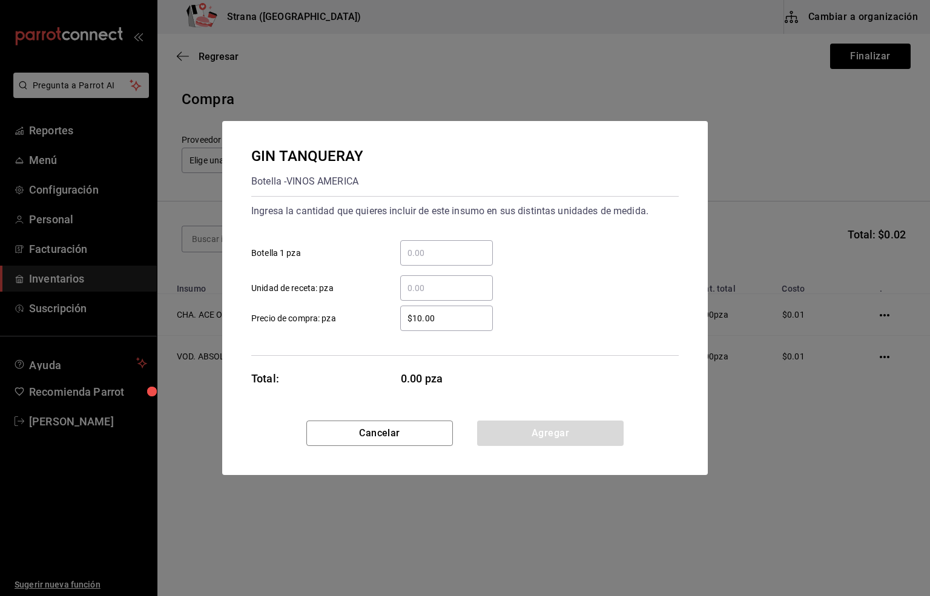
click at [419, 254] on input "​ Botella 1 pza" at bounding box center [446, 253] width 93 height 15
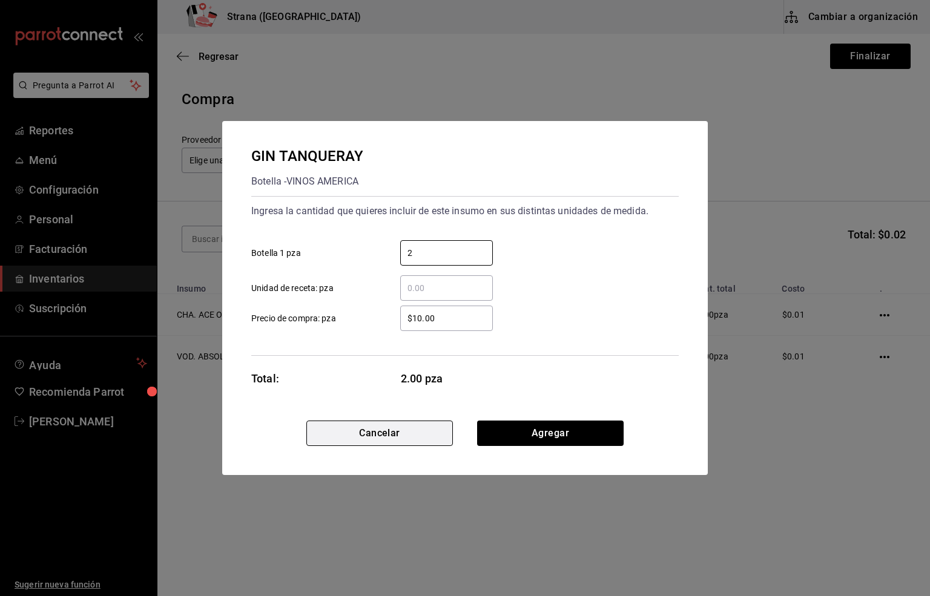
type input "2"
click at [393, 438] on button "Cancelar" at bounding box center [379, 433] width 146 height 25
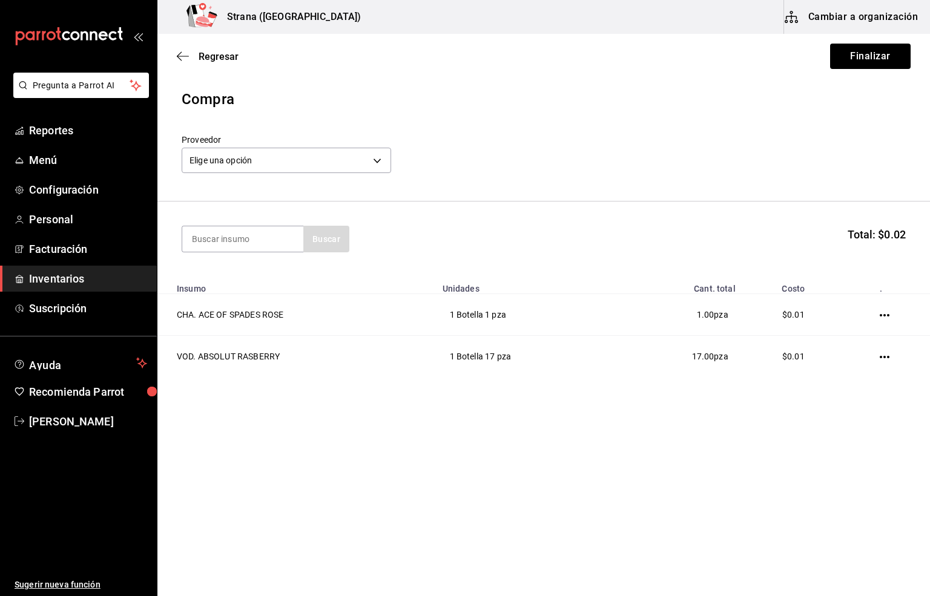
click at [44, 276] on span "Inventarios" at bounding box center [88, 279] width 118 height 16
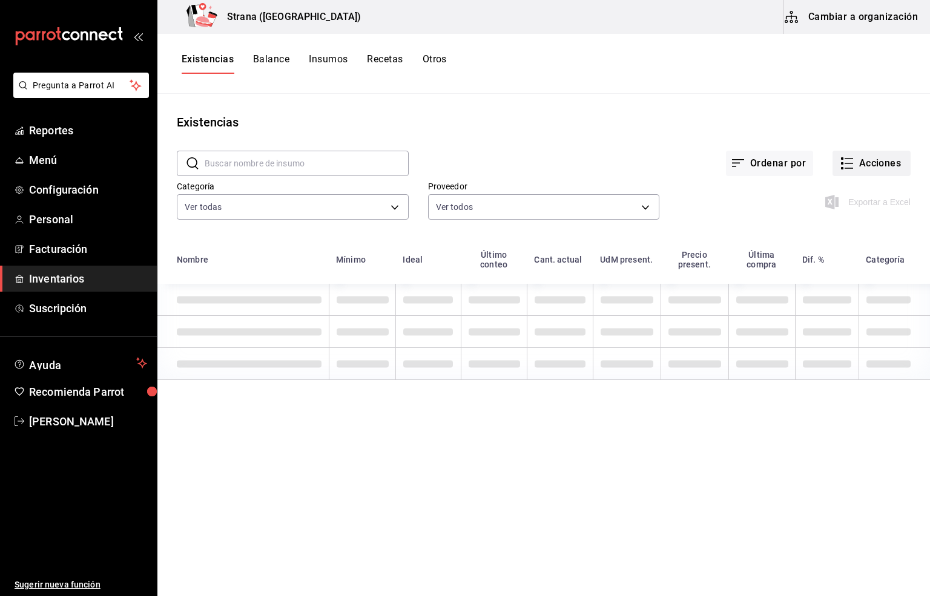
click at [881, 156] on button "Acciones" at bounding box center [871, 163] width 78 height 25
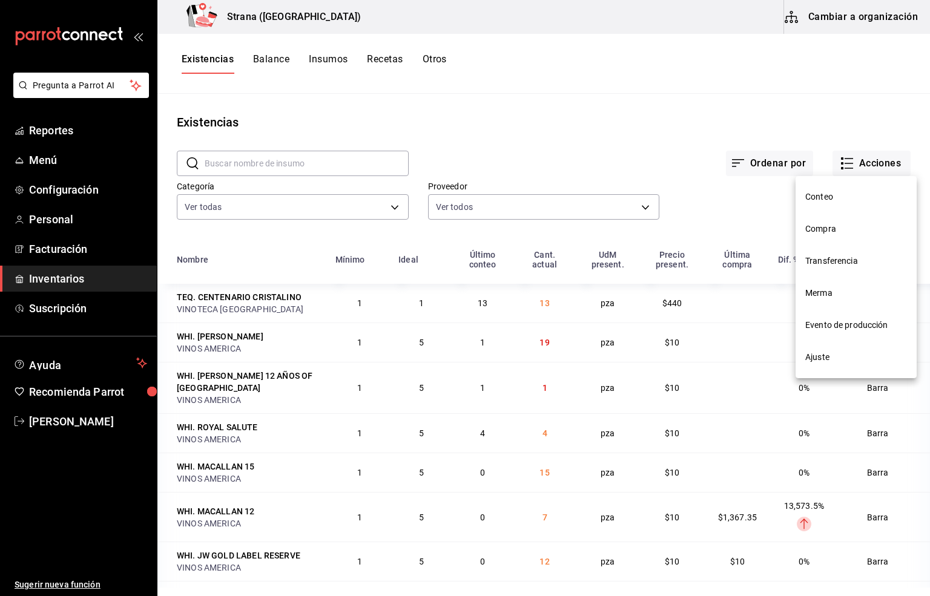
click at [805, 64] on div at bounding box center [465, 298] width 930 height 596
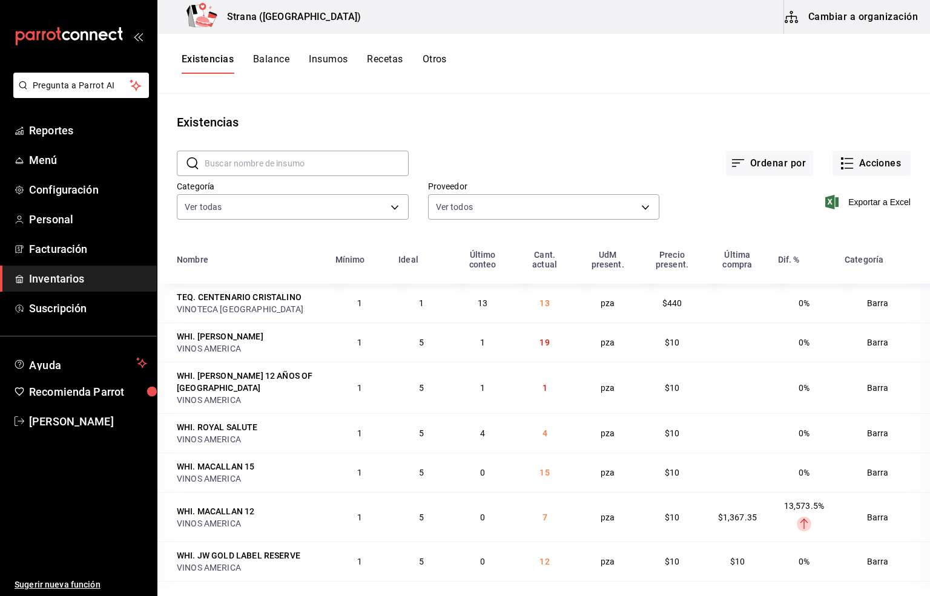
click at [869, 15] on button "Cambiar a organización" at bounding box center [852, 17] width 136 height 34
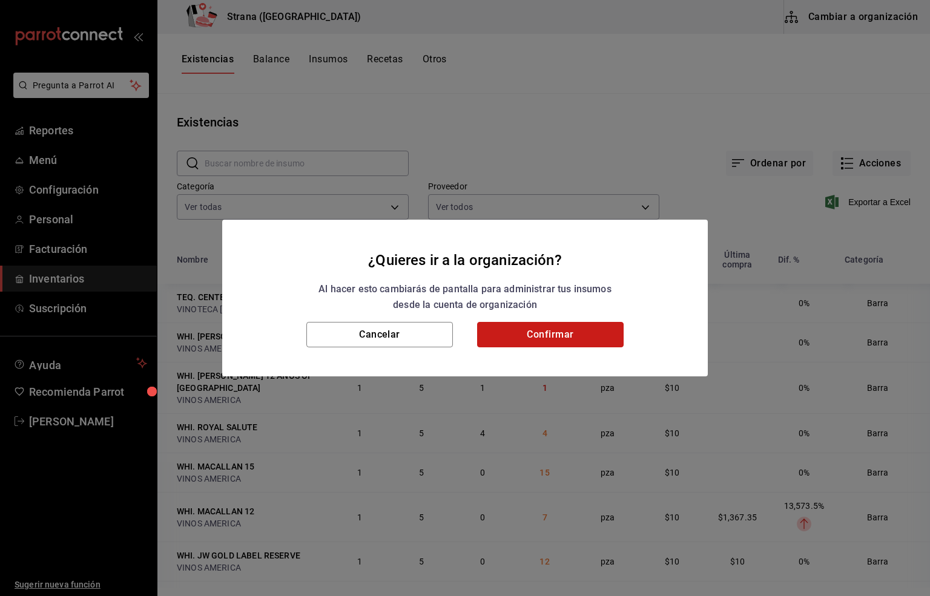
click at [562, 335] on button "Confirmar" at bounding box center [550, 334] width 146 height 25
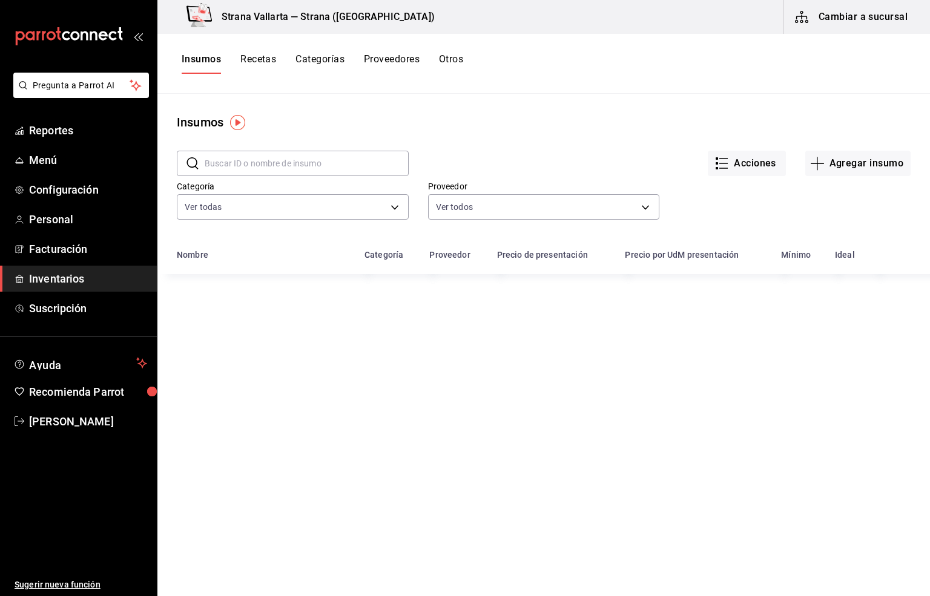
click at [223, 162] on input "text" at bounding box center [307, 163] width 204 height 24
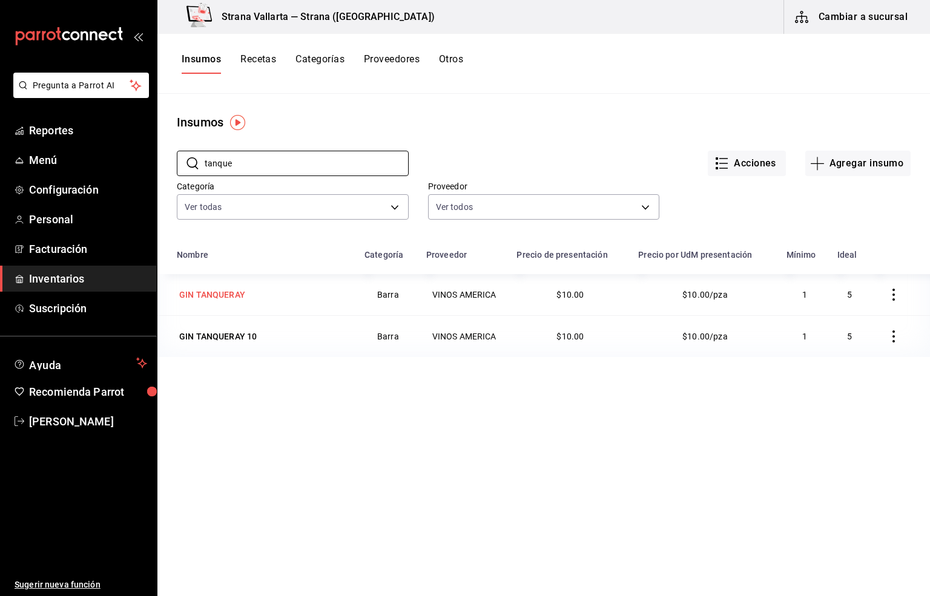
type input "tanque"
click at [223, 297] on div "GIN TANQUERAY" at bounding box center [212, 295] width 66 height 12
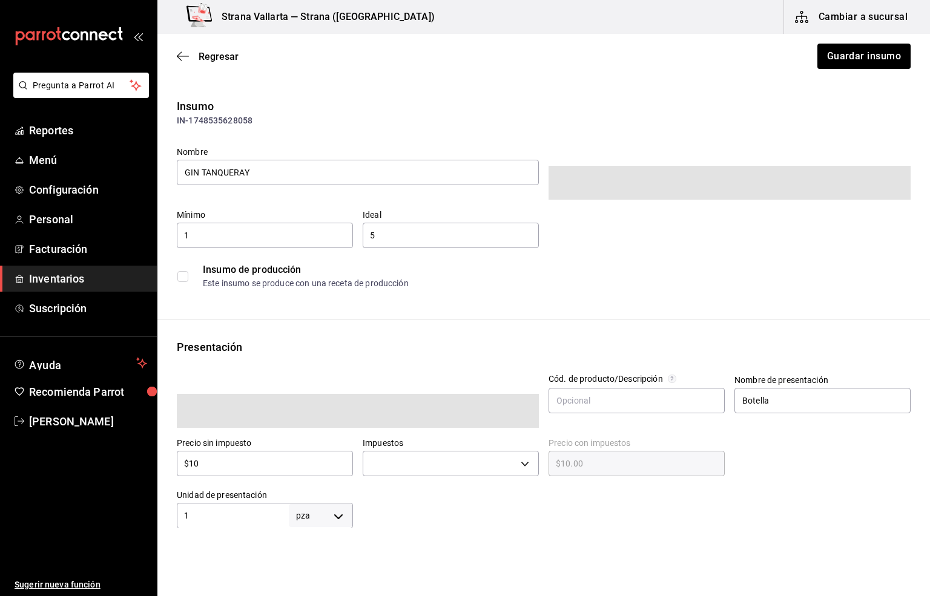
type input "$11.60"
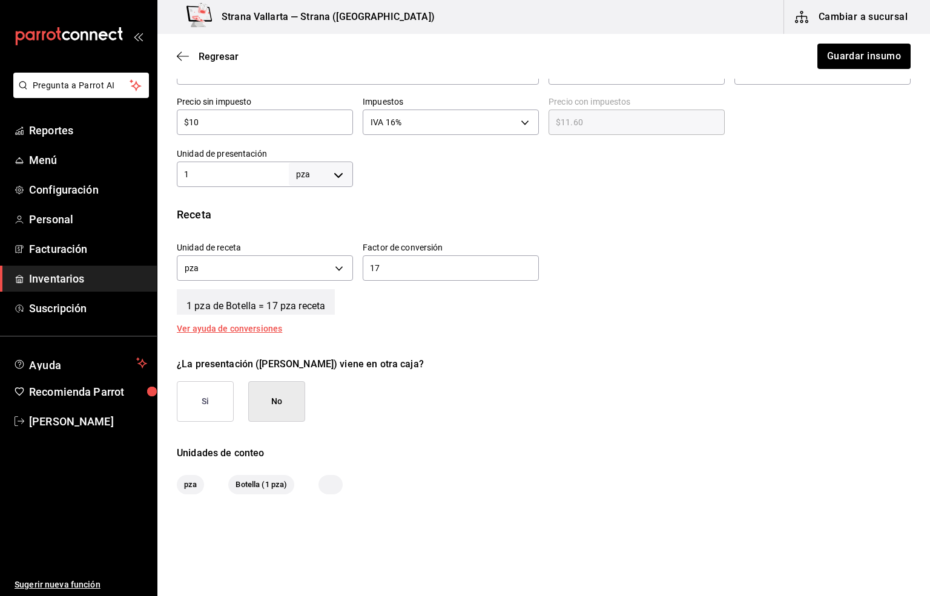
scroll to position [353, 0]
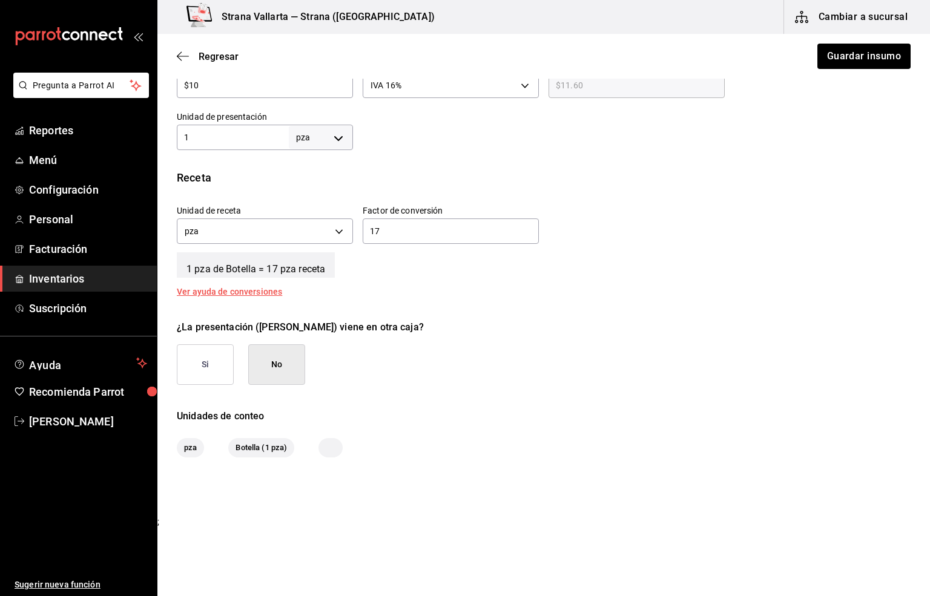
click at [384, 231] on input "17" at bounding box center [451, 231] width 176 height 15
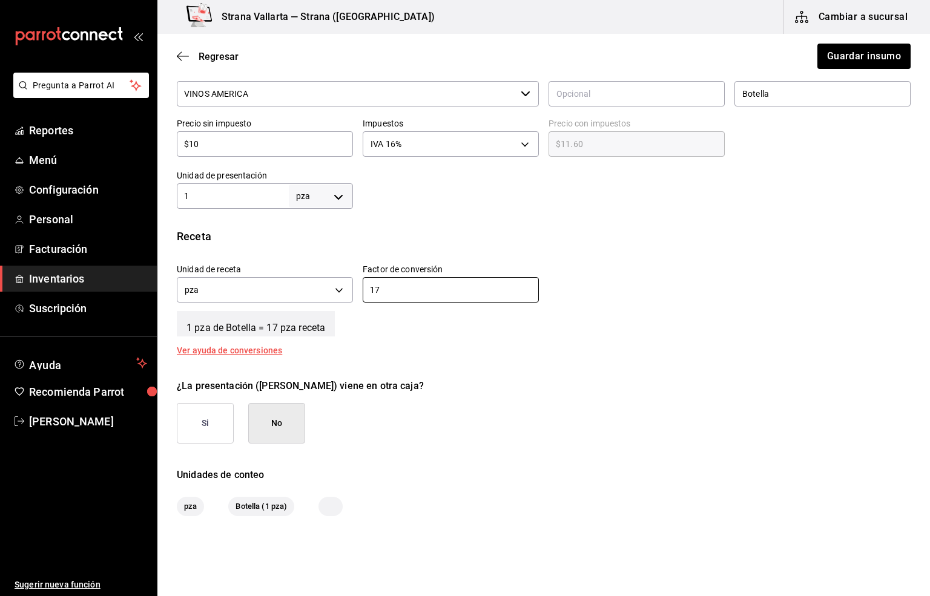
scroll to position [262, 0]
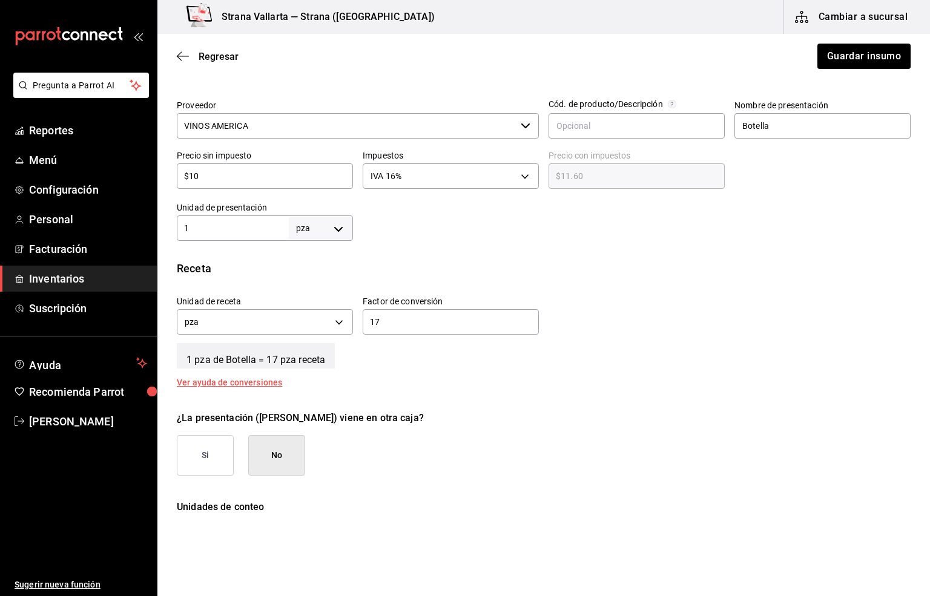
click at [197, 222] on input "1" at bounding box center [233, 228] width 112 height 15
click at [392, 327] on input "17" at bounding box center [451, 322] width 176 height 15
type input "1"
click at [203, 218] on div "1 pza UNIT ​" at bounding box center [265, 227] width 176 height 25
type input "17"
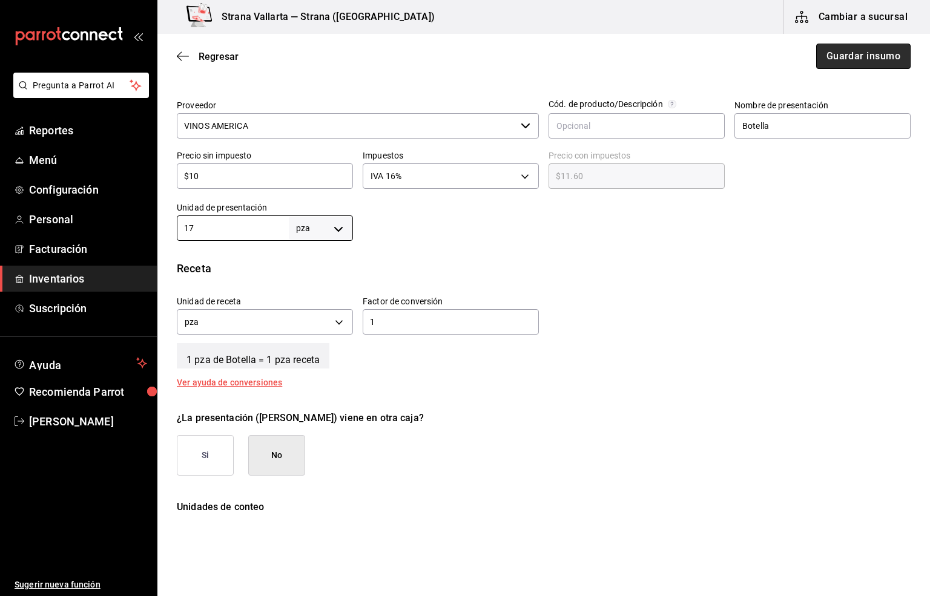
click at [841, 53] on button "Guardar insumo" at bounding box center [863, 56] width 94 height 25
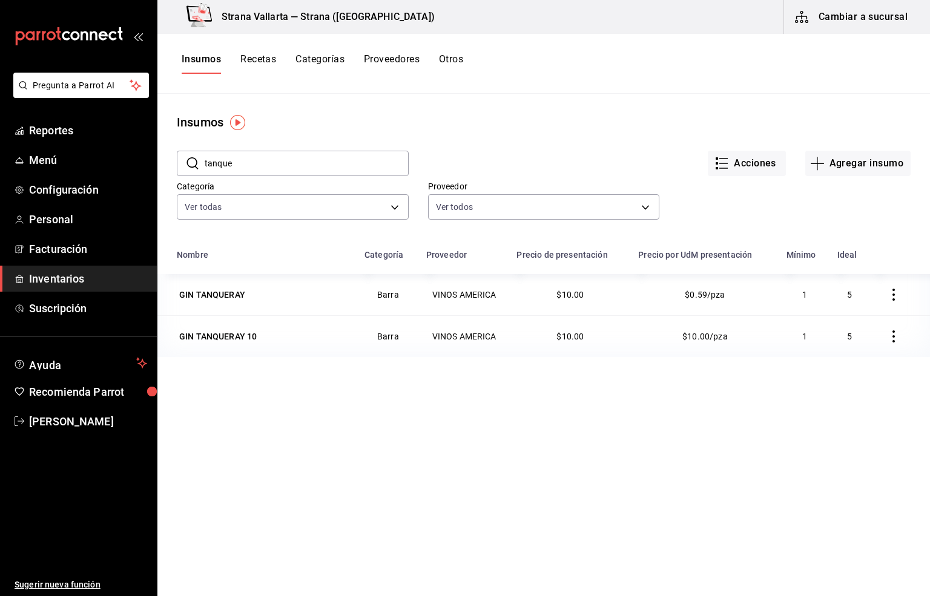
click at [48, 278] on span "Inventarios" at bounding box center [88, 279] width 118 height 16
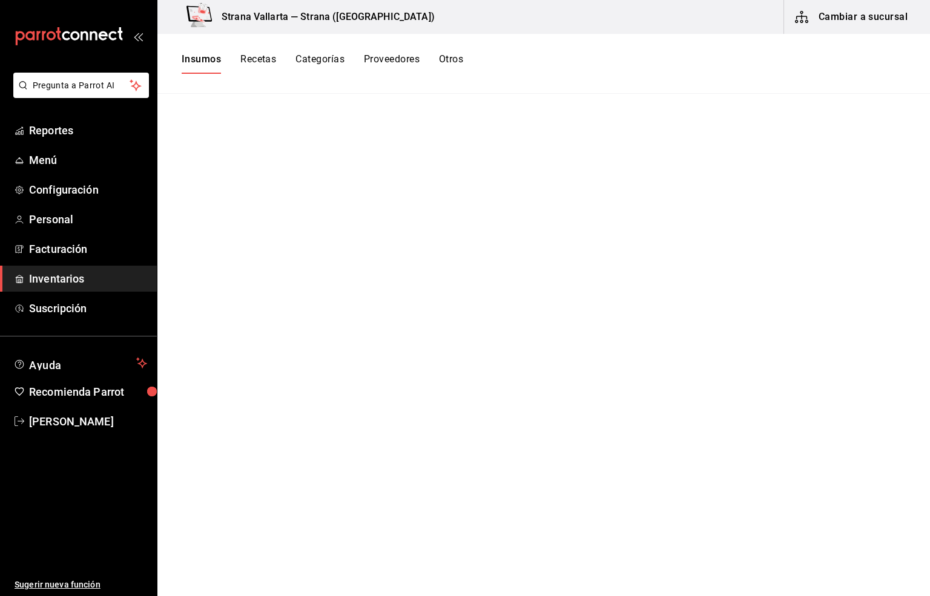
click at [848, 22] on button "Cambiar a sucursal" at bounding box center [852, 17] width 136 height 34
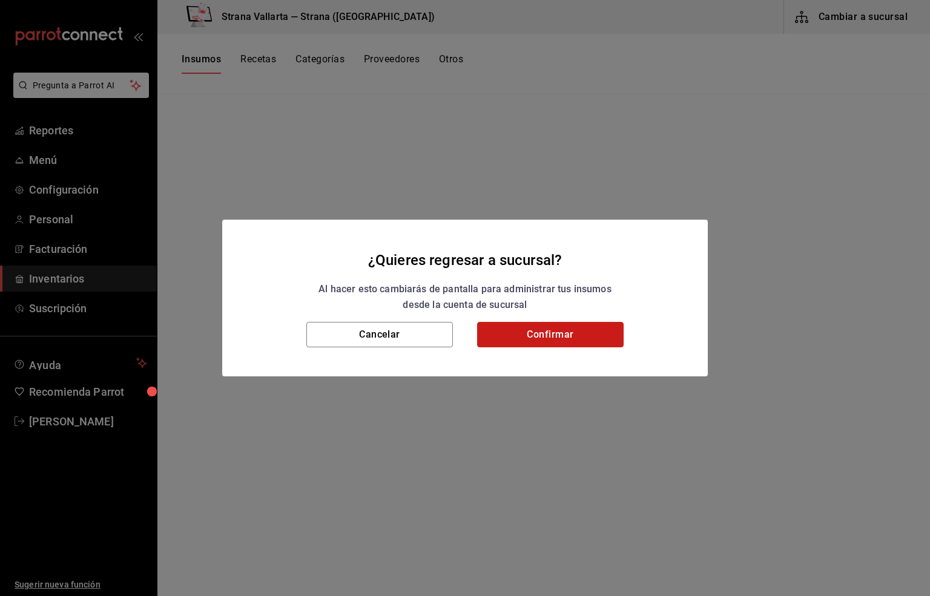
click at [574, 340] on button "Confirmar" at bounding box center [550, 334] width 146 height 25
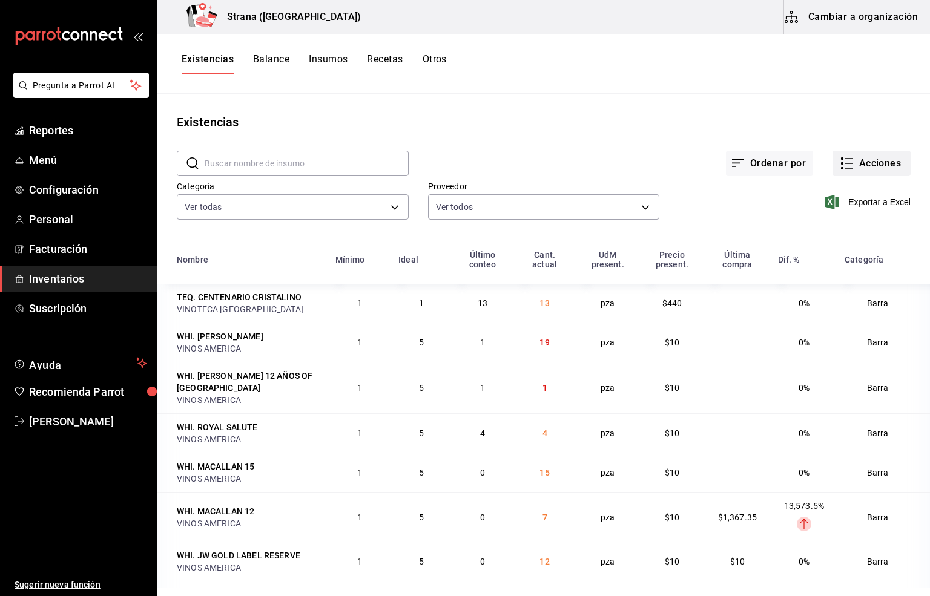
click at [868, 160] on button "Acciones" at bounding box center [871, 163] width 78 height 25
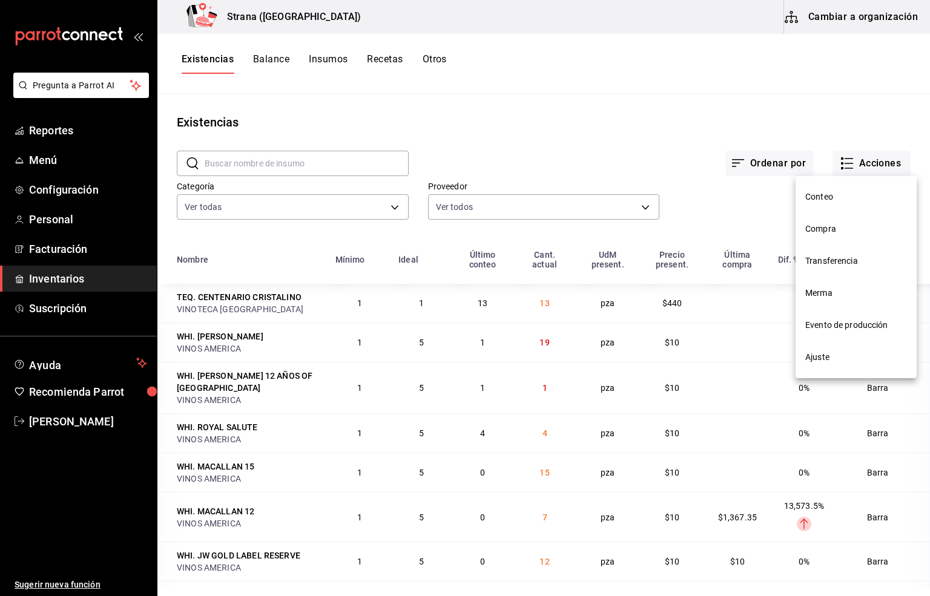
click at [823, 228] on span "Compra" at bounding box center [856, 229] width 102 height 13
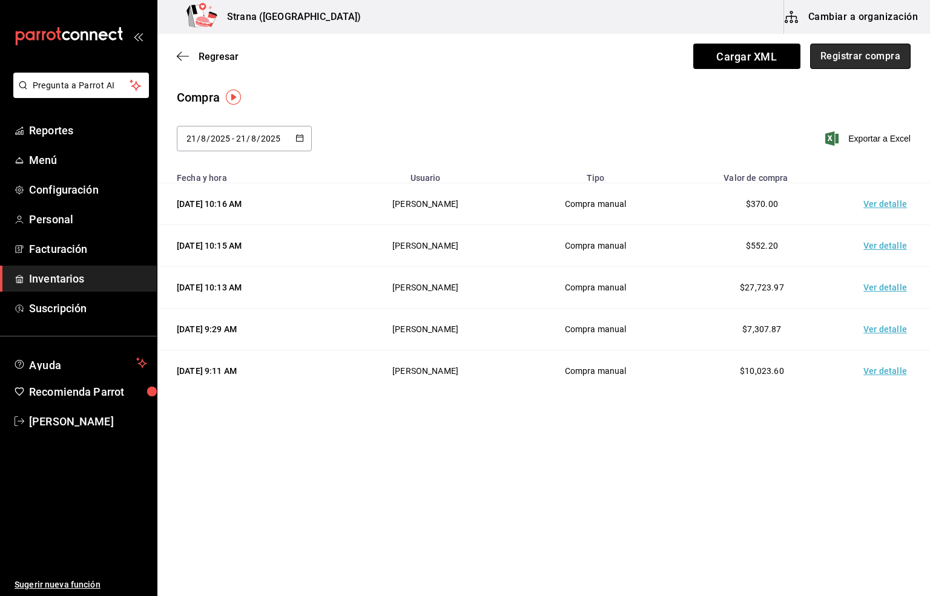
click at [859, 47] on button "Registrar compra" at bounding box center [860, 56] width 100 height 25
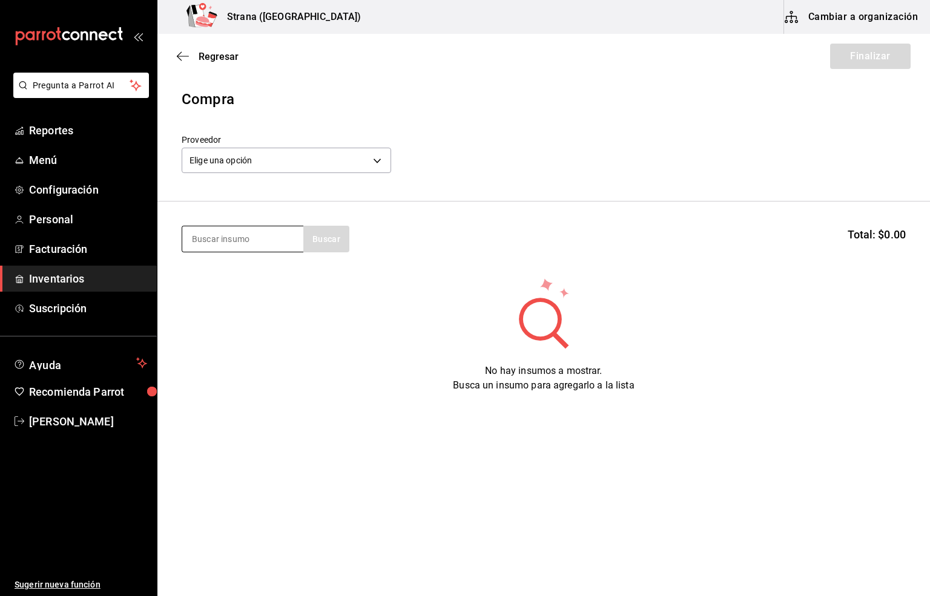
click at [213, 237] on input at bounding box center [242, 238] width 121 height 25
click at [50, 274] on span "Inventarios" at bounding box center [88, 279] width 118 height 16
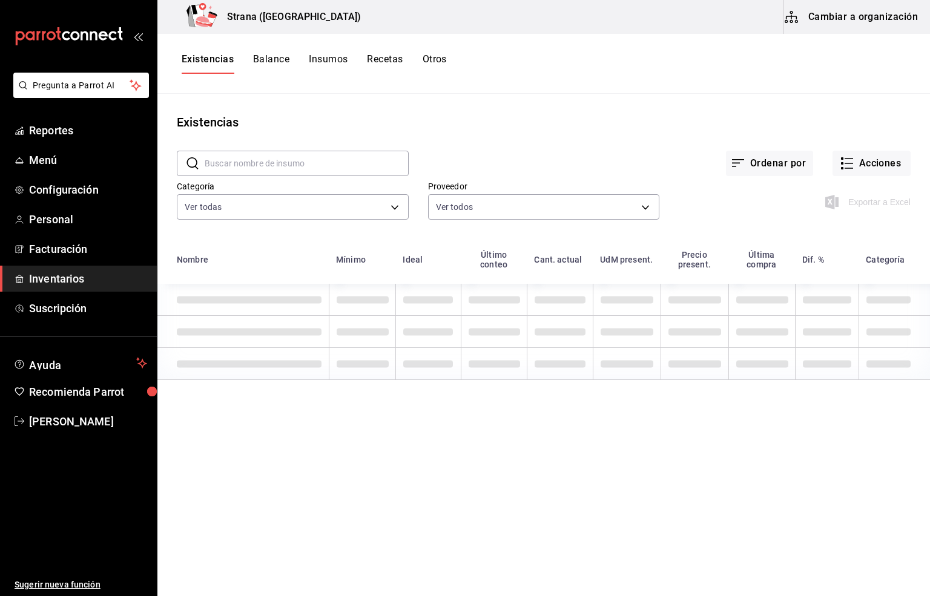
click at [222, 159] on input "text" at bounding box center [307, 163] width 204 height 24
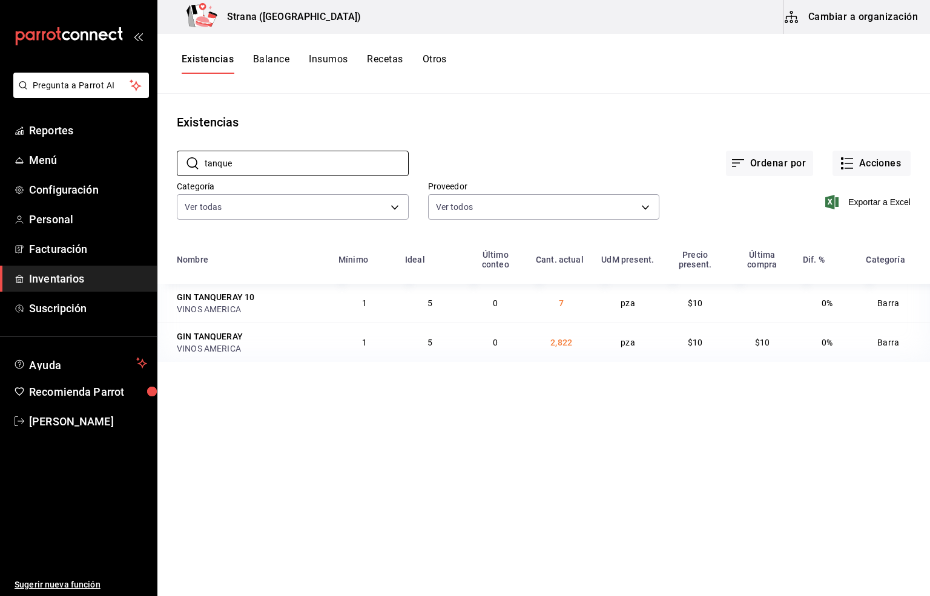
type input "tanque"
click at [607, 148] on div "Ordenar por Acciones" at bounding box center [660, 153] width 502 height 45
click at [857, 153] on button "Acciones" at bounding box center [871, 163] width 78 height 25
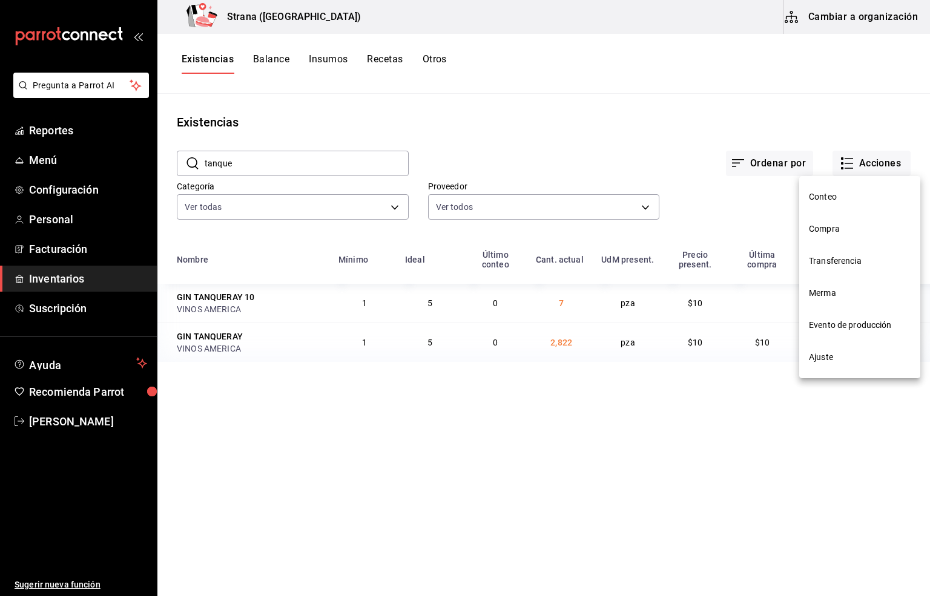
click at [815, 361] on span "Ajuste" at bounding box center [860, 357] width 102 height 13
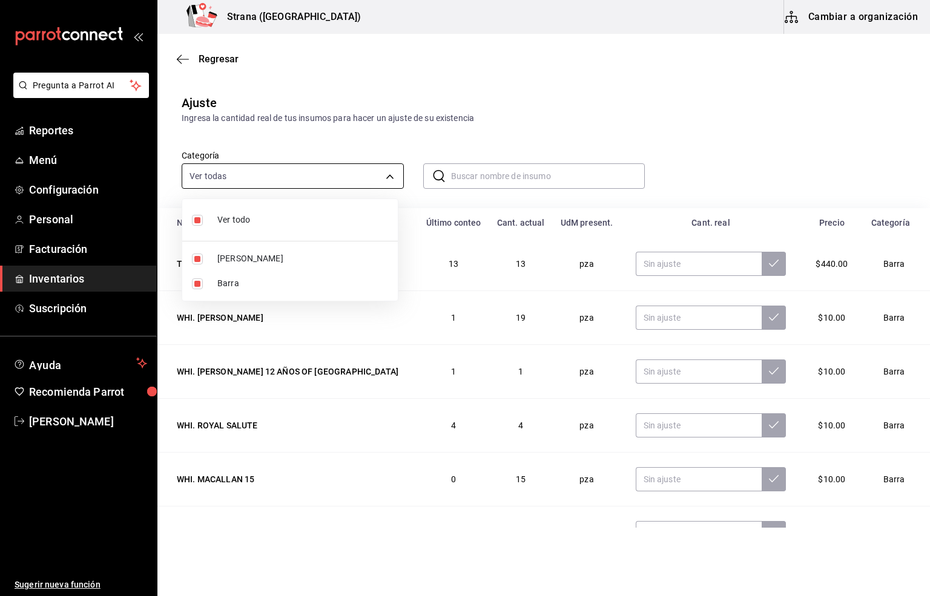
click at [211, 179] on body "Pregunta a Parrot AI Reportes Menú Configuración Personal Facturación Inventari…" at bounding box center [465, 264] width 930 height 528
click at [447, 178] on div at bounding box center [465, 298] width 930 height 596
click at [464, 171] on input "text" at bounding box center [548, 176] width 194 height 24
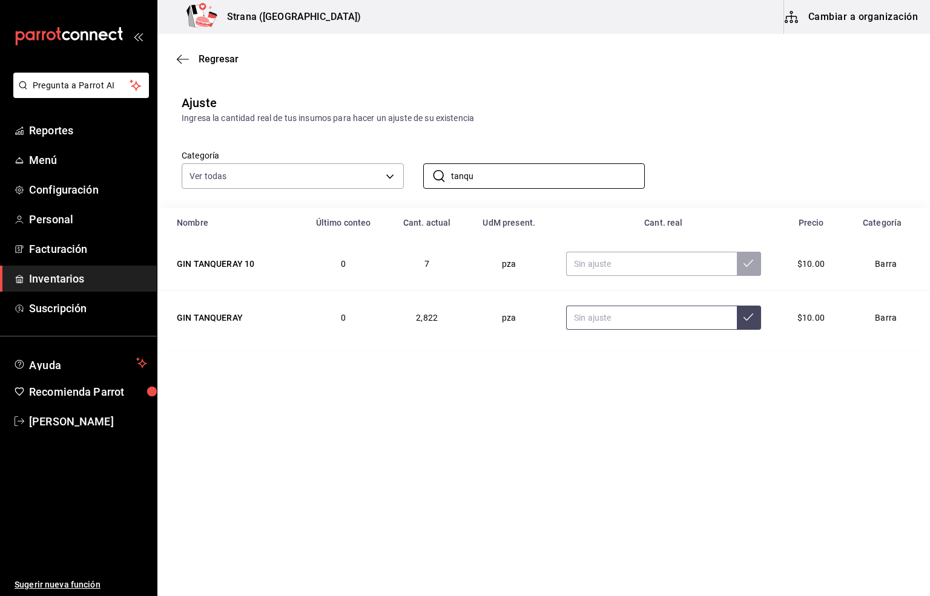
type input "tanqu"
click at [672, 318] on input "text" at bounding box center [651, 318] width 170 height 24
type input "166.00"
click at [747, 318] on icon at bounding box center [748, 317] width 10 height 10
click at [536, 416] on main "Regresar Ajuste Ingresa la cantidad real de tus insumos para hacer un ajuste de…" at bounding box center [543, 281] width 772 height 494
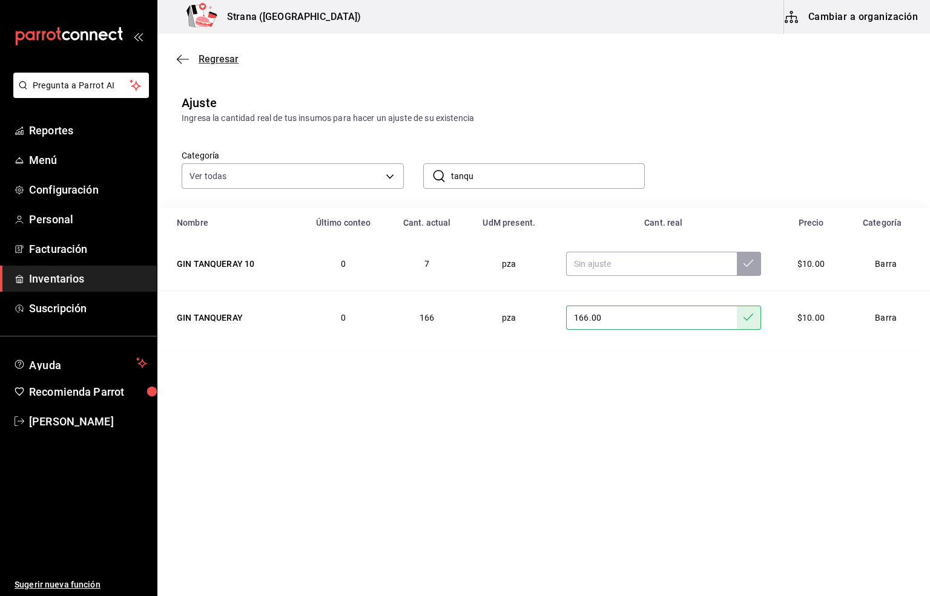
click at [205, 57] on span "Regresar" at bounding box center [219, 58] width 40 height 11
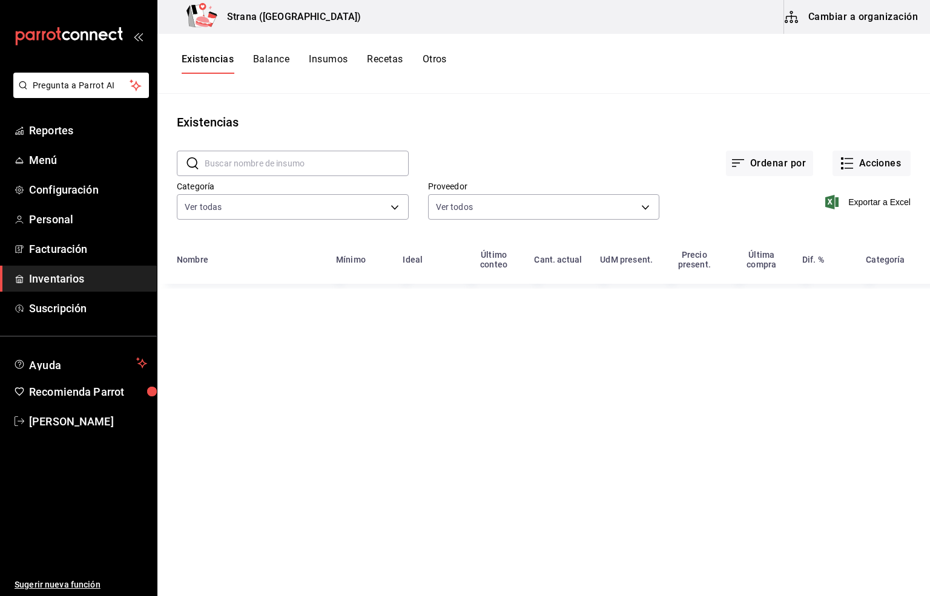
click at [55, 278] on span "Inventarios" at bounding box center [88, 279] width 118 height 16
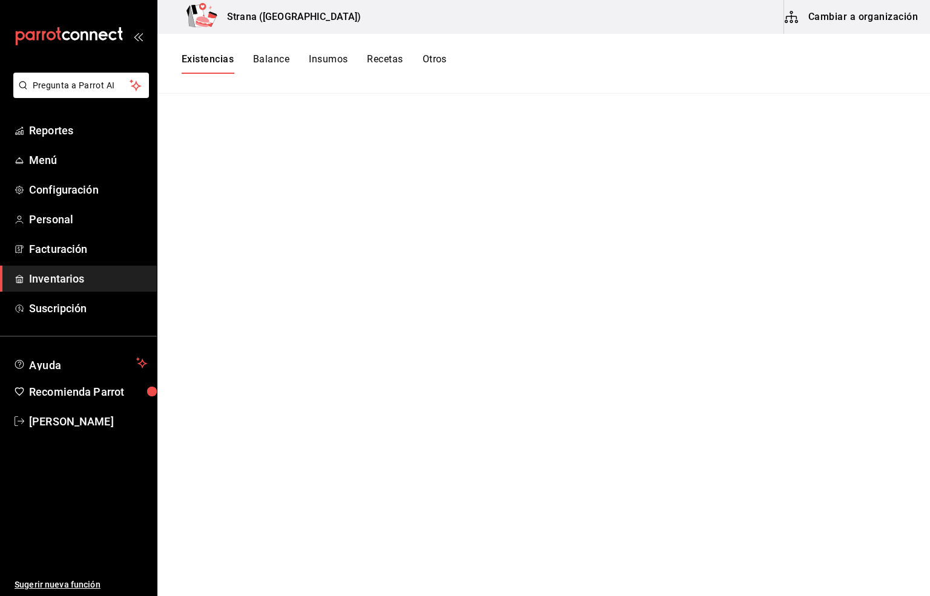
click at [200, 51] on div "Existencias Balance Insumos Recetas Otros" at bounding box center [543, 64] width 772 height 60
click at [203, 57] on button "Existencias" at bounding box center [208, 63] width 52 height 21
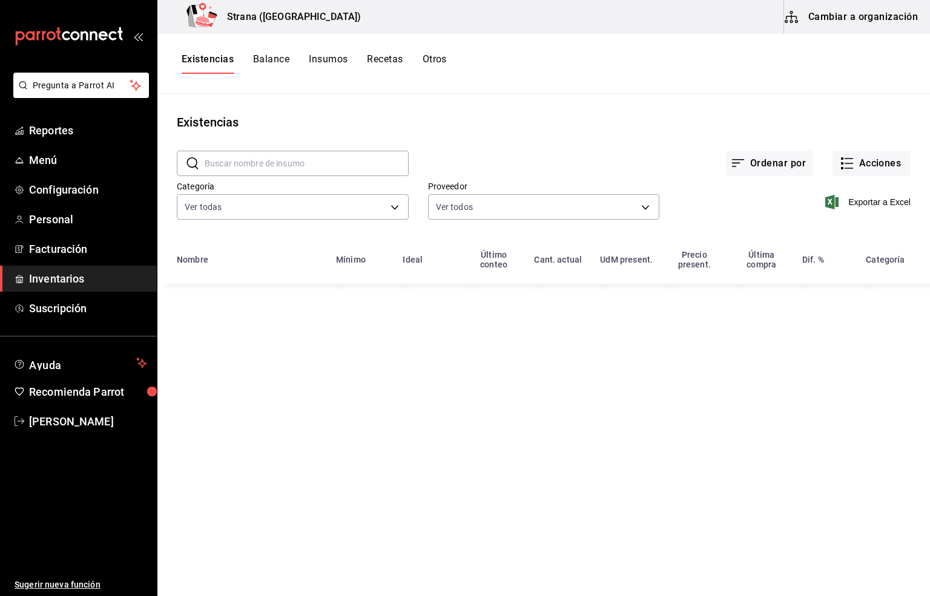
click at [227, 165] on input "text" at bounding box center [307, 163] width 204 height 24
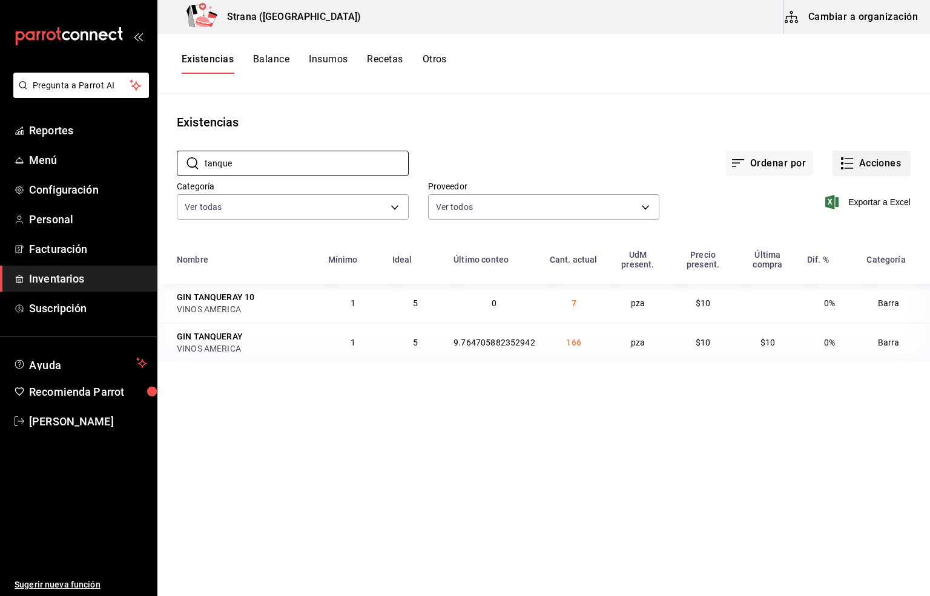
type input "tanque"
click at [862, 160] on button "Acciones" at bounding box center [871, 163] width 78 height 25
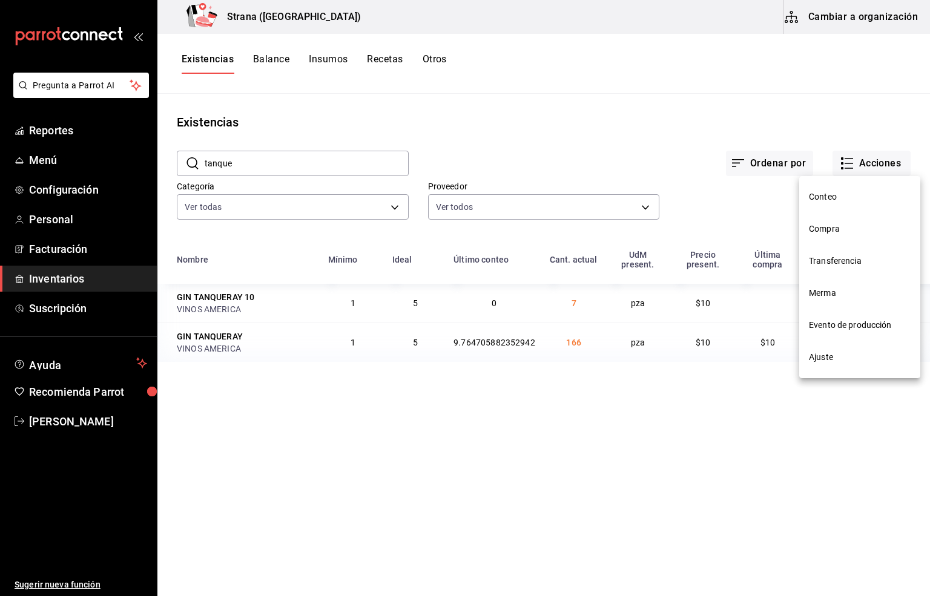
click at [823, 226] on span "Compra" at bounding box center [860, 229] width 102 height 13
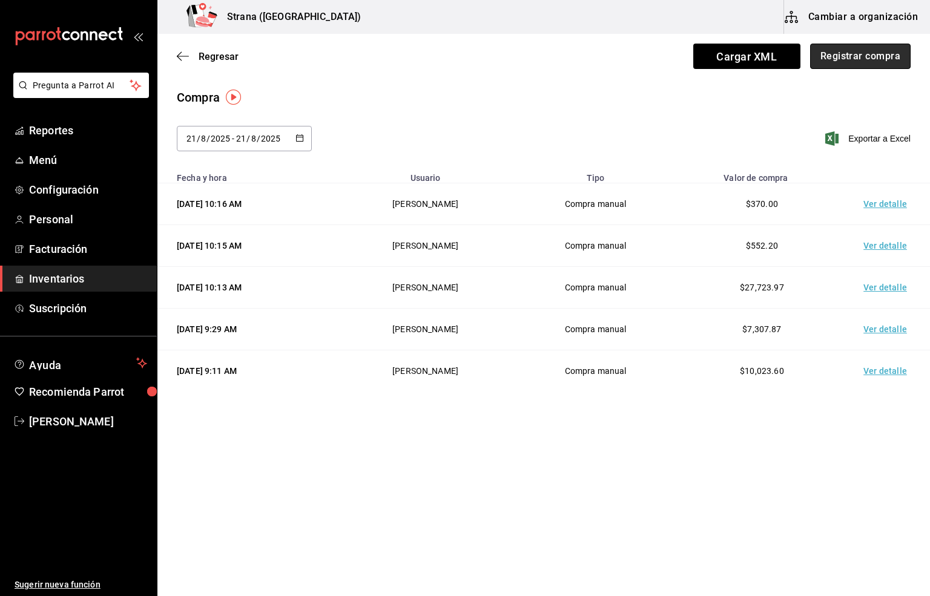
click at [858, 51] on button "Registrar compra" at bounding box center [860, 56] width 100 height 25
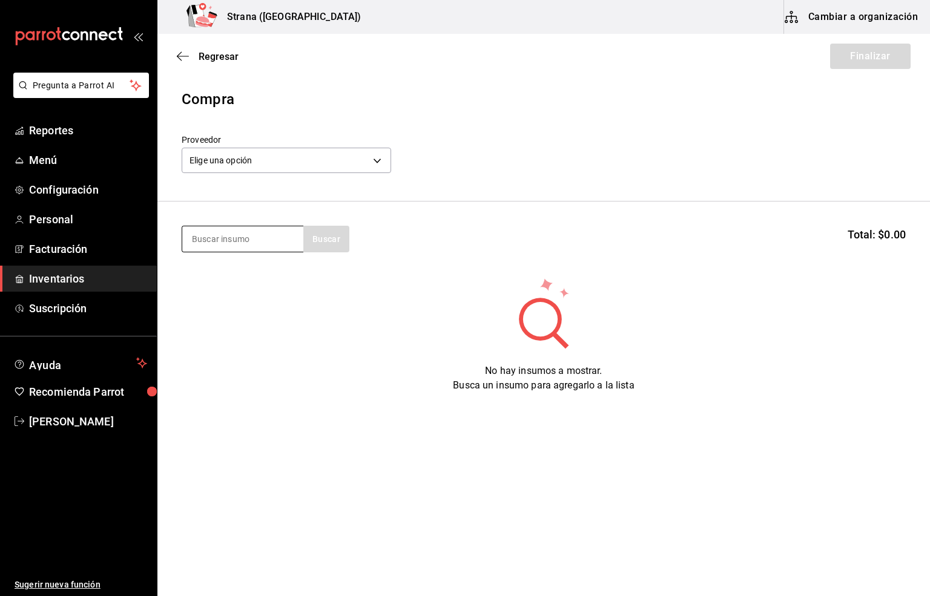
click at [217, 236] on input at bounding box center [242, 238] width 121 height 25
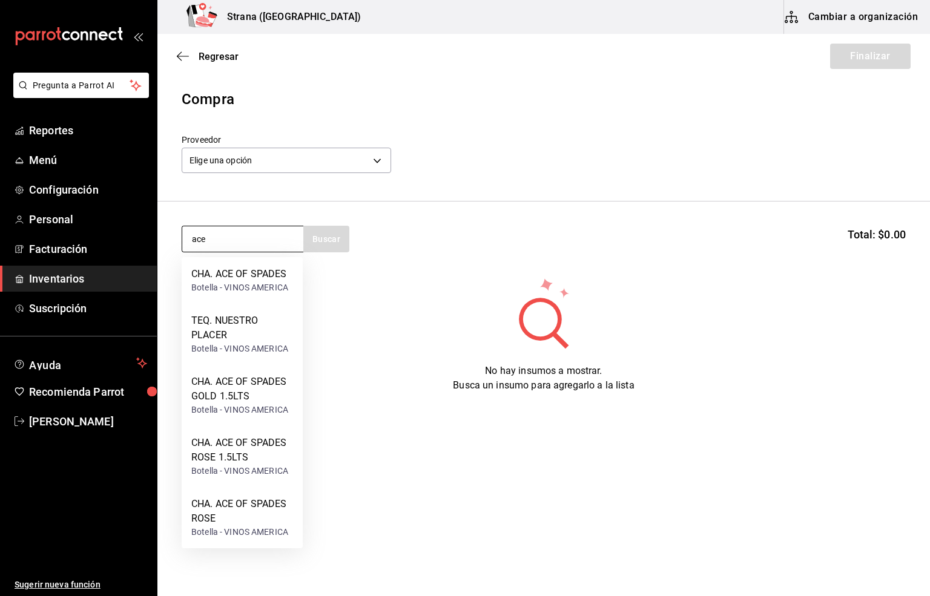
type input "ace"
click at [232, 529] on div "Botella - VINOS AMERICA" at bounding box center [242, 532] width 102 height 13
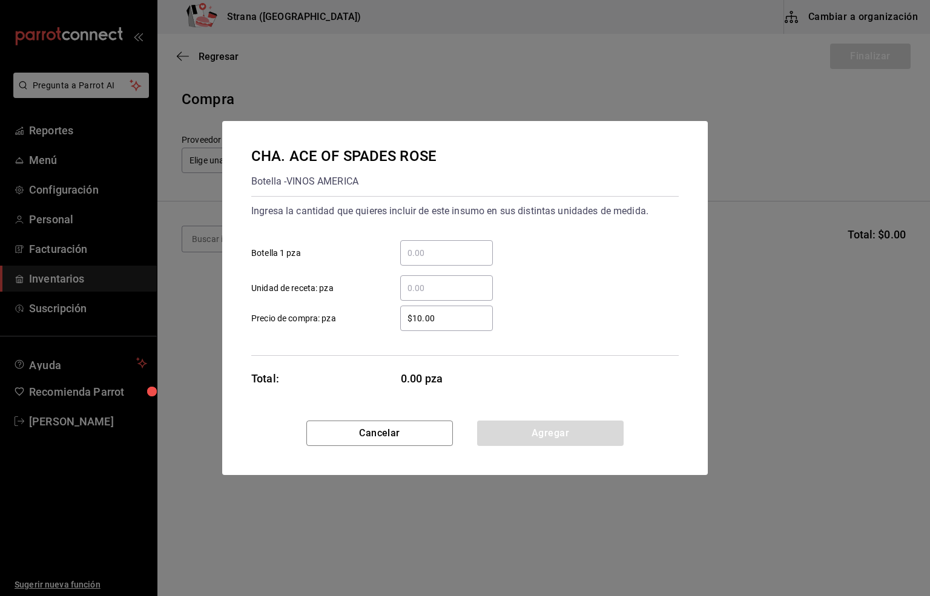
click at [433, 248] on input "​ Botella 1 pza" at bounding box center [446, 253] width 93 height 15
type input "1"
drag, startPoint x: 453, startPoint y: 315, endPoint x: 374, endPoint y: 315, distance: 78.7
click at [374, 315] on label "$10.00 ​ Precio de compra: pza" at bounding box center [371, 318] width 241 height 25
type input "$0.01"
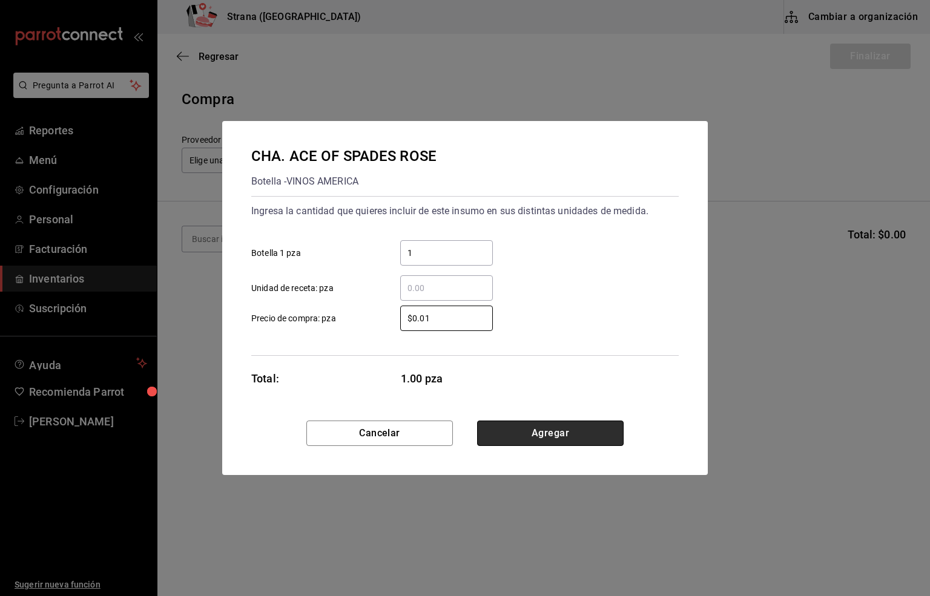
click at [520, 436] on button "Agregar" at bounding box center [550, 433] width 146 height 25
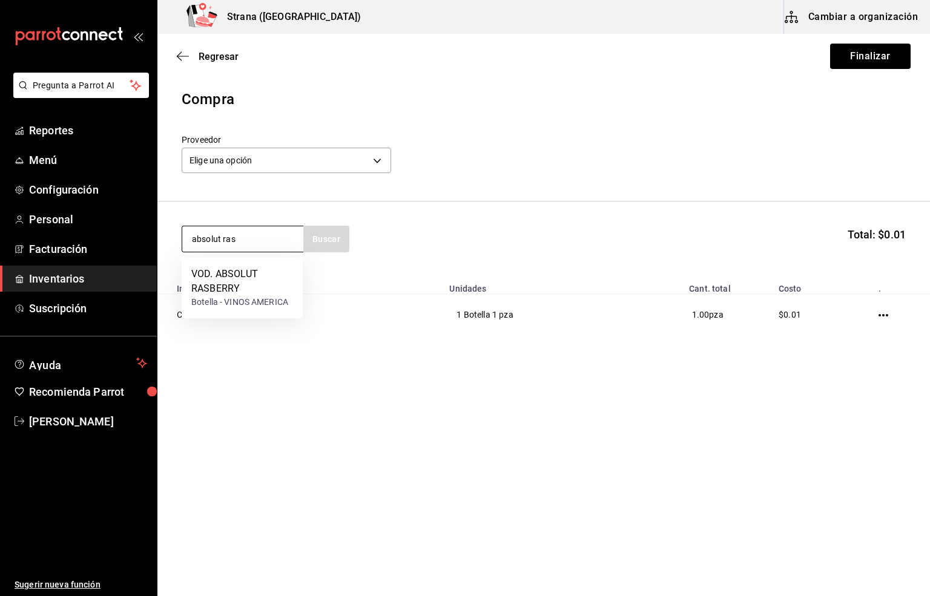
type input "absolut ras"
click at [234, 278] on div "VOD. ABSOLUT RASBERRY" at bounding box center [242, 281] width 102 height 29
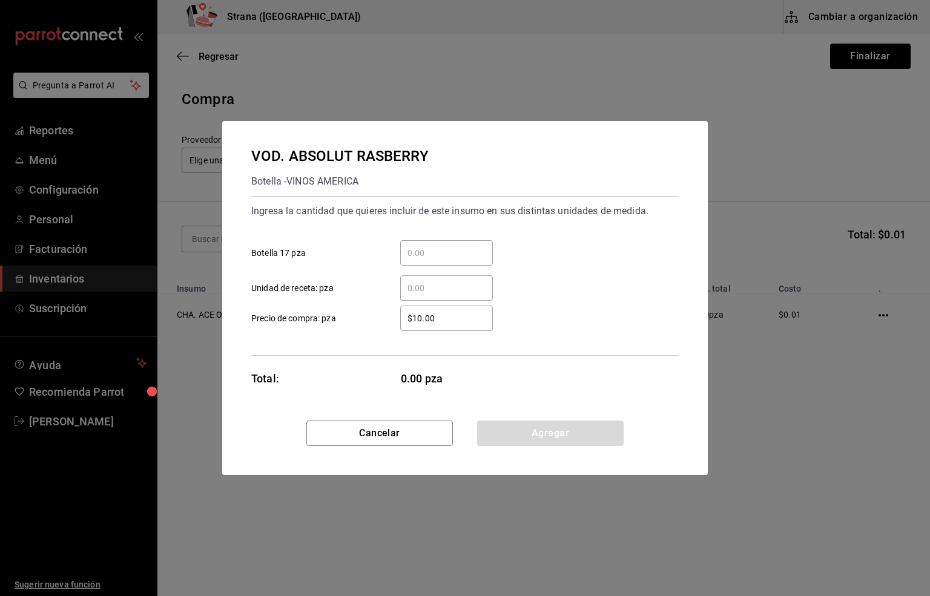
click at [420, 249] on input "​ Botella 17 pza" at bounding box center [446, 253] width 93 height 15
type input "1"
drag, startPoint x: 433, startPoint y: 317, endPoint x: 374, endPoint y: 326, distance: 59.4
click at [374, 326] on label "$10.00 ​ Precio de compra: pza" at bounding box center [371, 318] width 241 height 25
type input "$0.01"
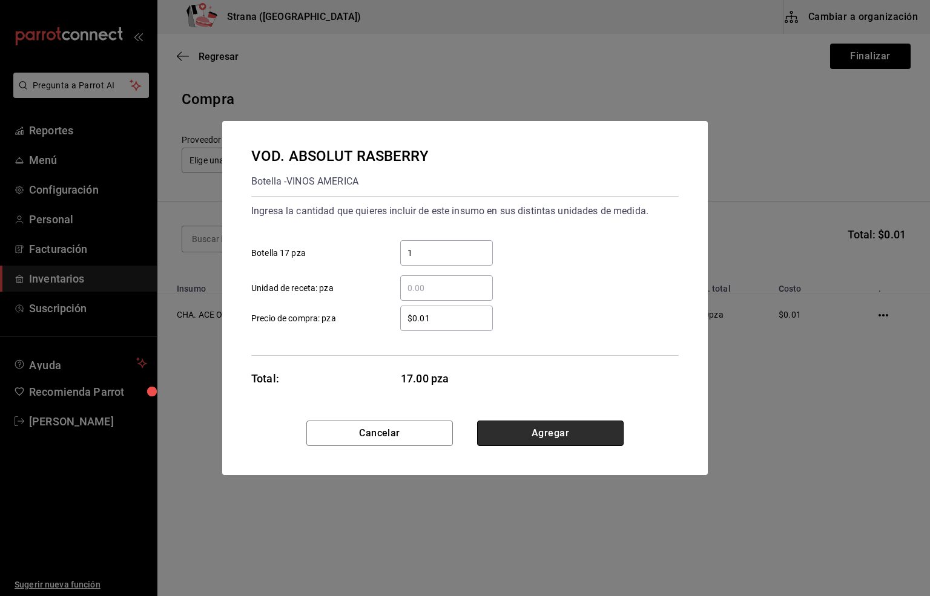
click at [545, 439] on button "Agregar" at bounding box center [550, 433] width 146 height 25
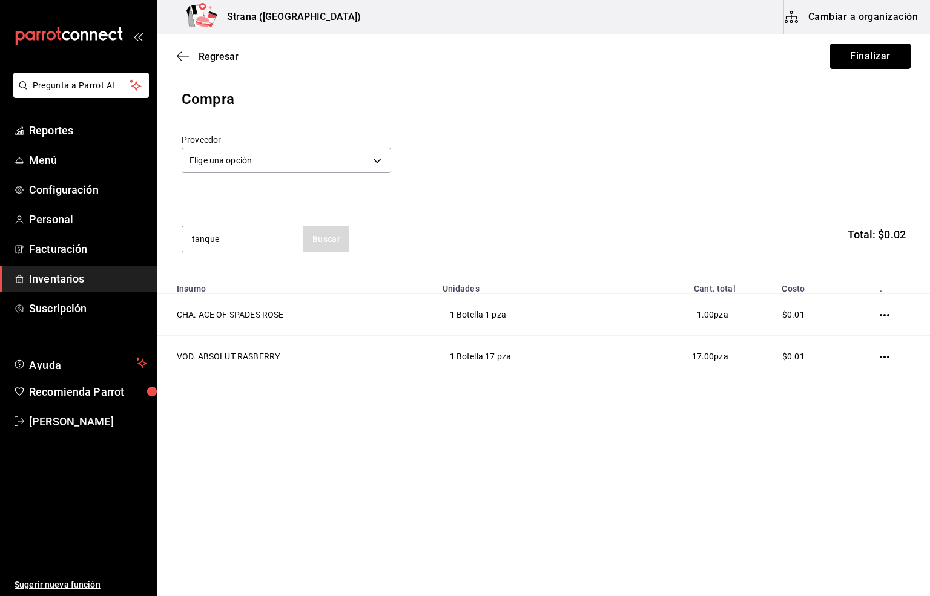
type input "tanque"
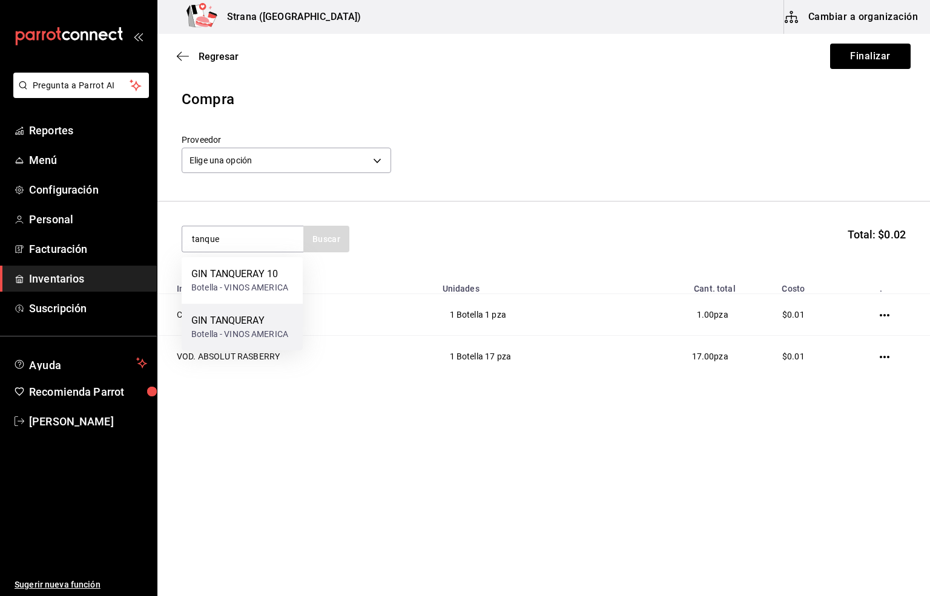
click at [256, 325] on div "GIN TANQUERAY" at bounding box center [239, 321] width 97 height 15
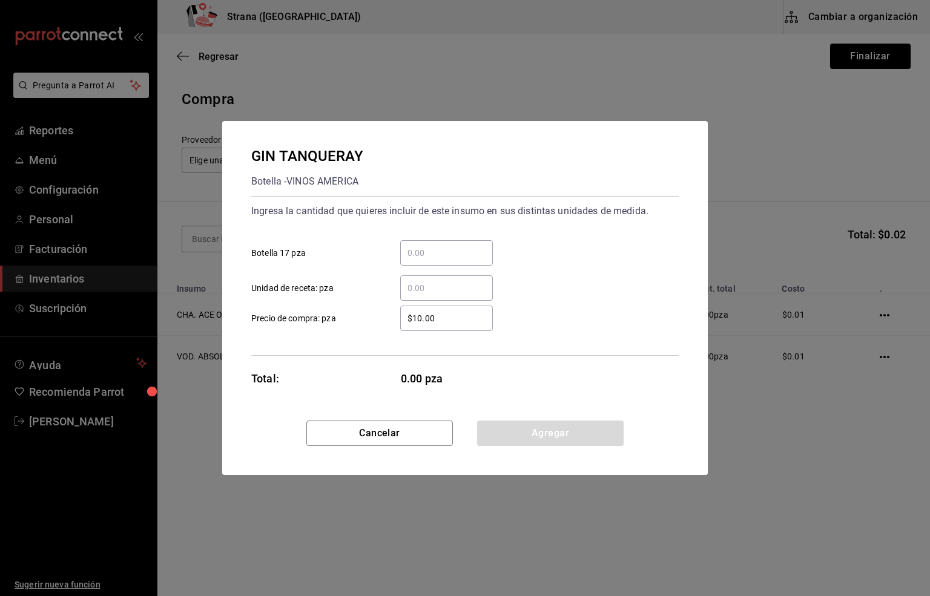
click at [425, 252] on input "​ Botella 17 pza" at bounding box center [446, 253] width 93 height 15
type input "2"
drag, startPoint x: 444, startPoint y: 318, endPoint x: 358, endPoint y: 318, distance: 85.9
click at [358, 318] on label "$10.00 ​ Precio de compra: pza" at bounding box center [371, 318] width 241 height 25
type input "$0.01"
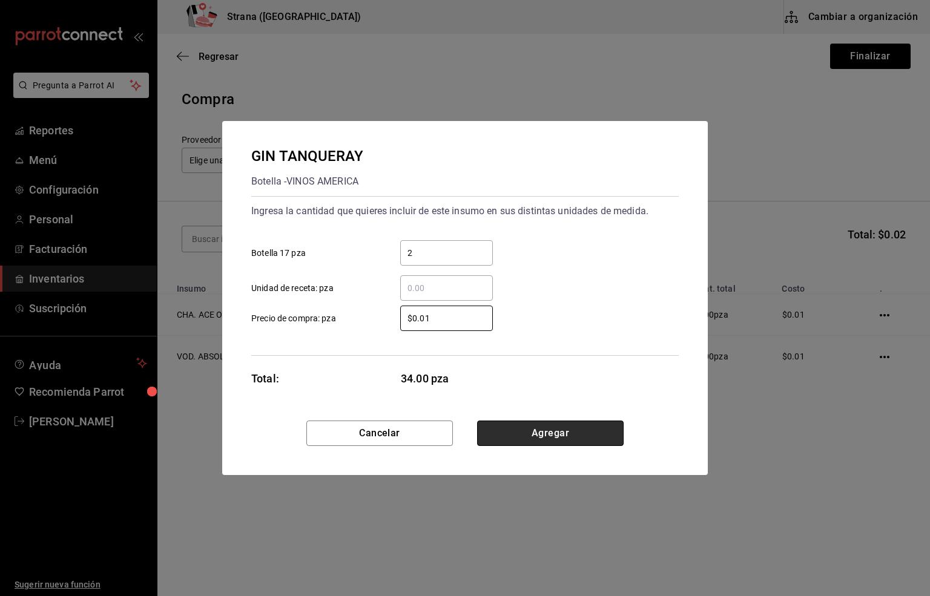
click at [539, 430] on button "Agregar" at bounding box center [550, 433] width 146 height 25
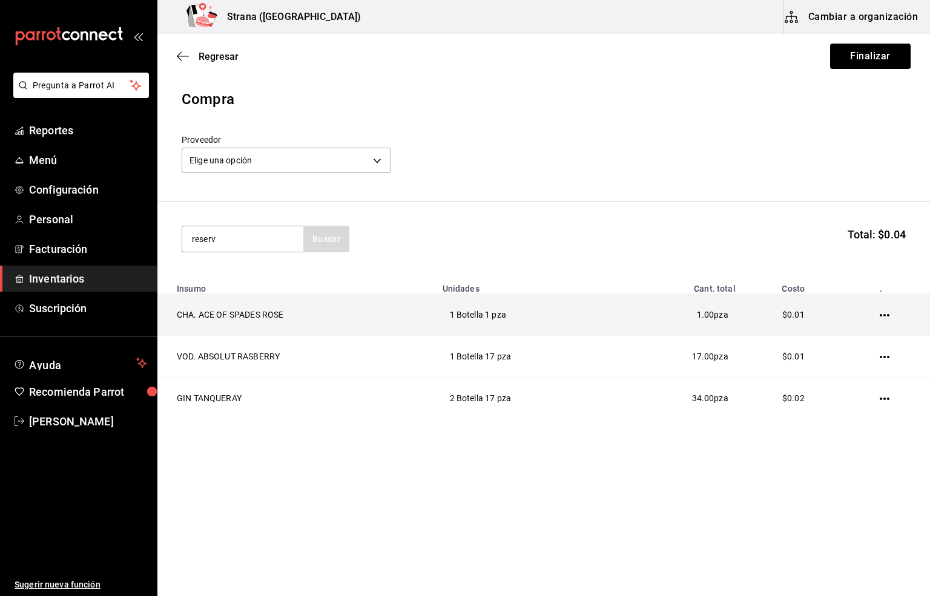
type input "reserv"
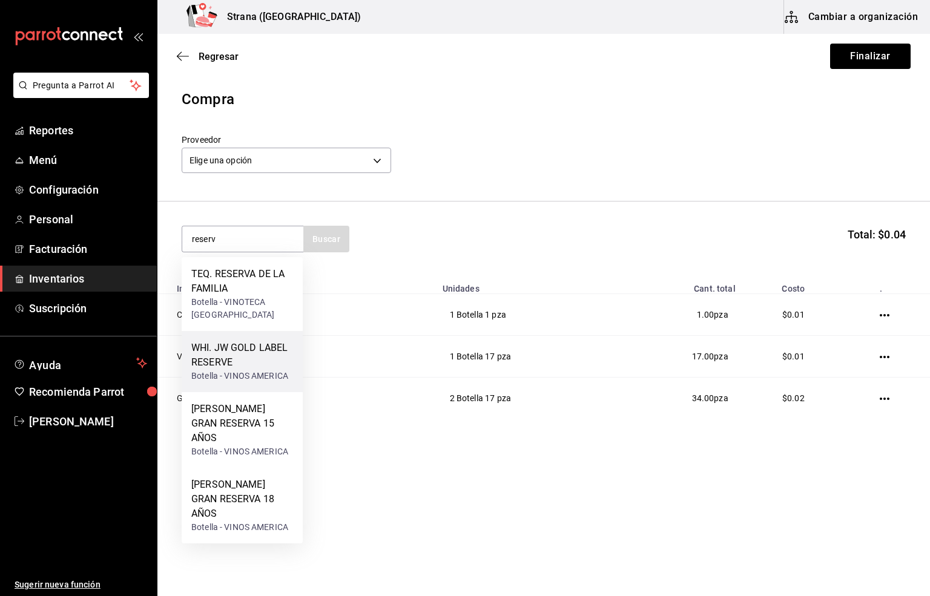
click at [232, 356] on div "WHI. JW GOLD LABEL RESERVE" at bounding box center [242, 355] width 102 height 29
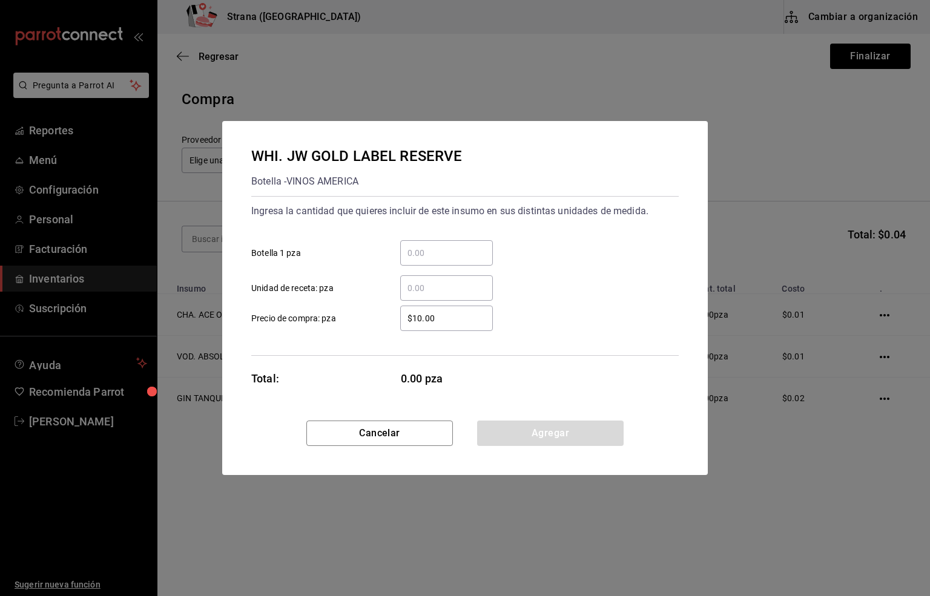
click at [432, 251] on input "​ Botella 1 pza" at bounding box center [446, 253] width 93 height 15
type input "1"
drag, startPoint x: 445, startPoint y: 318, endPoint x: 343, endPoint y: 313, distance: 102.4
click at [343, 313] on label "$10.00 ​ Precio de compra: pza" at bounding box center [371, 318] width 241 height 25
type input "$0.01"
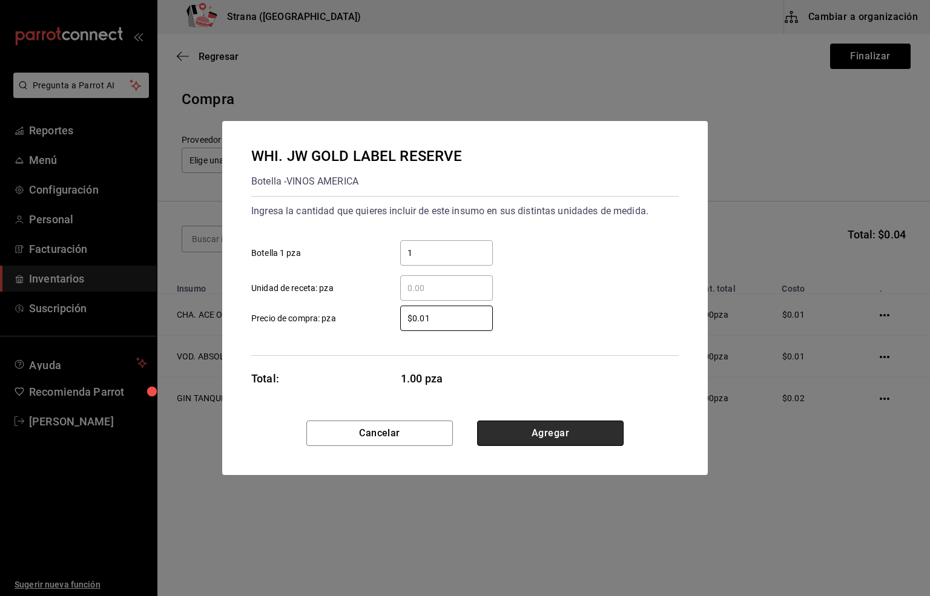
click at [550, 434] on button "Agregar" at bounding box center [550, 433] width 146 height 25
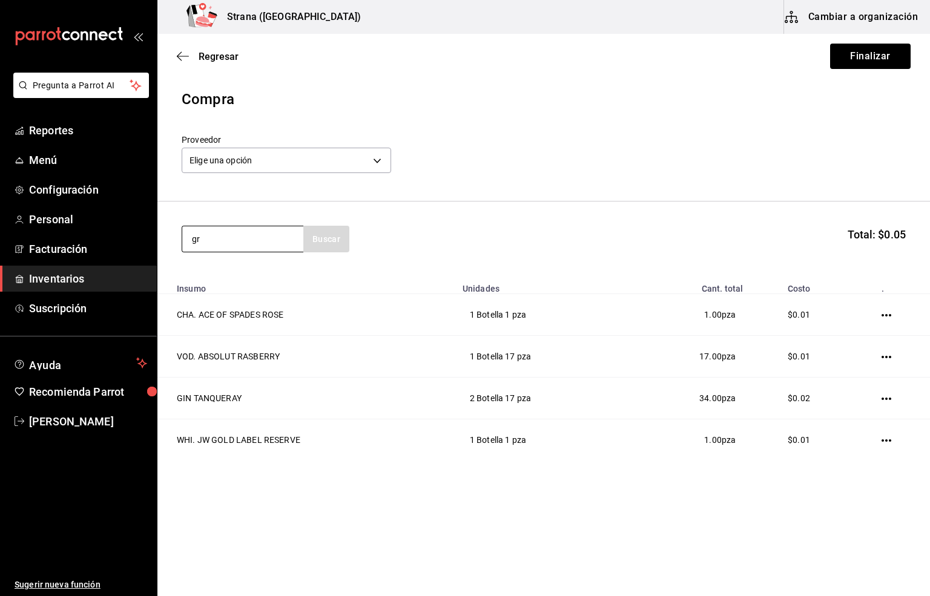
type input "g"
type input "verd"
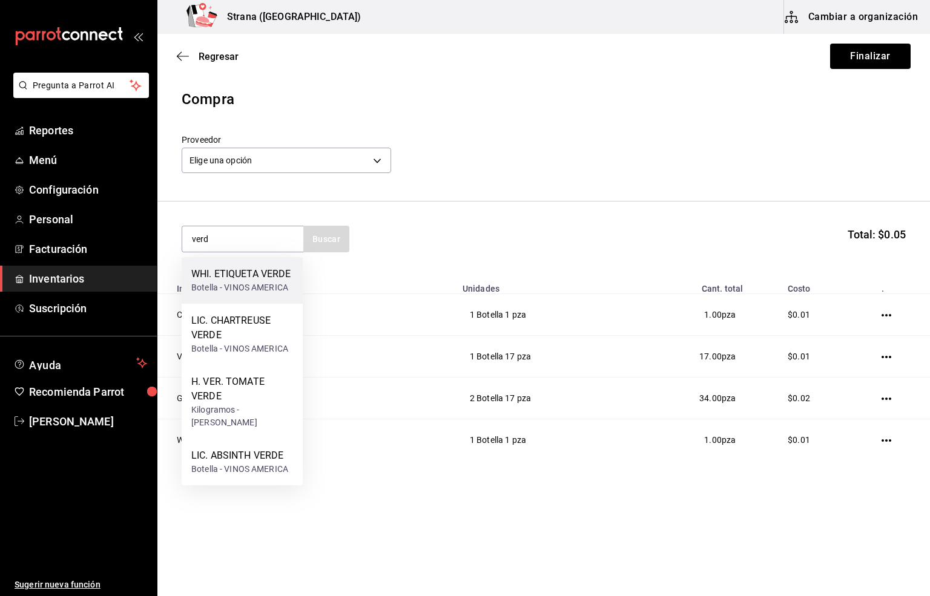
click at [238, 282] on div "Botella - VINOS AMERICA" at bounding box center [241, 287] width 100 height 13
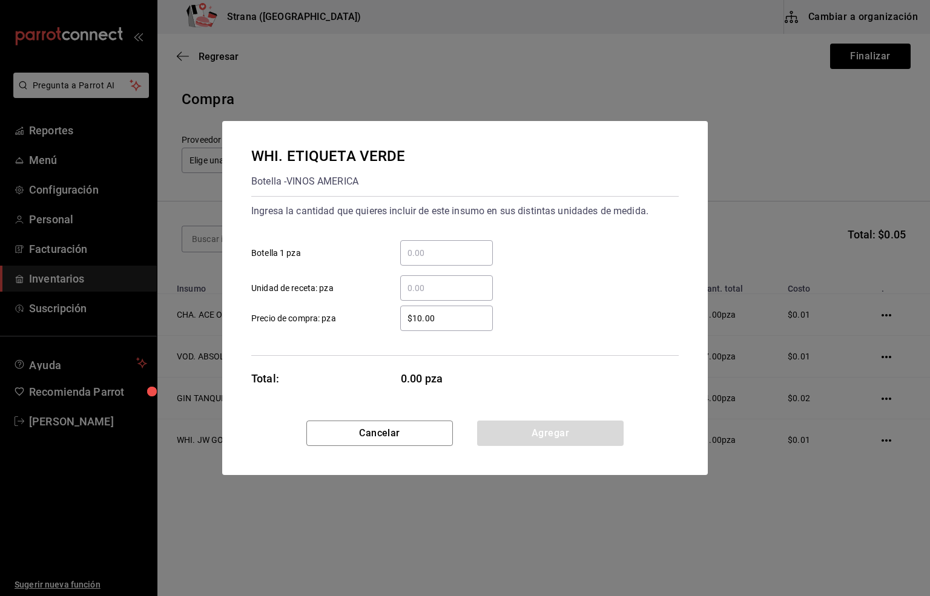
click at [413, 260] on div "​" at bounding box center [446, 252] width 93 height 25
click at [413, 260] on input "​ Botella 1 pza" at bounding box center [446, 253] width 93 height 15
type input "1"
drag, startPoint x: 468, startPoint y: 313, endPoint x: 306, endPoint y: 324, distance: 163.2
click at [306, 324] on label "$10.00 ​ Precio de compra: pza" at bounding box center [371, 318] width 241 height 25
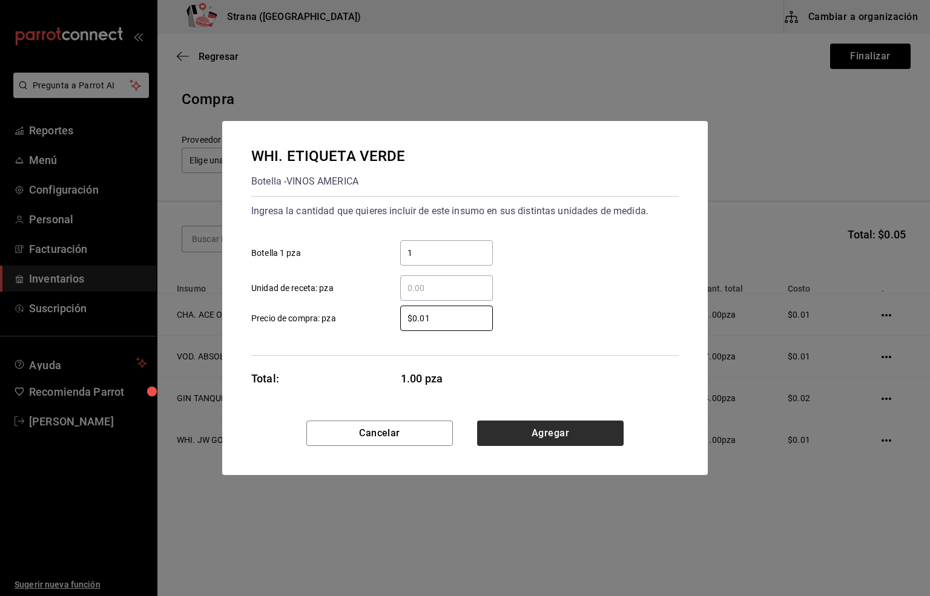
type input "$0.01"
click at [499, 433] on button "Agregar" at bounding box center [550, 433] width 146 height 25
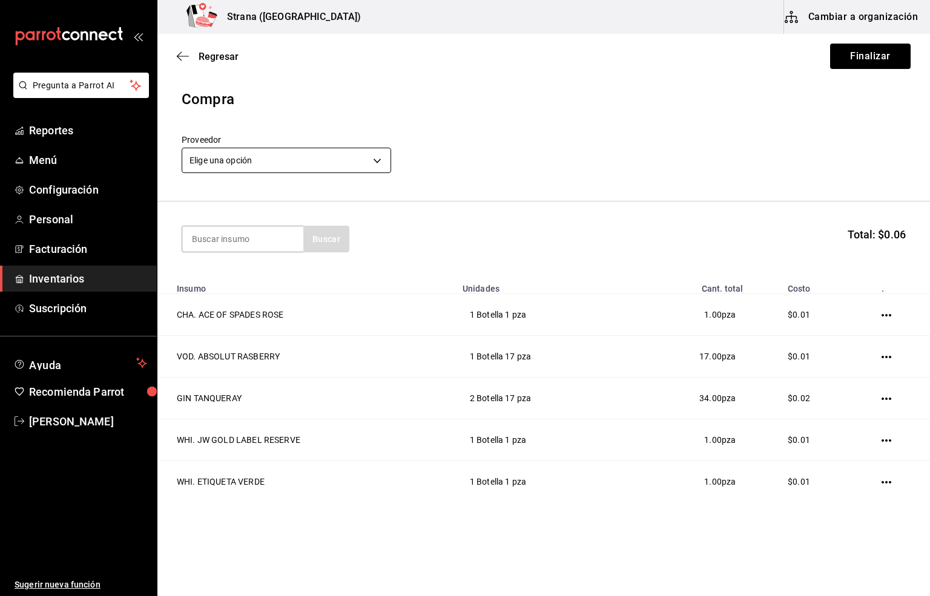
click at [243, 156] on body "Pregunta a Parrot AI Reportes Menú Configuración Personal Facturación Inventari…" at bounding box center [465, 264] width 930 height 528
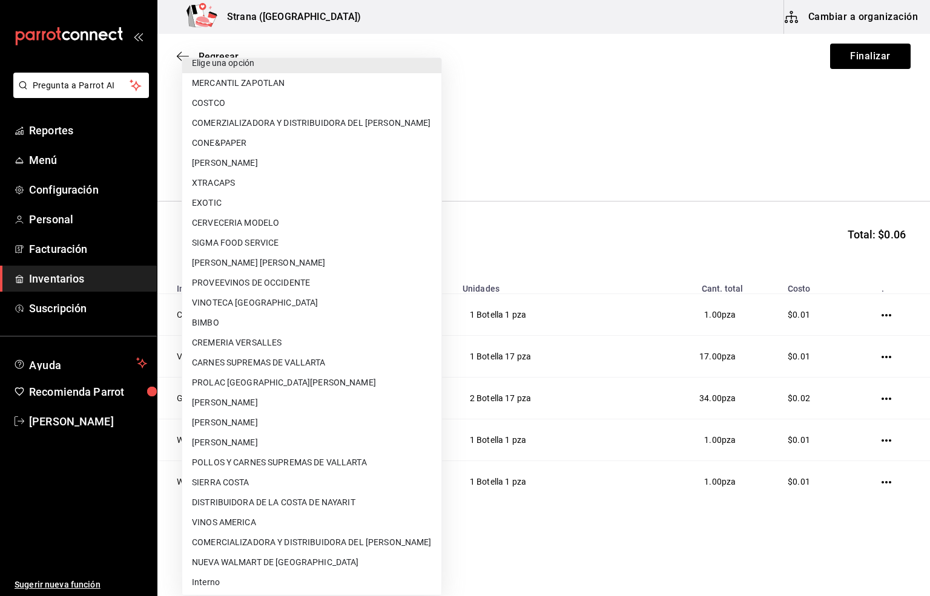
scroll to position [13, 0]
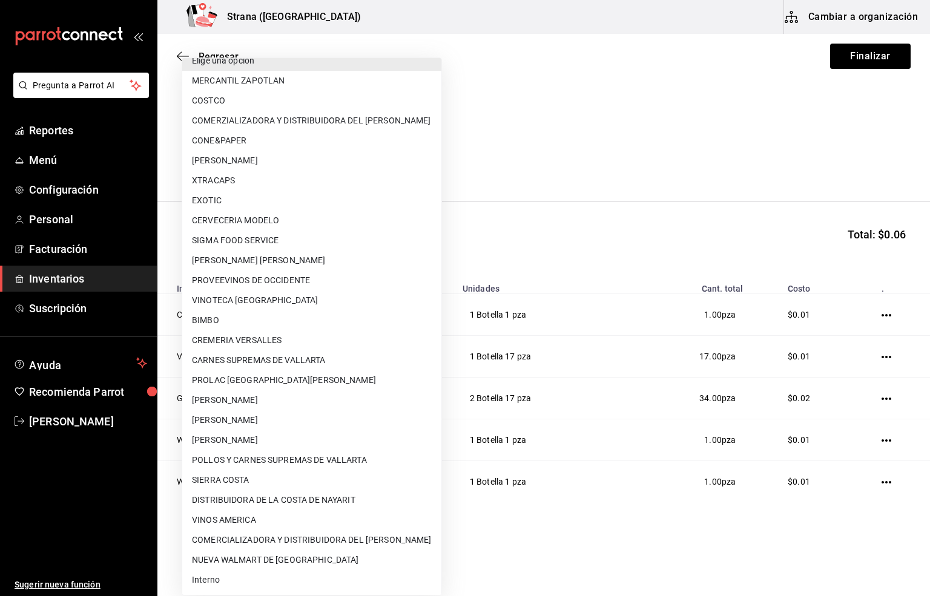
click at [206, 578] on li "Interno" at bounding box center [311, 580] width 259 height 20
type input "8f59523e-768f-4f75-81e2-699d8d2926c5"
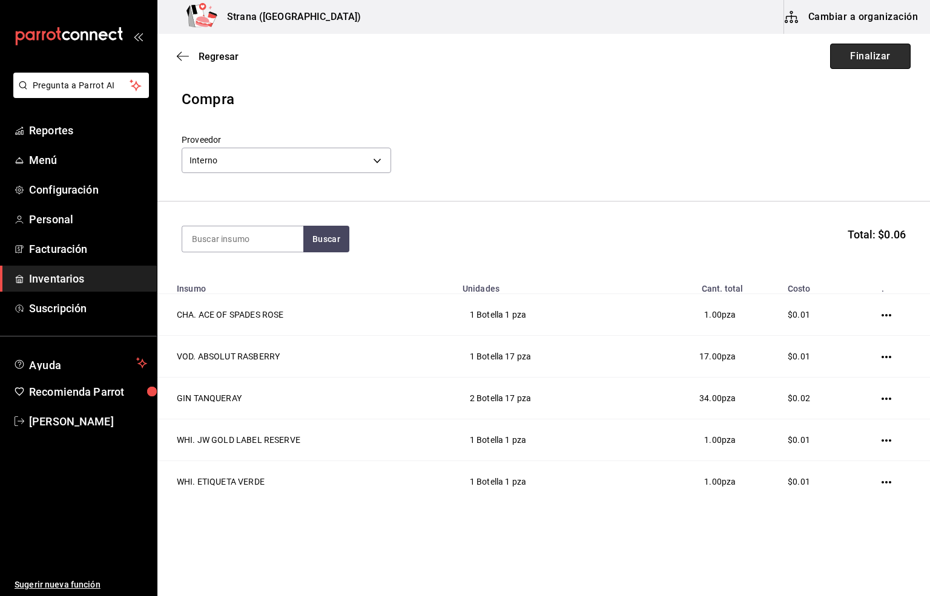
click at [853, 49] on button "Finalizar" at bounding box center [870, 56] width 80 height 25
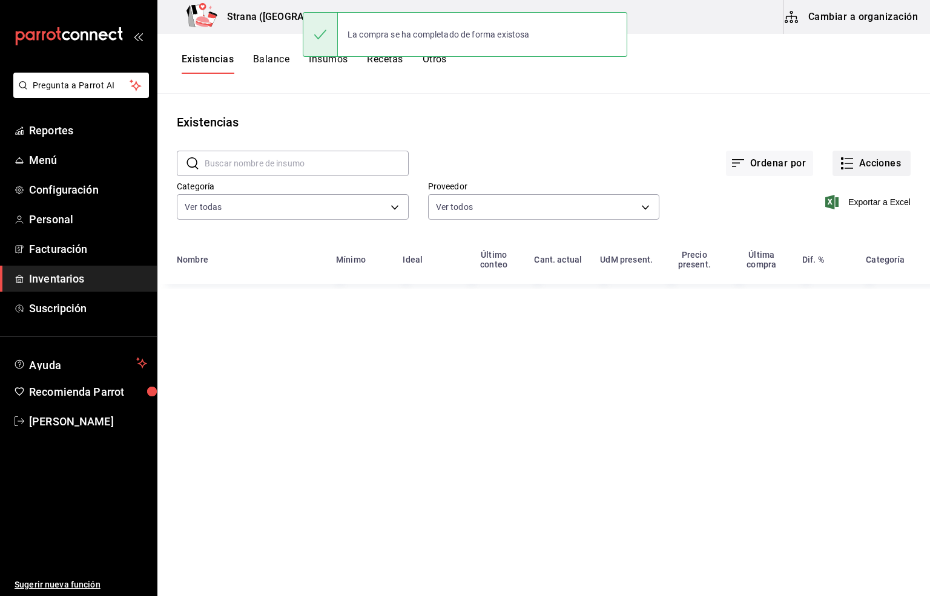
click at [874, 160] on button "Acciones" at bounding box center [871, 163] width 78 height 25
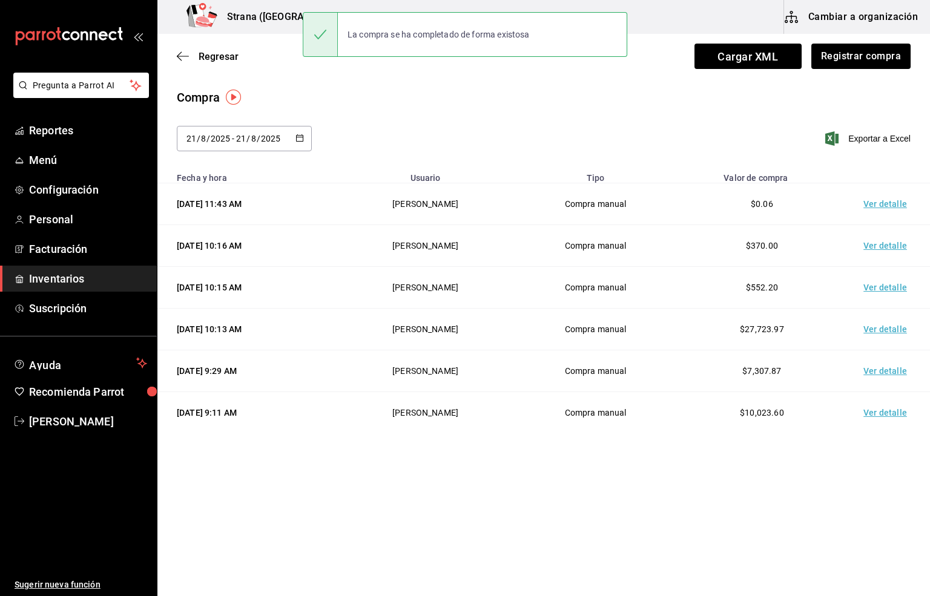
click at [881, 202] on td "Ver detalle" at bounding box center [887, 204] width 85 height 42
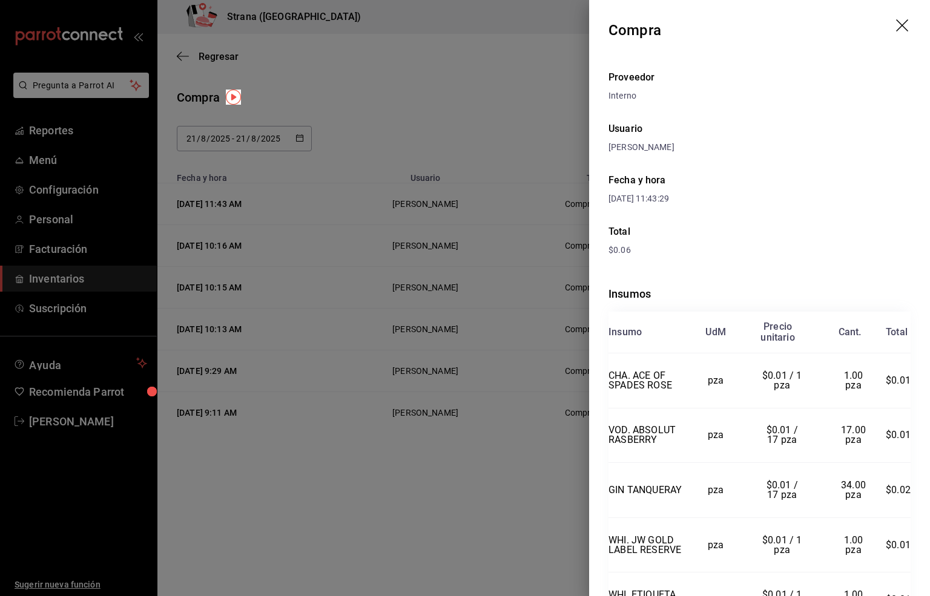
click at [896, 24] on icon "drag" at bounding box center [903, 26] width 15 height 15
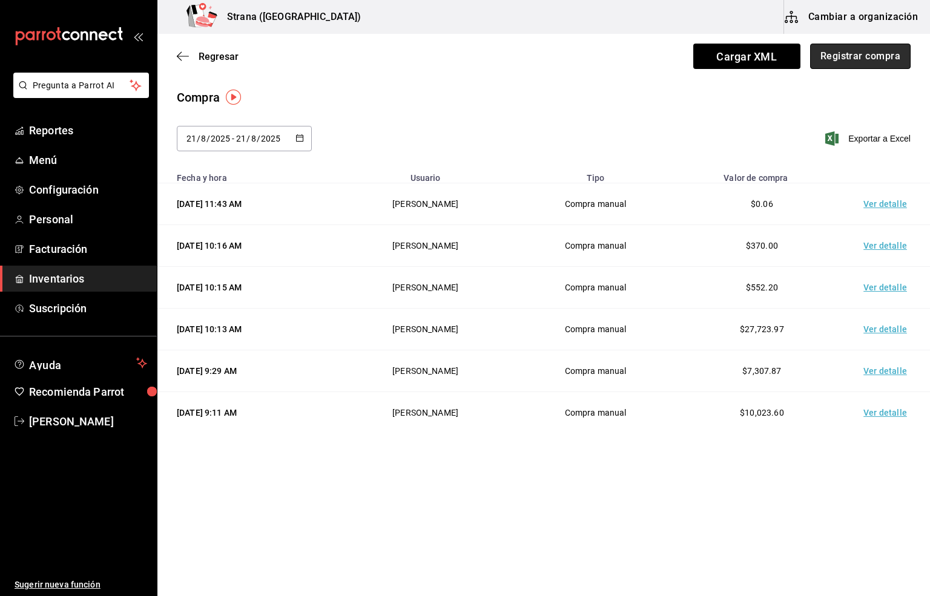
click at [855, 50] on button "Registrar compra" at bounding box center [860, 56] width 100 height 25
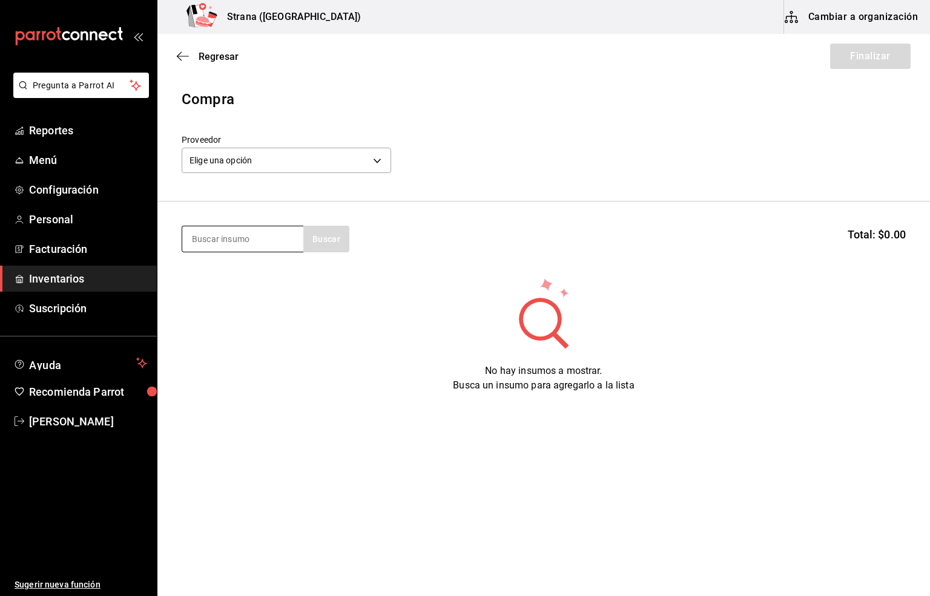
click at [200, 233] on input at bounding box center [242, 238] width 121 height 25
type input "cebolla"
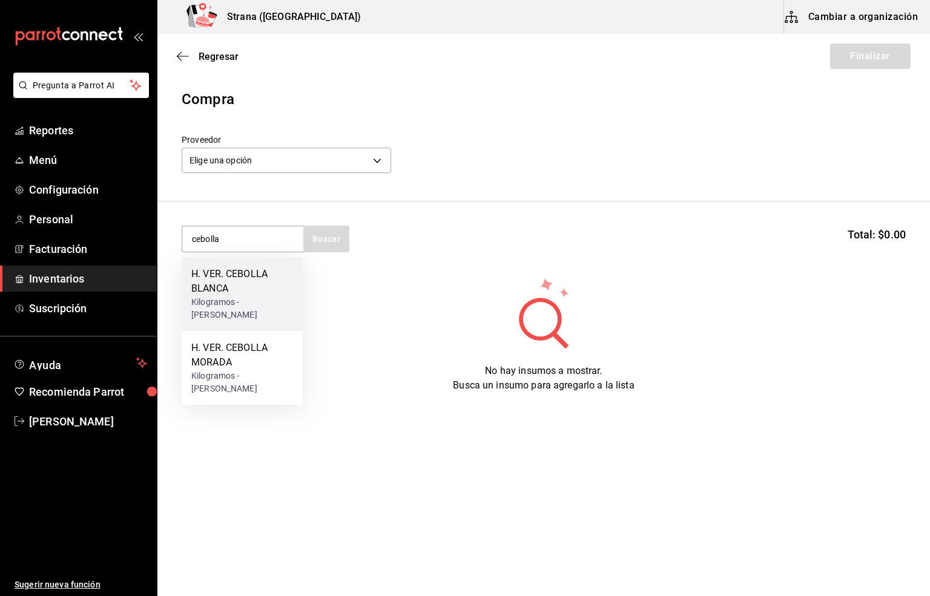
click at [225, 282] on div "H. VER. CEBOLLA BLANCA" at bounding box center [242, 281] width 102 height 29
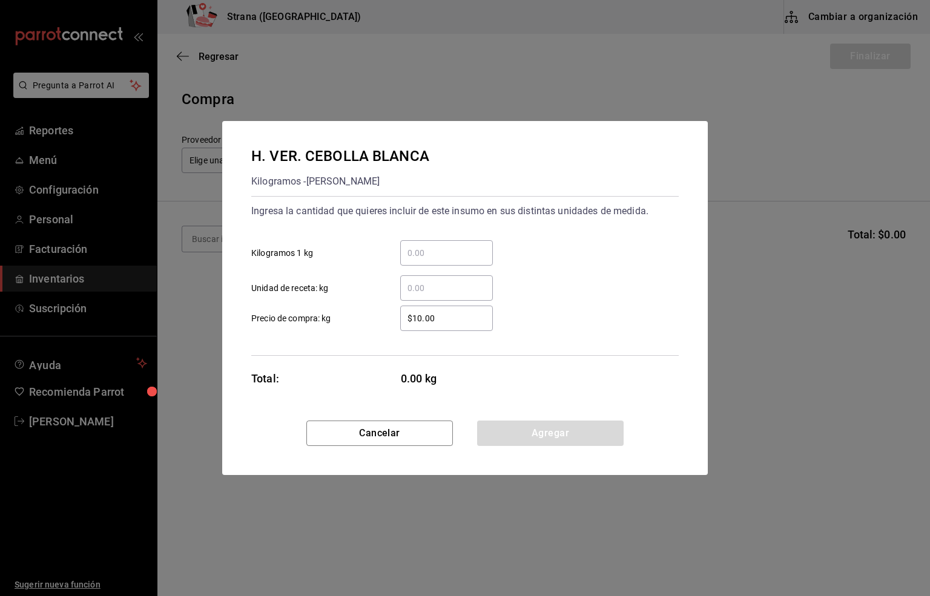
click at [423, 291] on input "​ Unidad de receta: kg" at bounding box center [446, 288] width 93 height 15
type input "4.6"
drag, startPoint x: 445, startPoint y: 314, endPoint x: 340, endPoint y: 314, distance: 105.9
click at [340, 314] on label "$10.00 ​ Precio de compra: kg" at bounding box center [371, 318] width 241 height 25
type input "$20"
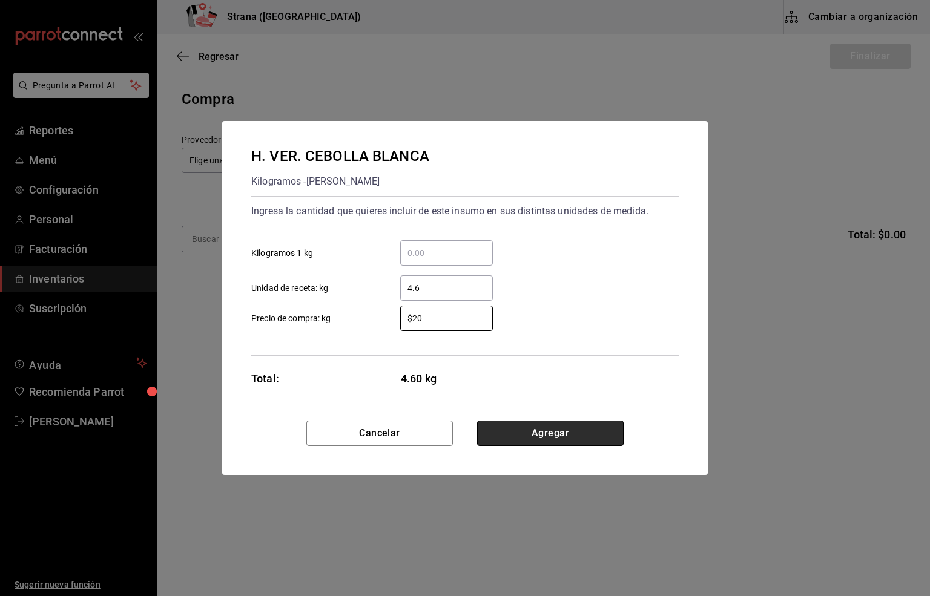
click at [519, 429] on button "Agregar" at bounding box center [550, 433] width 146 height 25
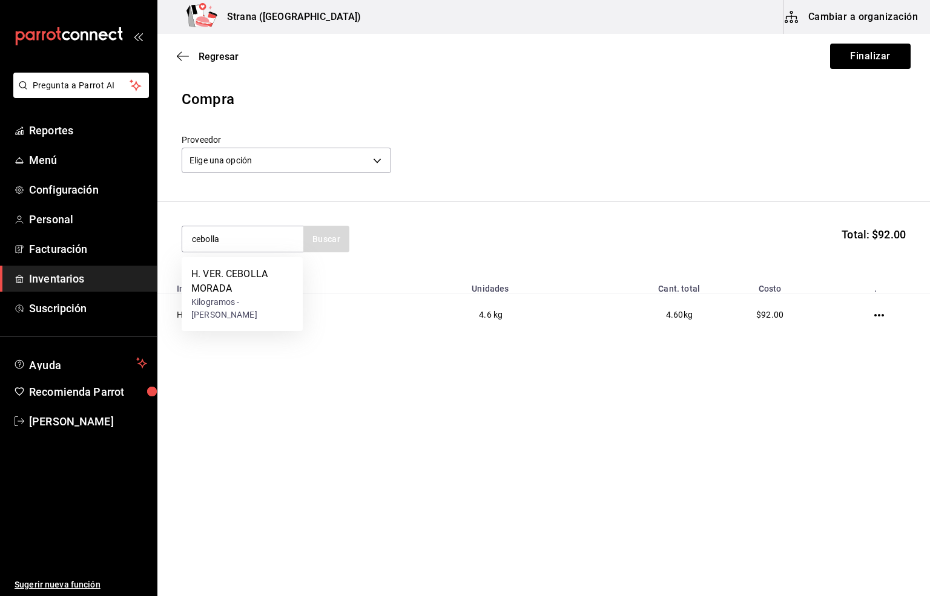
type input "cebolla"
click at [232, 305] on div "Kilogramos - [PERSON_NAME]" at bounding box center [242, 308] width 102 height 25
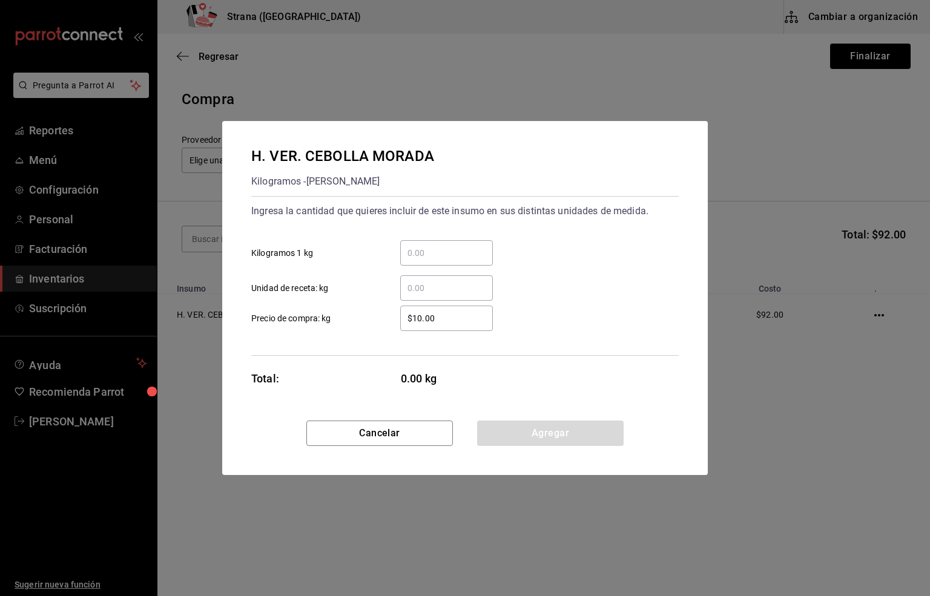
click at [414, 283] on input "​ Unidad de receta: kg" at bounding box center [446, 288] width 93 height 15
type input "1.1"
drag, startPoint x: 436, startPoint y: 316, endPoint x: 334, endPoint y: 315, distance: 102.3
click at [334, 315] on label "$10.00 ​ Precio de compra: kg" at bounding box center [371, 318] width 241 height 25
type input "$15"
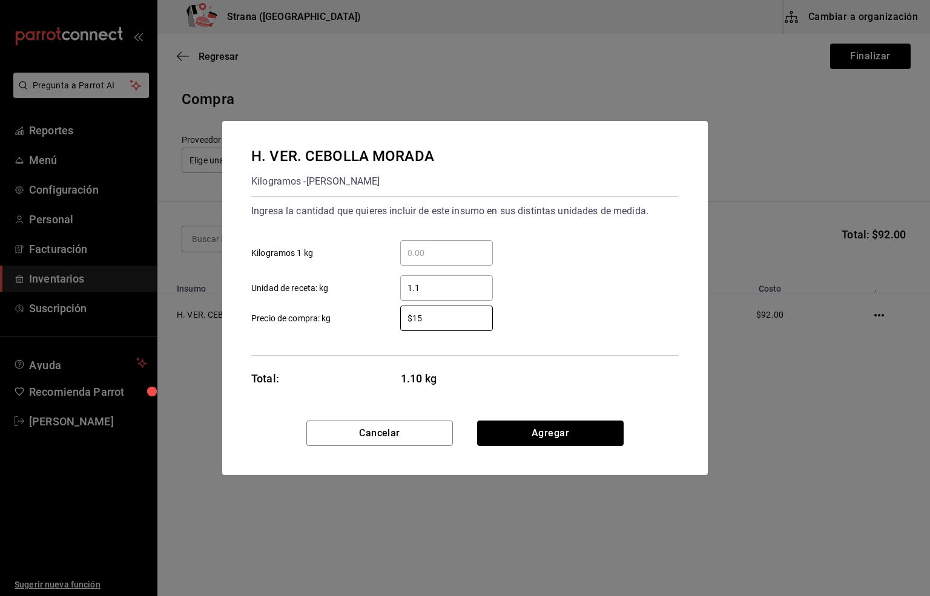
click at [554, 429] on button "Agregar" at bounding box center [550, 433] width 146 height 25
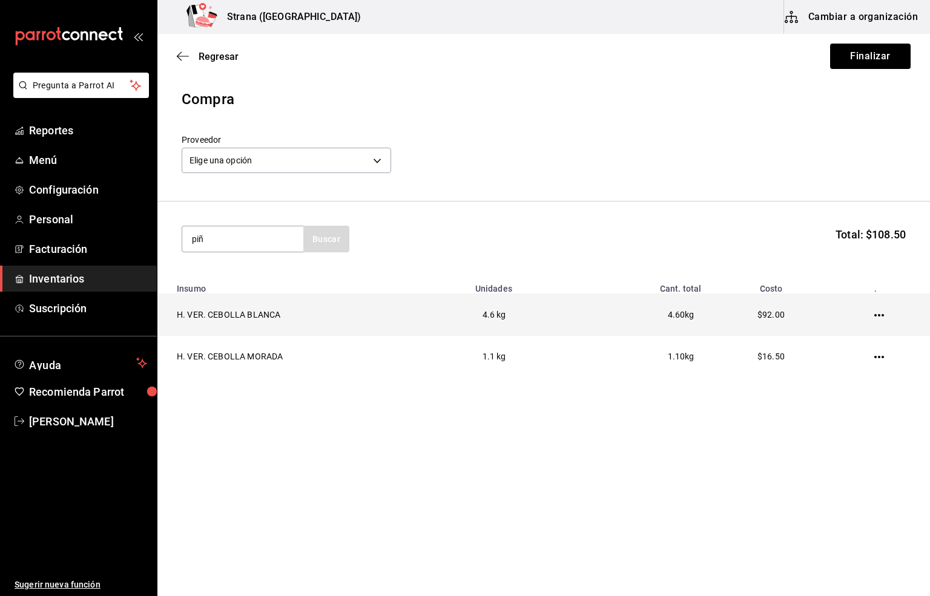
type input "piñ"
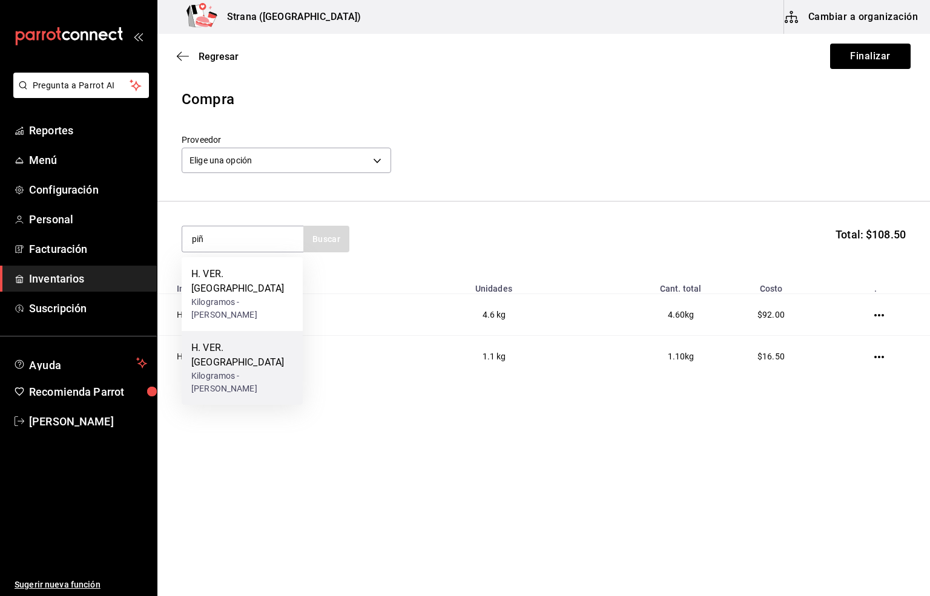
click at [211, 354] on div "H. VER. [GEOGRAPHIC_DATA]" at bounding box center [242, 355] width 102 height 29
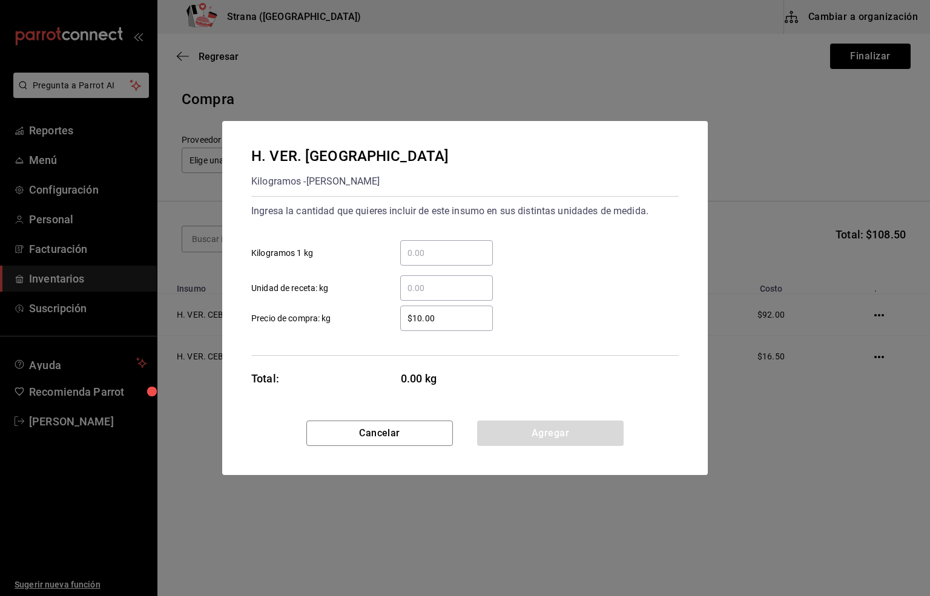
drag, startPoint x: 414, startPoint y: 285, endPoint x: 399, endPoint y: 292, distance: 16.2
click at [414, 285] on input "​ Unidad de receta: kg" at bounding box center [446, 288] width 93 height 15
type input "2.04"
drag, startPoint x: 445, startPoint y: 322, endPoint x: 345, endPoint y: 318, distance: 99.9
click at [345, 318] on label "$10.00 ​ Precio de compra: kg" at bounding box center [371, 318] width 241 height 25
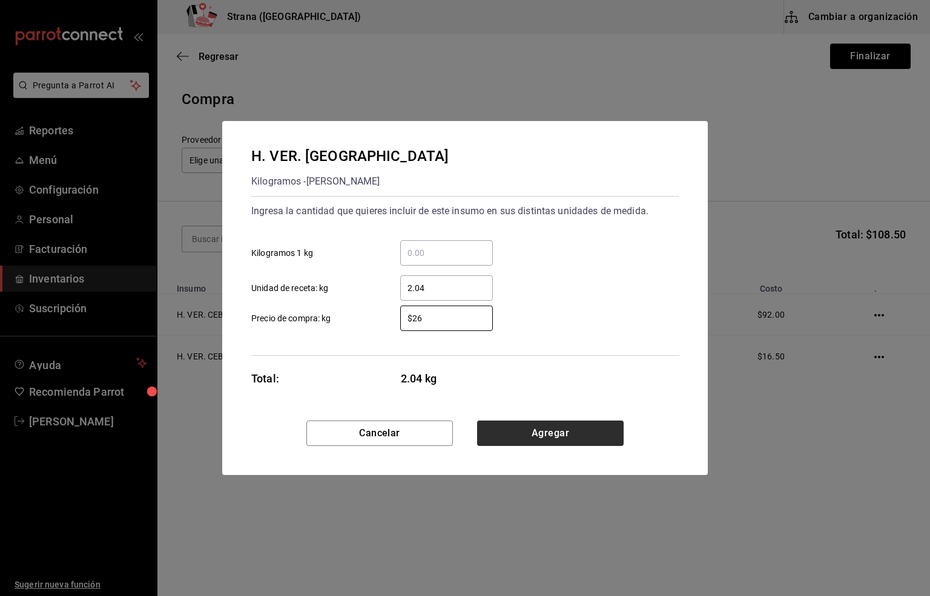
type input "$26"
click at [534, 438] on button "Agregar" at bounding box center [550, 433] width 146 height 25
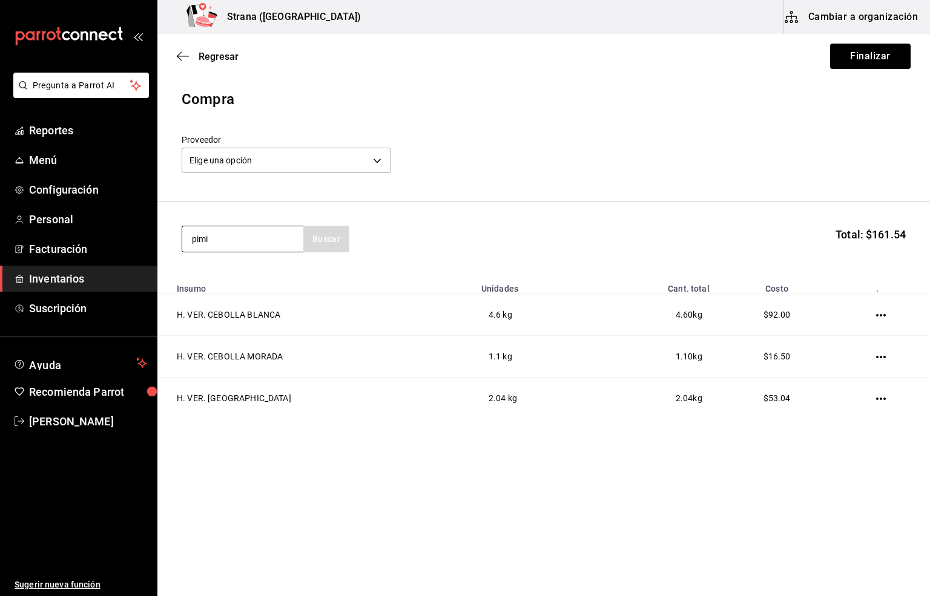
type input "pimi"
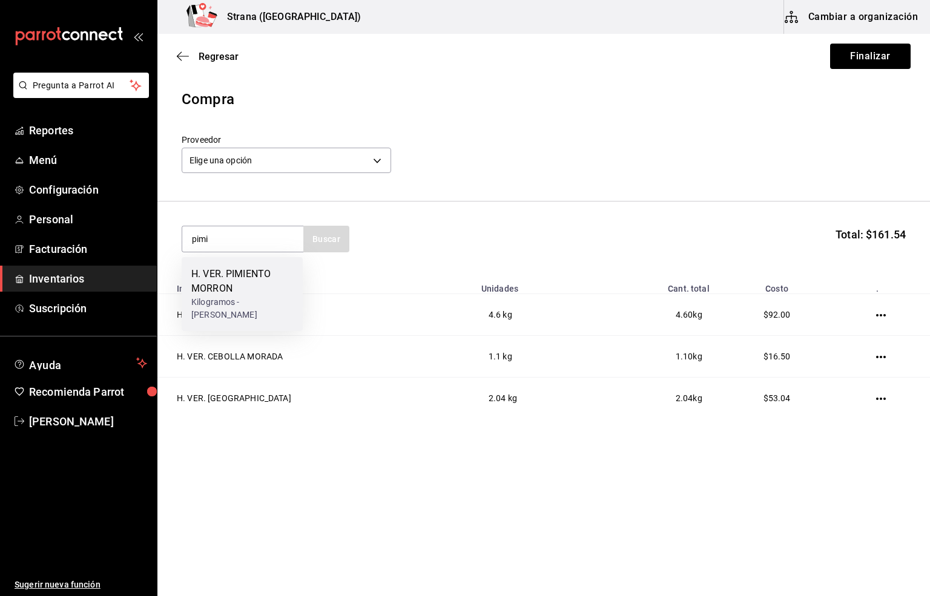
click at [234, 289] on div "H. VER. PIMIENTO MORRON" at bounding box center [242, 281] width 102 height 29
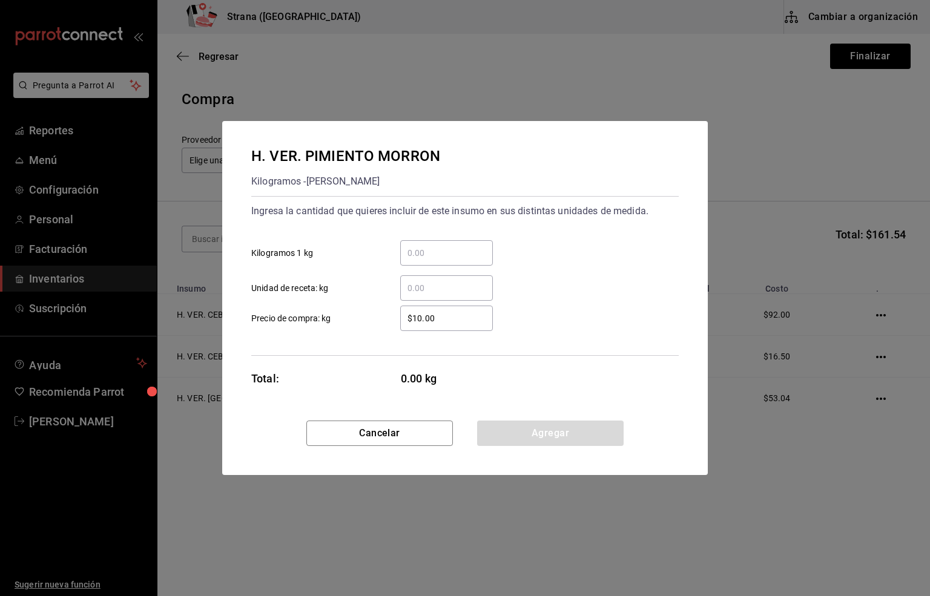
click at [419, 284] on input "​ Unidad de receta: kg" at bounding box center [446, 288] width 93 height 15
type input "3.22"
drag, startPoint x: 421, startPoint y: 316, endPoint x: 341, endPoint y: 324, distance: 80.3
click at [341, 324] on label "$10.00 ​ Precio de compra: kg" at bounding box center [371, 318] width 241 height 25
type input "$76"
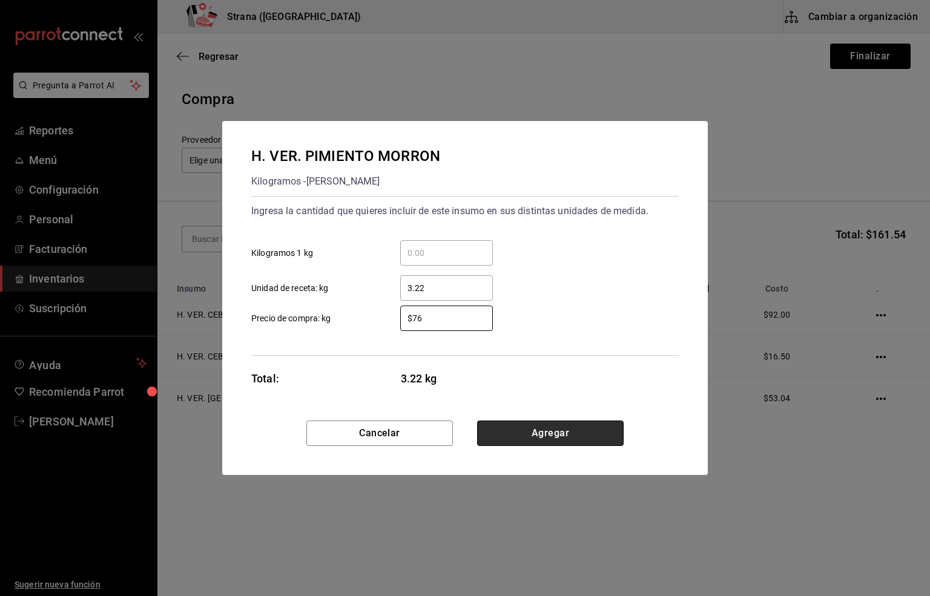
click at [576, 429] on button "Agregar" at bounding box center [550, 433] width 146 height 25
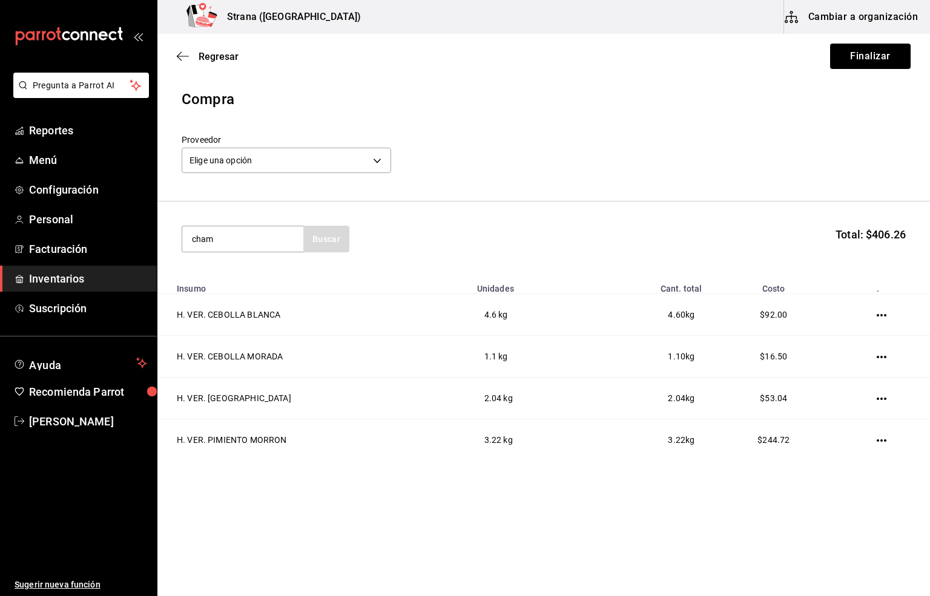
type input "cham"
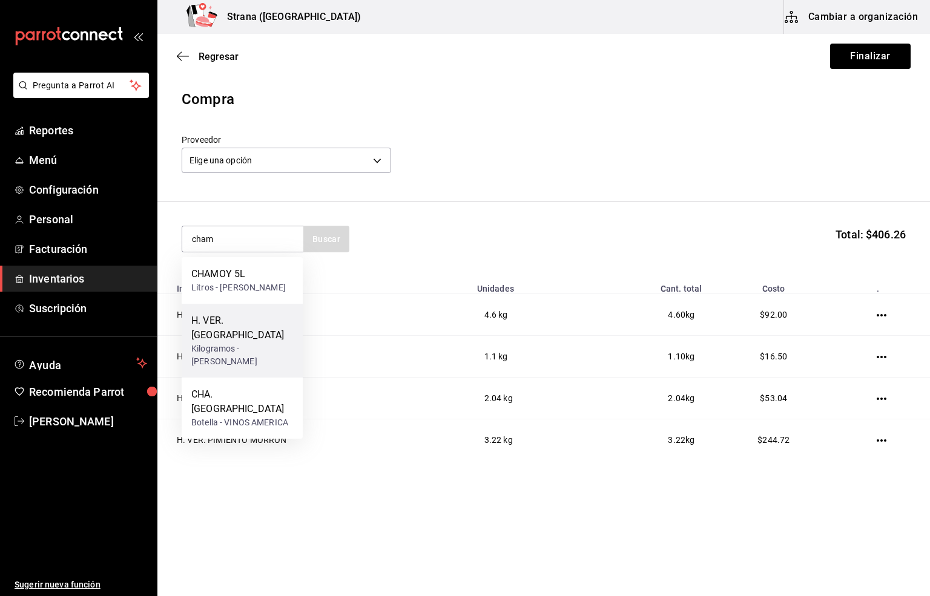
click at [203, 343] on div "H. VER. [GEOGRAPHIC_DATA]" at bounding box center [242, 328] width 102 height 29
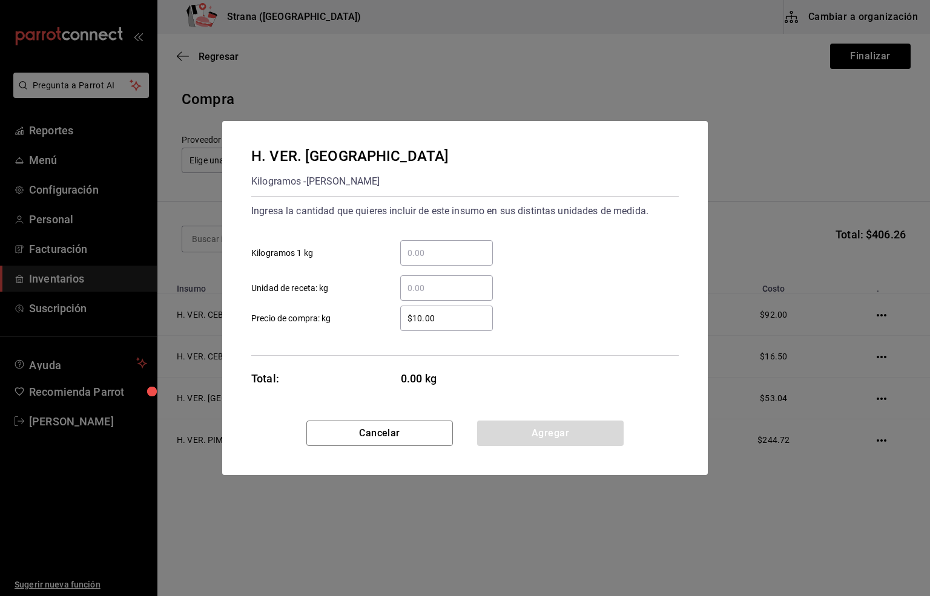
click at [423, 286] on input "​ Unidad de receta: kg" at bounding box center [446, 288] width 93 height 15
type input "0.82"
drag, startPoint x: 451, startPoint y: 322, endPoint x: 307, endPoint y: 323, distance: 144.1
click at [307, 323] on label "$10.00 ​ Precio de compra: kg" at bounding box center [371, 318] width 241 height 25
type input "$105"
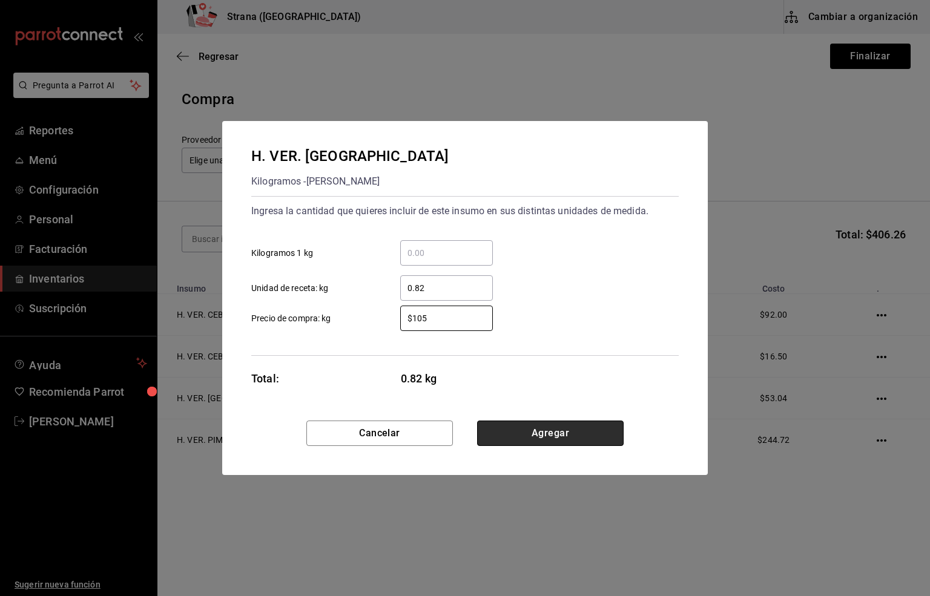
click at [523, 433] on button "Agregar" at bounding box center [550, 433] width 146 height 25
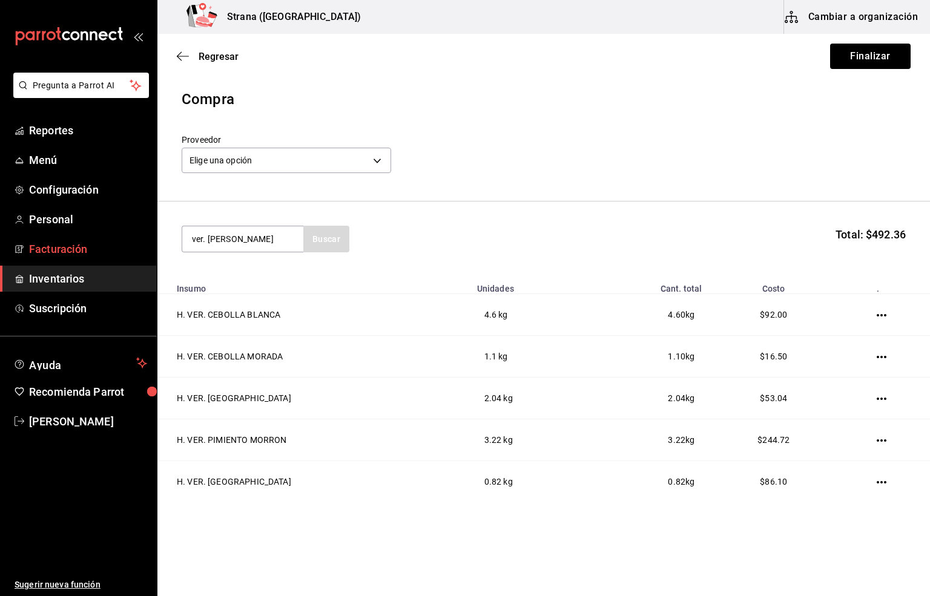
drag, startPoint x: 255, startPoint y: 242, endPoint x: 117, endPoint y: 243, distance: 138.0
click at [117, 243] on div "Pregunta a Parrot AI Reportes Menú Configuración Personal Facturación Inventari…" at bounding box center [465, 264] width 930 height 528
type input "ver. li"
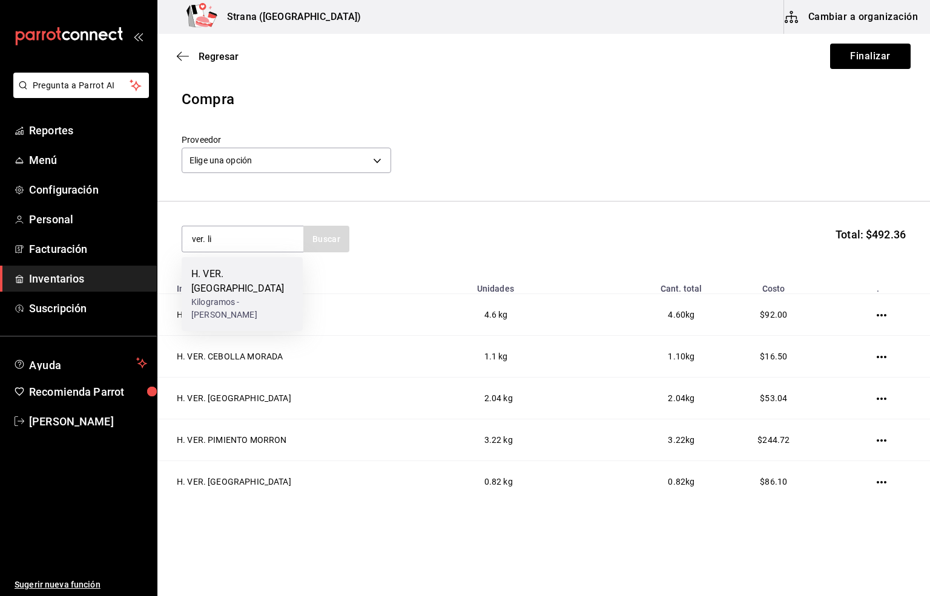
click at [225, 271] on div "H. VER. [GEOGRAPHIC_DATA]" at bounding box center [242, 281] width 102 height 29
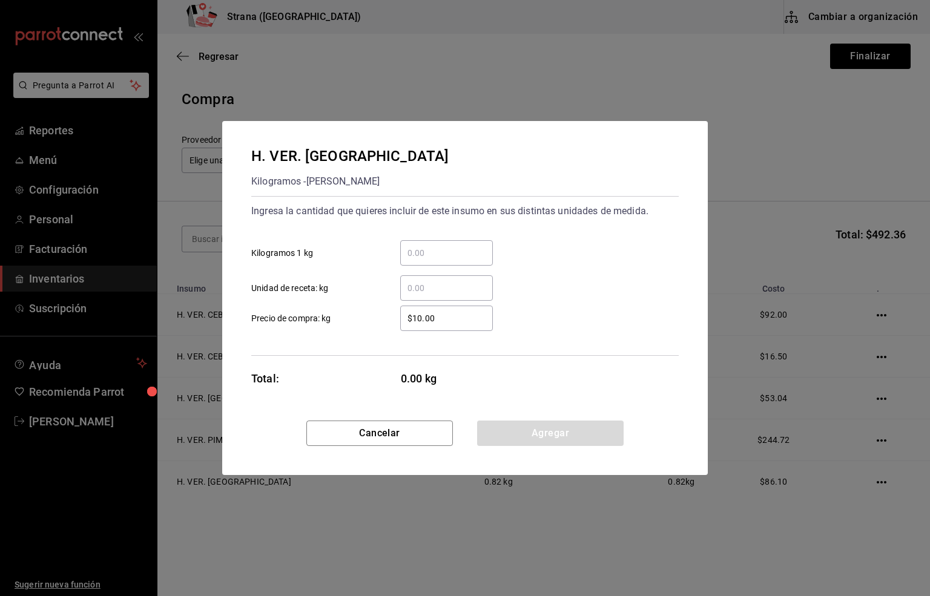
click at [425, 287] on input "​ Unidad de receta: kg" at bounding box center [446, 288] width 93 height 15
type input "0.56"
drag, startPoint x: 458, startPoint y: 320, endPoint x: 234, endPoint y: 346, distance: 224.8
click at [234, 346] on div "H. VER. [PERSON_NAME] Kilogramos - [PERSON_NAME] RICO Ingresa la cantidad que q…" at bounding box center [464, 271] width 485 height 300
type input "$25"
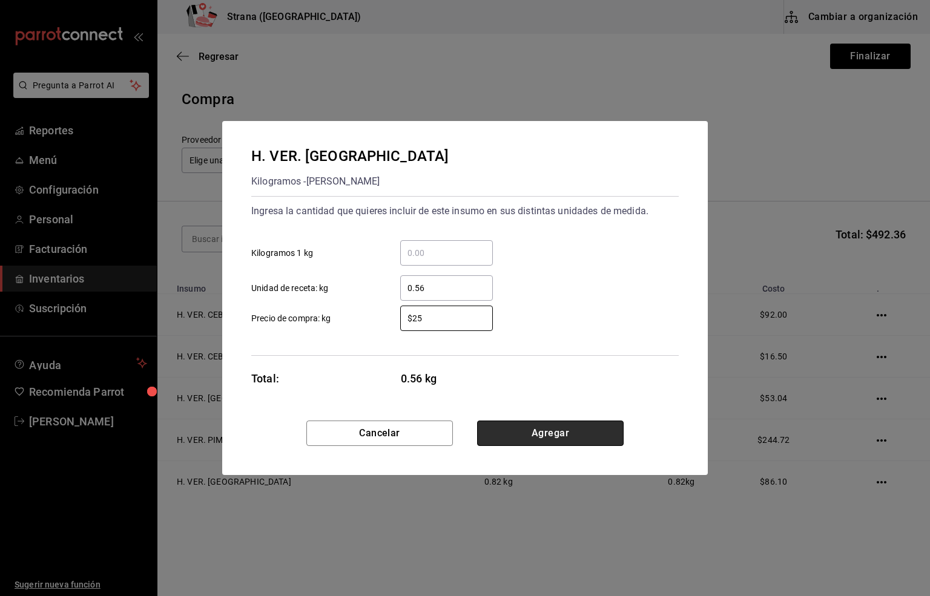
click at [556, 436] on button "Agregar" at bounding box center [550, 433] width 146 height 25
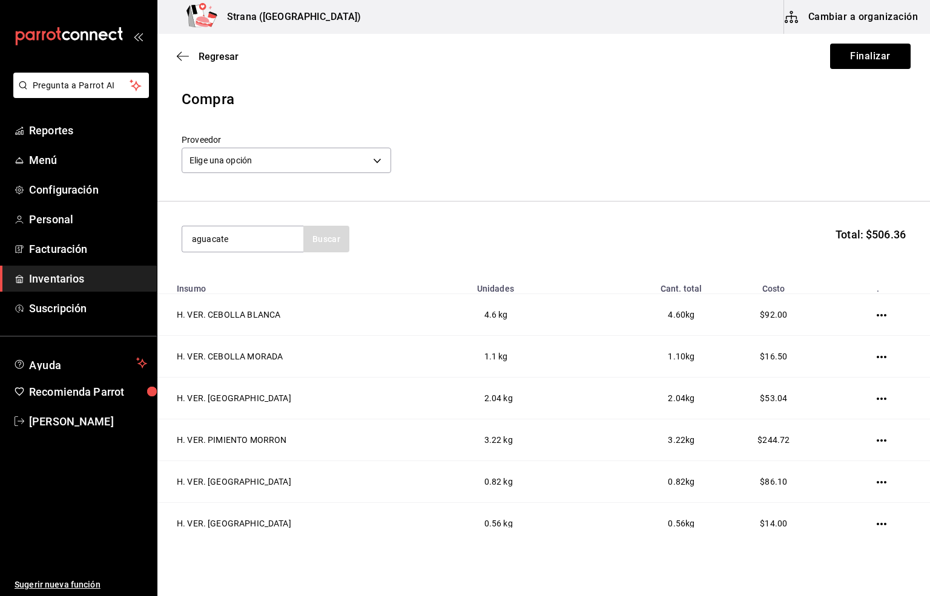
type input "aguacate"
click at [211, 289] on div "Kilogramos - [PERSON_NAME]" at bounding box center [242, 293] width 102 height 25
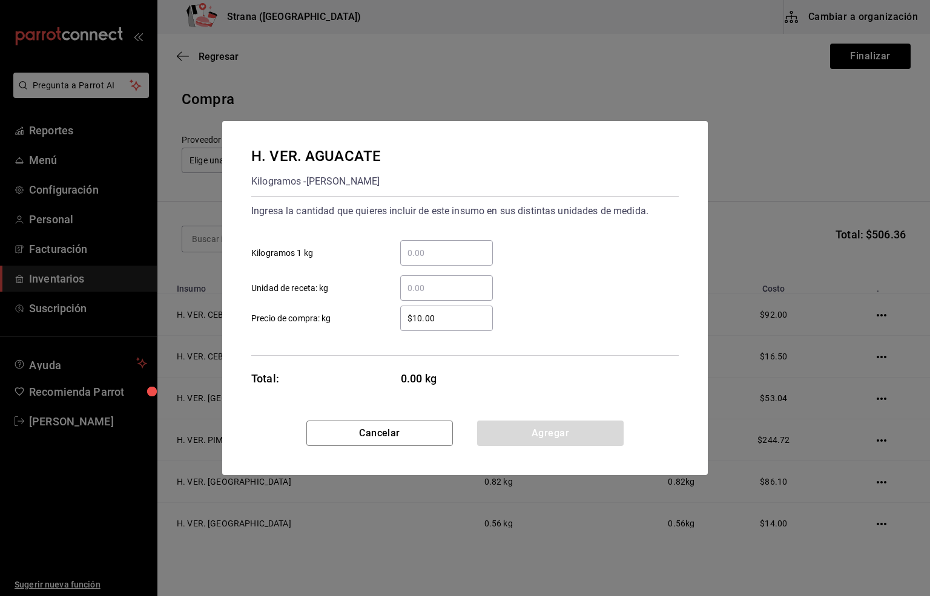
click at [419, 291] on input "​ Unidad de receta: kg" at bounding box center [446, 288] width 93 height 15
type input "0.74"
drag, startPoint x: 444, startPoint y: 320, endPoint x: 341, endPoint y: 320, distance: 102.3
click at [341, 320] on label "$10.00 ​ Precio de compra: kg" at bounding box center [371, 318] width 241 height 25
type input "$76"
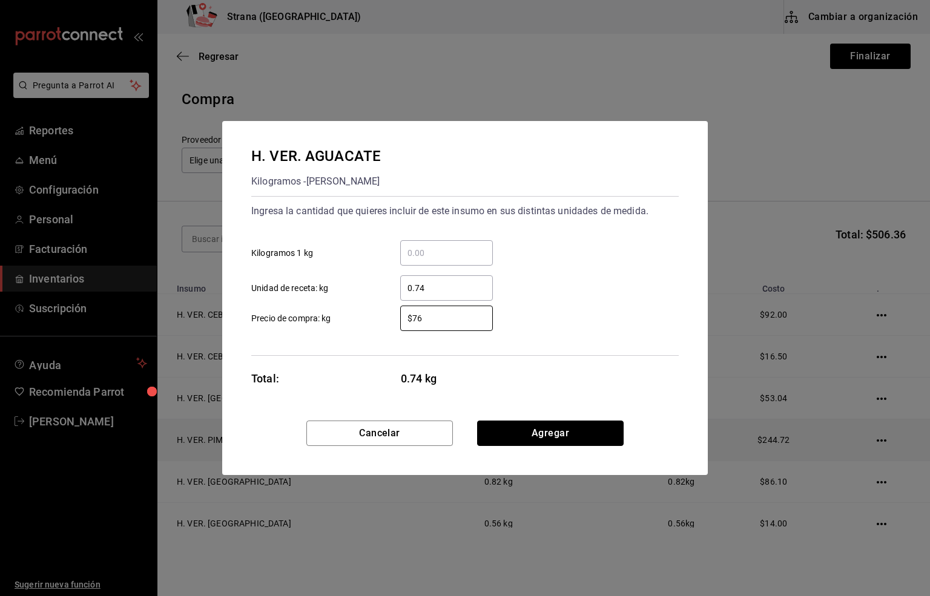
click at [527, 435] on button "Agregar" at bounding box center [550, 433] width 146 height 25
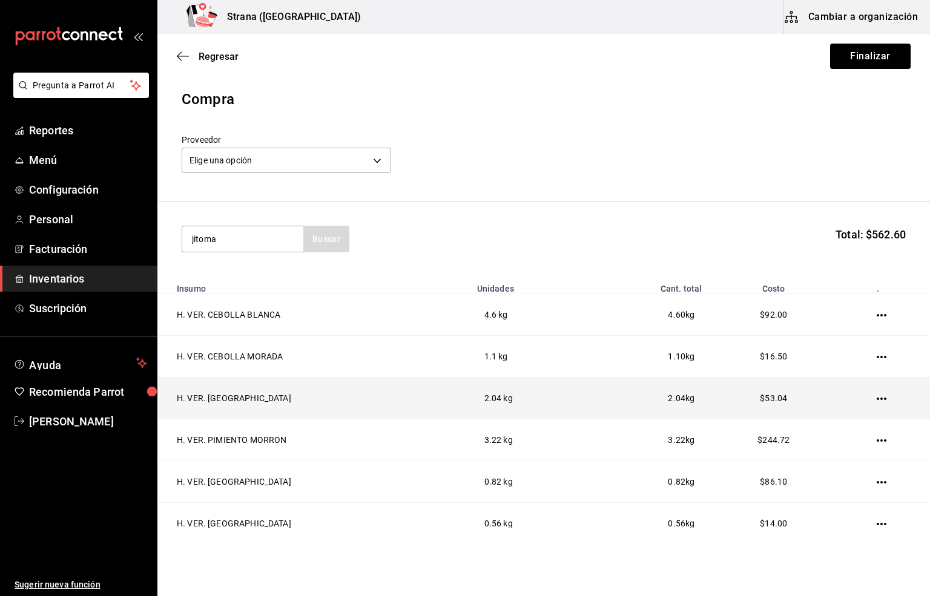
type input "jitoma"
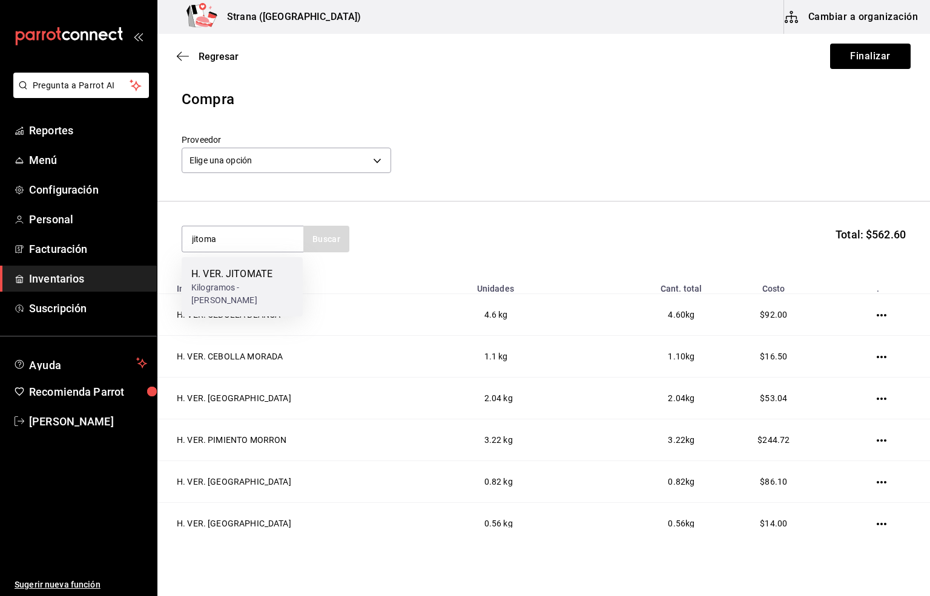
click at [248, 277] on div "H. VER. JITOMATE" at bounding box center [242, 274] width 102 height 15
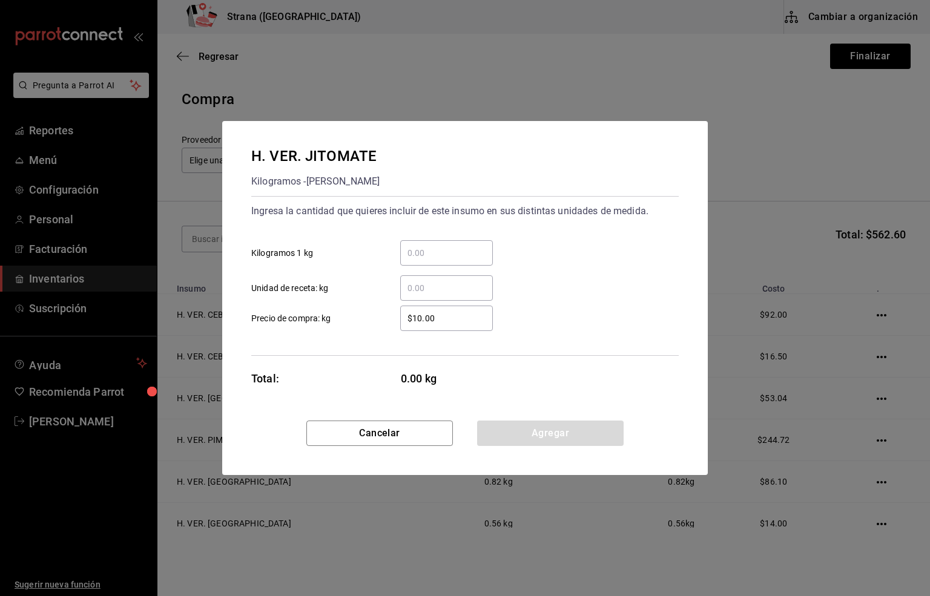
click at [429, 294] on input "​ Unidad de receta: kg" at bounding box center [446, 288] width 93 height 15
type input "1.06"
drag, startPoint x: 443, startPoint y: 325, endPoint x: 356, endPoint y: 326, distance: 86.6
click at [356, 326] on label "$10.00 ​ Precio de compra: kg" at bounding box center [371, 318] width 241 height 25
type input "$23"
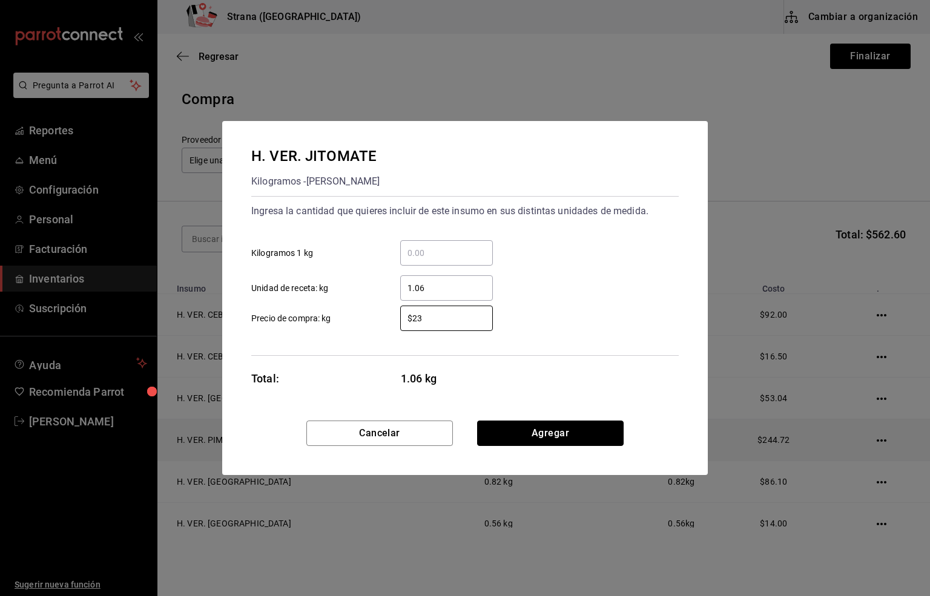
click at [540, 429] on button "Agregar" at bounding box center [550, 433] width 146 height 25
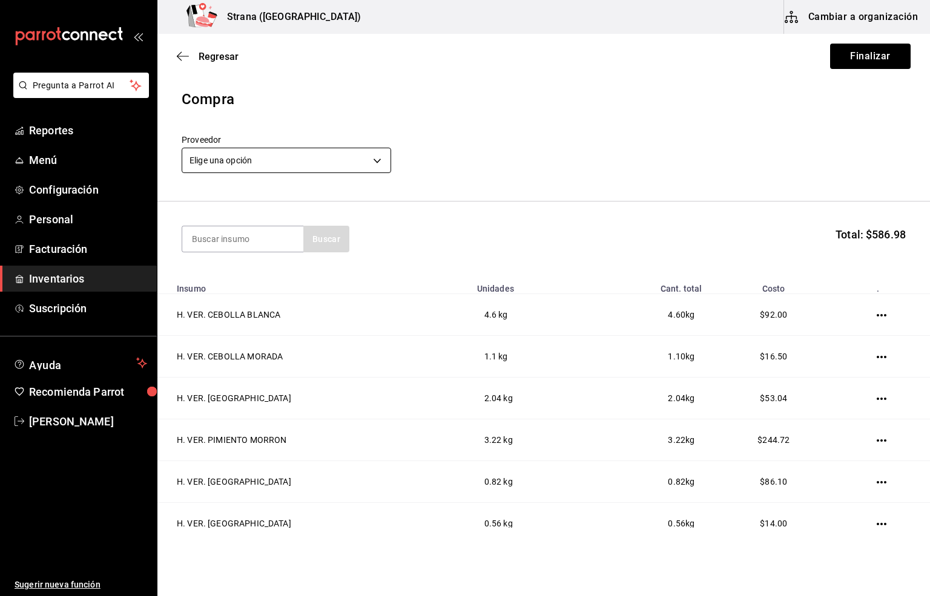
click at [238, 159] on body "Pregunta a Parrot AI Reportes Menú Configuración Personal Facturación Inventari…" at bounding box center [465, 264] width 930 height 528
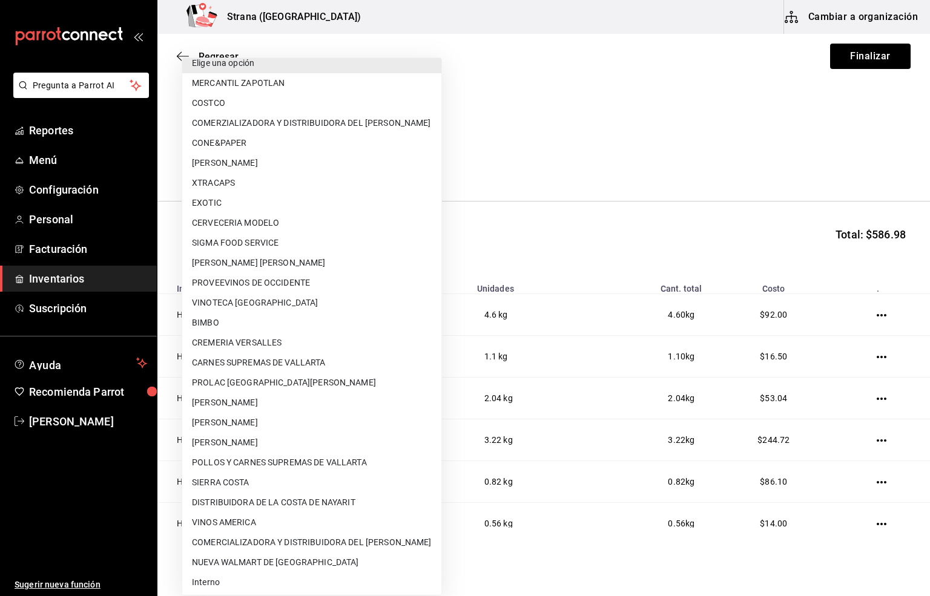
scroll to position [13, 0]
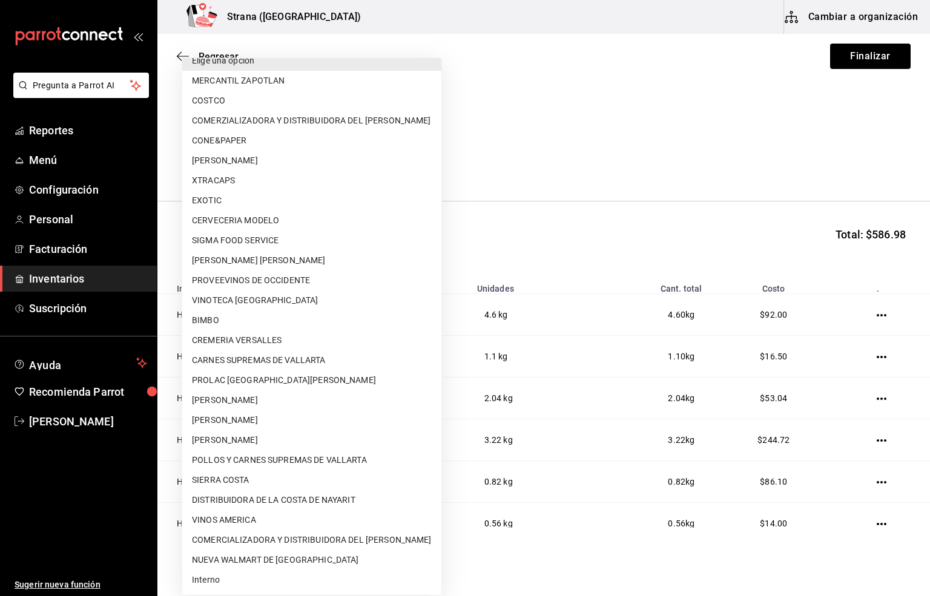
drag, startPoint x: 240, startPoint y: 418, endPoint x: 242, endPoint y: 431, distance: 13.4
click at [240, 418] on li "[PERSON_NAME]" at bounding box center [311, 420] width 259 height 20
type input "74b806cb-be94-4170-bb10-e4df0f3a53eb"
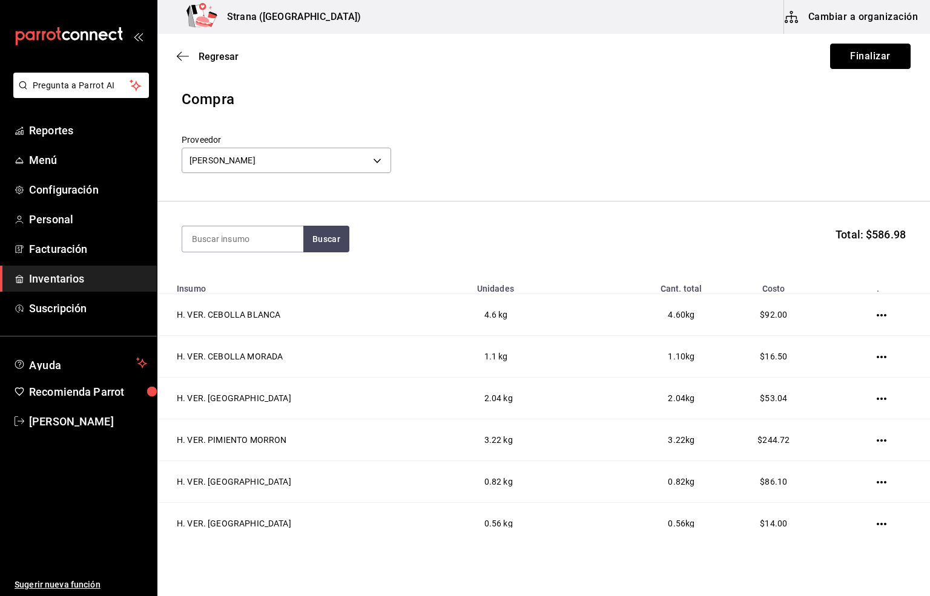
click at [853, 54] on button "Finalizar" at bounding box center [870, 56] width 80 height 25
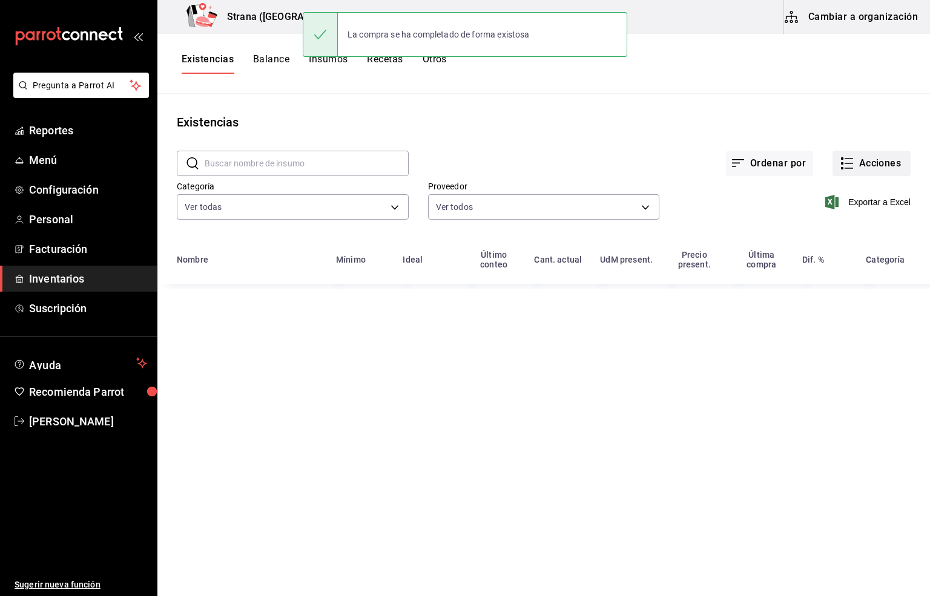
click at [873, 162] on button "Acciones" at bounding box center [871, 163] width 78 height 25
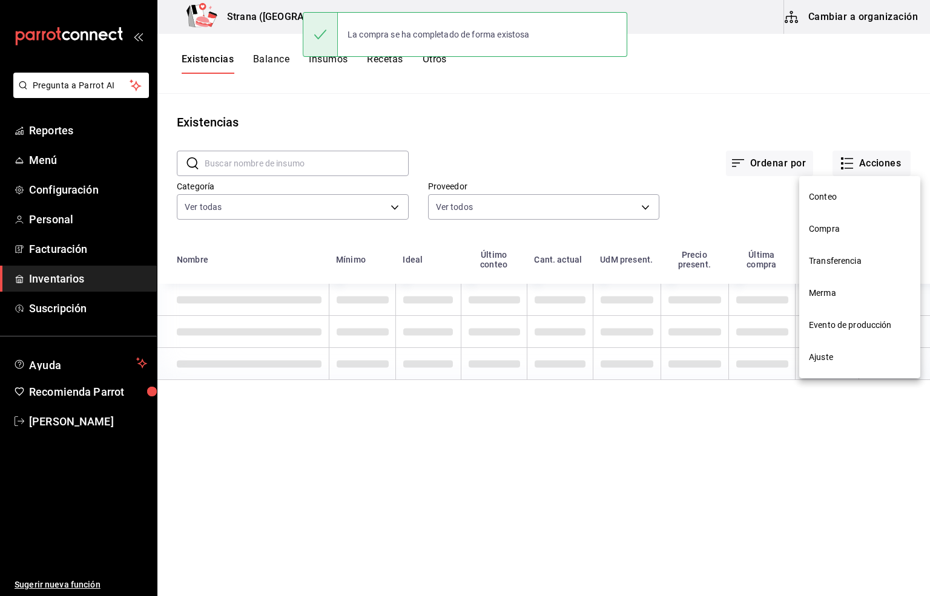
click at [818, 228] on span "Compra" at bounding box center [860, 229] width 102 height 13
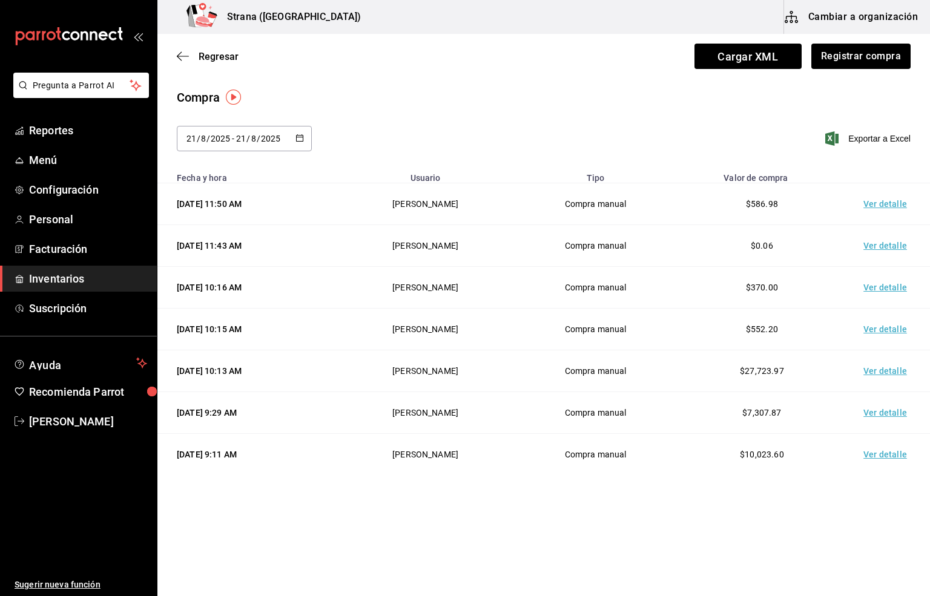
click at [876, 208] on td "Ver detalle" at bounding box center [887, 204] width 85 height 42
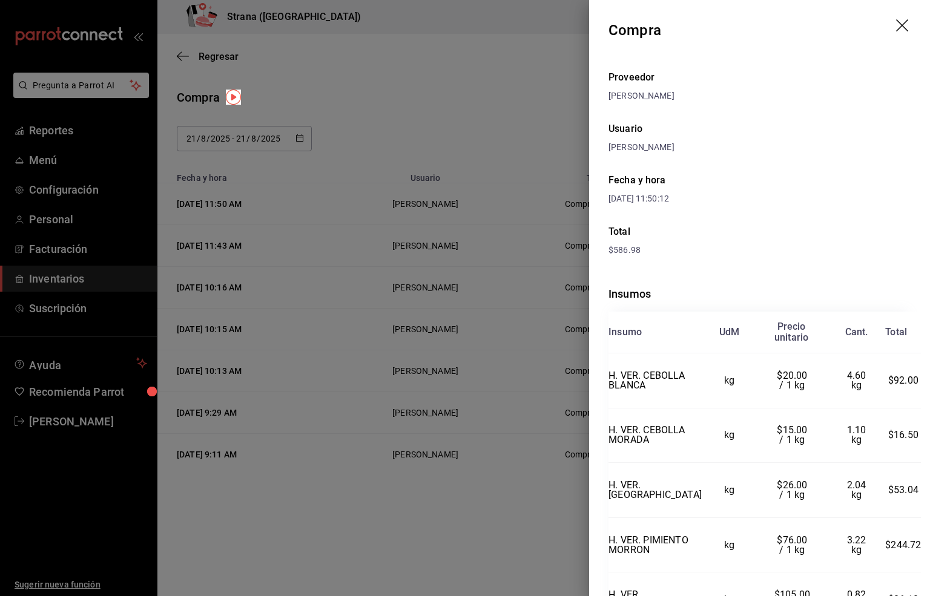
click at [896, 22] on icon "drag" at bounding box center [903, 26] width 15 height 15
